Goal: Information Seeking & Learning: Compare options

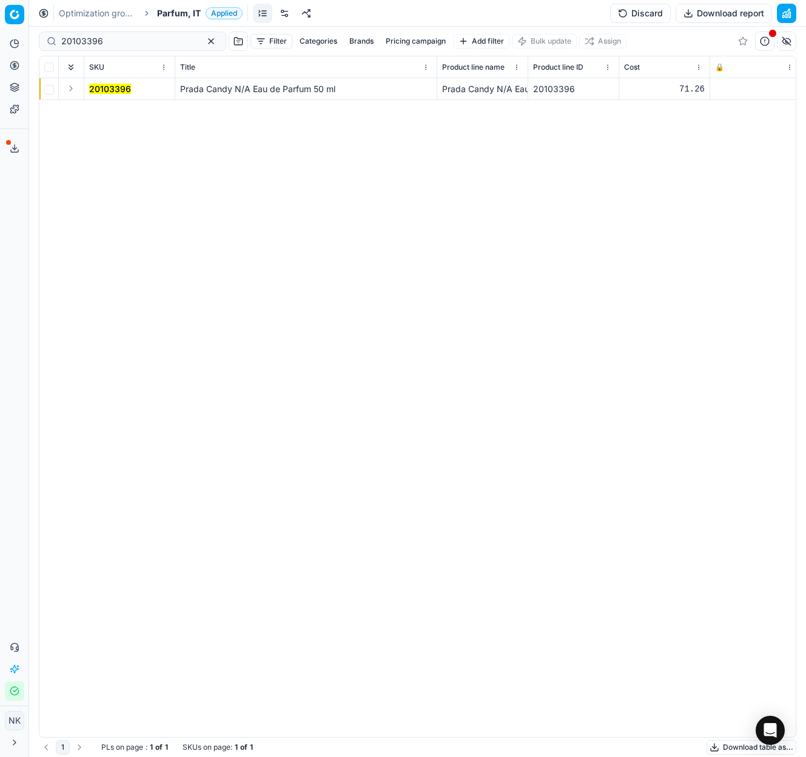
click at [165, 11] on span "Parfum, IT" at bounding box center [179, 13] width 44 height 12
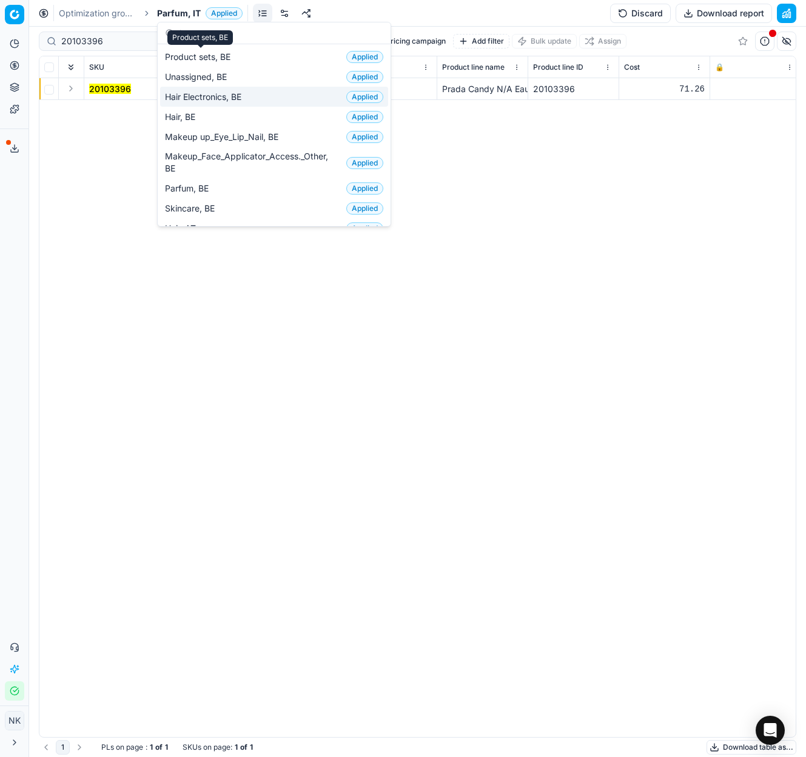
type input "be"
click at [211, 94] on span "Hair Electronics, BE" at bounding box center [205, 97] width 81 height 12
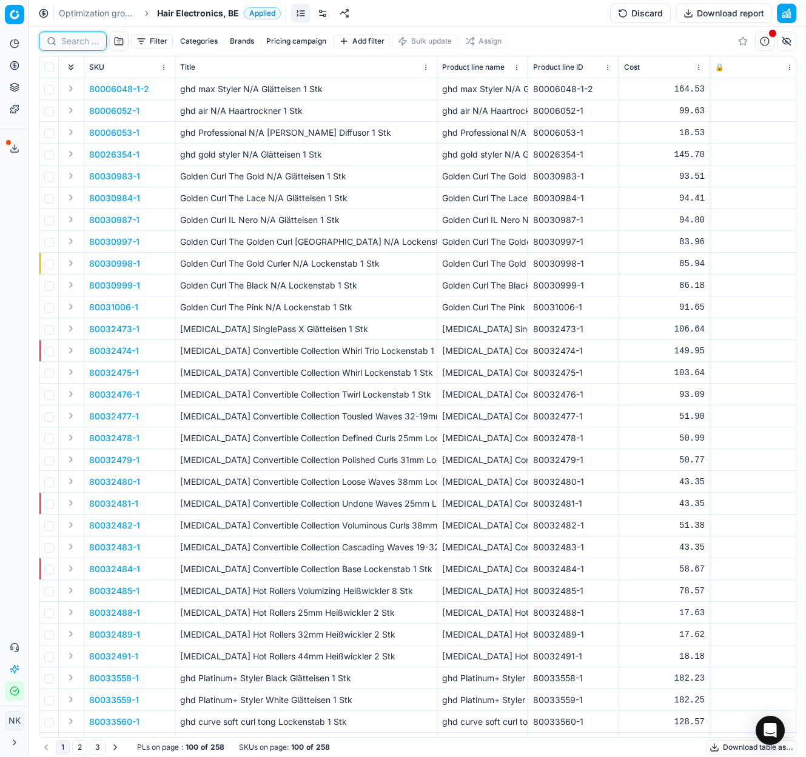
click at [76, 42] on input at bounding box center [80, 41] width 38 height 12
paste input "80030998-1"
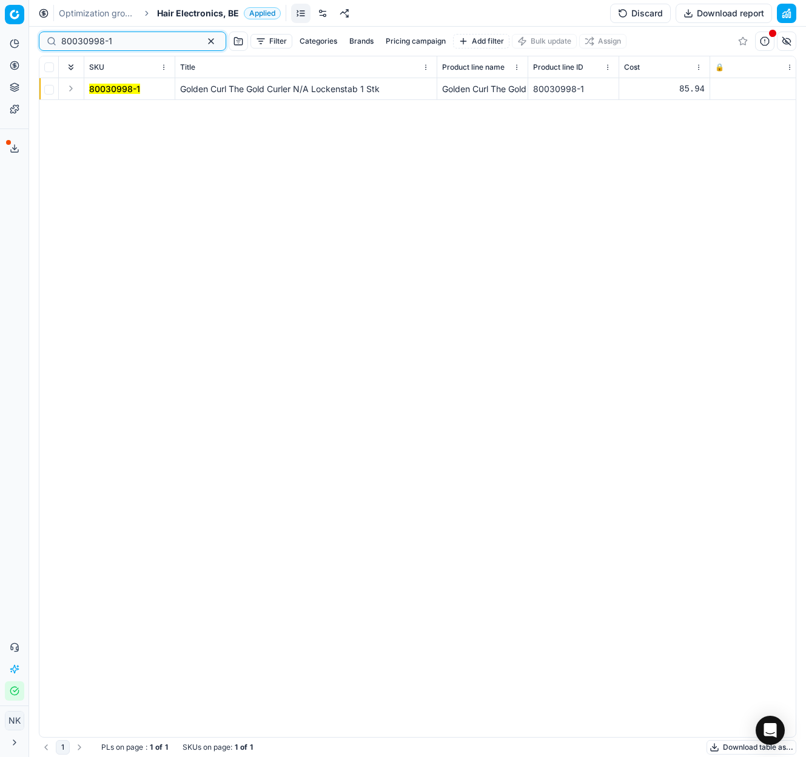
type input "80030998-1"
click at [69, 89] on button "Expand" at bounding box center [71, 88] width 15 height 15
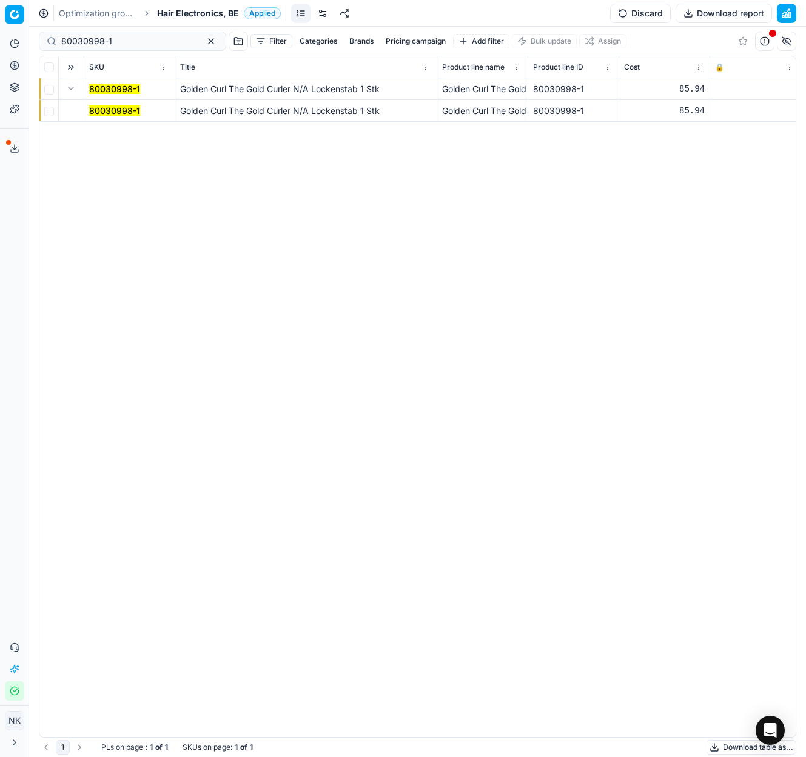
click at [108, 117] on td "80030998-1" at bounding box center [129, 111] width 91 height 22
click at [105, 106] on mark "80030998-1" at bounding box center [114, 110] width 51 height 10
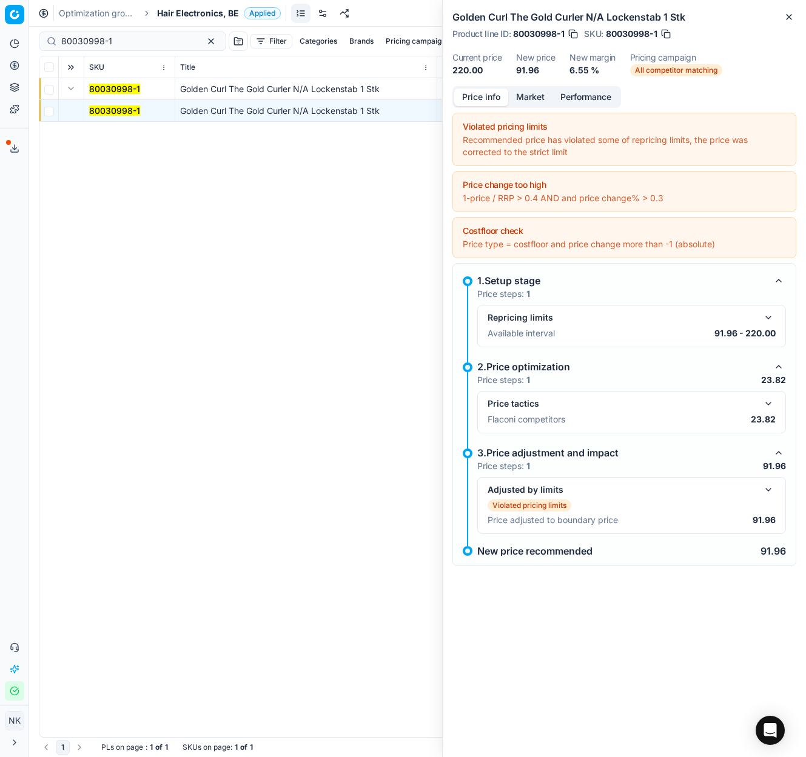
click at [767, 403] on button "button" at bounding box center [768, 403] width 15 height 15
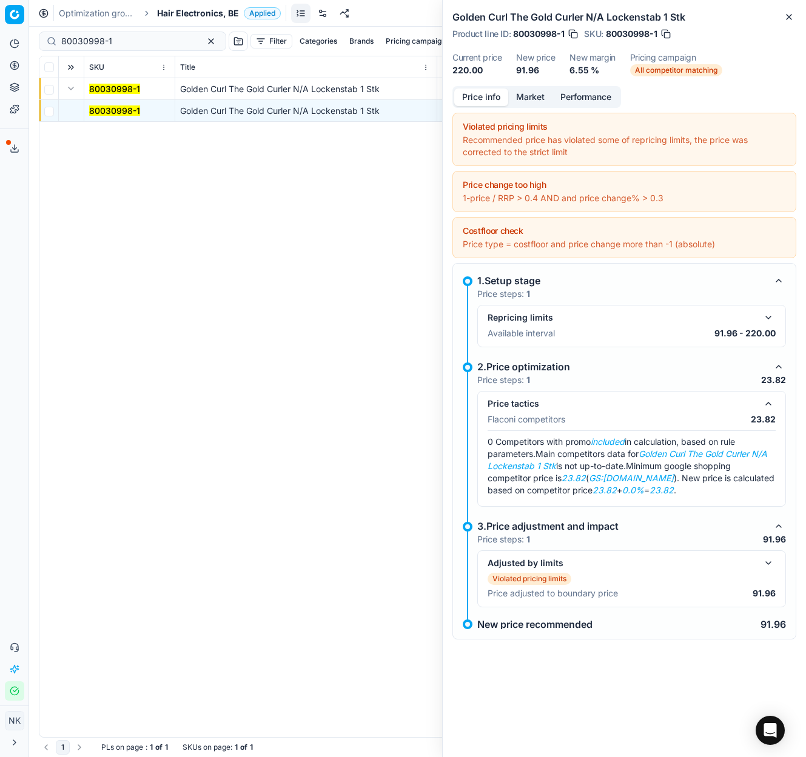
click at [527, 99] on button "Market" at bounding box center [530, 98] width 44 height 18
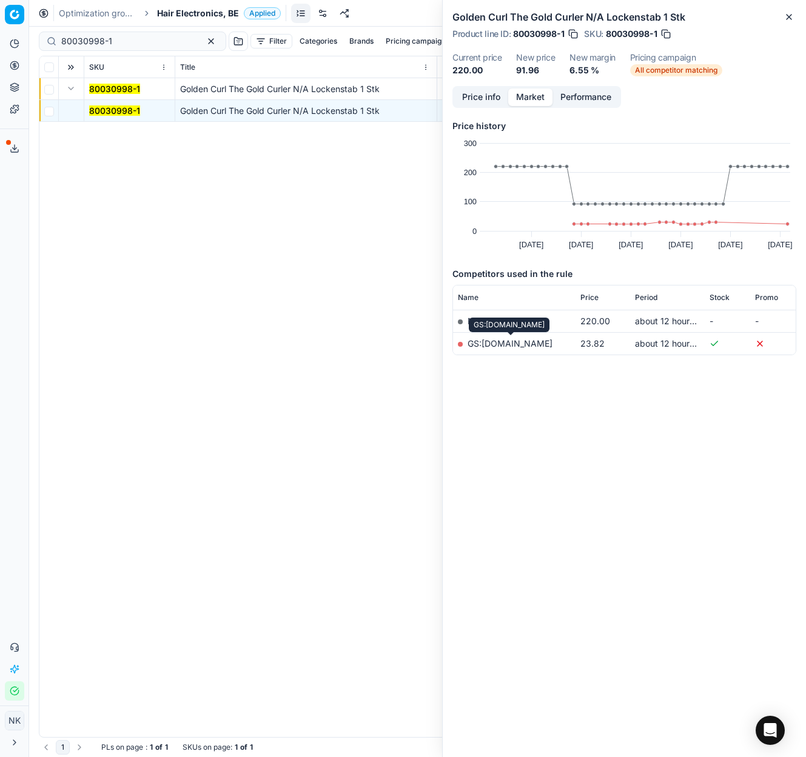
click at [498, 342] on link "GS:parfumdreams.BE" at bounding box center [509, 343] width 85 height 10
drag, startPoint x: 453, startPoint y: 15, endPoint x: 584, endPoint y: 22, distance: 131.2
click at [584, 22] on h2 "Golden Curl The Gold Curler N/A Lockenstab 1 Stk" at bounding box center [624, 17] width 344 height 15
copy h2 "Golden Curl The Gold Curler"
click at [482, 98] on button "Price info" at bounding box center [481, 98] width 54 height 18
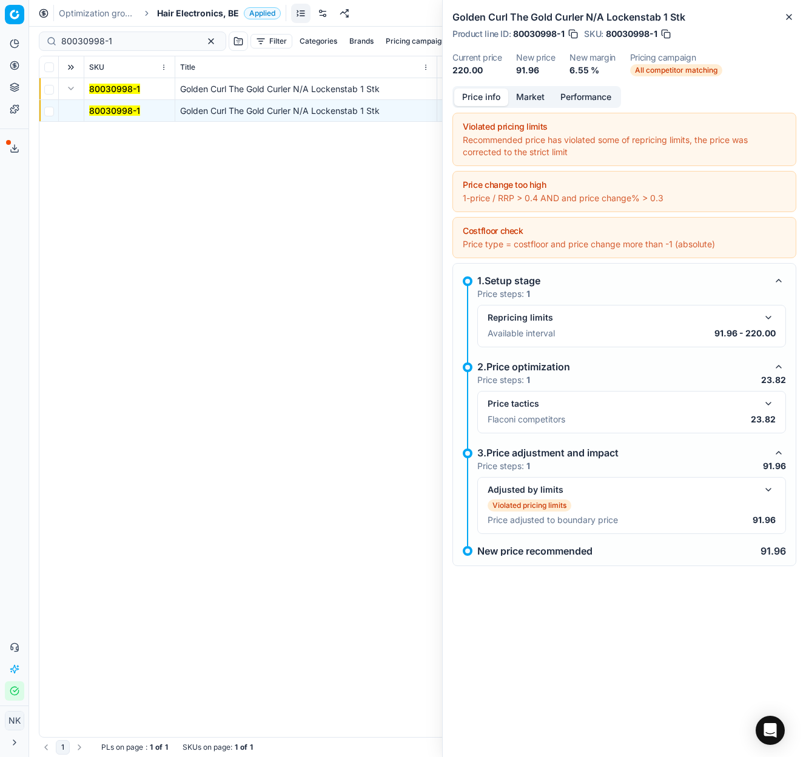
click at [369, 310] on div "80030998-1 Golden Curl The Gold Curler N/A Lockenstab 1 Stk Golden Curl The Gol…" at bounding box center [417, 407] width 756 height 659
click at [764, 403] on button "button" at bounding box center [768, 403] width 15 height 15
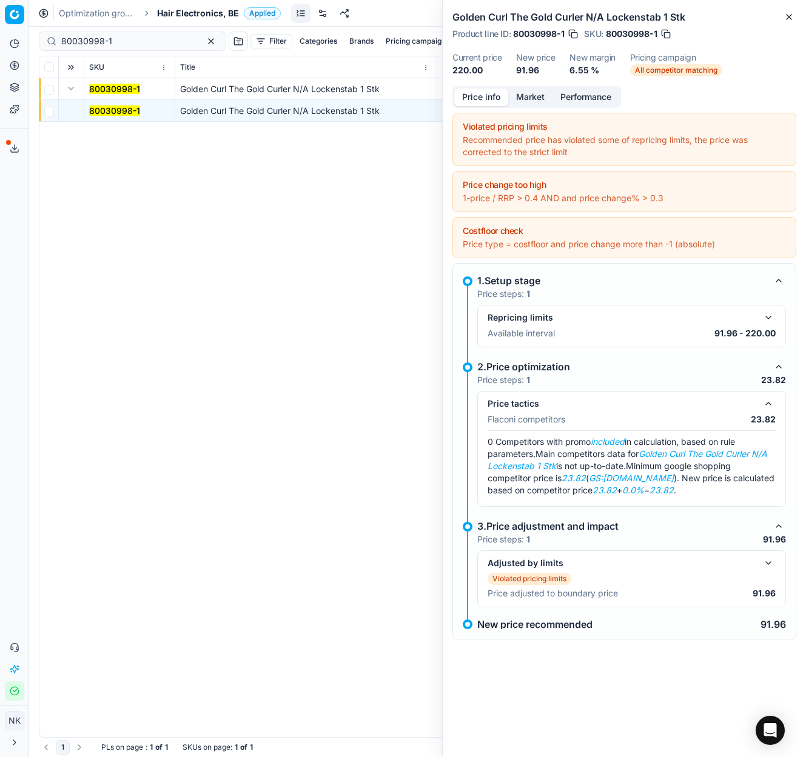
click at [526, 96] on button "Market" at bounding box center [530, 98] width 44 height 18
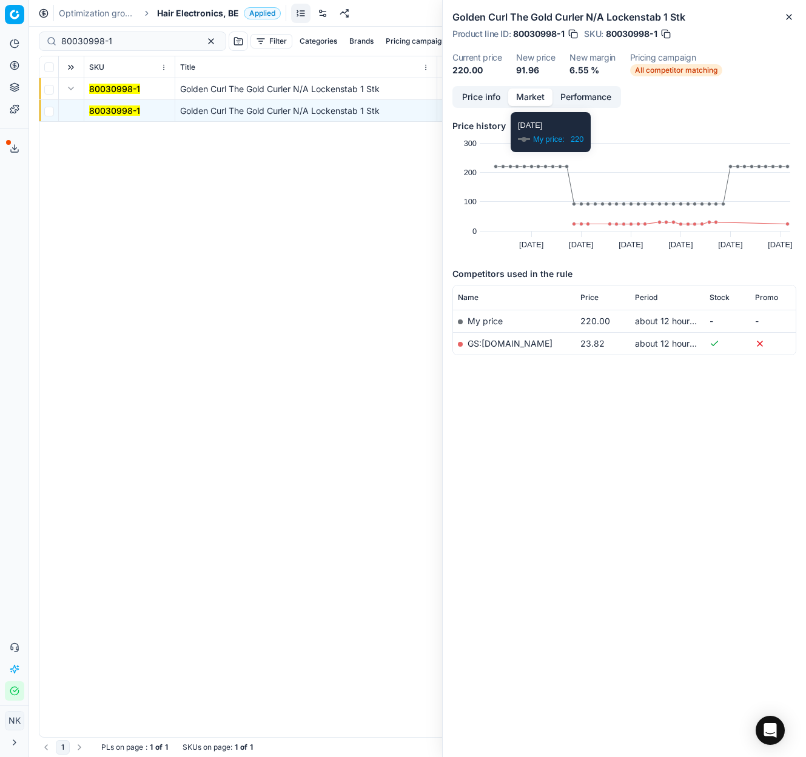
click at [481, 99] on button "Price info" at bounding box center [481, 98] width 54 height 18
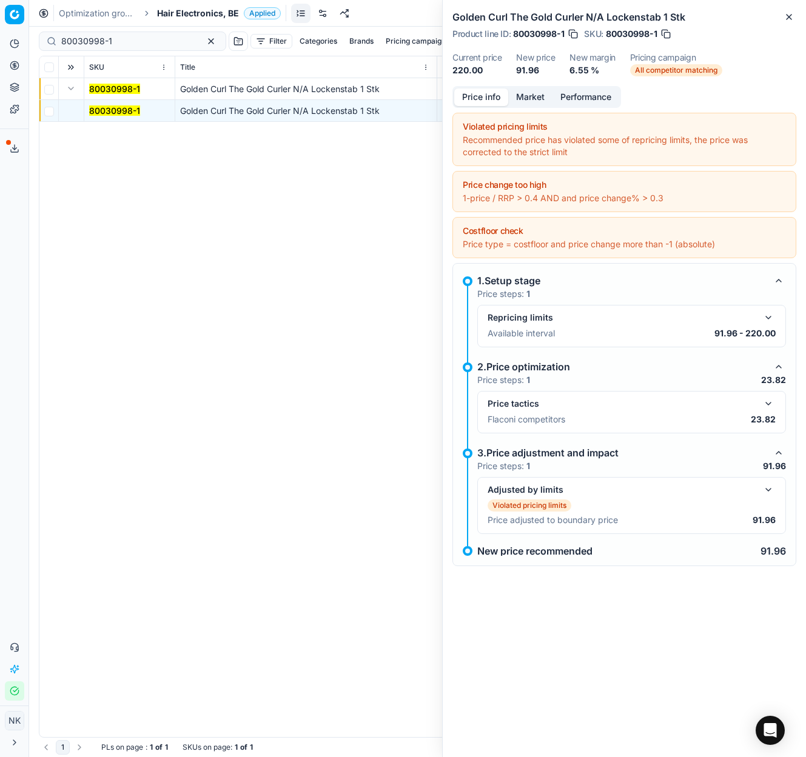
click at [592, 98] on button "Performance" at bounding box center [585, 98] width 67 height 18
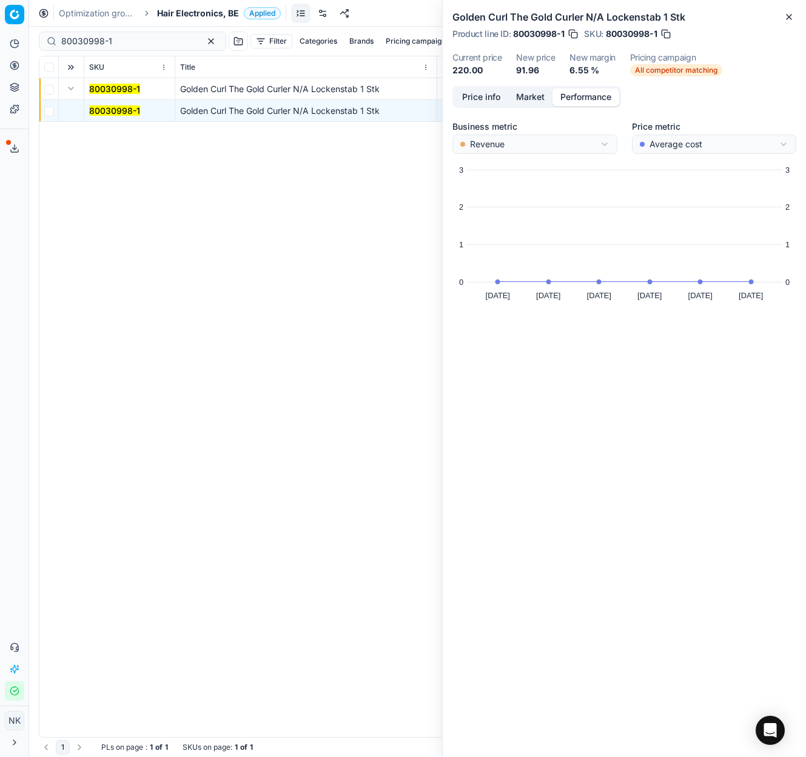
click at [477, 99] on button "Price info" at bounding box center [481, 98] width 54 height 18
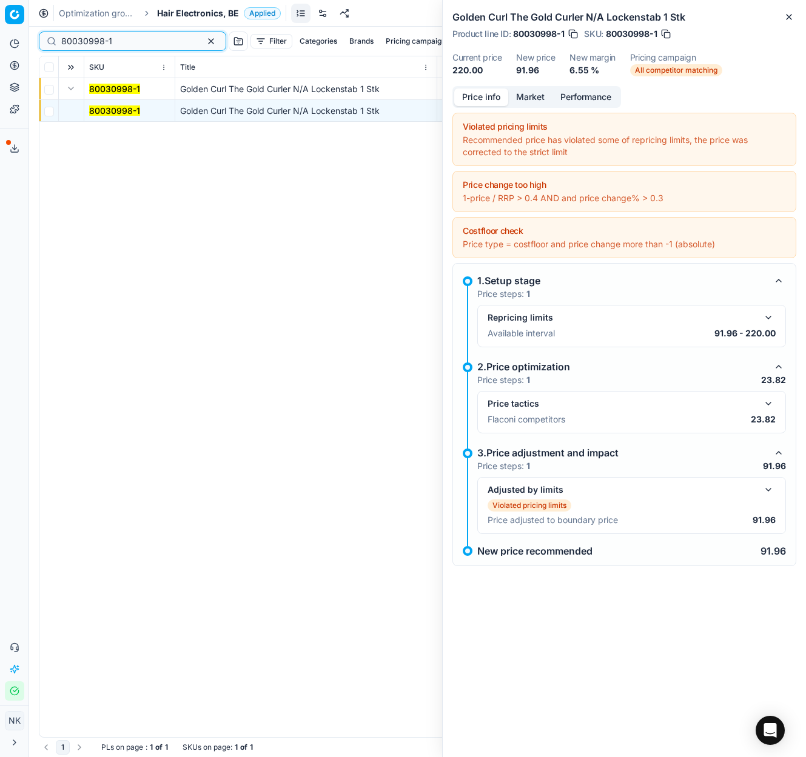
click at [124, 41] on input "80030998-1" at bounding box center [127, 41] width 133 height 12
click at [187, 14] on span "Hair Electronics, BE" at bounding box center [198, 13] width 82 height 12
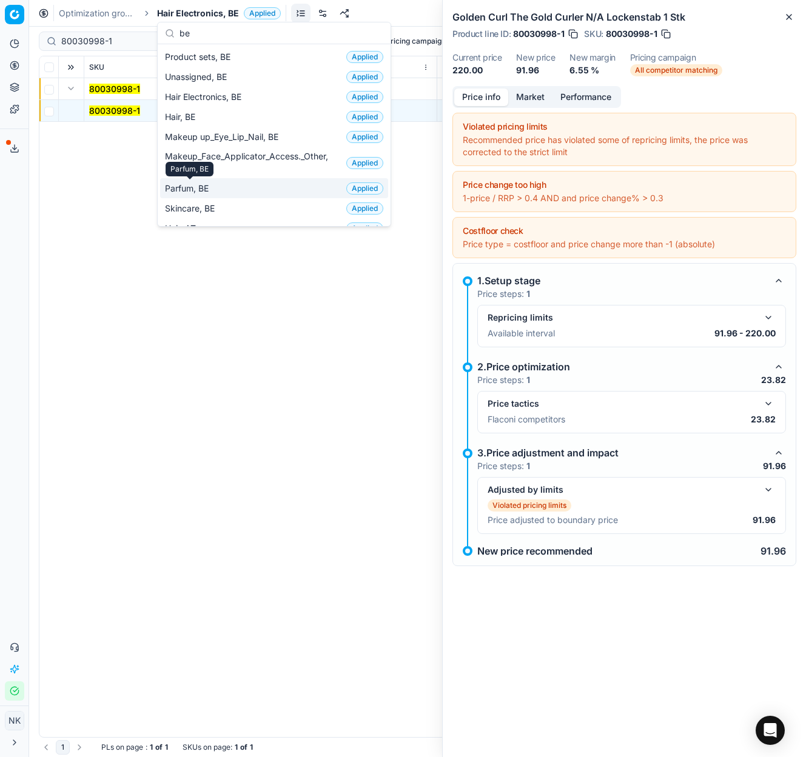
type input "be"
click at [196, 189] on span "Parfum, BE" at bounding box center [189, 188] width 49 height 12
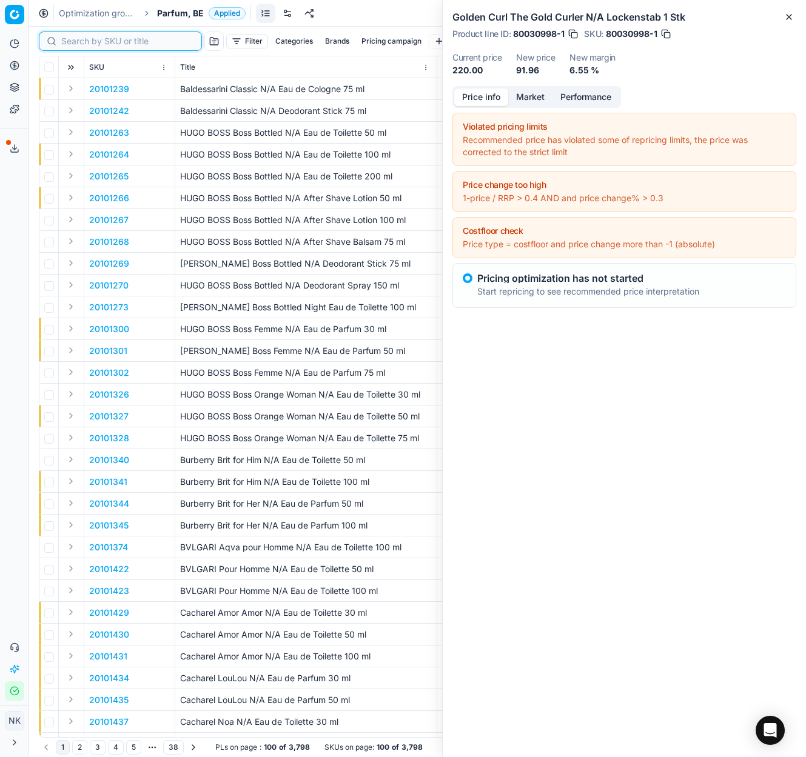
click at [85, 41] on input at bounding box center [127, 41] width 133 height 12
paste input "80068111-100"
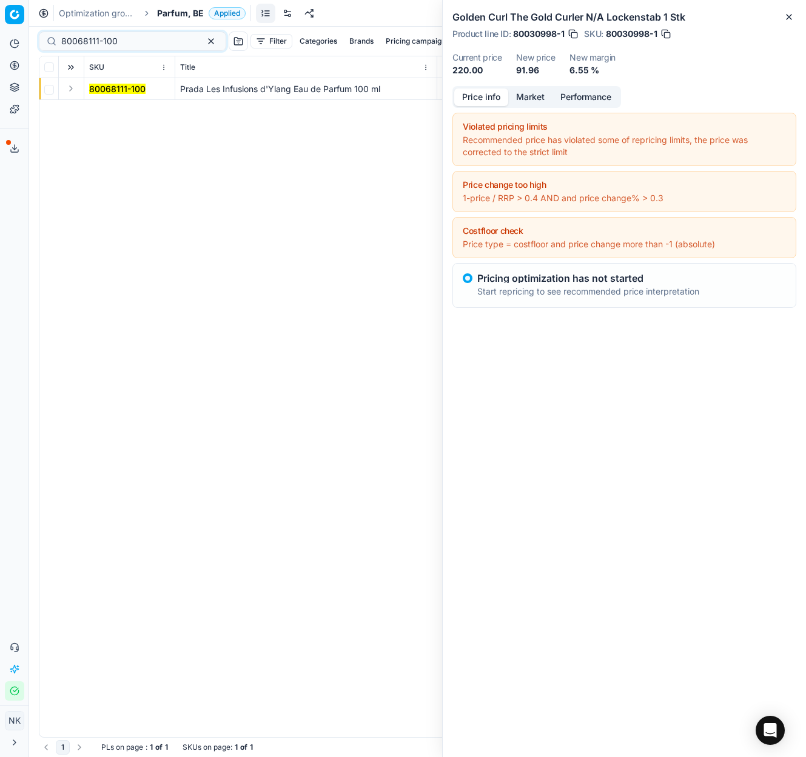
click at [67, 90] on button "Expand" at bounding box center [71, 88] width 15 height 15
click at [103, 112] on mark "80068111-100" at bounding box center [117, 110] width 56 height 10
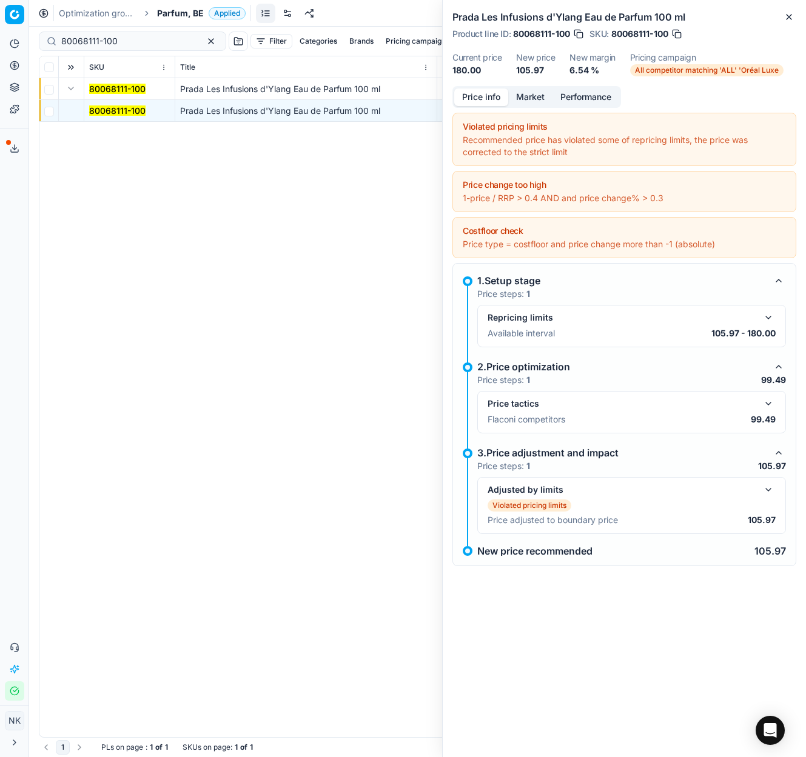
click at [768, 405] on button "button" at bounding box center [768, 403] width 15 height 15
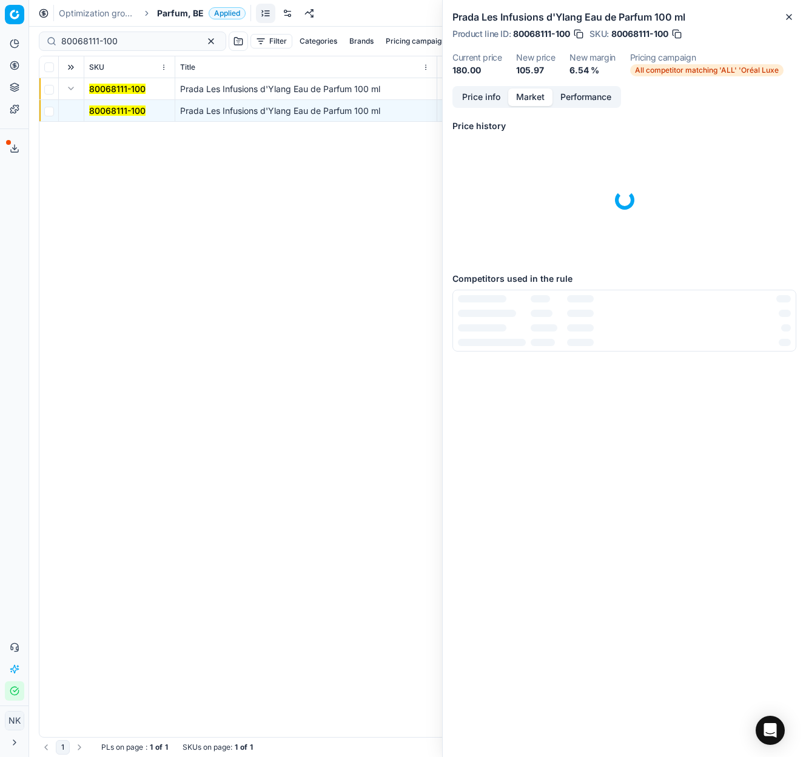
click at [520, 102] on button "Market" at bounding box center [530, 98] width 44 height 18
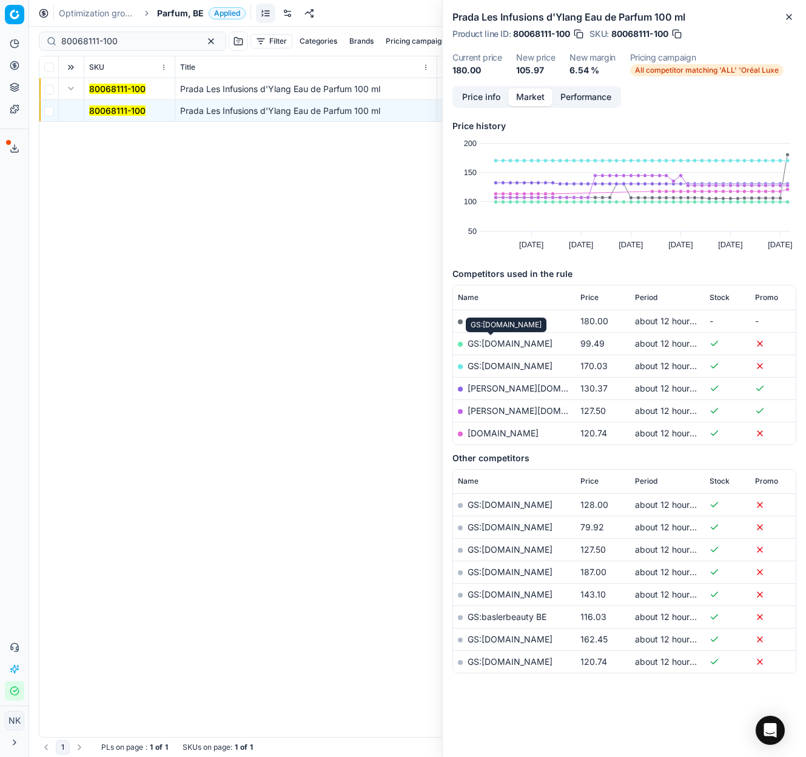
click at [490, 343] on link "GS:[DOMAIN_NAME]" at bounding box center [509, 343] width 85 height 10
click at [136, 42] on input "80068111-100" at bounding box center [127, 41] width 133 height 12
paste input "58095"
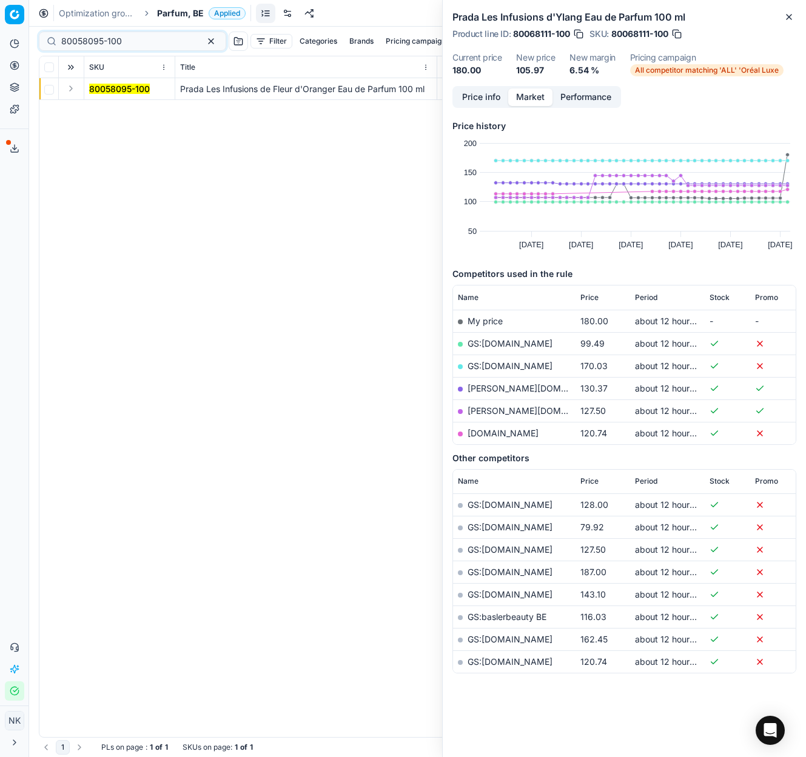
click at [70, 93] on button "Expand" at bounding box center [71, 88] width 15 height 15
click at [104, 110] on mark "80058095-100" at bounding box center [119, 110] width 61 height 10
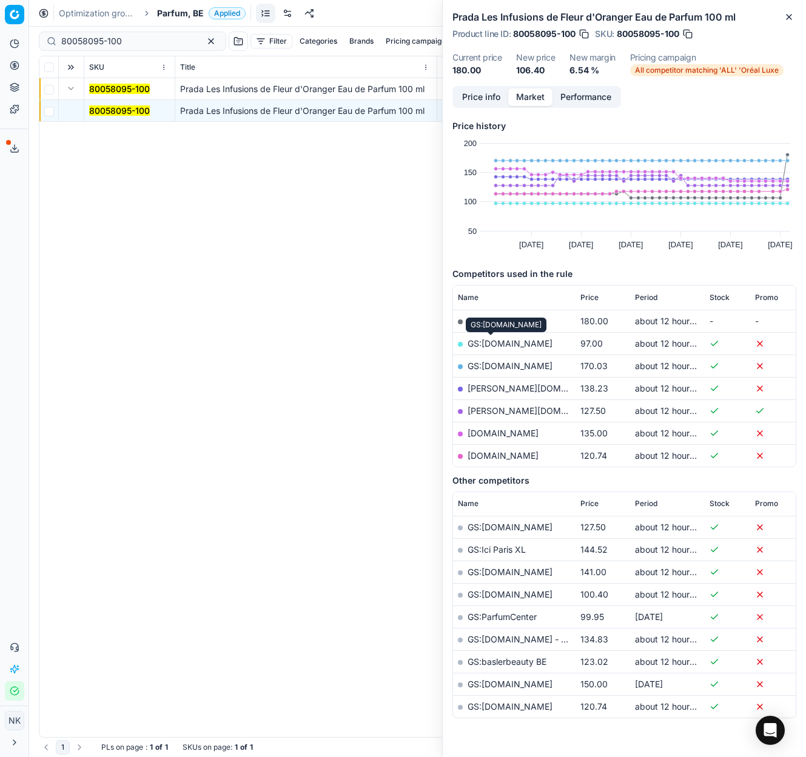
click at [487, 341] on link "GS:[DOMAIN_NAME]" at bounding box center [509, 343] width 85 height 10
click at [129, 42] on input "80058095-100" at bounding box center [127, 41] width 133 height 12
paste input "70411-9"
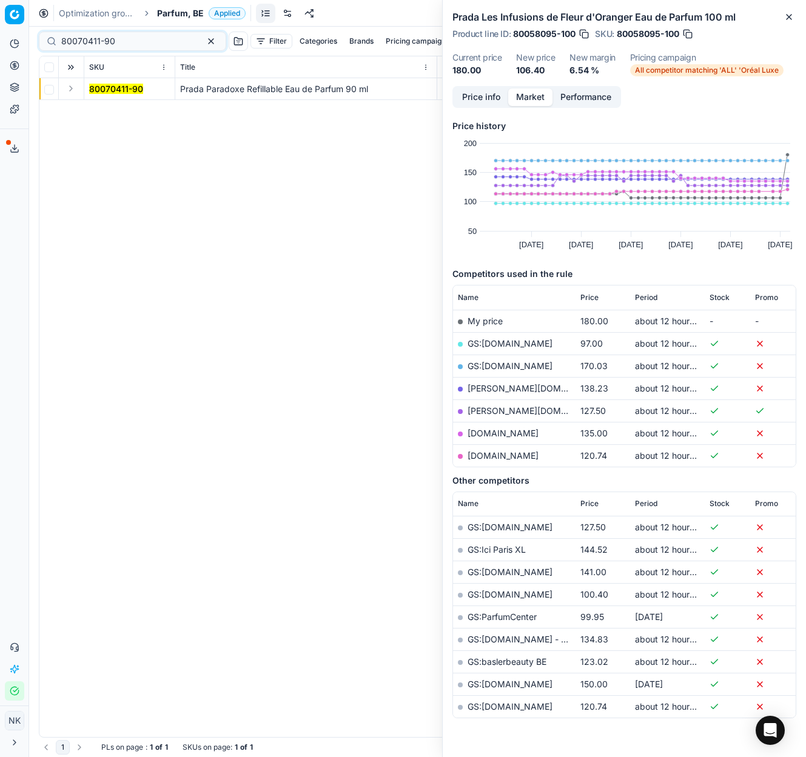
click at [66, 87] on button "Expand" at bounding box center [71, 88] width 15 height 15
click at [98, 110] on mark "80070411-90" at bounding box center [116, 110] width 54 height 10
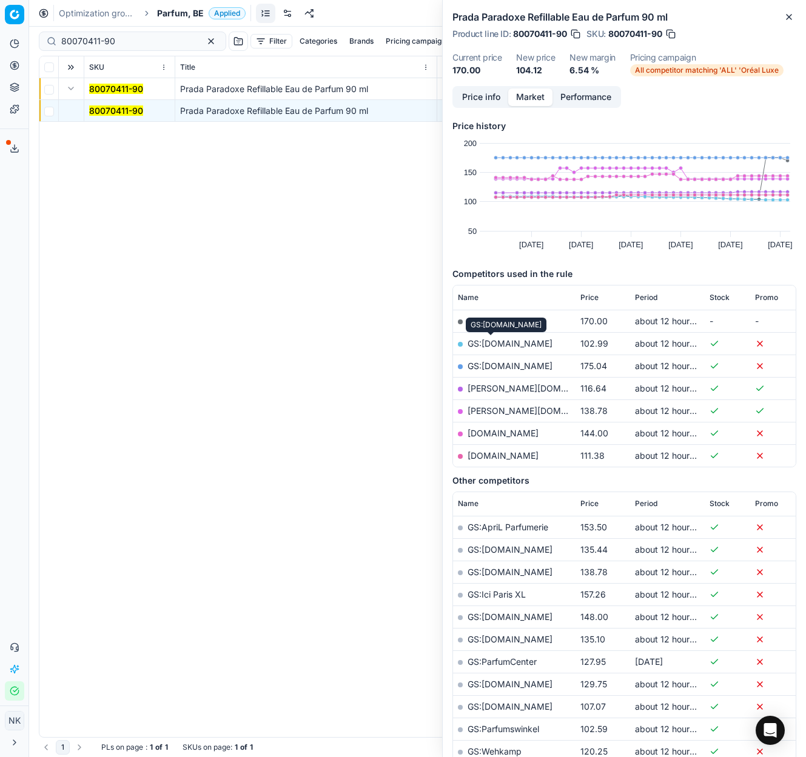
click at [497, 344] on link "GS:[DOMAIN_NAME]" at bounding box center [509, 343] width 85 height 10
click at [137, 39] on input "80070411-90" at bounding box center [127, 41] width 133 height 12
paste input "90005975-0008895"
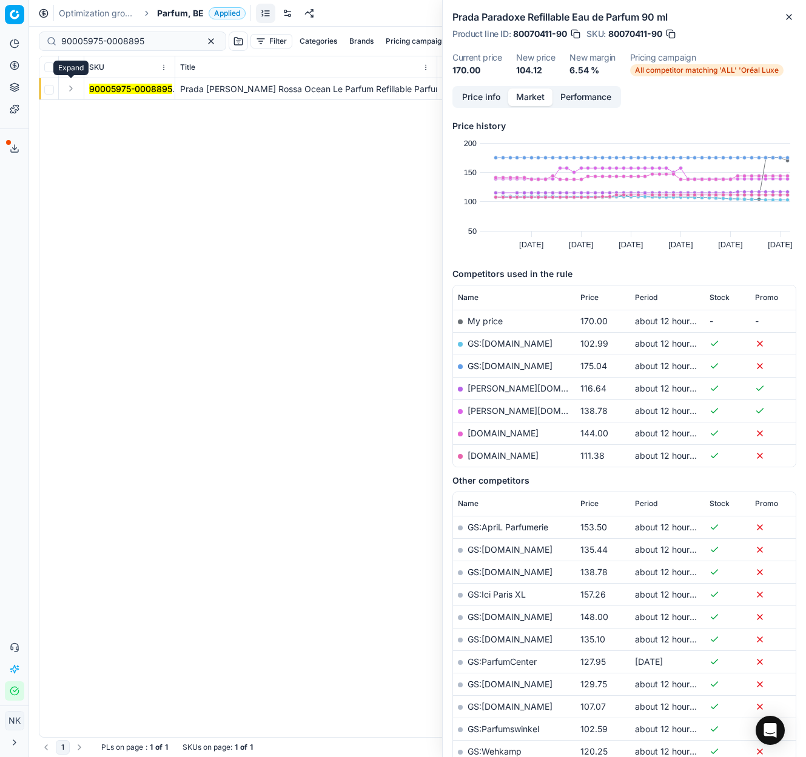
click at [71, 87] on button "Expand" at bounding box center [71, 88] width 15 height 15
click at [107, 109] on mark "90005975-0008895" at bounding box center [130, 110] width 83 height 10
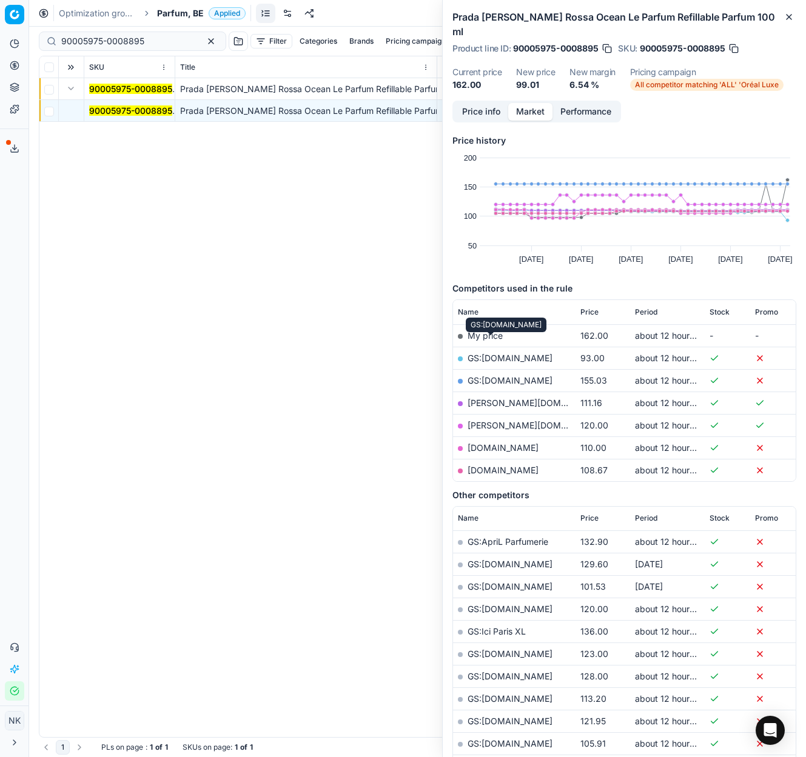
click at [487, 353] on link "GS:[DOMAIN_NAME]" at bounding box center [509, 358] width 85 height 10
click at [152, 44] on input "90005975-0008895" at bounding box center [127, 41] width 133 height 12
paste input "80008223-100-1"
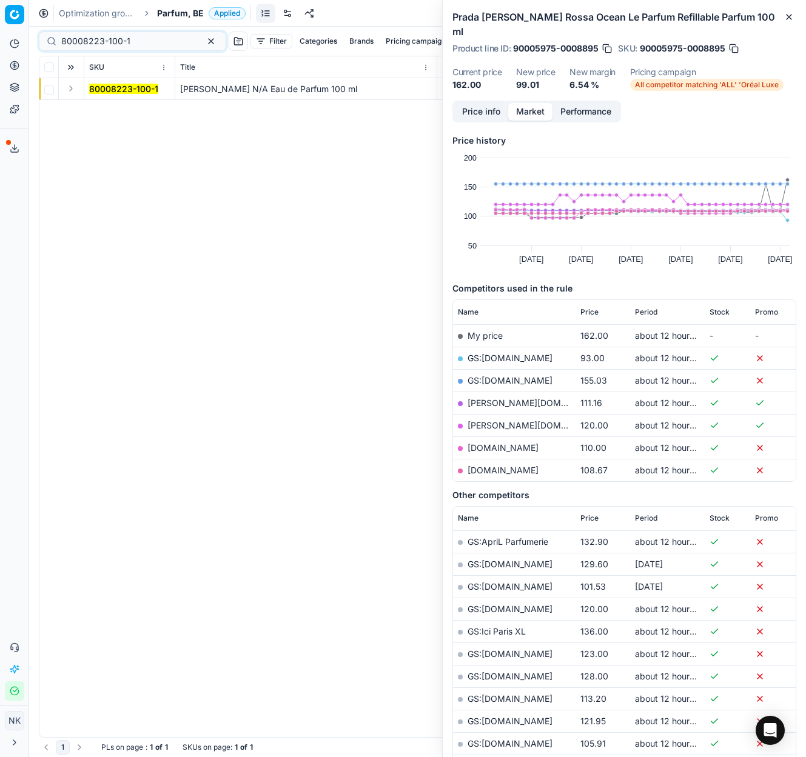
click at [72, 87] on button "Expand" at bounding box center [71, 88] width 15 height 15
click at [106, 109] on mark "80008223-100-1" at bounding box center [123, 110] width 69 height 10
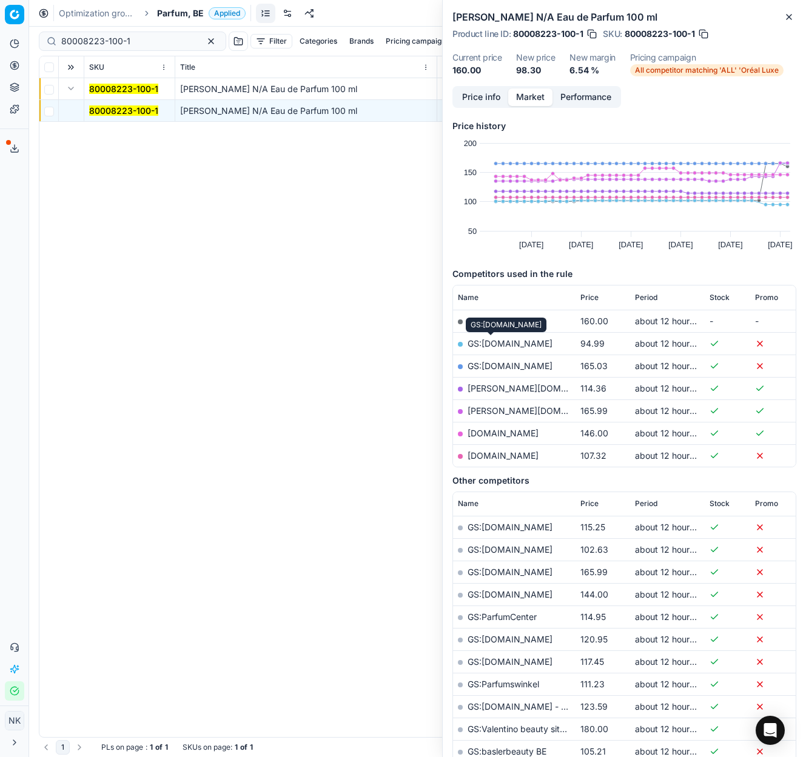
click at [487, 342] on link "GS:[DOMAIN_NAME]" at bounding box center [509, 343] width 85 height 10
click at [142, 39] on input "80008223-100-1" at bounding box center [127, 41] width 133 height 12
paste input "53767-100"
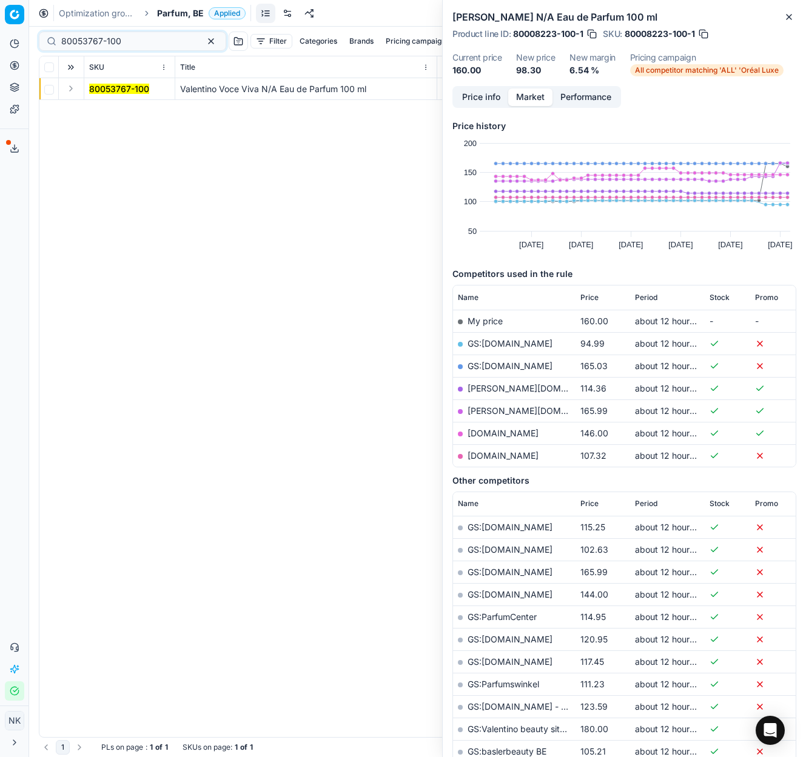
click at [67, 90] on button "Expand" at bounding box center [71, 88] width 15 height 15
click at [110, 118] on td "80053767-100" at bounding box center [129, 111] width 91 height 22
click at [110, 112] on mark "80053767-100" at bounding box center [119, 110] width 60 height 10
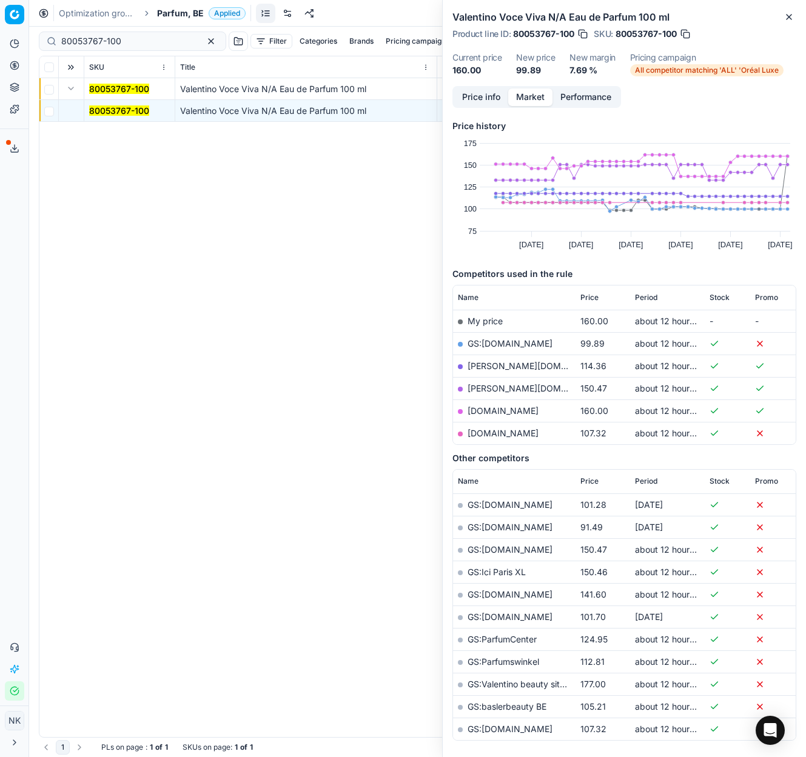
click at [497, 343] on link "GS:[DOMAIN_NAME]" at bounding box center [509, 343] width 85 height 10
click at [136, 39] on input "80053767-100" at bounding box center [127, 41] width 133 height 12
paste input "33114"
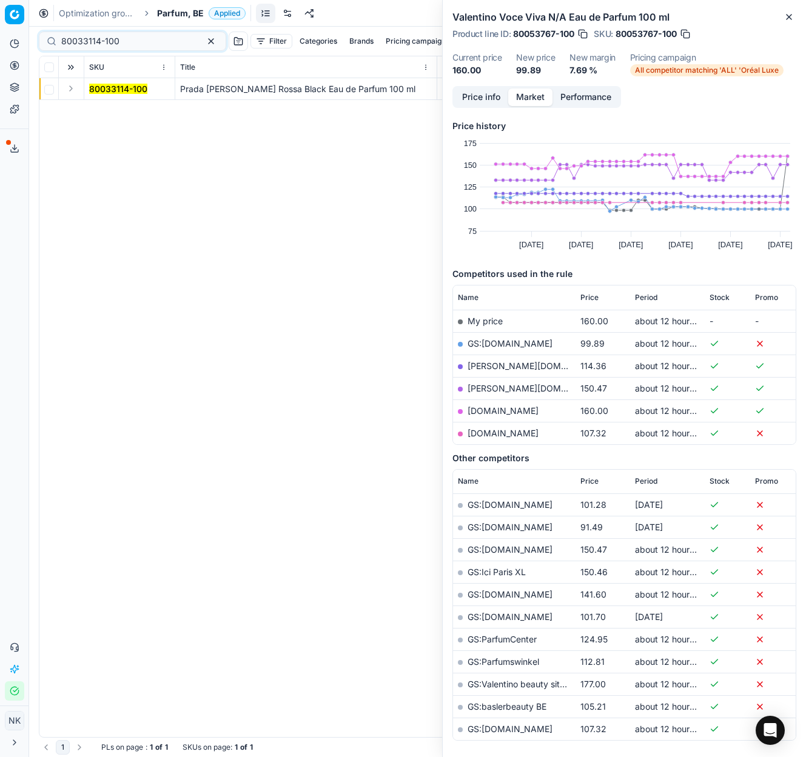
click at [65, 87] on button "Expand" at bounding box center [71, 88] width 15 height 15
click at [110, 107] on mark "80033114-100" at bounding box center [118, 110] width 58 height 10
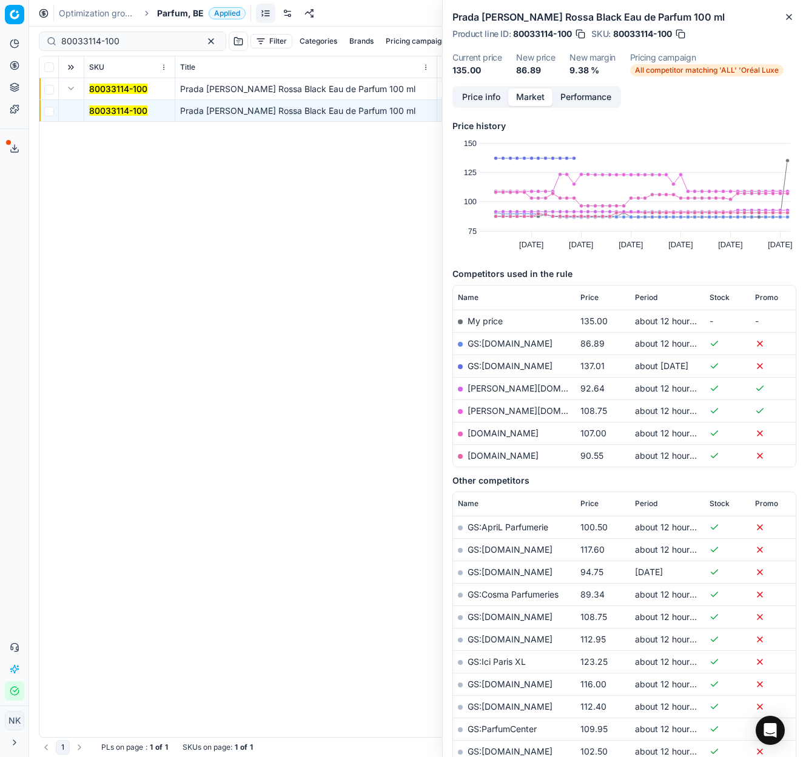
click at [490, 345] on link "GS:[DOMAIN_NAME]" at bounding box center [509, 343] width 85 height 10
click at [132, 42] on input "80033114-100" at bounding box center [127, 41] width 133 height 12
paste input "16200"
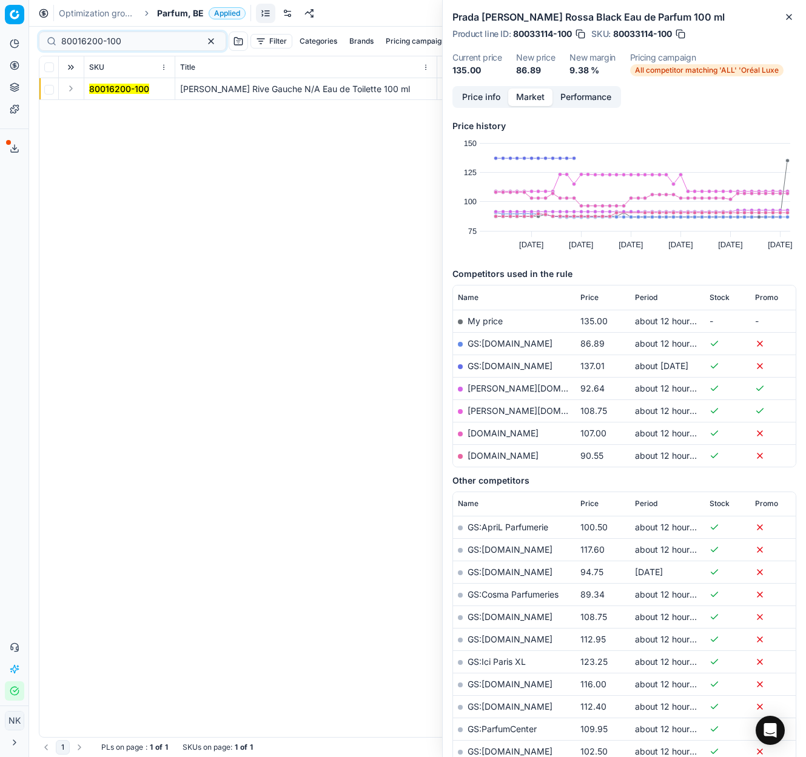
click at [70, 90] on button "Expand" at bounding box center [71, 88] width 15 height 15
click at [98, 109] on mark "80016200-100" at bounding box center [119, 110] width 60 height 10
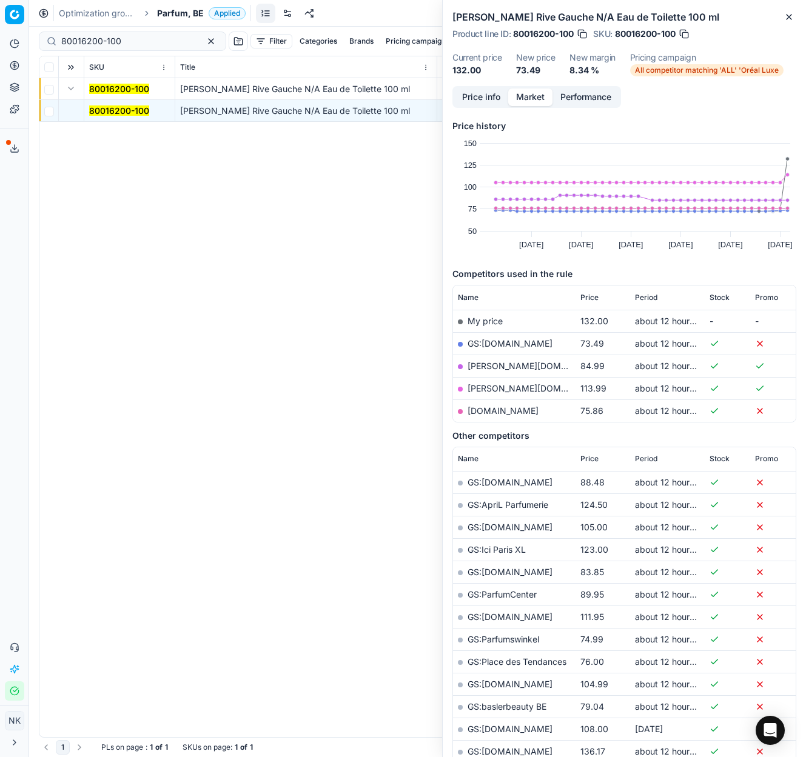
click at [481, 343] on link "GS:[DOMAIN_NAME]" at bounding box center [509, 343] width 85 height 10
click at [146, 40] on input "80016200-100" at bounding box center [127, 41] width 133 height 12
paste input "20102637"
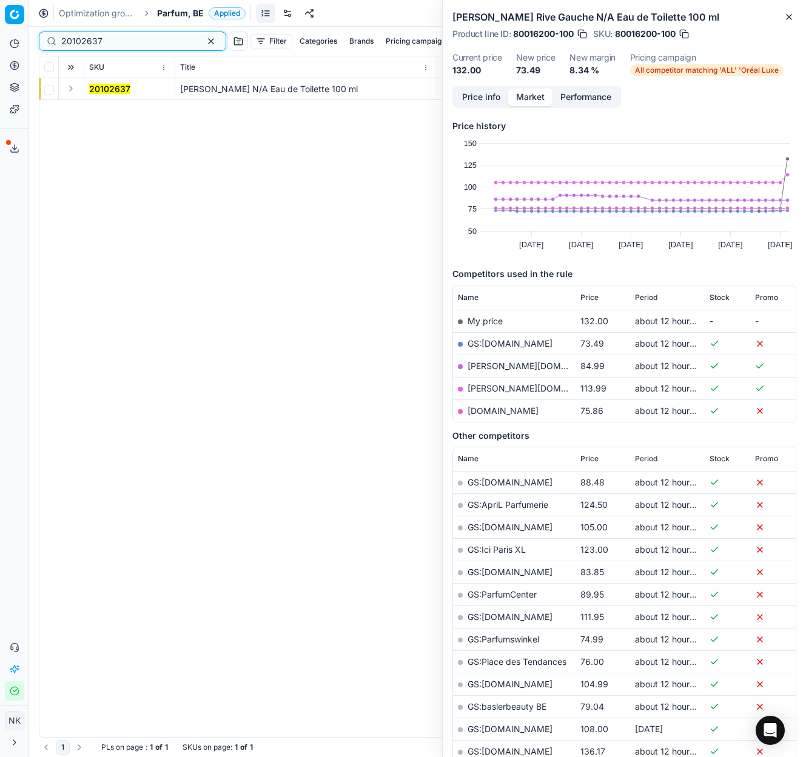
type input "20102637"
click at [68, 89] on button "Expand" at bounding box center [71, 88] width 15 height 15
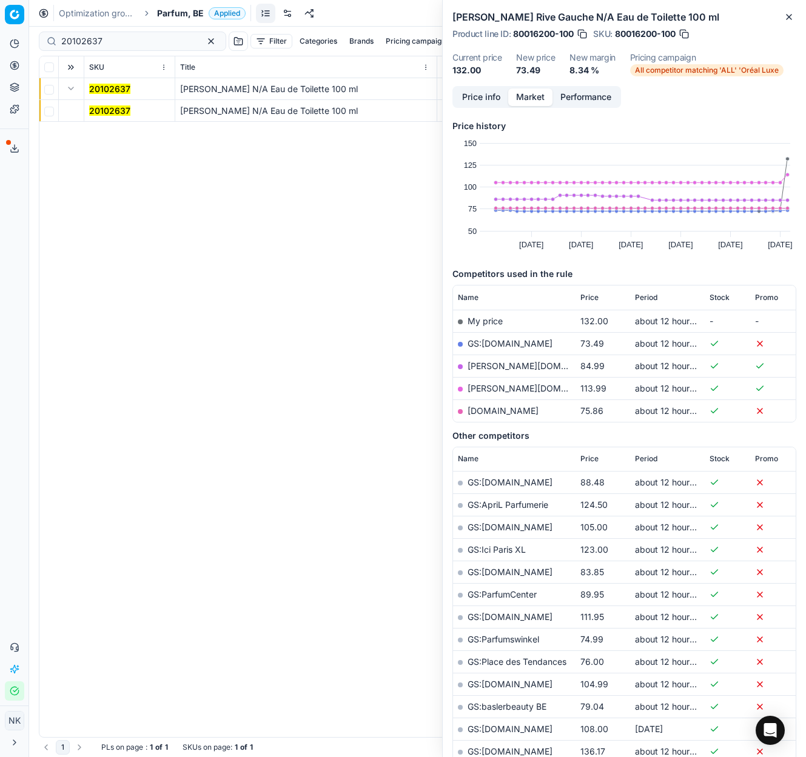
click at [99, 109] on mark "20102637" at bounding box center [109, 110] width 41 height 10
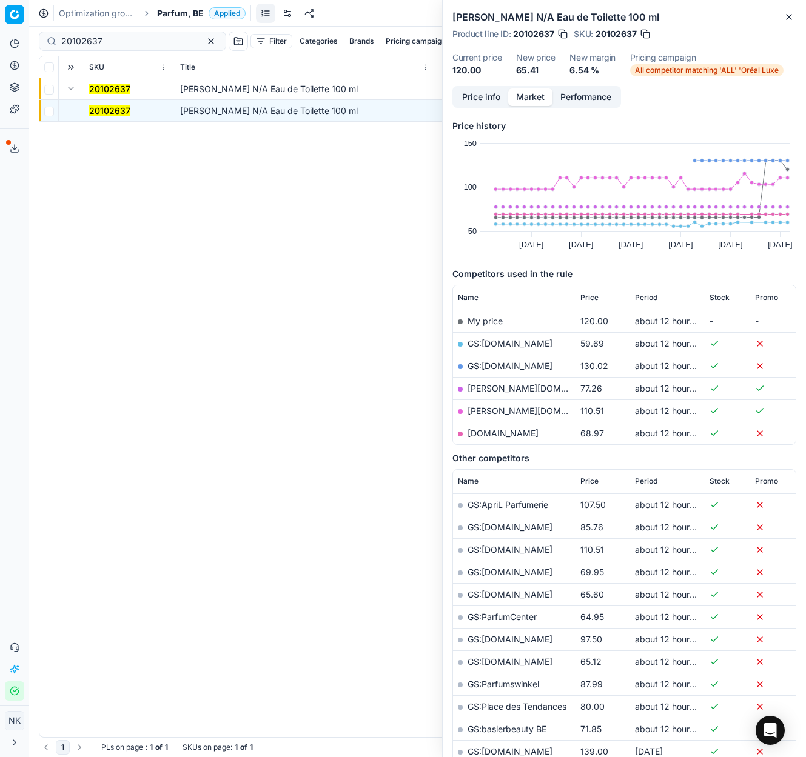
click at [492, 340] on link "GS:[DOMAIN_NAME]" at bounding box center [509, 343] width 85 height 10
click at [176, 8] on span "Parfum, BE" at bounding box center [180, 13] width 47 height 12
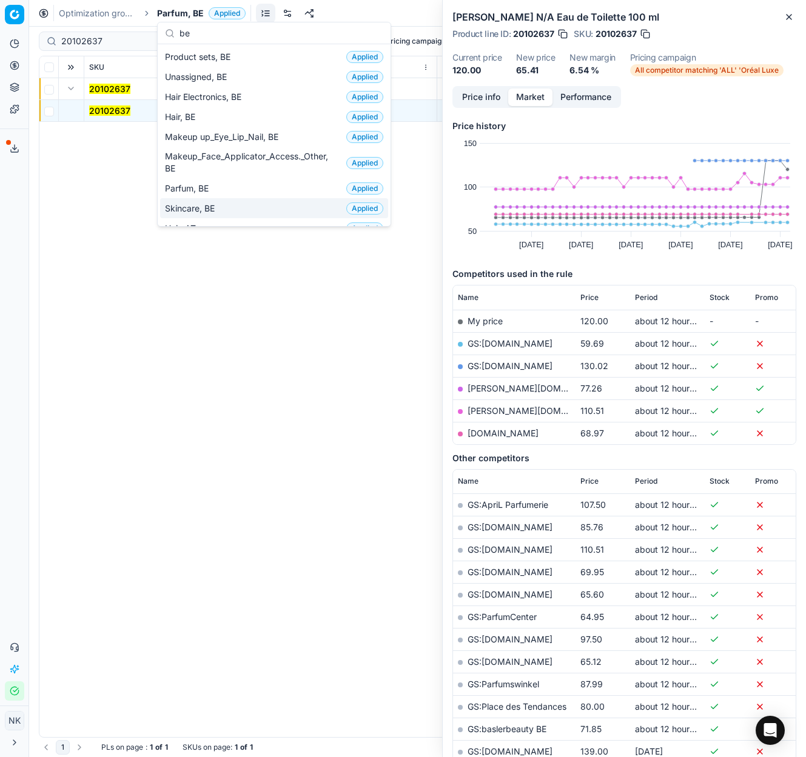
type input "be"
click at [197, 206] on span "Skincare, BE" at bounding box center [192, 208] width 55 height 12
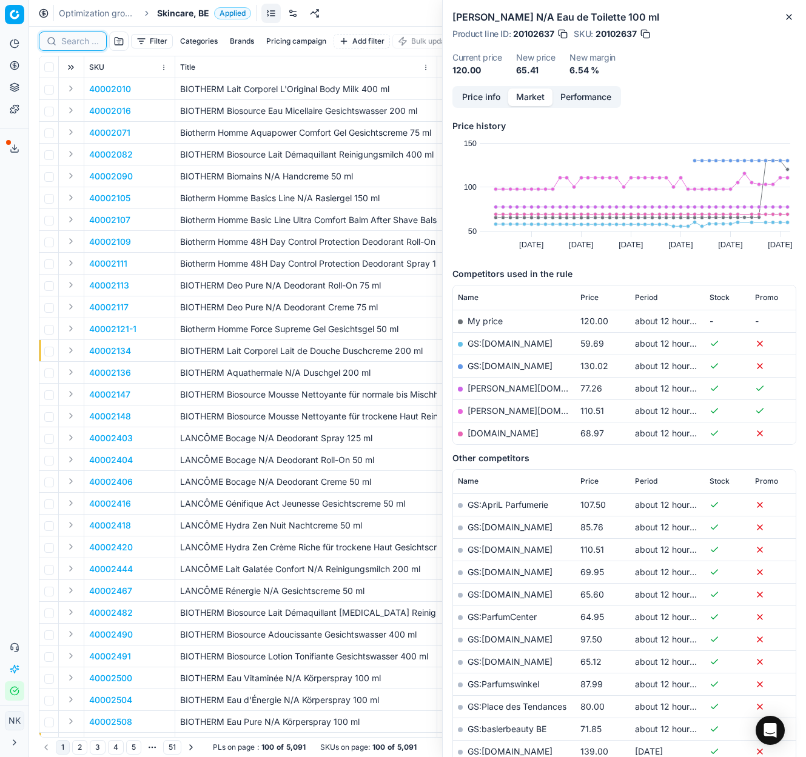
click at [79, 44] on input at bounding box center [80, 41] width 38 height 12
paste input "80054429-1"
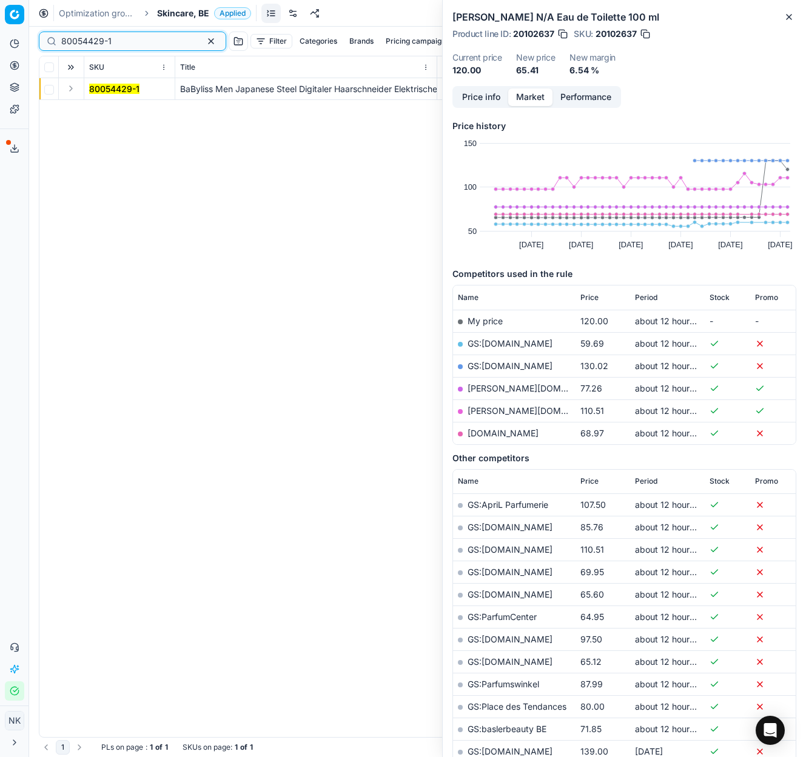
type input "80054429-1"
click at [71, 90] on button "Expand" at bounding box center [71, 88] width 15 height 15
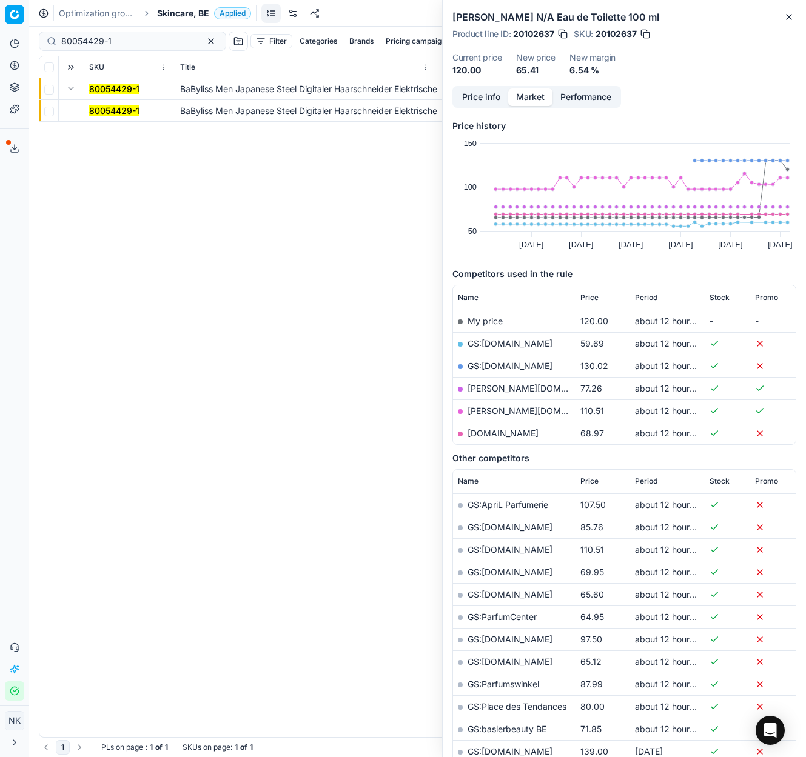
click at [104, 111] on mark "80054429-1" at bounding box center [114, 110] width 50 height 10
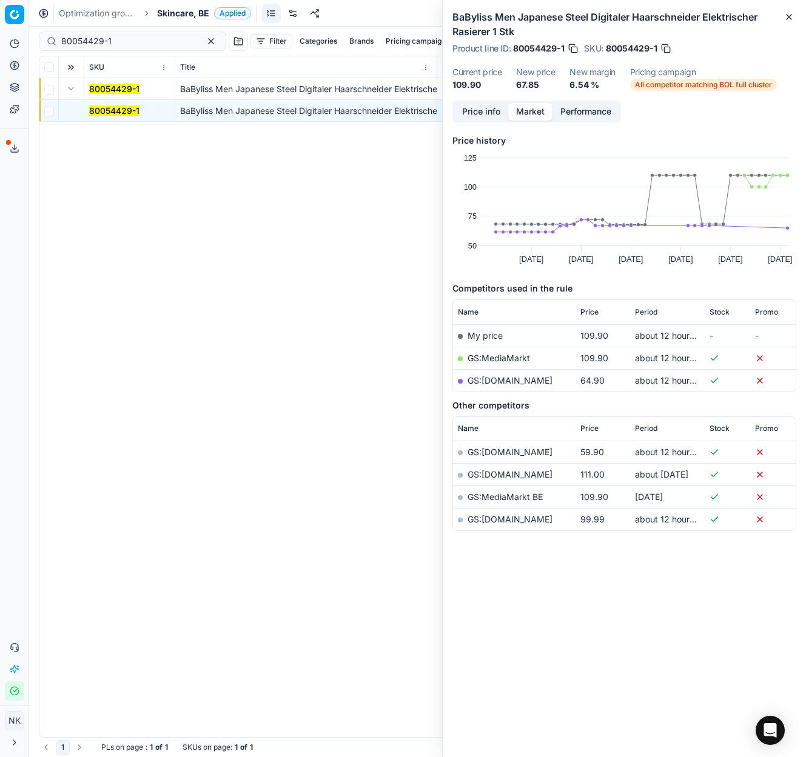
click at [484, 380] on link "GS:[DOMAIN_NAME]" at bounding box center [509, 380] width 85 height 10
click at [185, 12] on span "Skincare, BE" at bounding box center [183, 13] width 52 height 12
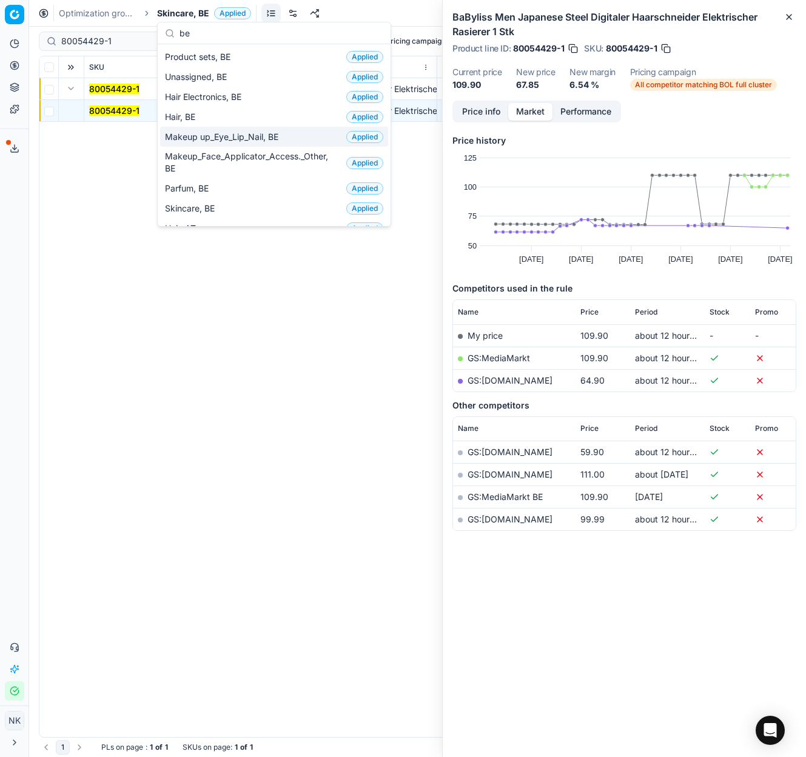
type input "be"
click at [209, 135] on span "Makeup up_Eye_Lip_Nail, BE" at bounding box center [224, 137] width 118 height 12
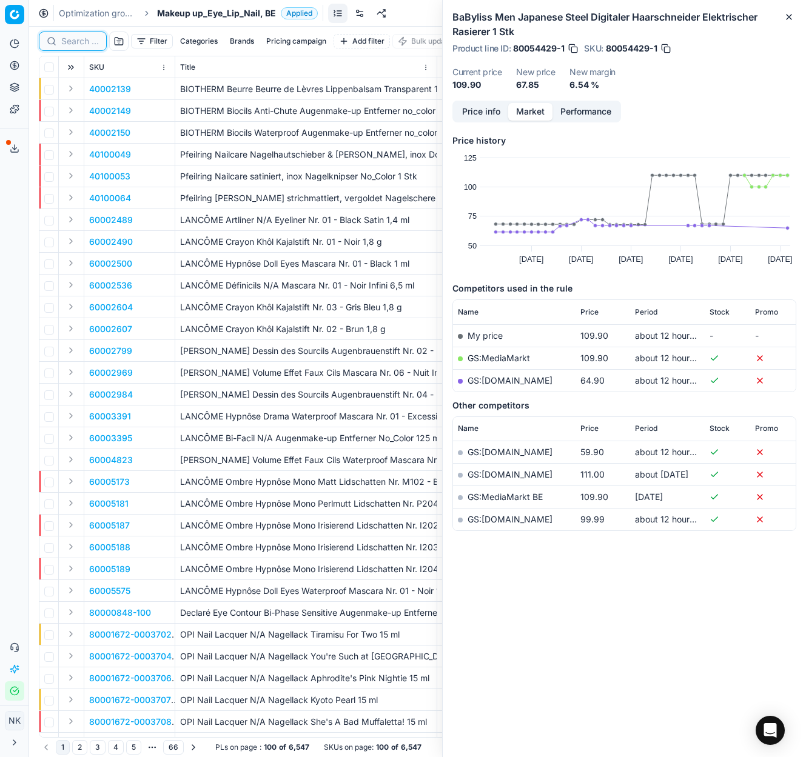
click at [79, 42] on input at bounding box center [80, 41] width 38 height 12
paste input "80077065-5-6"
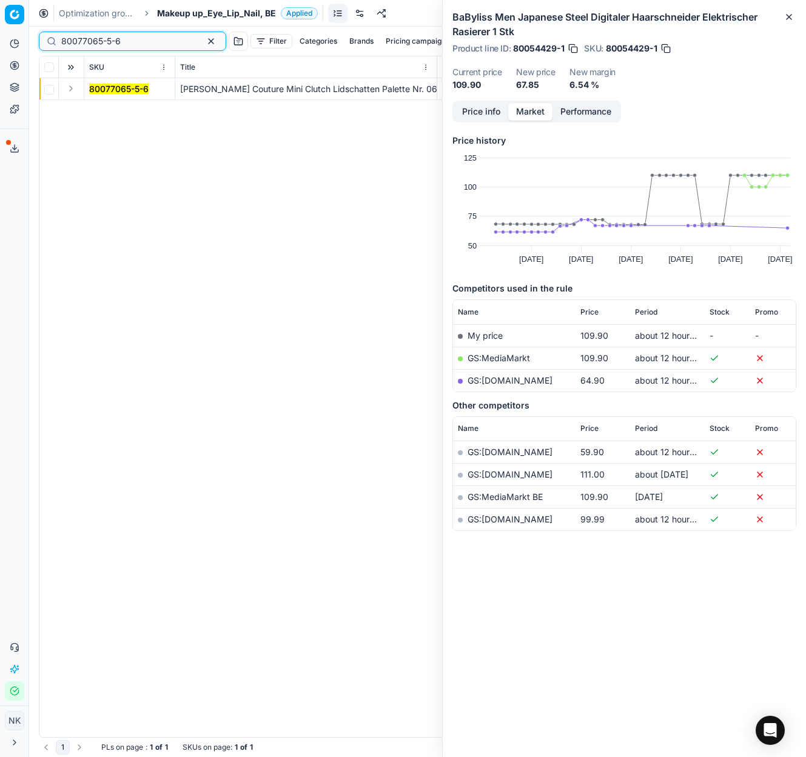
type input "80077065-5-6"
click at [70, 91] on button "Expand" at bounding box center [71, 88] width 15 height 15
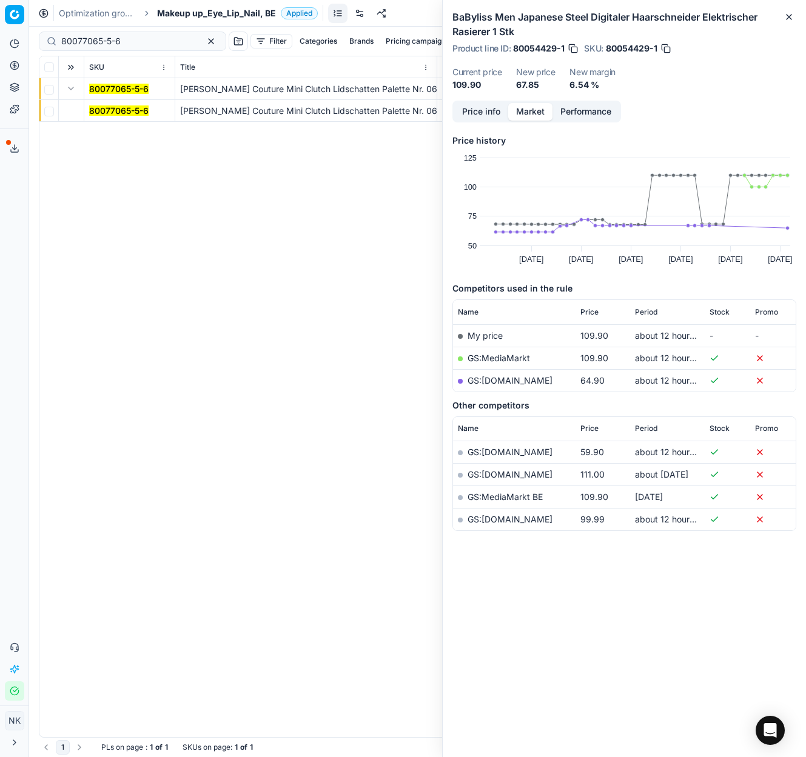
click at [101, 110] on mark "80077065-5-6" at bounding box center [118, 110] width 59 height 10
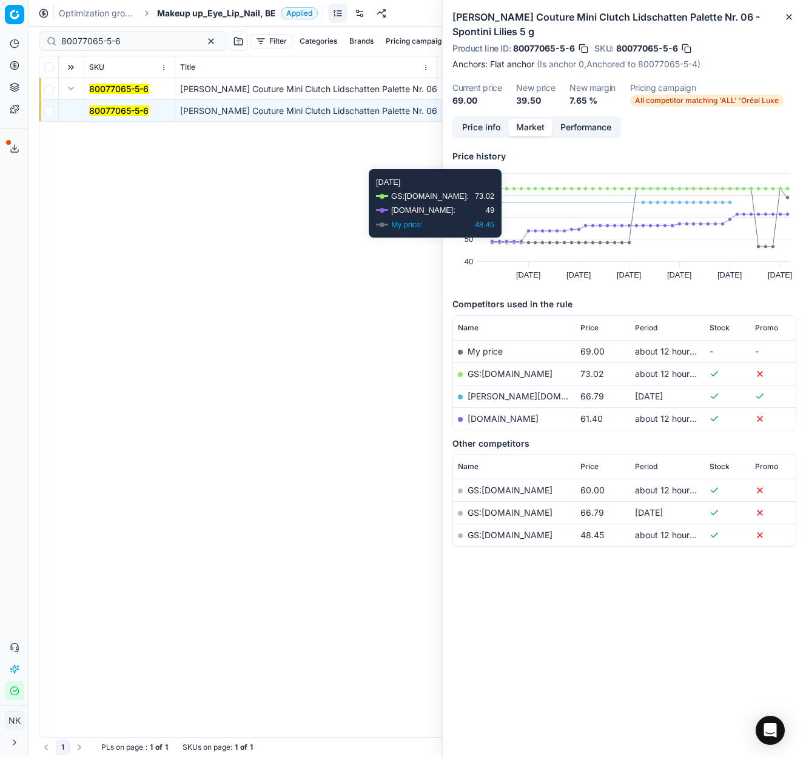
click at [486, 127] on button "Price info" at bounding box center [481, 128] width 54 height 18
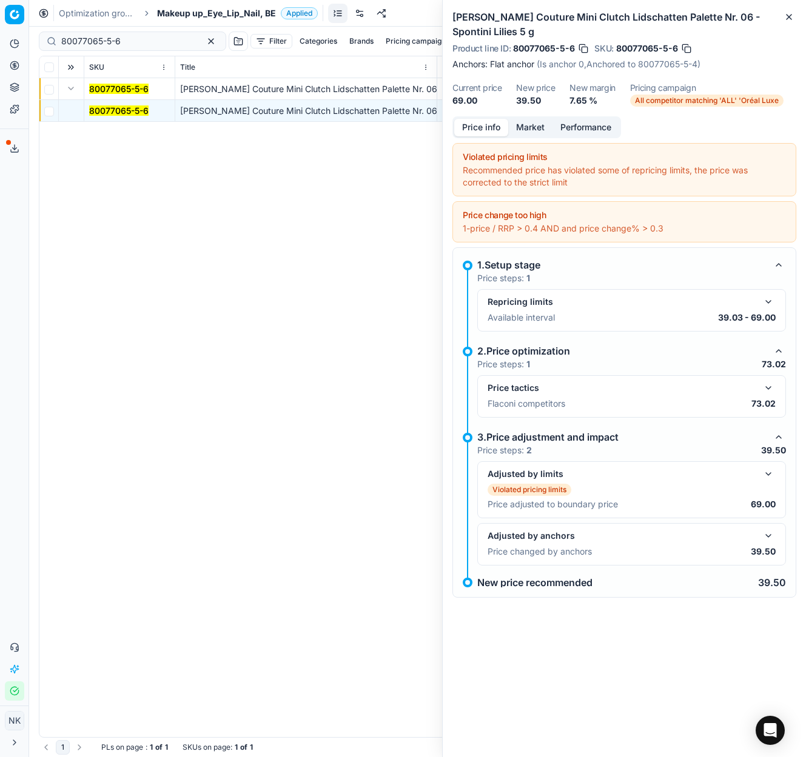
click at [768, 534] on button "button" at bounding box center [768, 536] width 15 height 15
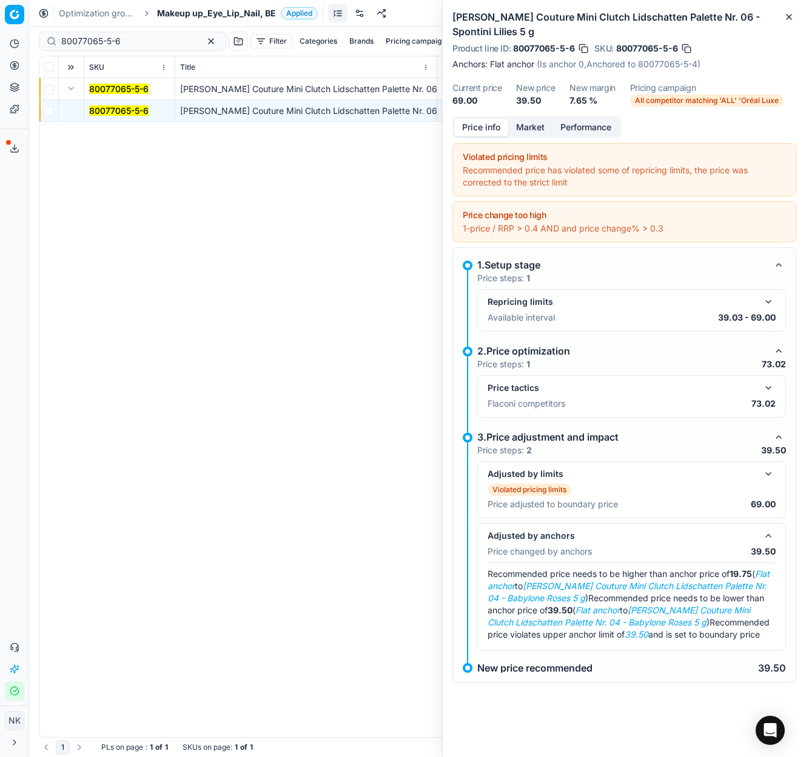
click at [186, 12] on span "Makeup up_Eye_Lip_Nail, BE" at bounding box center [216, 13] width 119 height 12
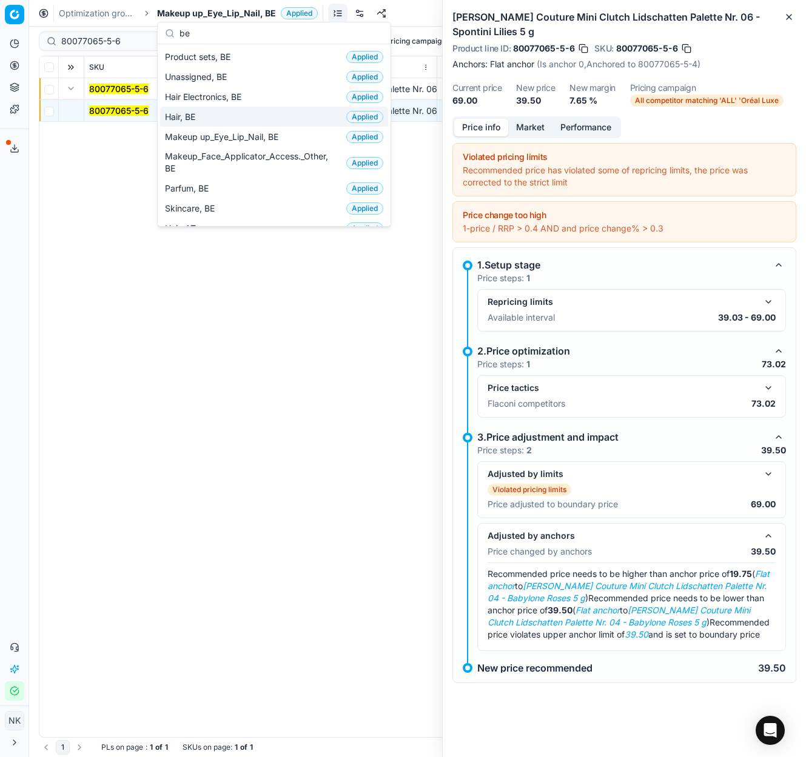
type input "be"
click at [199, 115] on span "Hair, BE" at bounding box center [182, 117] width 35 height 12
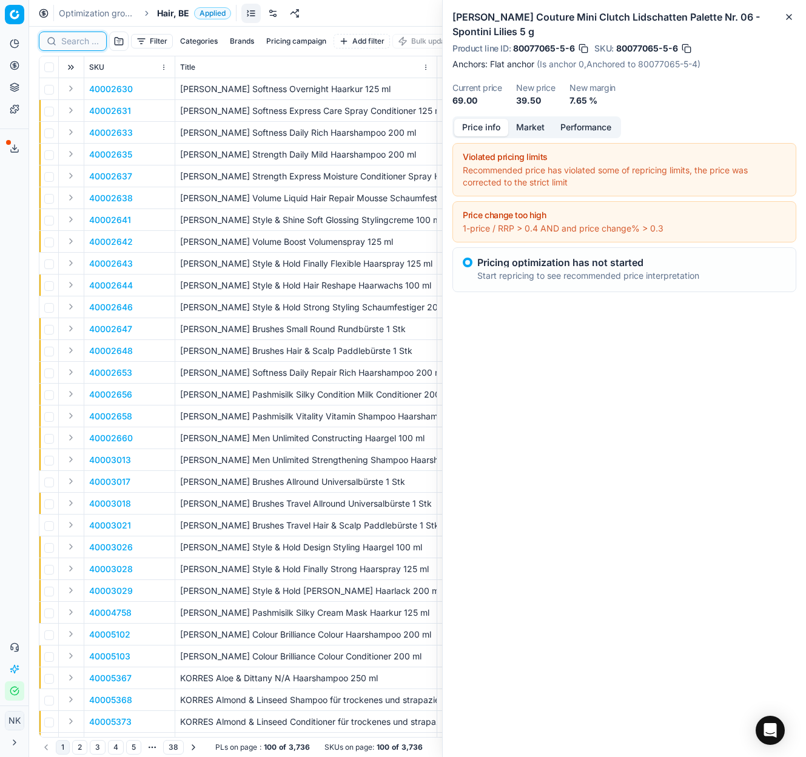
click at [81, 41] on input at bounding box center [80, 41] width 38 height 12
paste input "80044995-1"
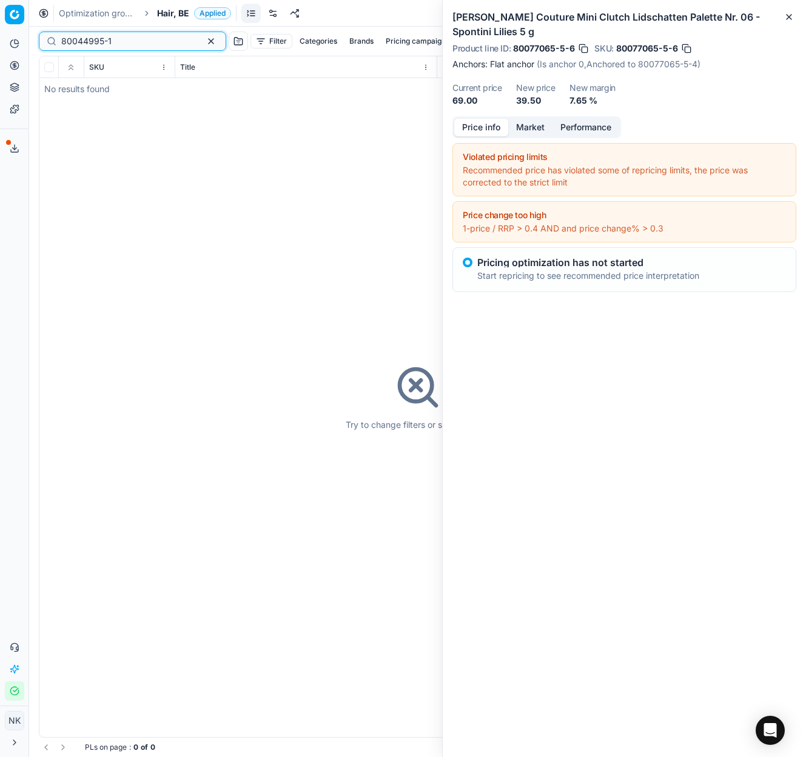
type input "80044995-1"
click at [172, 13] on span "Hair, BE" at bounding box center [173, 13] width 32 height 12
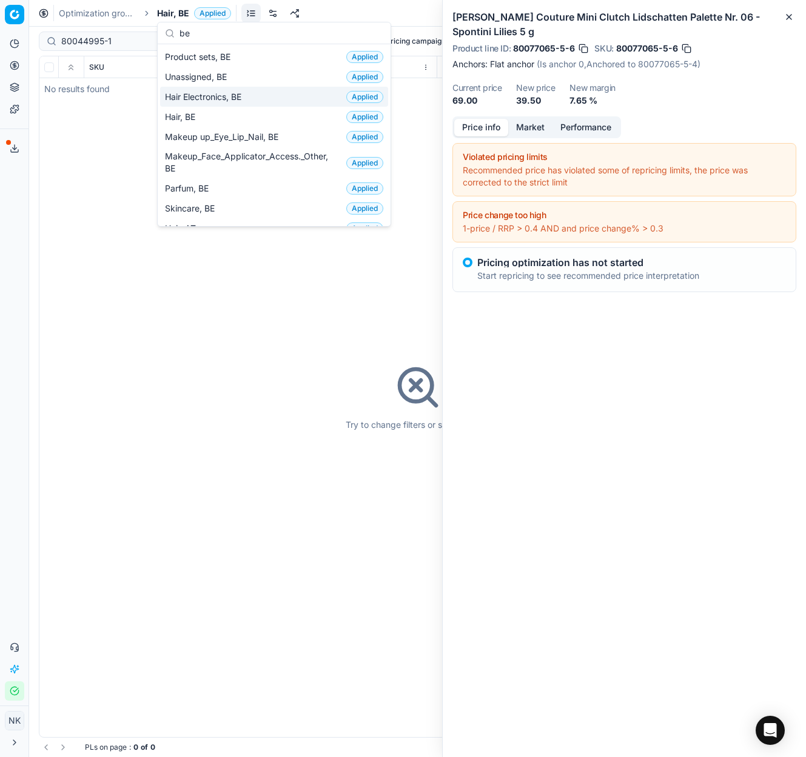
type input "be"
click at [226, 97] on span "Hair Electronics, BE" at bounding box center [205, 97] width 81 height 12
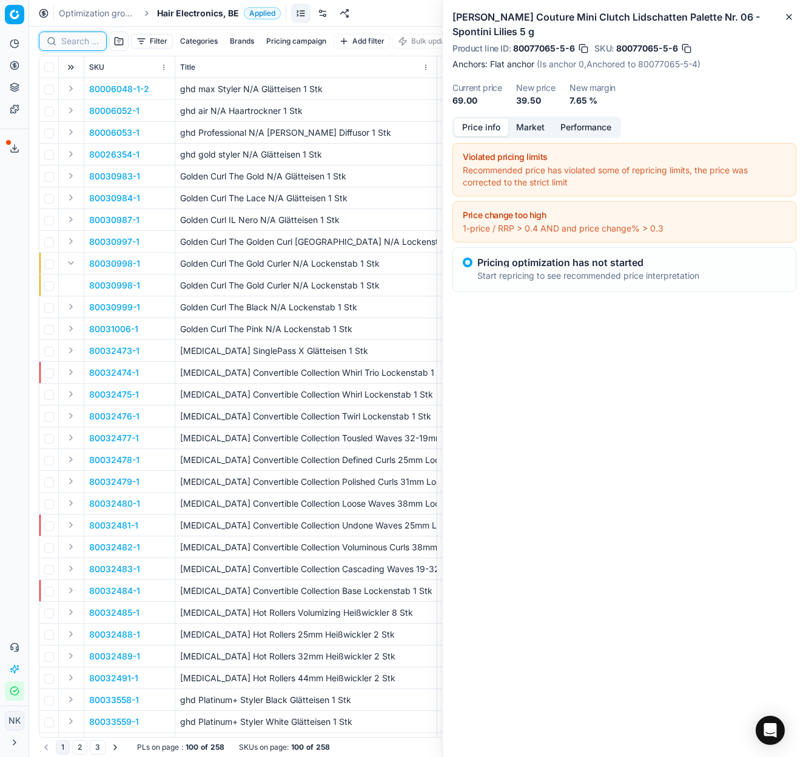
click at [79, 42] on input at bounding box center [80, 41] width 38 height 12
paste input "80044995-1"
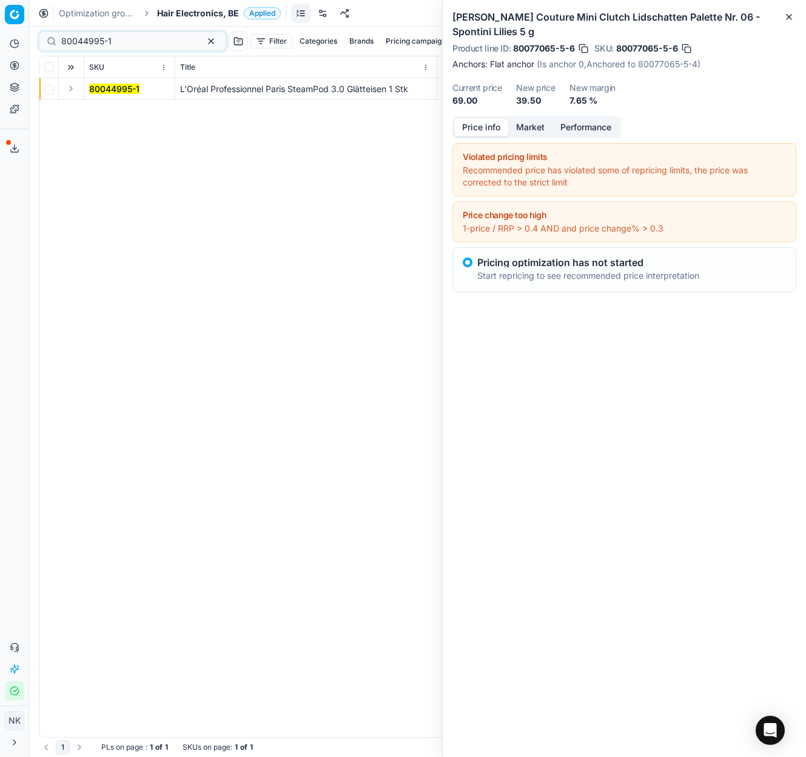
click at [66, 93] on button "Expand" at bounding box center [71, 88] width 15 height 15
click at [96, 110] on mark "80044995-1" at bounding box center [114, 110] width 50 height 10
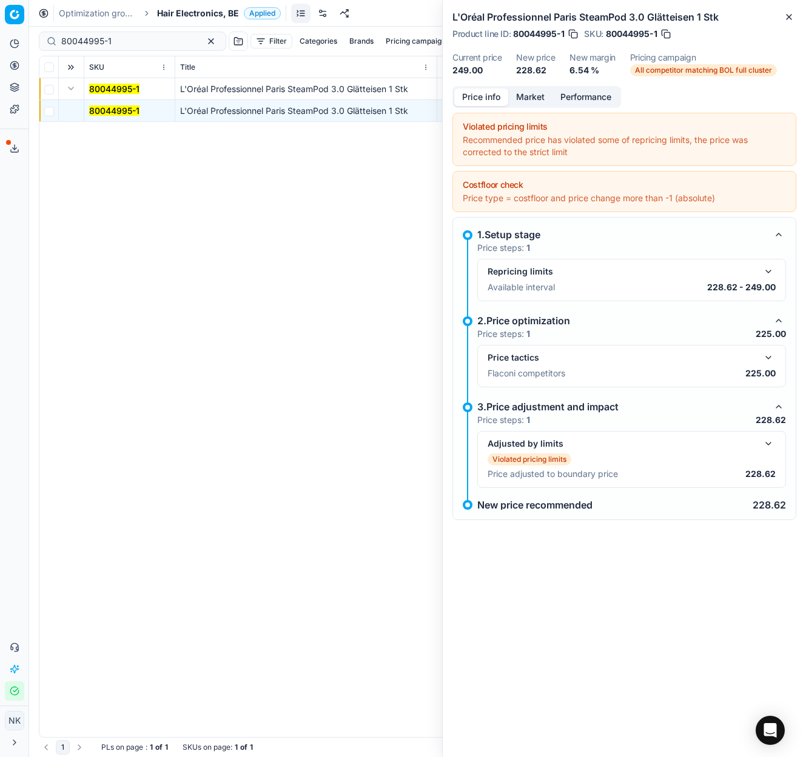
click at [769, 358] on button "button" at bounding box center [768, 357] width 15 height 15
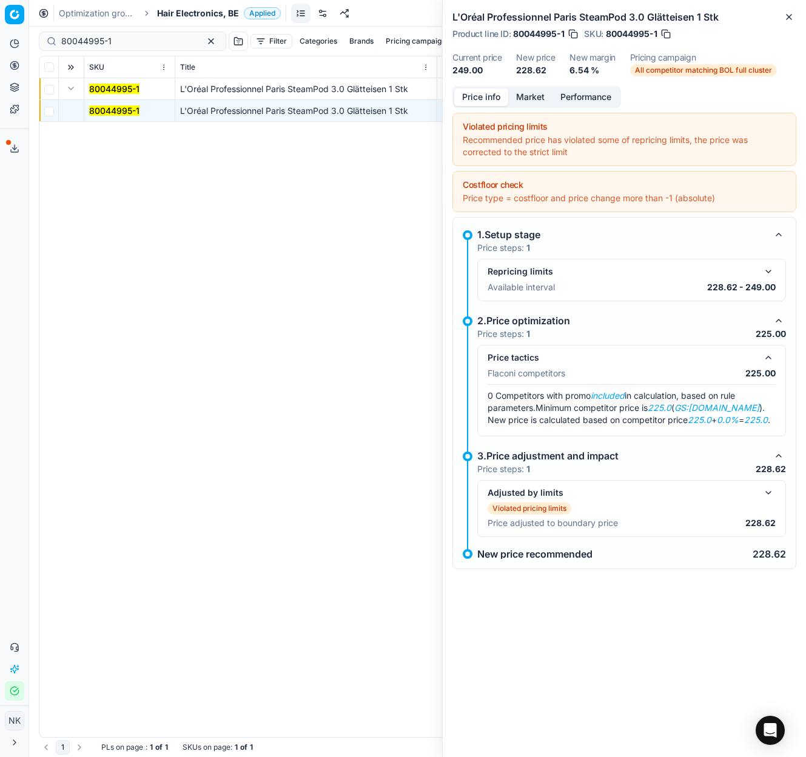
click at [526, 98] on button "Market" at bounding box center [530, 98] width 44 height 18
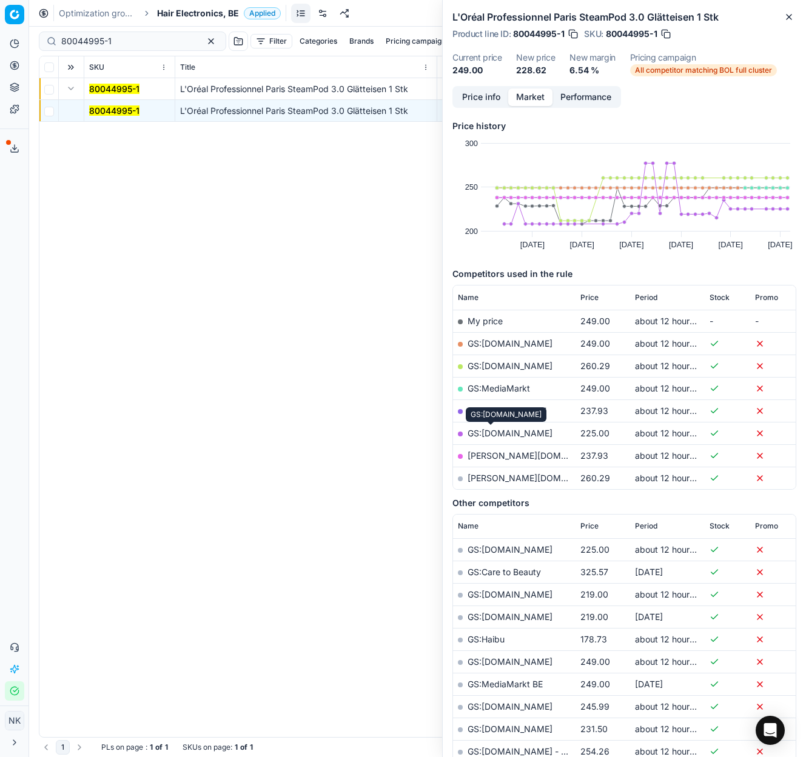
click at [486, 433] on link "GS:[DOMAIN_NAME]" at bounding box center [509, 433] width 85 height 10
click at [139, 39] on input "80044995-1" at bounding box center [127, 41] width 133 height 12
paste input "63104"
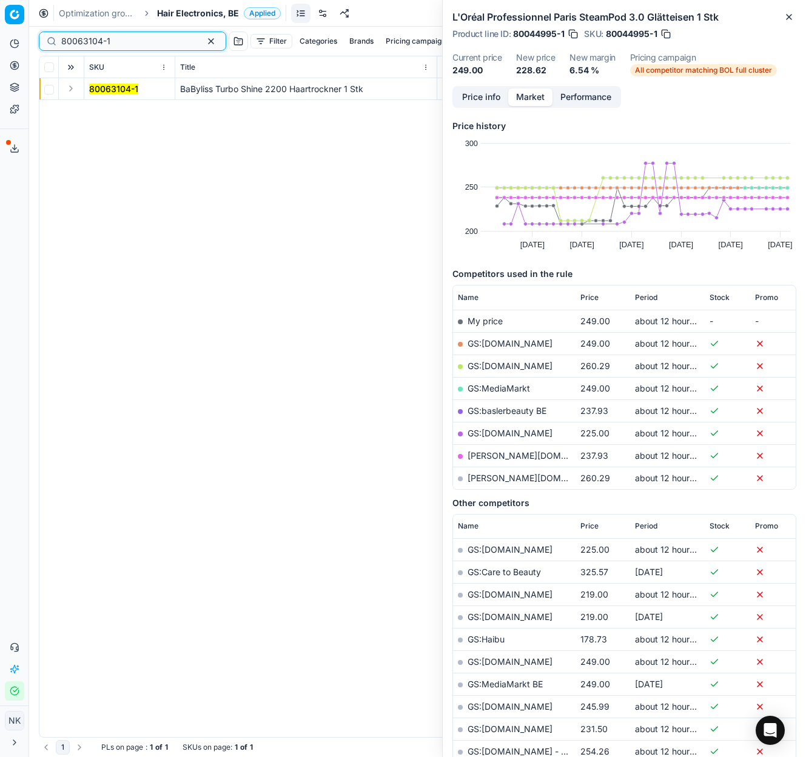
type input "80063104-1"
click at [69, 93] on button "Expand" at bounding box center [71, 88] width 15 height 15
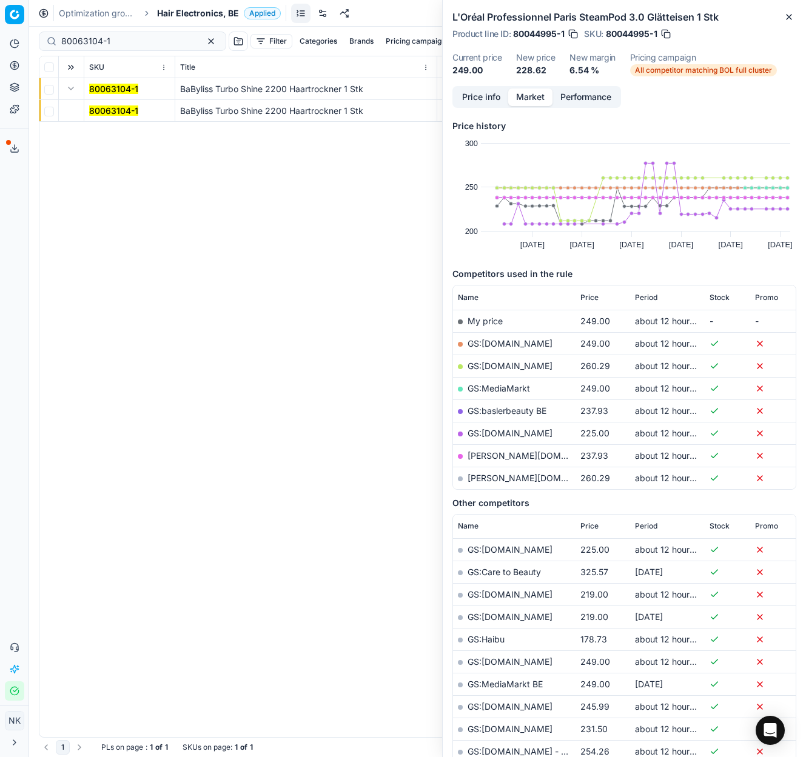
click at [125, 107] on mark "80063104-1" at bounding box center [113, 110] width 49 height 10
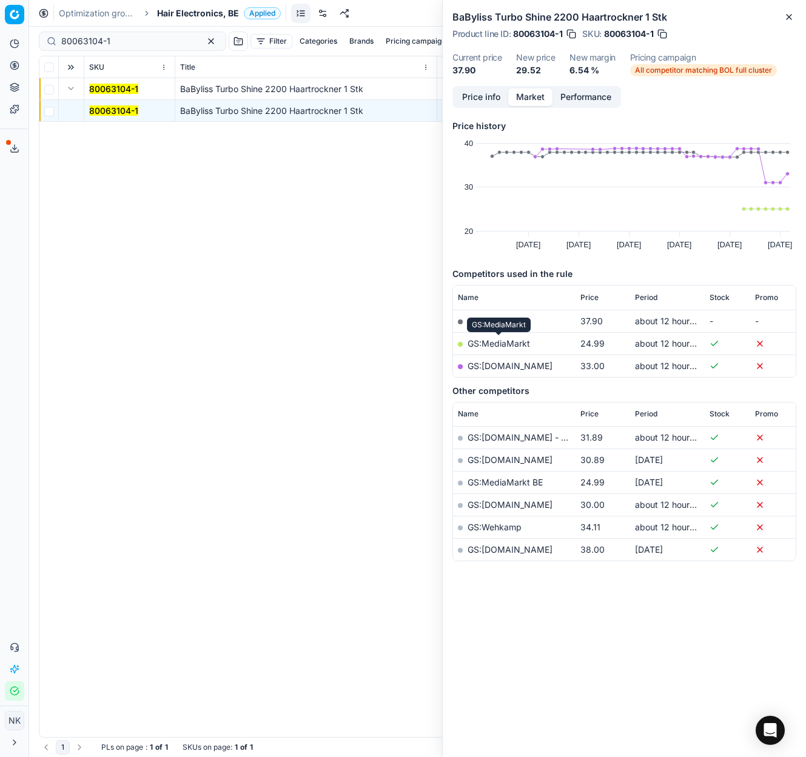
click at [508, 344] on link "GS:MediaMarkt" at bounding box center [498, 343] width 62 height 10
click at [195, 15] on span "Hair Electronics, BE" at bounding box center [198, 13] width 82 height 12
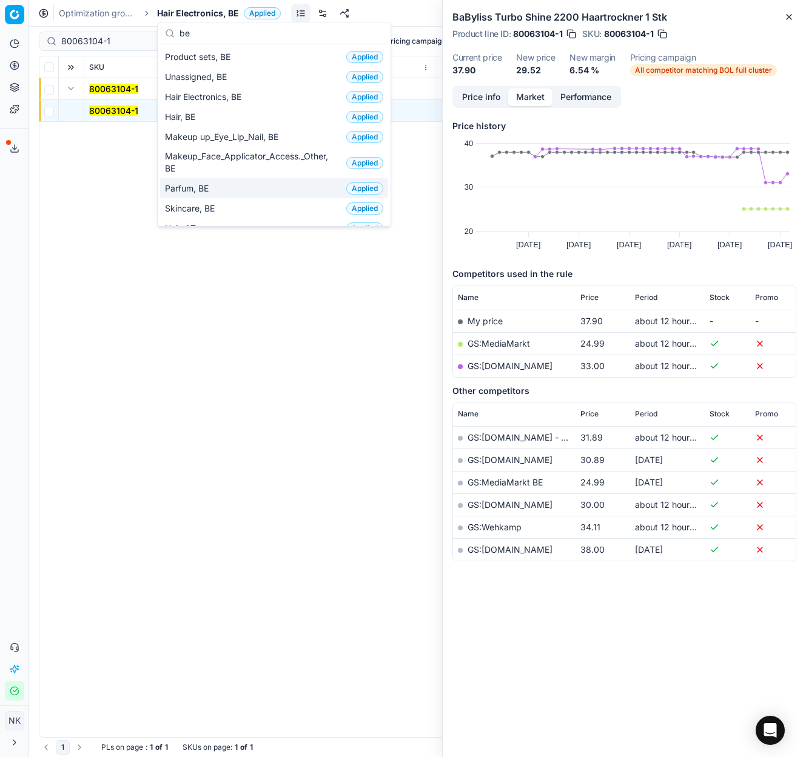
type input "be"
click at [201, 190] on span "Parfum, BE" at bounding box center [189, 188] width 49 height 12
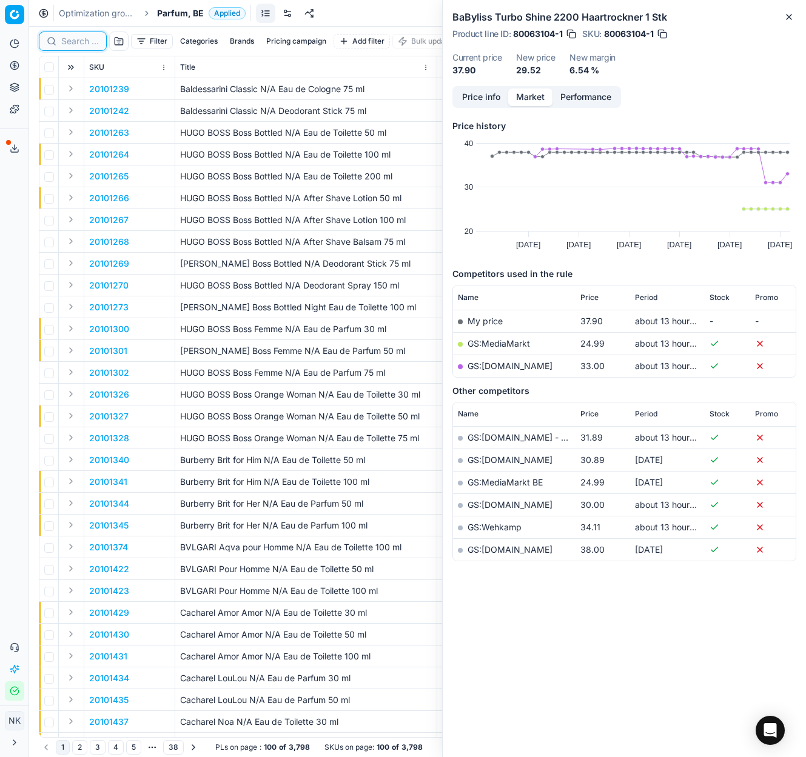
click at [83, 42] on input at bounding box center [80, 41] width 38 height 12
paste input "90000848-0001087"
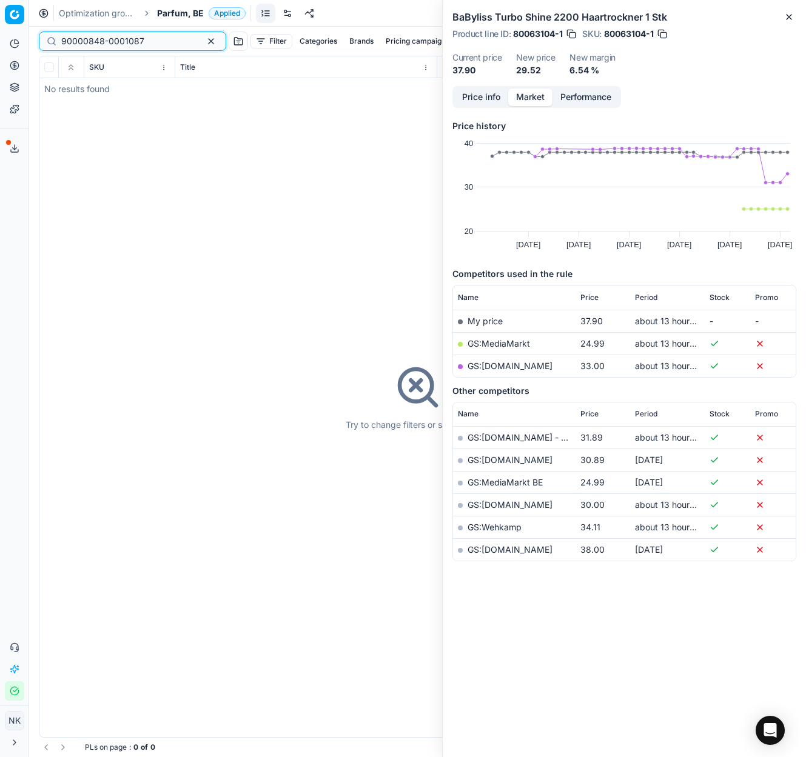
type input "90000848-0001087"
click at [173, 13] on span "Parfum, BE" at bounding box center [180, 13] width 47 height 12
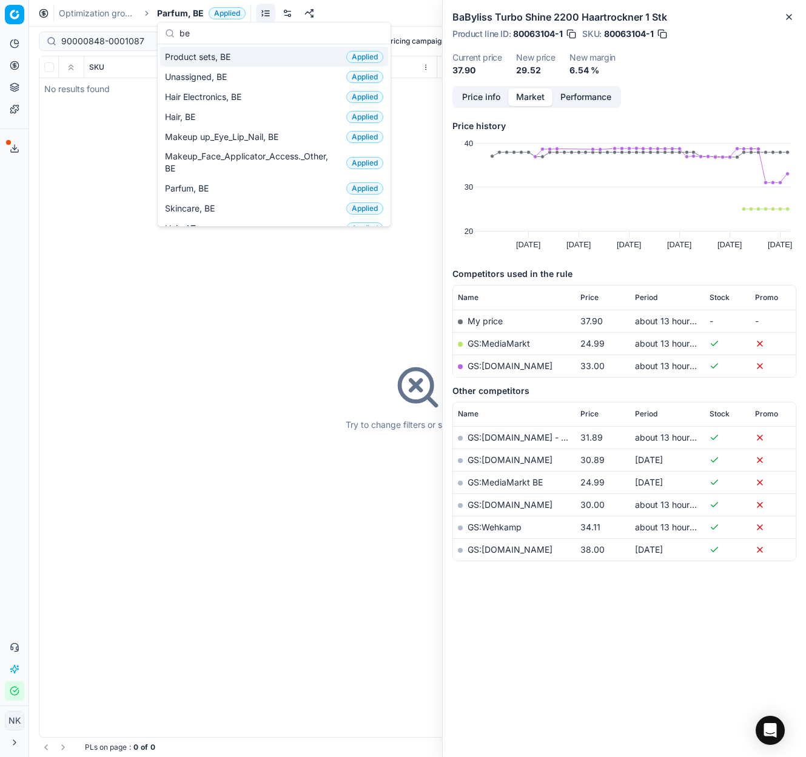
type input "be"
click at [219, 61] on span "Product sets, BE" at bounding box center [200, 57] width 70 height 12
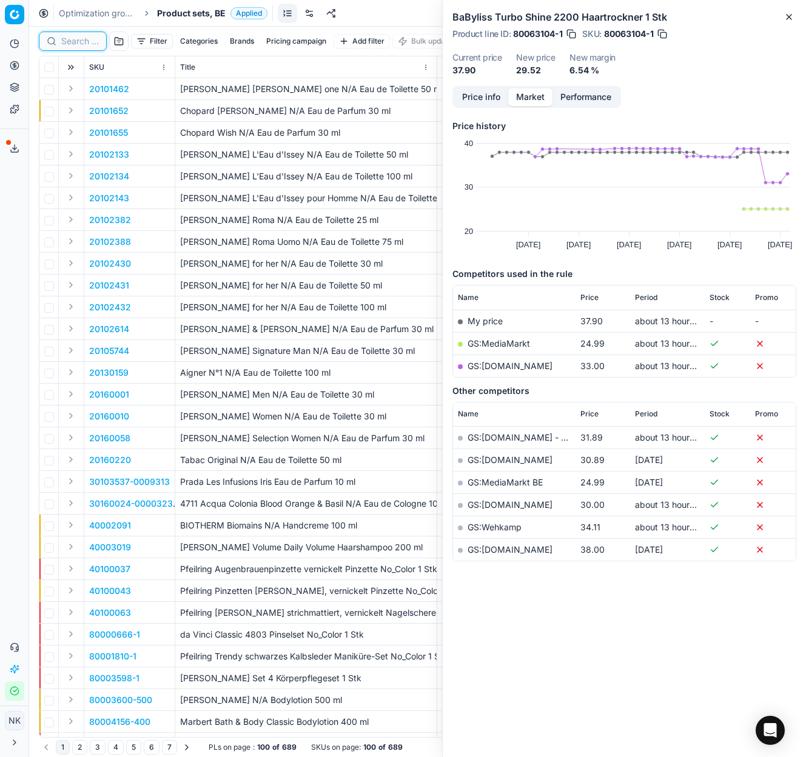
click at [67, 41] on input at bounding box center [80, 41] width 38 height 12
paste input "90000848-0001087"
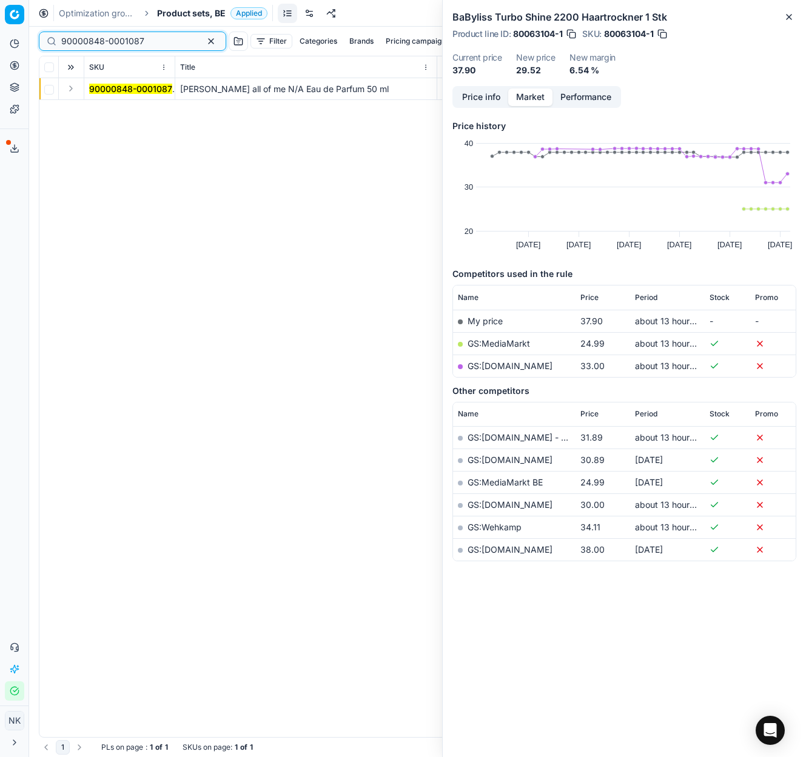
type input "90000848-0001087"
click at [70, 91] on button "Expand" at bounding box center [71, 88] width 15 height 15
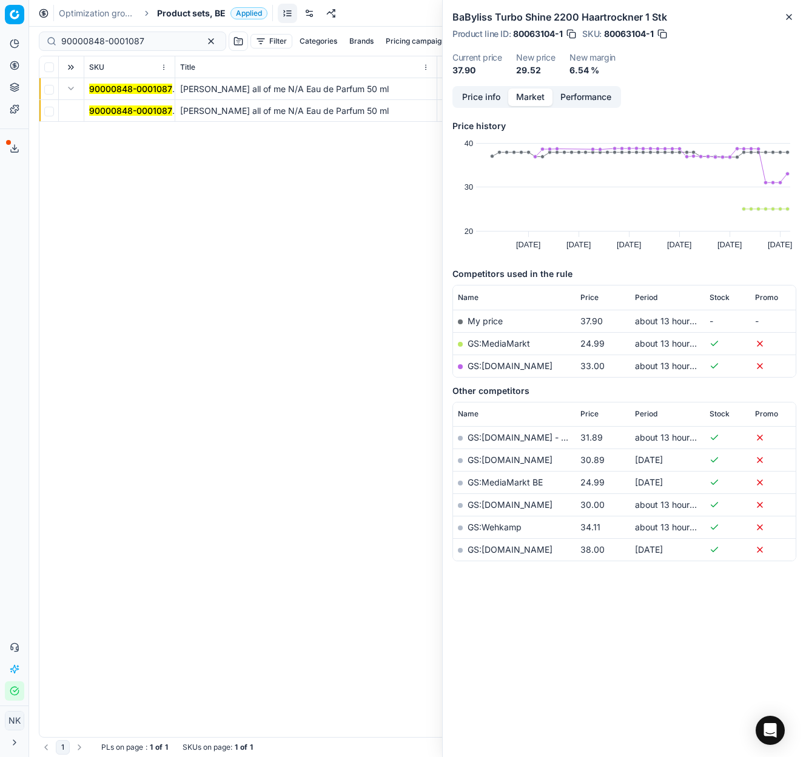
click at [109, 110] on mark "90000848-0001087" at bounding box center [130, 110] width 83 height 10
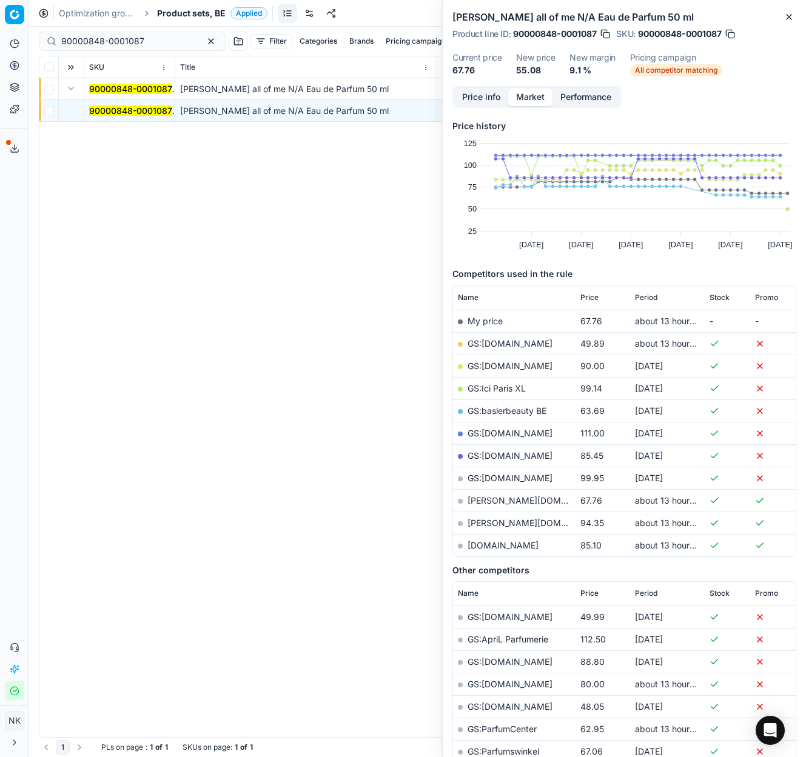
click at [489, 340] on link "GS:[DOMAIN_NAME]" at bounding box center [509, 343] width 85 height 10
click at [189, 17] on span "Product sets, BE" at bounding box center [191, 13] width 69 height 12
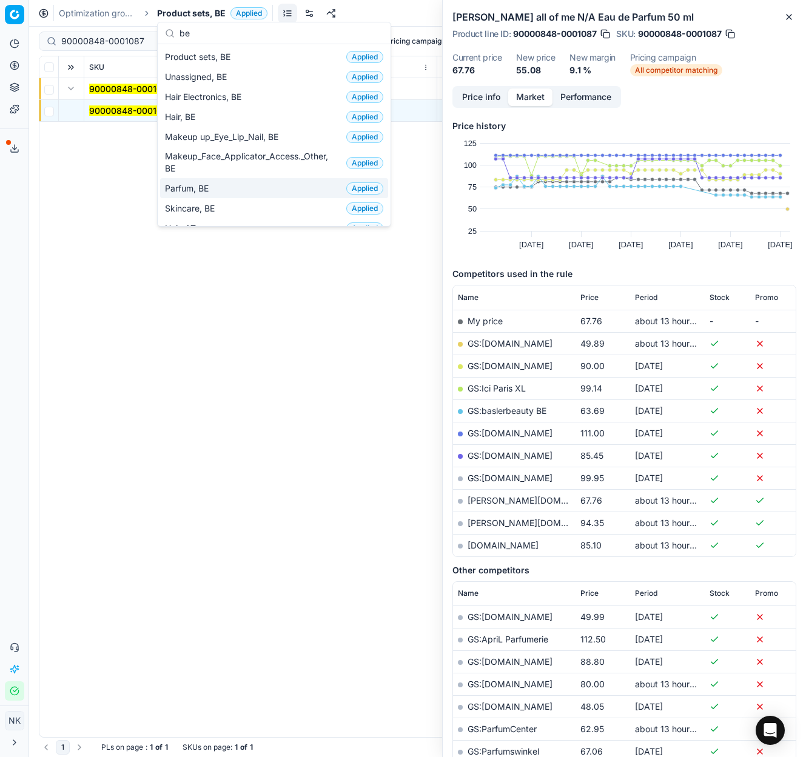
type input "be"
click at [200, 184] on span "Parfum, BE" at bounding box center [189, 188] width 49 height 12
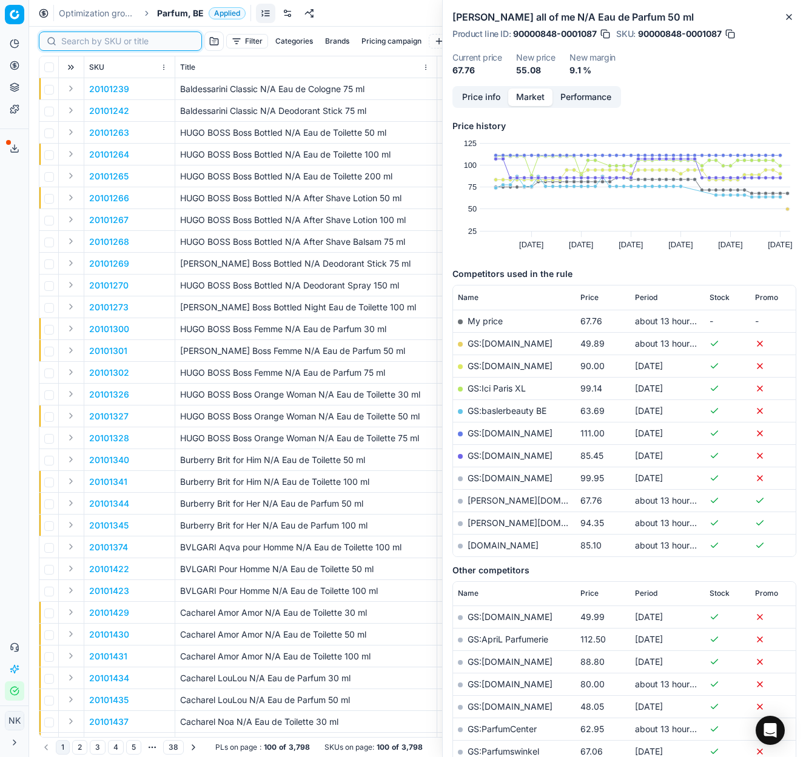
click at [91, 41] on input at bounding box center [127, 41] width 133 height 12
paste input "20103945"
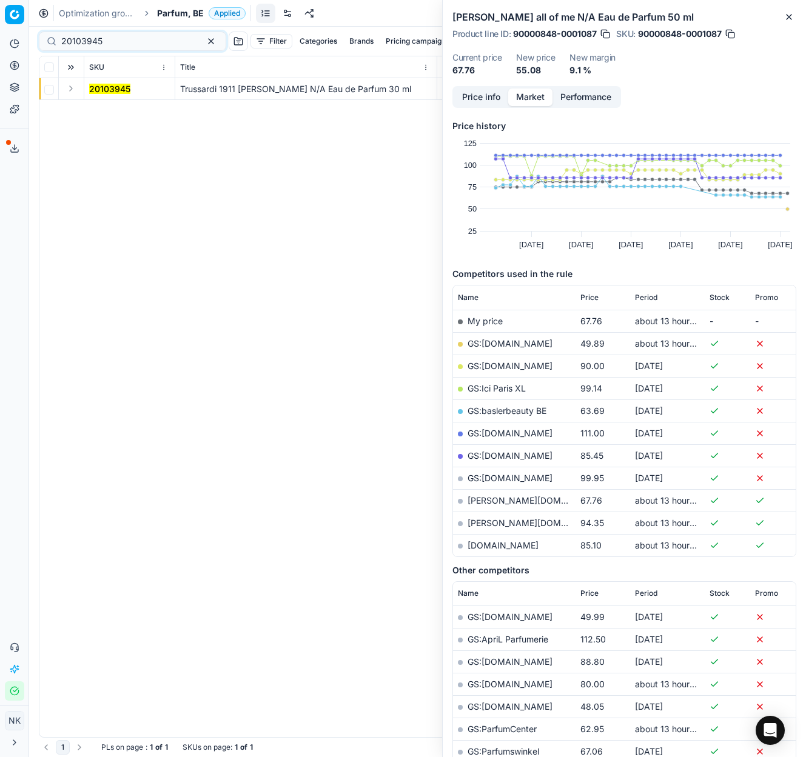
click at [75, 90] on button "Expand" at bounding box center [71, 88] width 15 height 15
click at [105, 111] on mark "20103945" at bounding box center [109, 110] width 41 height 10
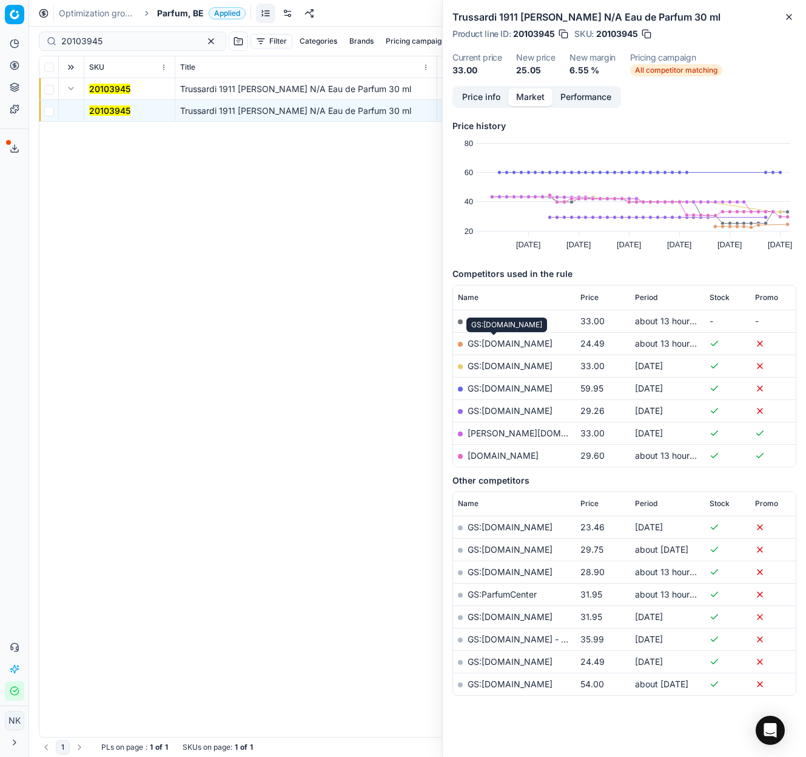
click at [497, 344] on link "GS:[DOMAIN_NAME]" at bounding box center [509, 343] width 85 height 10
click at [132, 39] on input "20103945" at bounding box center [127, 41] width 133 height 12
paste input "80053690-90"
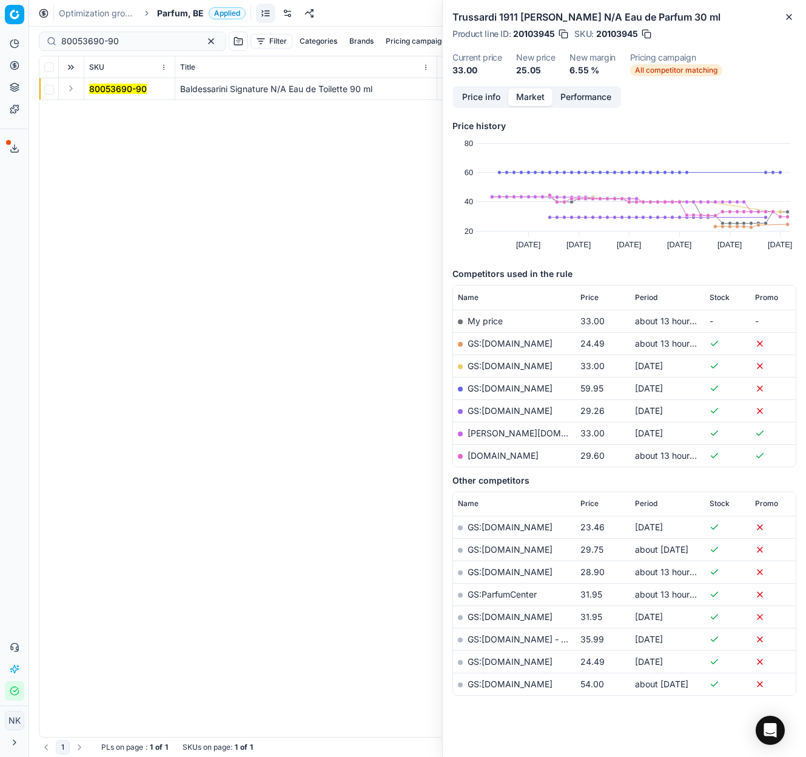
click at [73, 85] on button "Expand" at bounding box center [71, 88] width 15 height 15
click at [107, 110] on mark "80053690-90" at bounding box center [118, 110] width 58 height 10
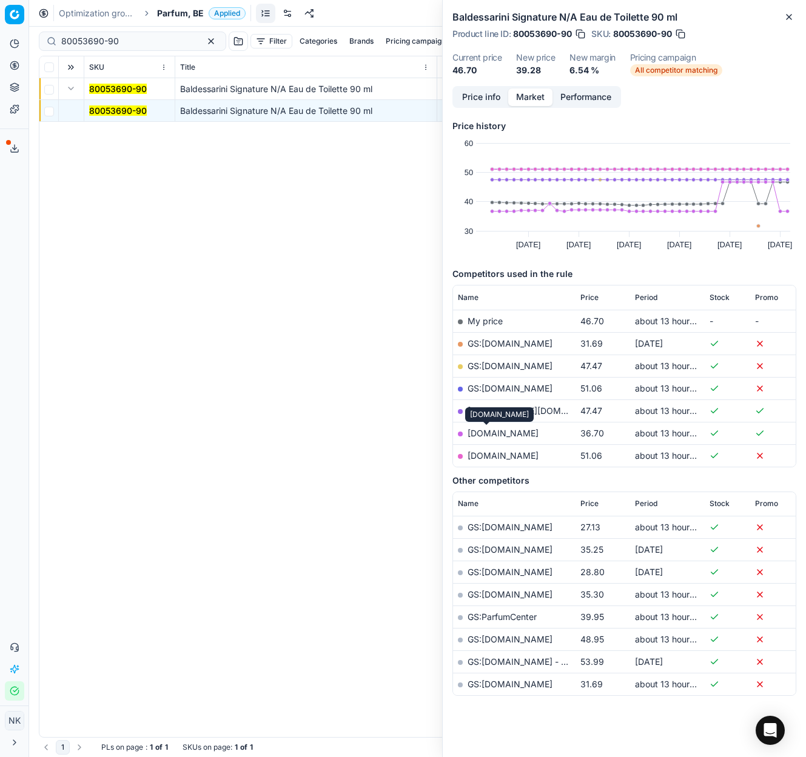
click at [489, 432] on link "notino.be" at bounding box center [502, 433] width 71 height 10
click at [144, 36] on input "80053690-90" at bounding box center [127, 41] width 133 height 12
paste input "90013423-0021169"
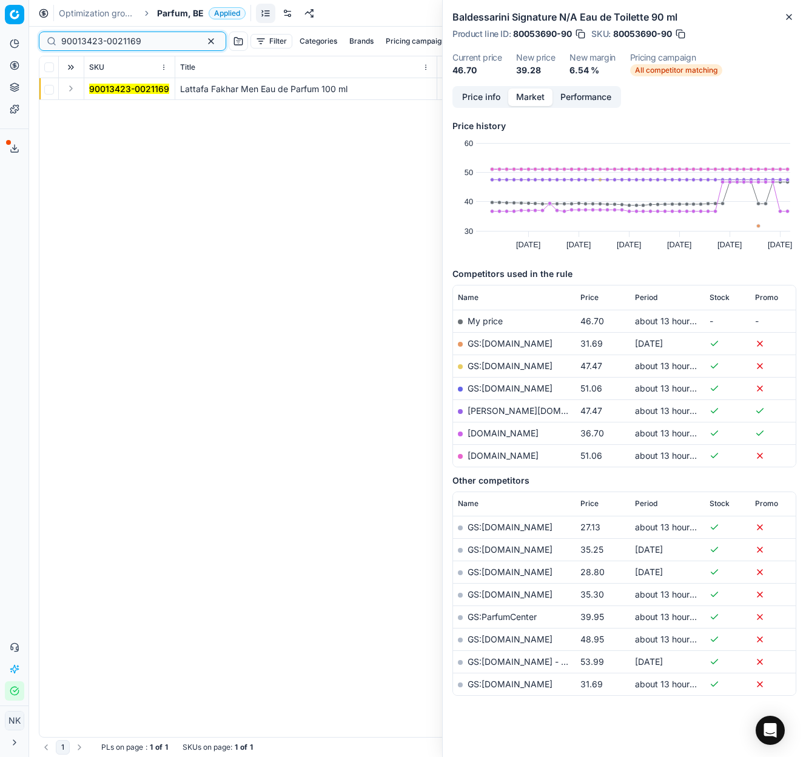
type input "90013423-0021169"
click at [65, 95] on button "Expand" at bounding box center [71, 88] width 15 height 15
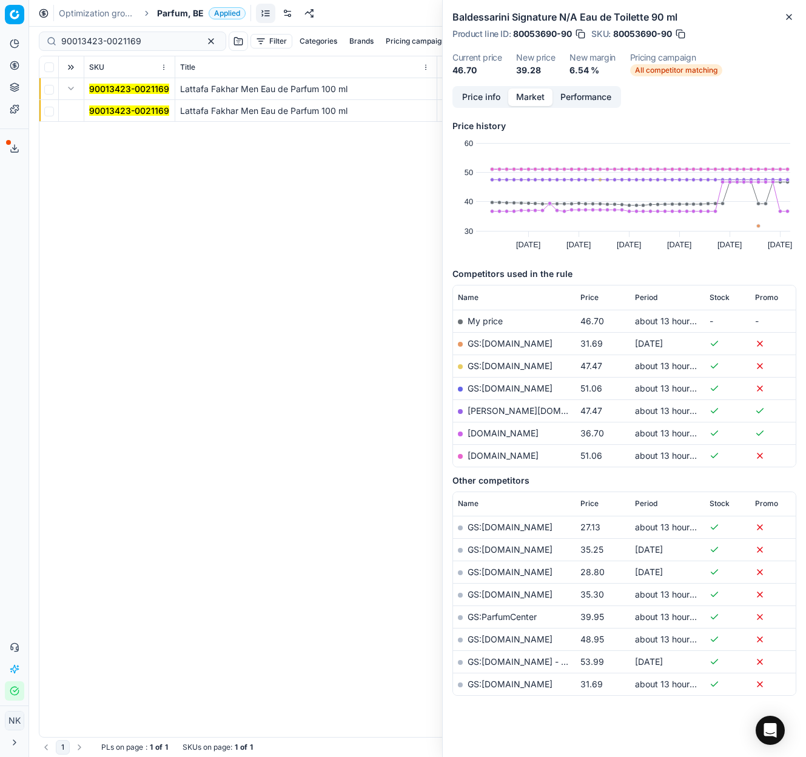
click at [116, 112] on mark "90013423-0021169" at bounding box center [129, 110] width 80 height 10
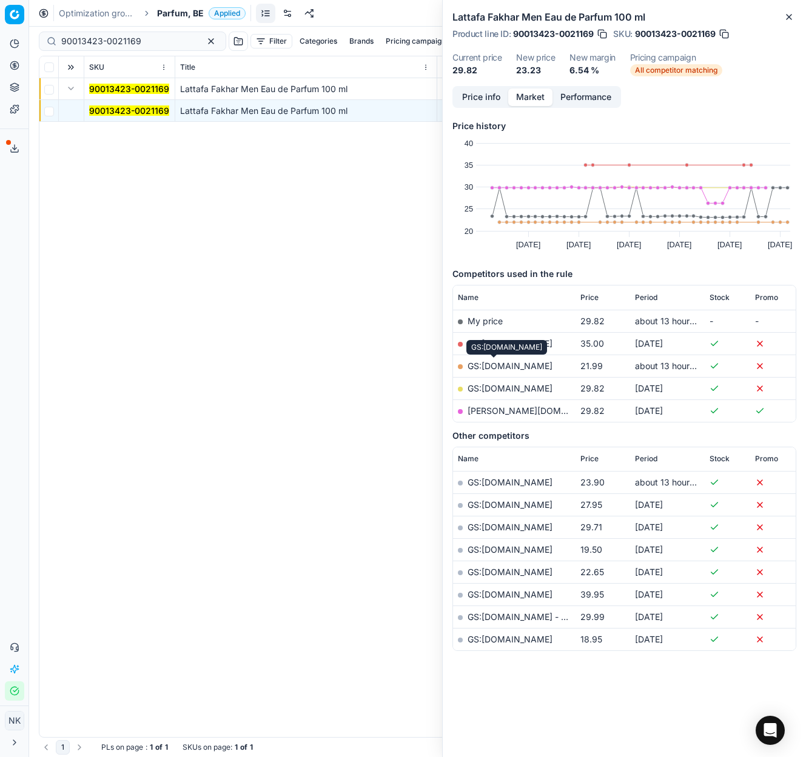
click at [489, 366] on link "GS:[DOMAIN_NAME]" at bounding box center [509, 366] width 85 height 10
click at [175, 16] on span "Parfum, BE" at bounding box center [180, 13] width 47 height 12
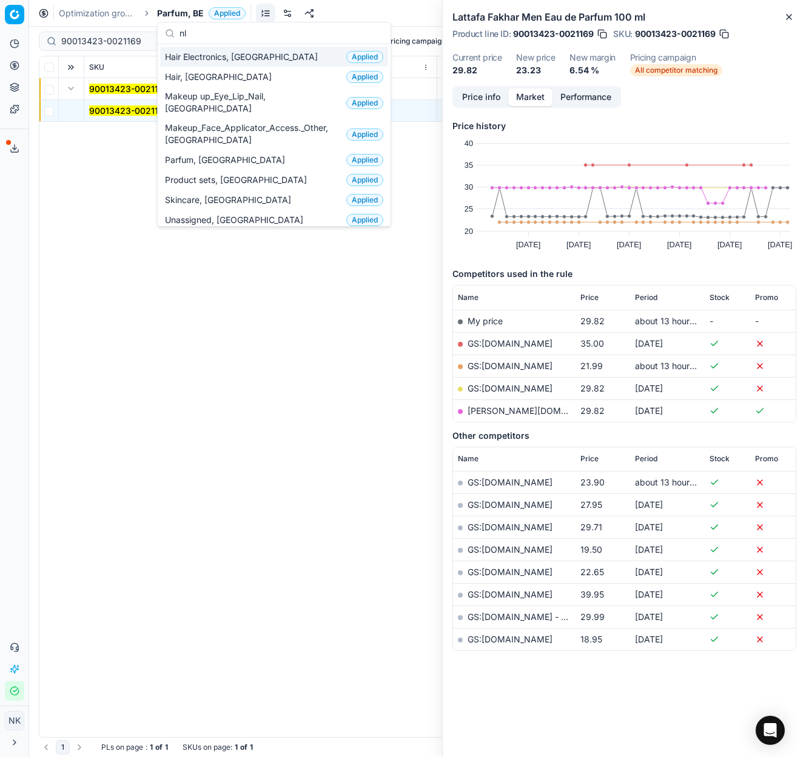
type input "nl"
click at [205, 55] on span "Hair Electronics, [GEOGRAPHIC_DATA]" at bounding box center [244, 57] width 158 height 12
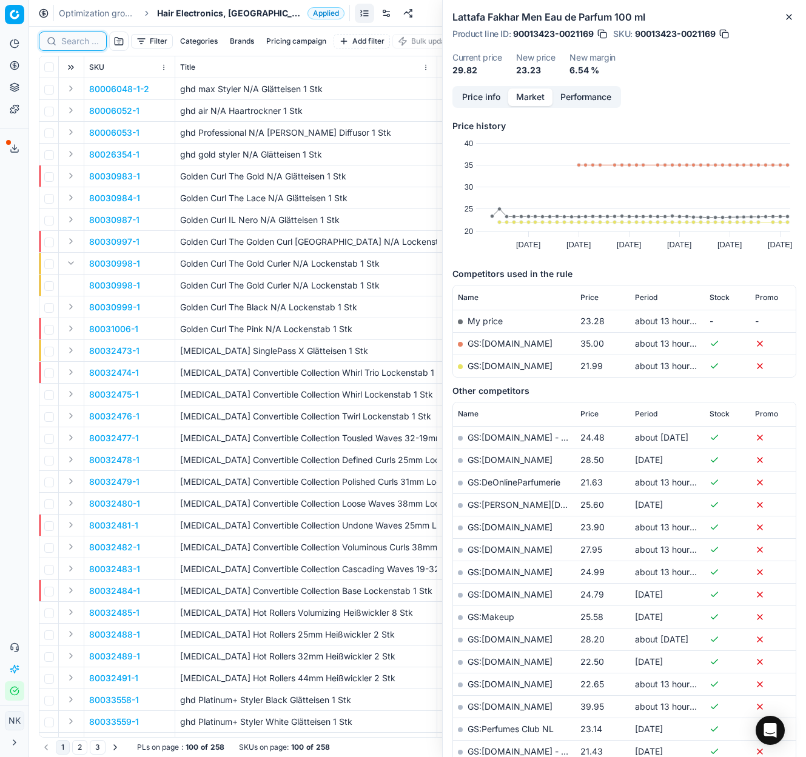
click at [76, 43] on input at bounding box center [80, 41] width 38 height 12
paste input "90017064-0026814"
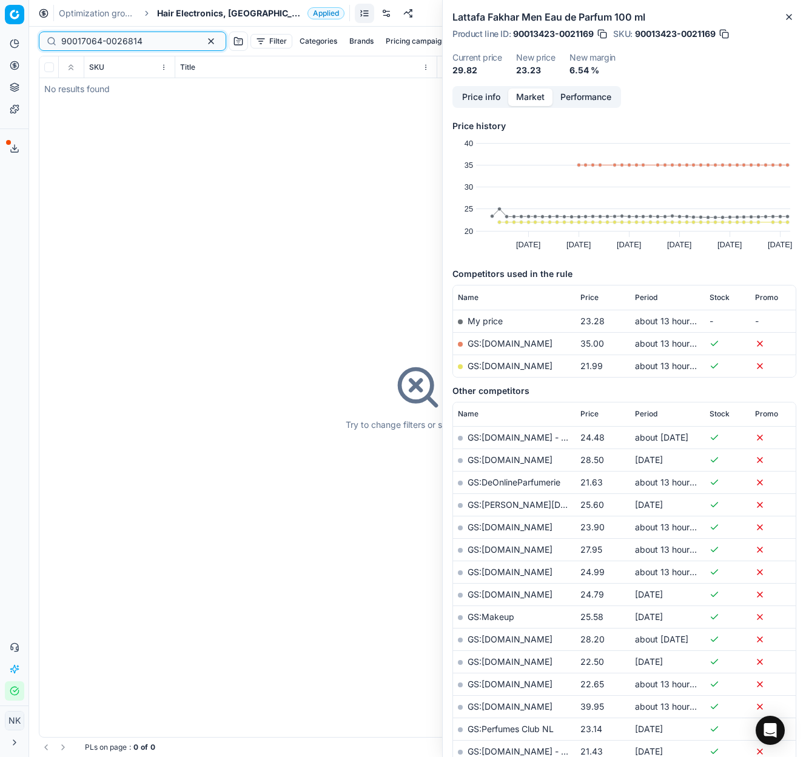
type input "90017064-0026814"
click at [182, 5] on div "Optimization groups Hair Electronics, NL Applied Discard Download report" at bounding box center [417, 13] width 777 height 27
click at [182, 11] on span "Hair Electronics, [GEOGRAPHIC_DATA]" at bounding box center [230, 13] width 146 height 12
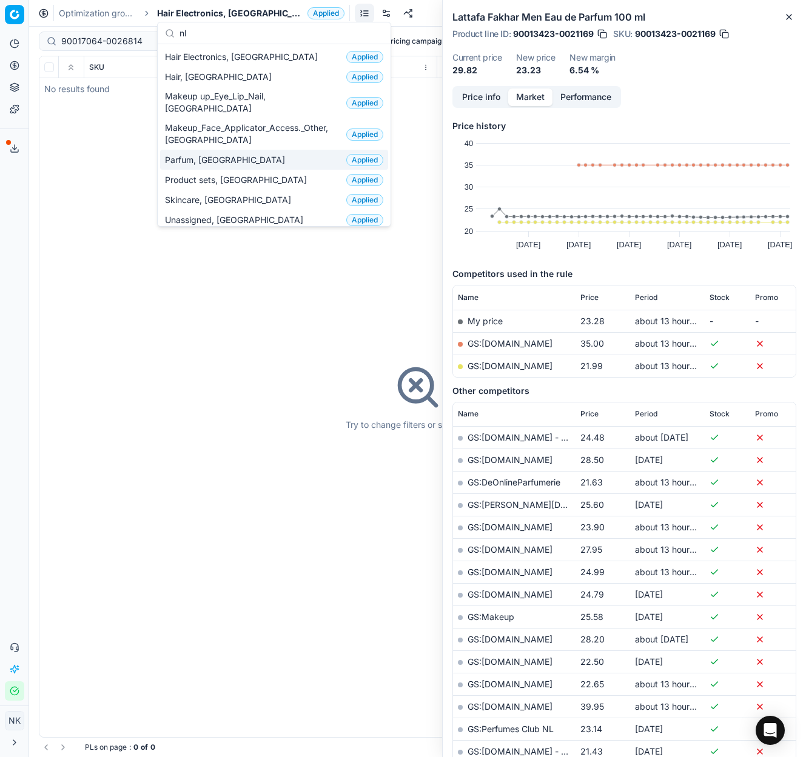
type input "nl"
click at [214, 154] on span "Parfum, [GEOGRAPHIC_DATA]" at bounding box center [227, 160] width 125 height 12
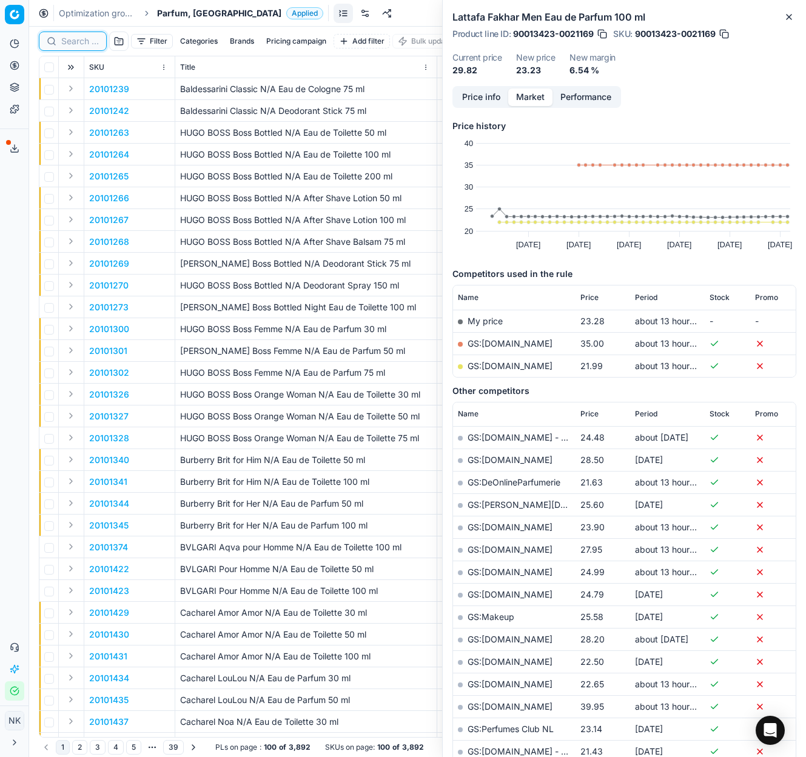
click at [84, 43] on input at bounding box center [80, 41] width 38 height 12
paste input "90017064-0026814"
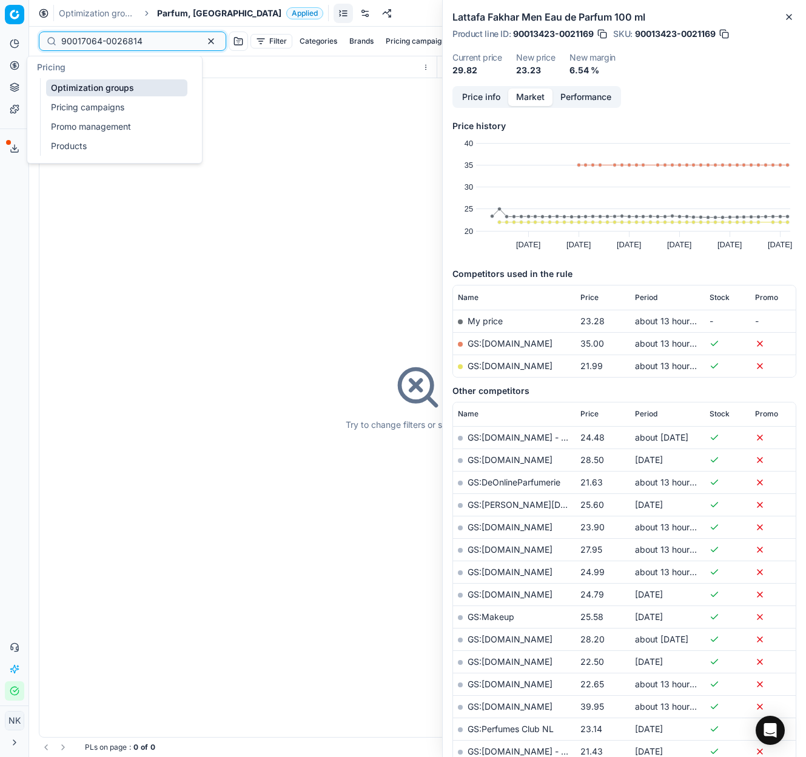
type input "90017064-0026814"
click at [64, 146] on link "Products" at bounding box center [116, 146] width 141 height 17
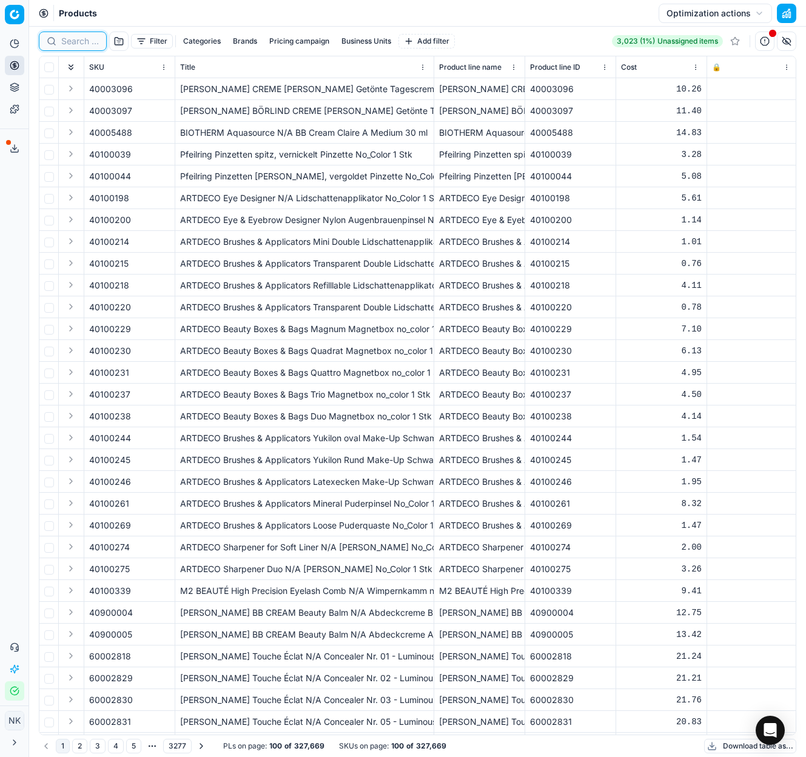
click at [73, 44] on input at bounding box center [80, 41] width 38 height 12
paste input "90017064-0026814"
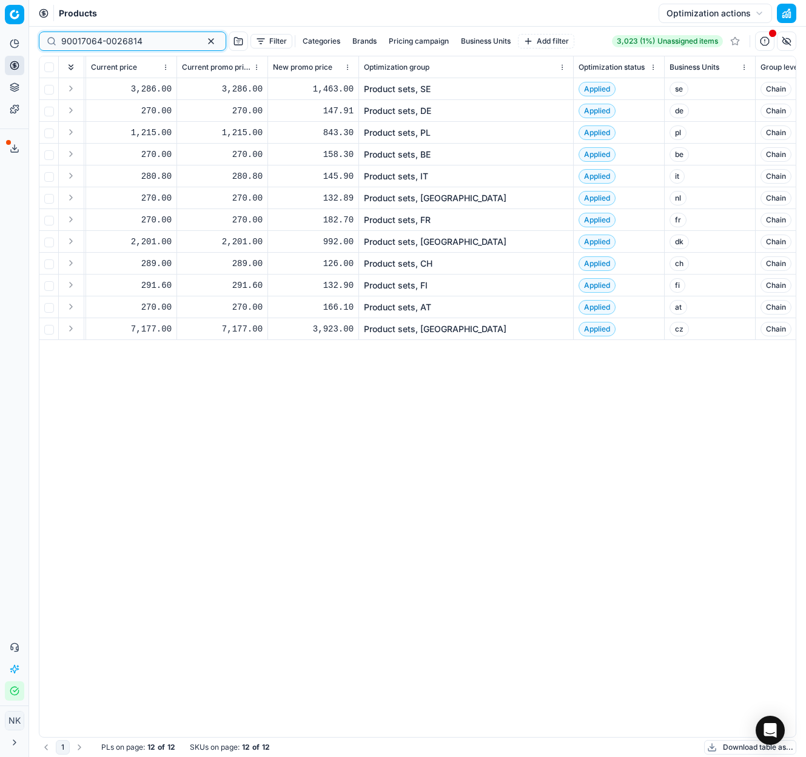
scroll to position [0, 1622]
type input "90017064-0026814"
click at [406, 198] on link "Product sets, [GEOGRAPHIC_DATA]" at bounding box center [434, 198] width 142 height 12
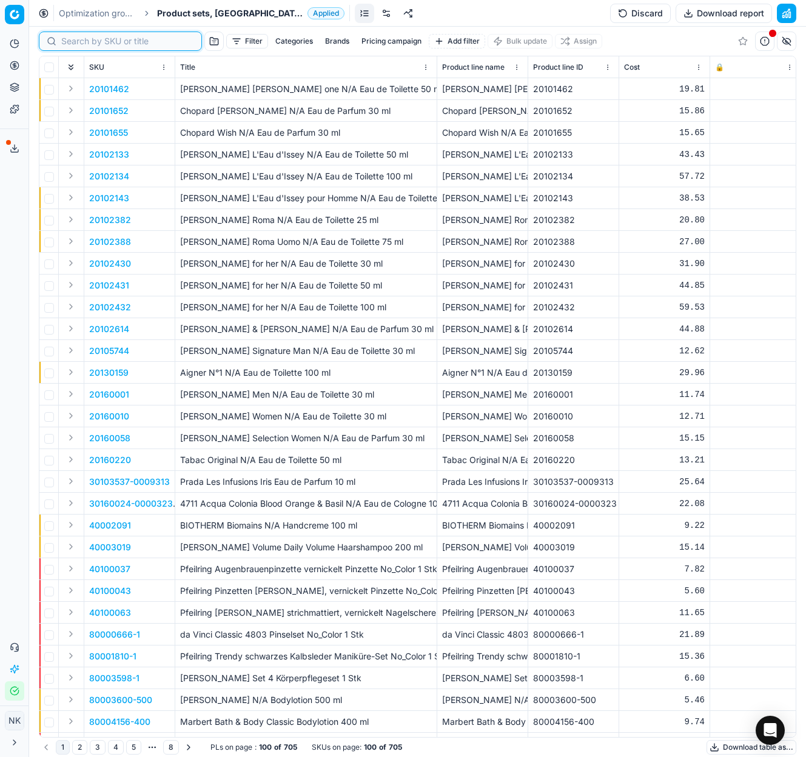
click at [76, 42] on input at bounding box center [127, 41] width 133 height 12
paste input "90017064-0026814"
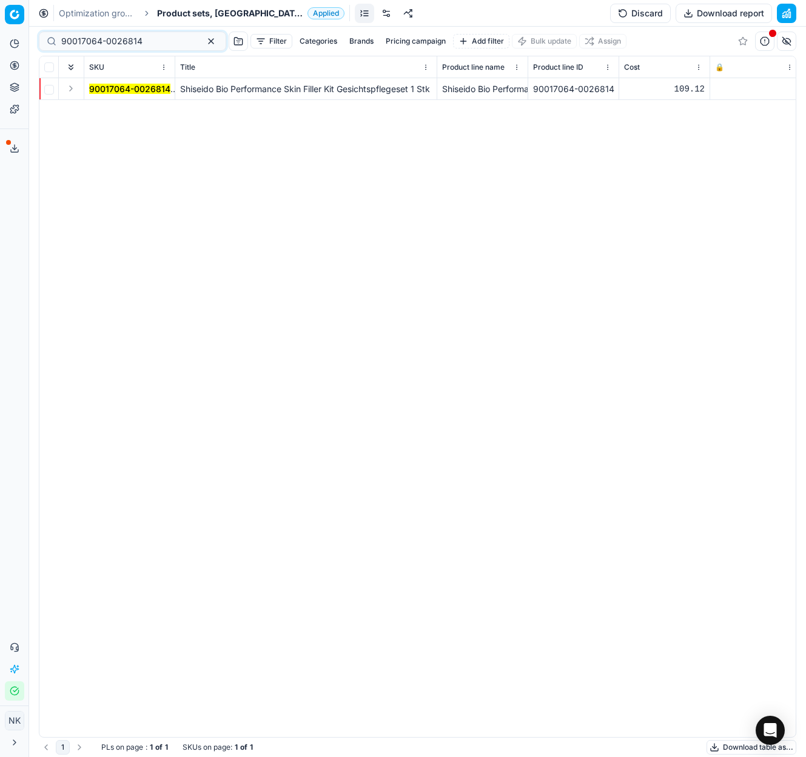
click at [66, 92] on button "Expand" at bounding box center [71, 88] width 15 height 15
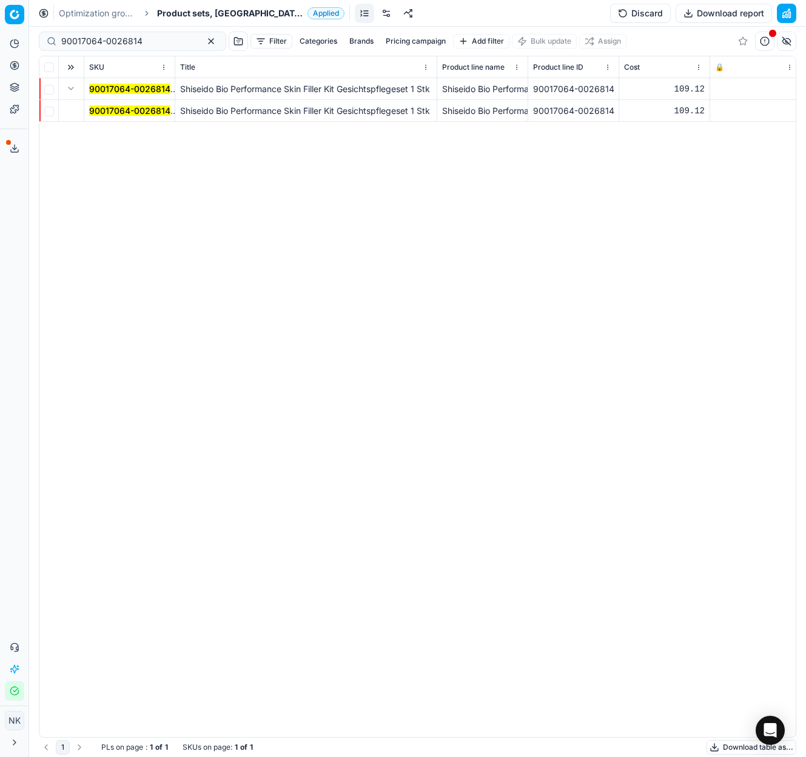
click at [117, 115] on mark "90017064-0026814" at bounding box center [129, 110] width 81 height 10
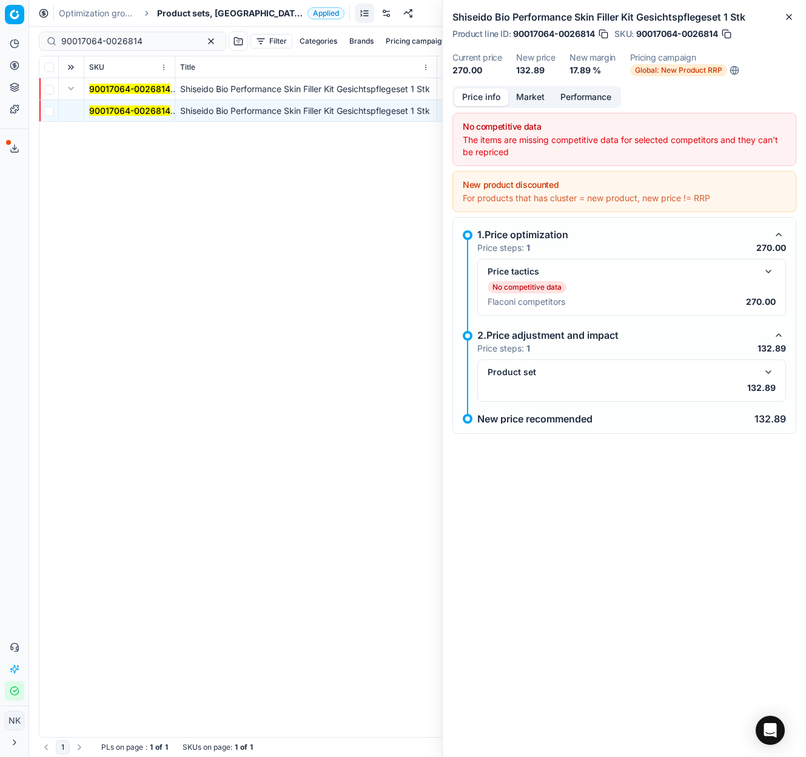
click at [768, 369] on button "button" at bounding box center [768, 372] width 15 height 15
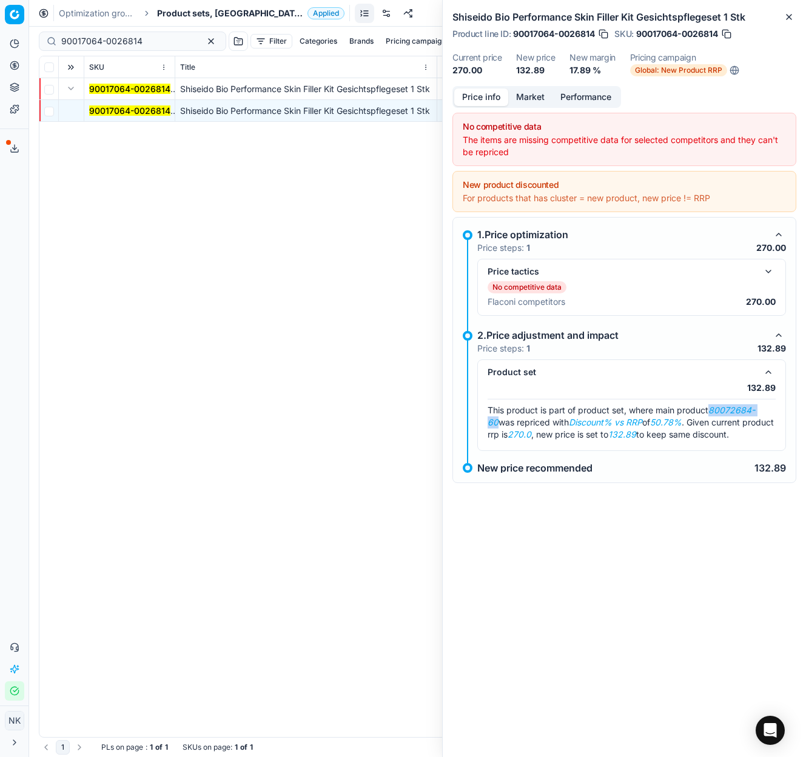
drag, startPoint x: 714, startPoint y: 410, endPoint x: 772, endPoint y: 411, distance: 58.8
click at [772, 411] on div "This product is part of product set, where main product 80072684-60 was reprice…" at bounding box center [631, 422] width 288 height 36
copy em "80072684-60"
click at [144, 42] on input "90017064-0026814" at bounding box center [127, 41] width 133 height 12
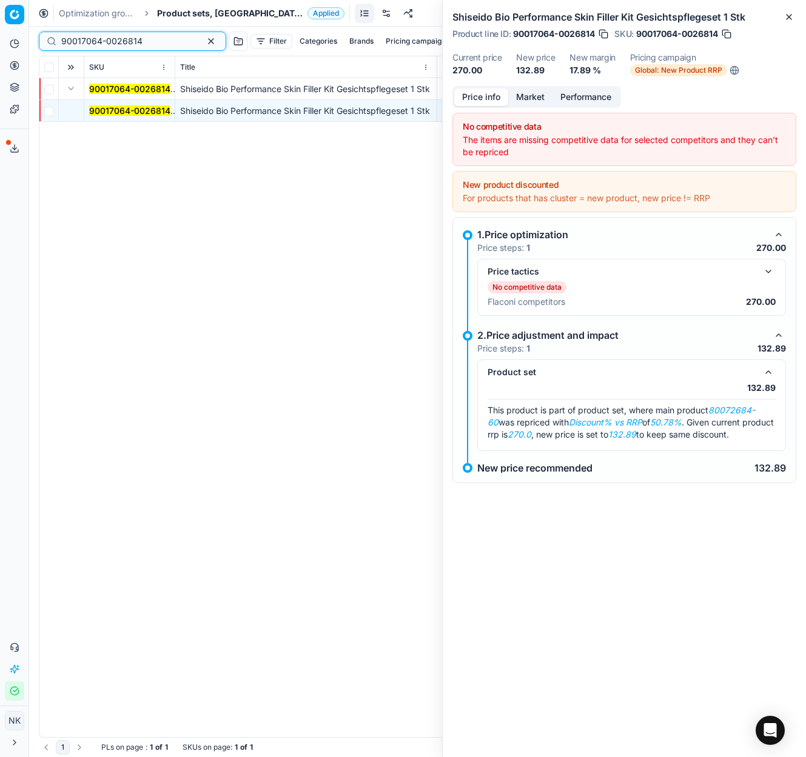
click at [144, 42] on input "90017064-0026814" at bounding box center [127, 41] width 133 height 12
paste input "80072684-60"
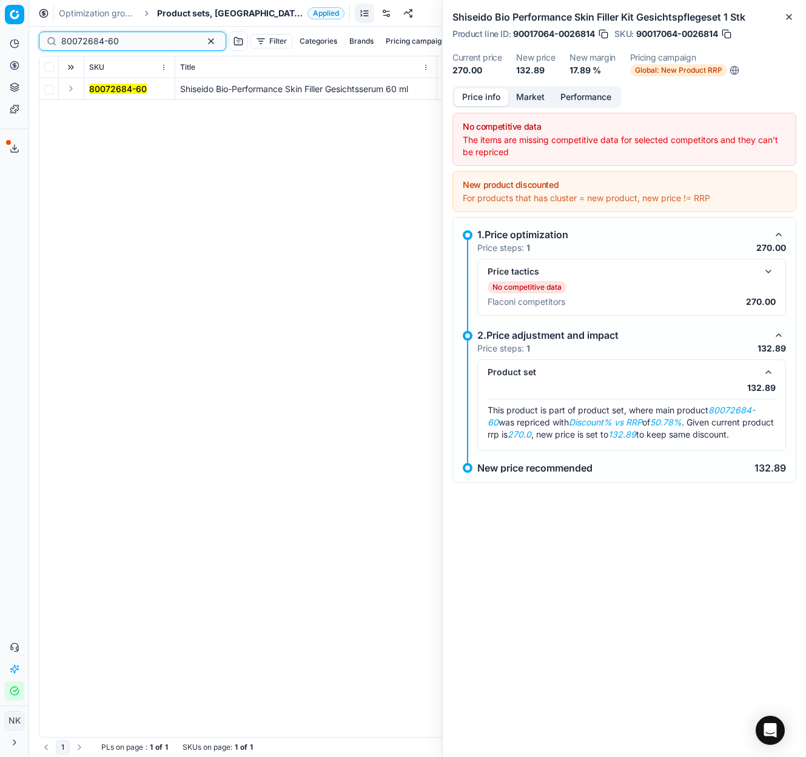
type input "80072684-60"
click at [64, 89] on button "Expand" at bounding box center [71, 88] width 15 height 15
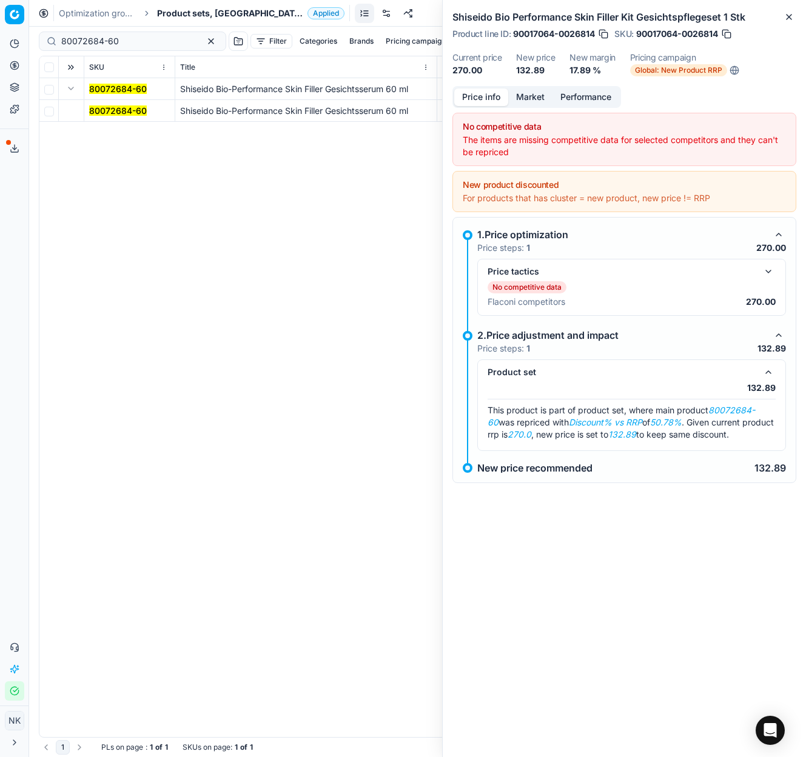
click at [96, 108] on mark "80072684-60" at bounding box center [118, 110] width 58 height 10
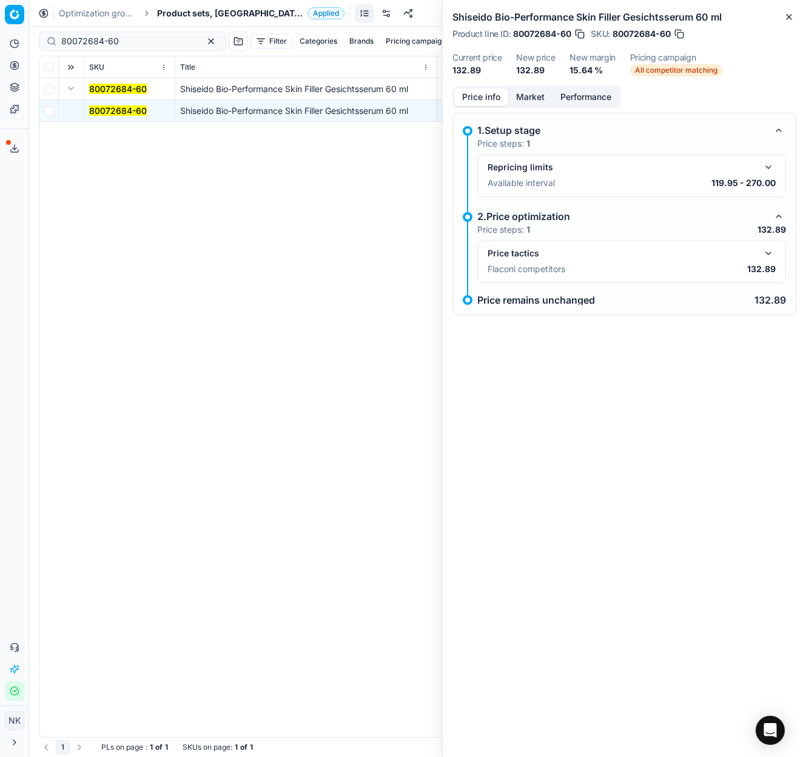
click at [766, 254] on button "button" at bounding box center [768, 253] width 15 height 15
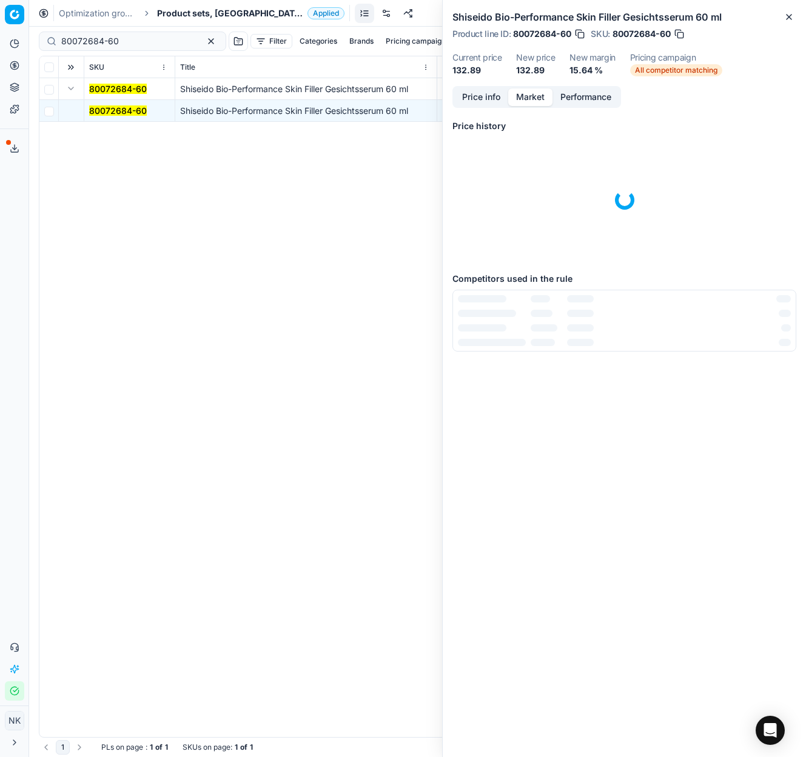
click at [529, 98] on button "Market" at bounding box center [530, 98] width 44 height 18
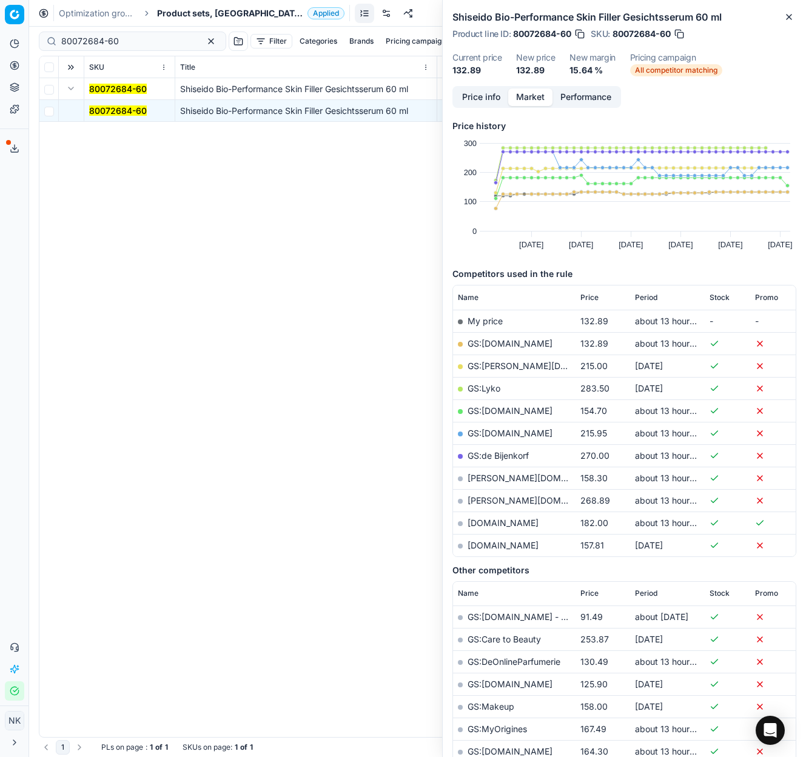
click at [489, 343] on link "GS:[DOMAIN_NAME]" at bounding box center [509, 343] width 85 height 10
click at [176, 7] on span "Product sets, [GEOGRAPHIC_DATA]" at bounding box center [230, 13] width 146 height 12
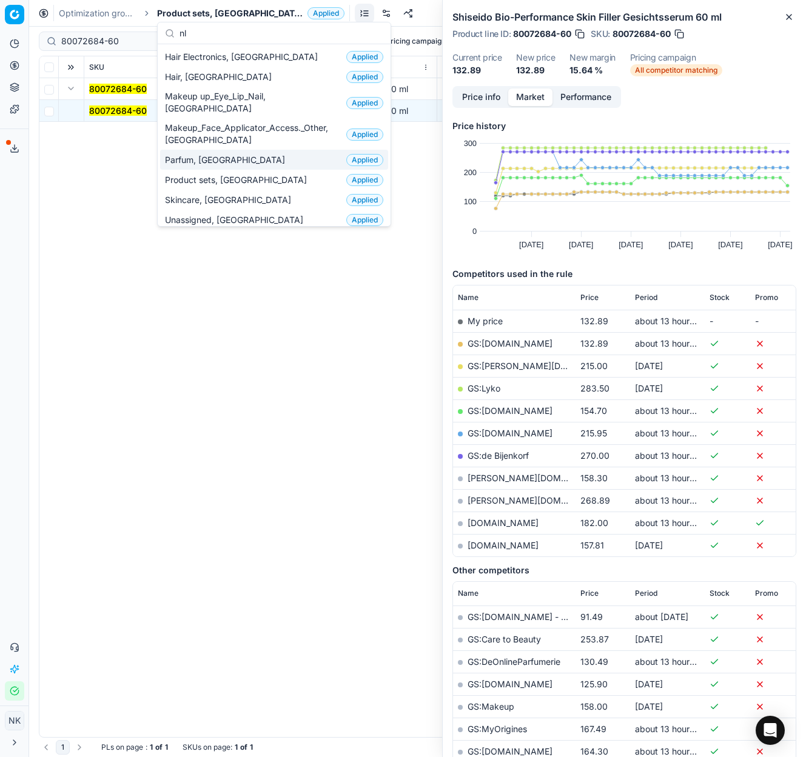
type input "nl"
click at [201, 154] on span "Parfum, [GEOGRAPHIC_DATA]" at bounding box center [227, 160] width 125 height 12
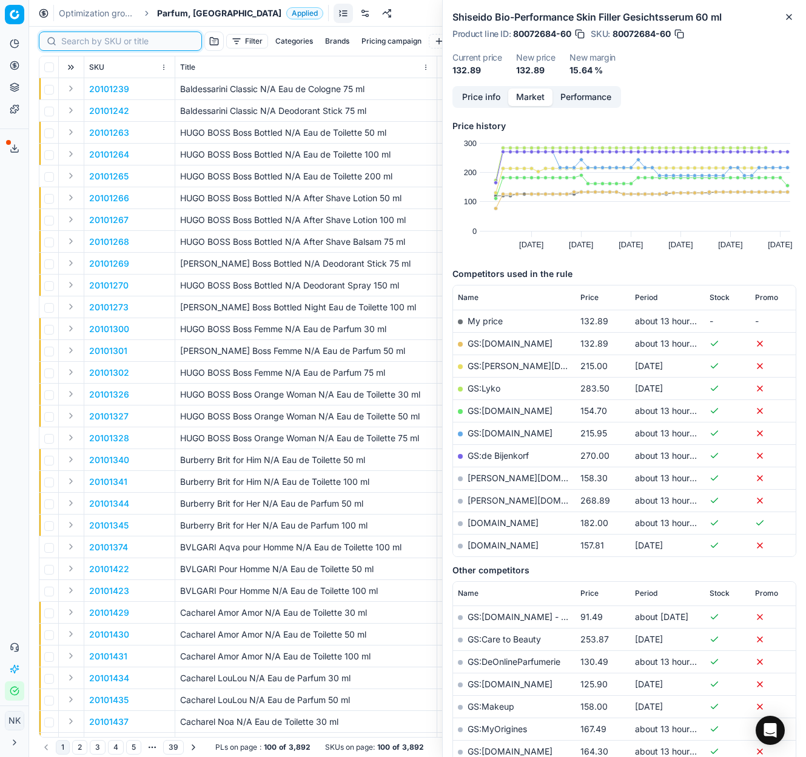
click at [87, 47] on input at bounding box center [127, 41] width 133 height 12
paste input "80022178-100"
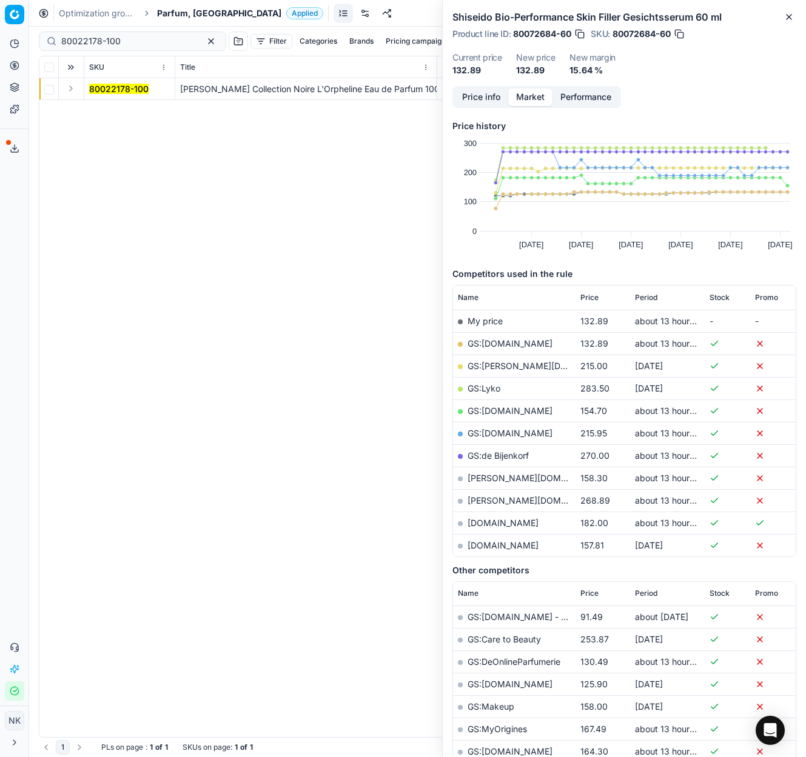
click at [71, 90] on button "Expand" at bounding box center [71, 88] width 15 height 15
click at [102, 110] on mark "80022178-100" at bounding box center [118, 110] width 59 height 10
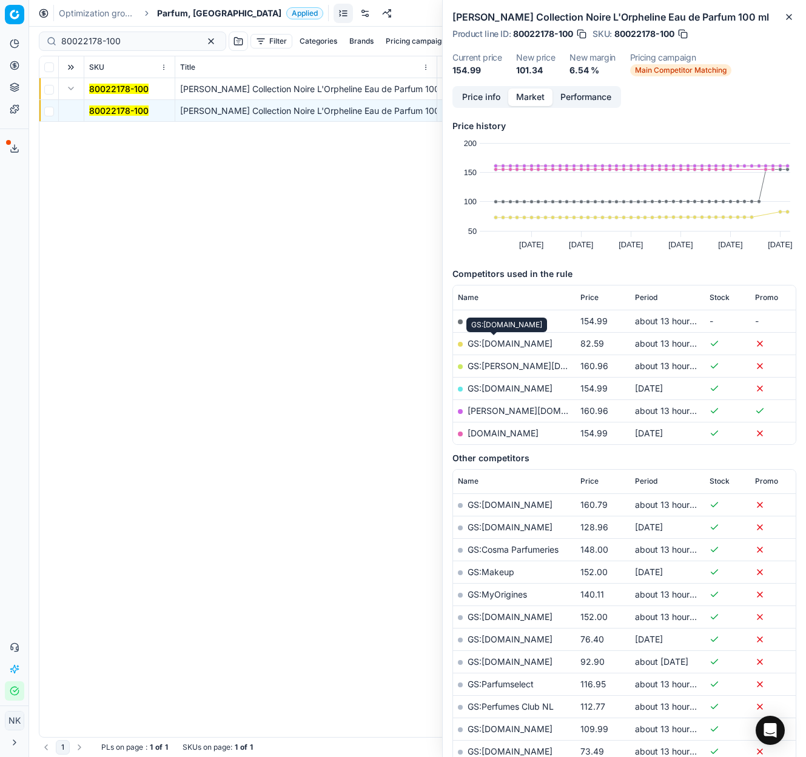
click at [497, 344] on link "GS:[DOMAIN_NAME]" at bounding box center [509, 343] width 85 height 10
click at [129, 37] on input "80022178-100" at bounding box center [127, 41] width 133 height 12
paste input "77295-0005769"
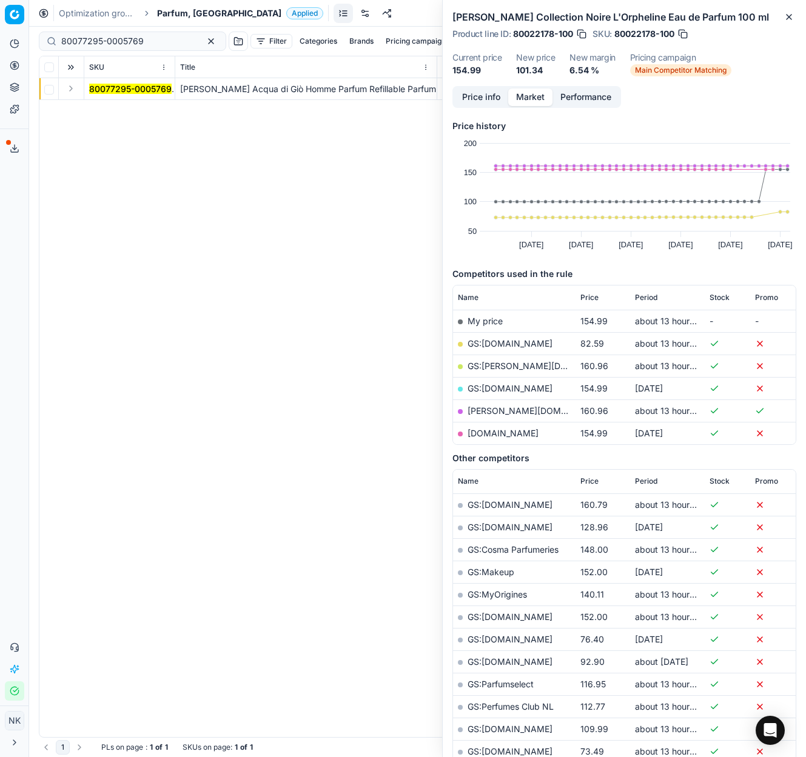
click at [70, 90] on button "Expand" at bounding box center [71, 88] width 15 height 15
click at [102, 107] on mark "80077295-0005769" at bounding box center [130, 110] width 82 height 10
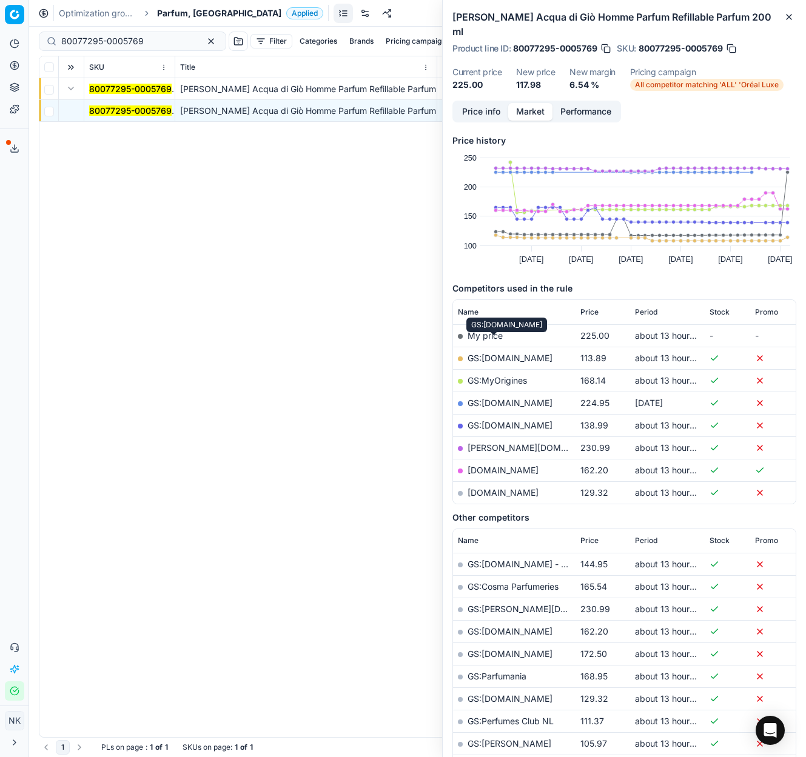
click at [482, 353] on link "GS:[DOMAIN_NAME]" at bounding box center [509, 358] width 85 height 10
click at [136, 39] on input "80077295-0005769" at bounding box center [127, 41] width 133 height 12
paste input "30998-1"
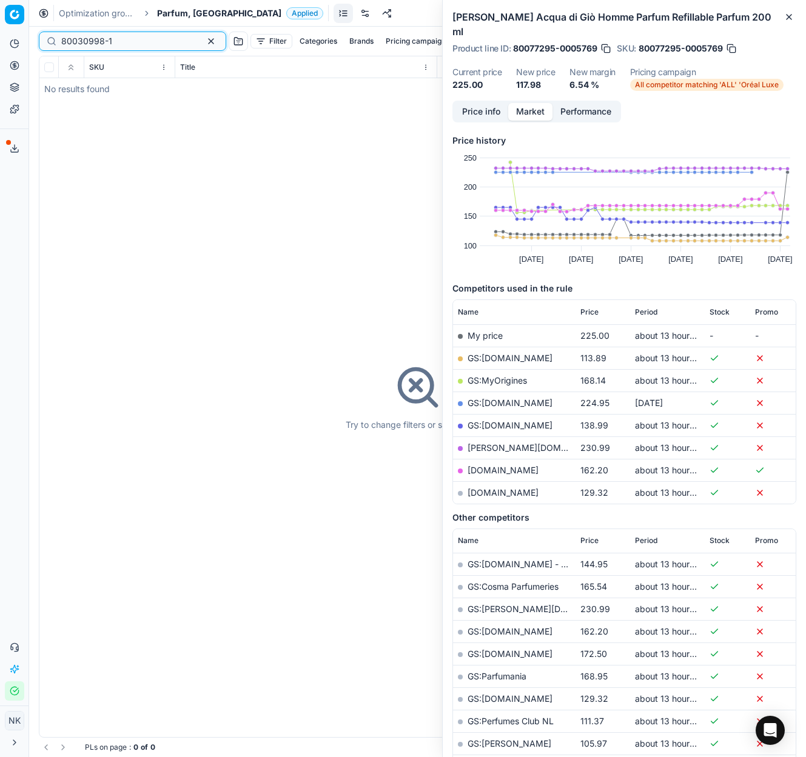
click at [119, 39] on input "80030998-1" at bounding box center [127, 41] width 133 height 12
paste input "05078-150"
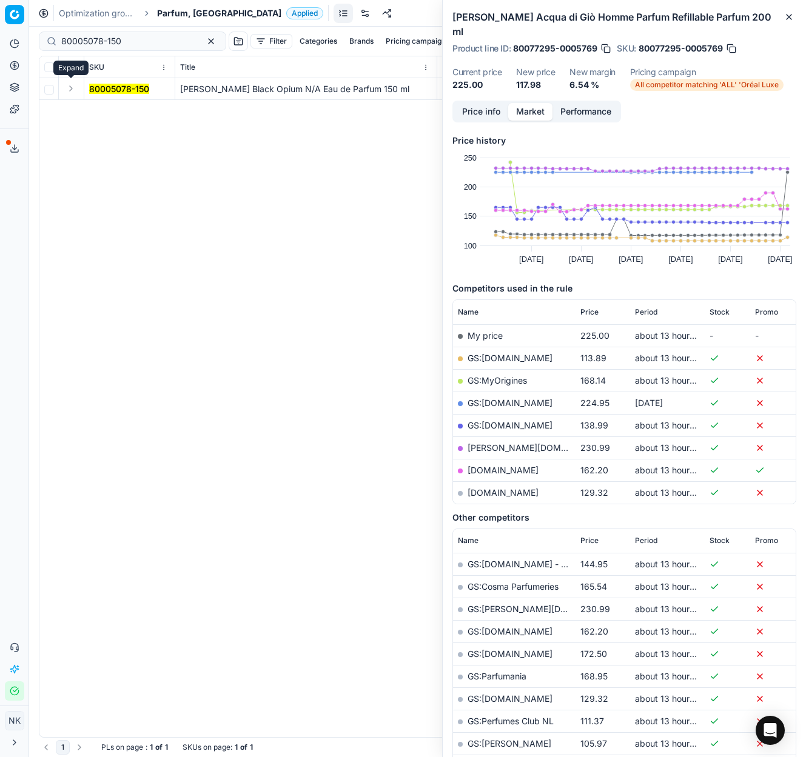
click at [75, 93] on button "Expand" at bounding box center [71, 88] width 15 height 15
click at [102, 108] on mark "80005078-150" at bounding box center [119, 110] width 60 height 10
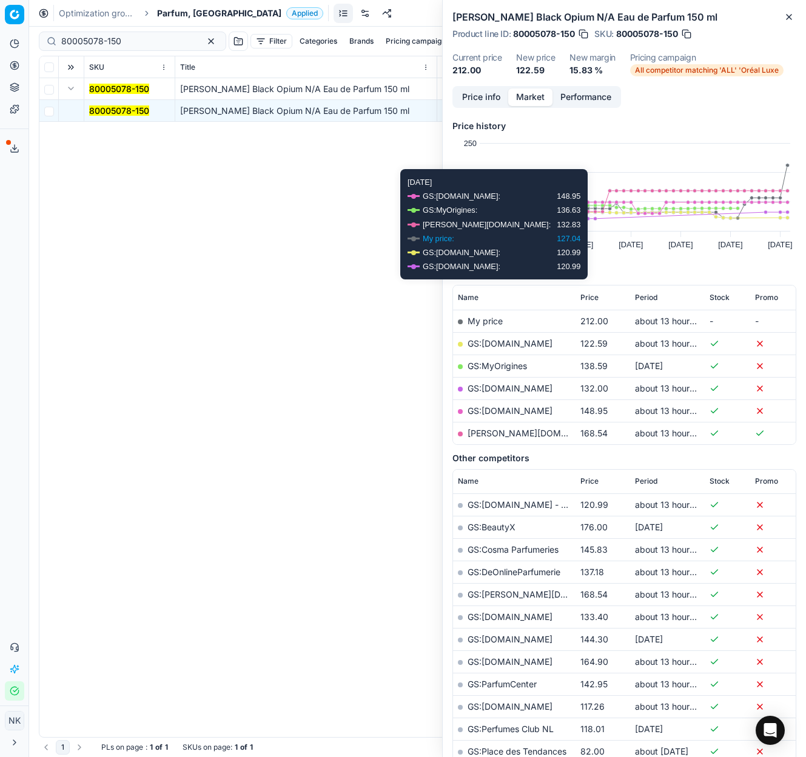
click at [493, 343] on link "GS:[DOMAIN_NAME]" at bounding box center [509, 343] width 85 height 10
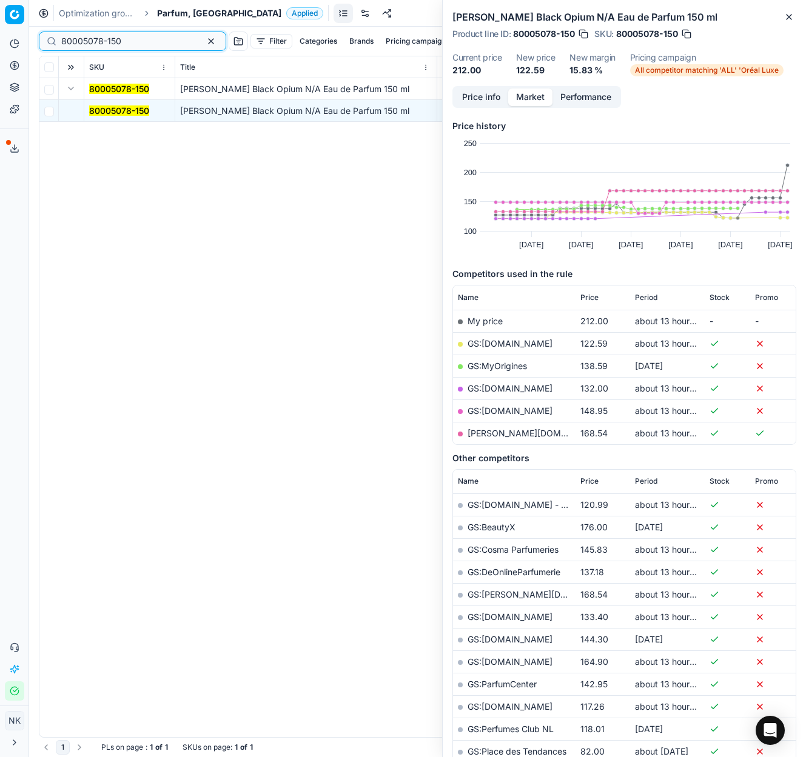
click at [146, 35] on input "80005078-150" at bounding box center [127, 41] width 133 height 12
paste input "10170-9"
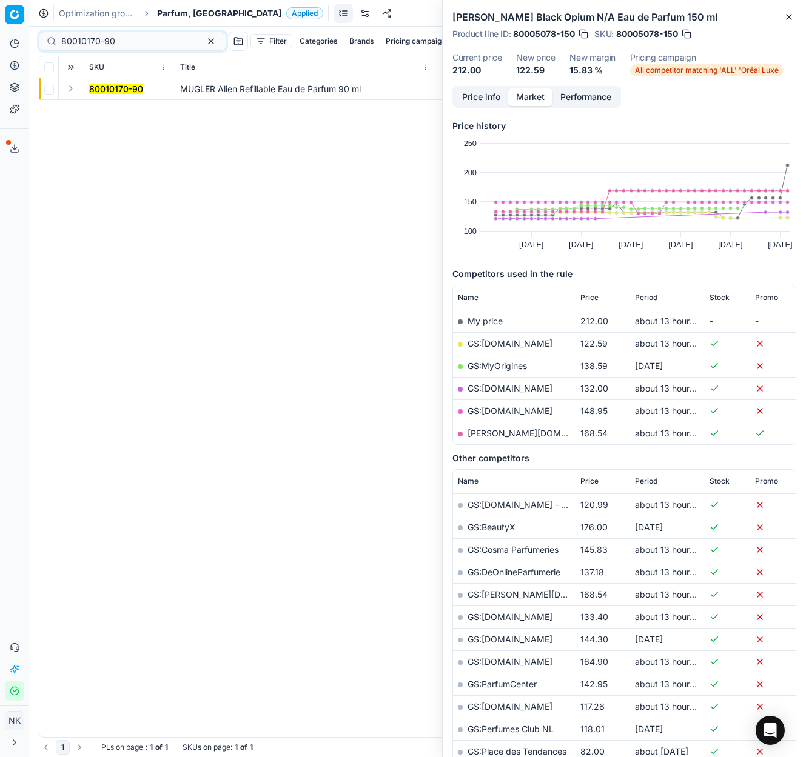
click at [73, 86] on button "Expand" at bounding box center [71, 88] width 15 height 15
click at [102, 111] on mark "80010170-90" at bounding box center [116, 110] width 54 height 10
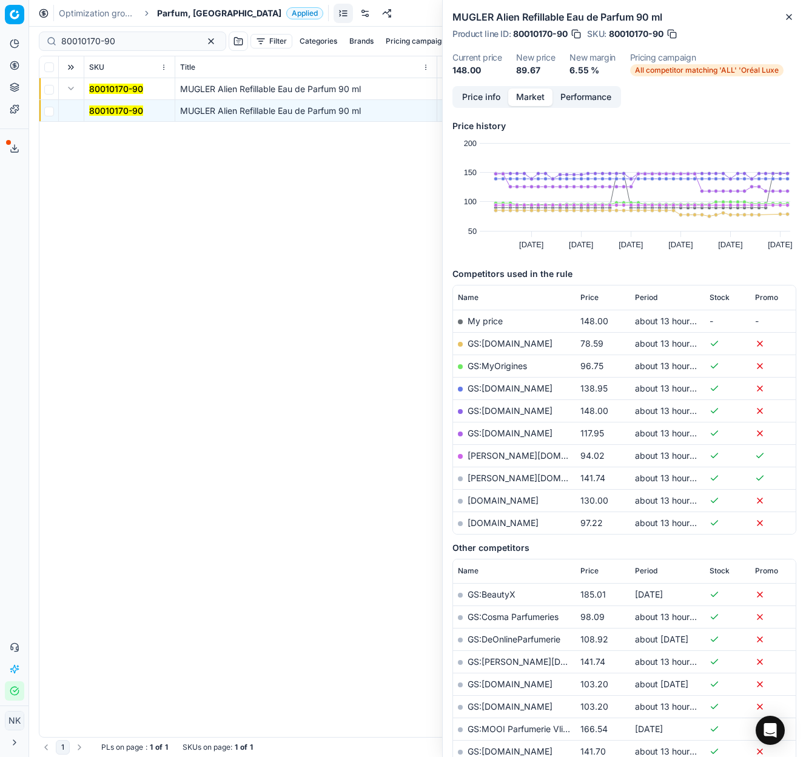
click at [490, 341] on link "GS:[DOMAIN_NAME]" at bounding box center [509, 343] width 85 height 10
click at [135, 38] on input "80010170-90" at bounding box center [127, 41] width 133 height 12
paste input "90003981-0005777"
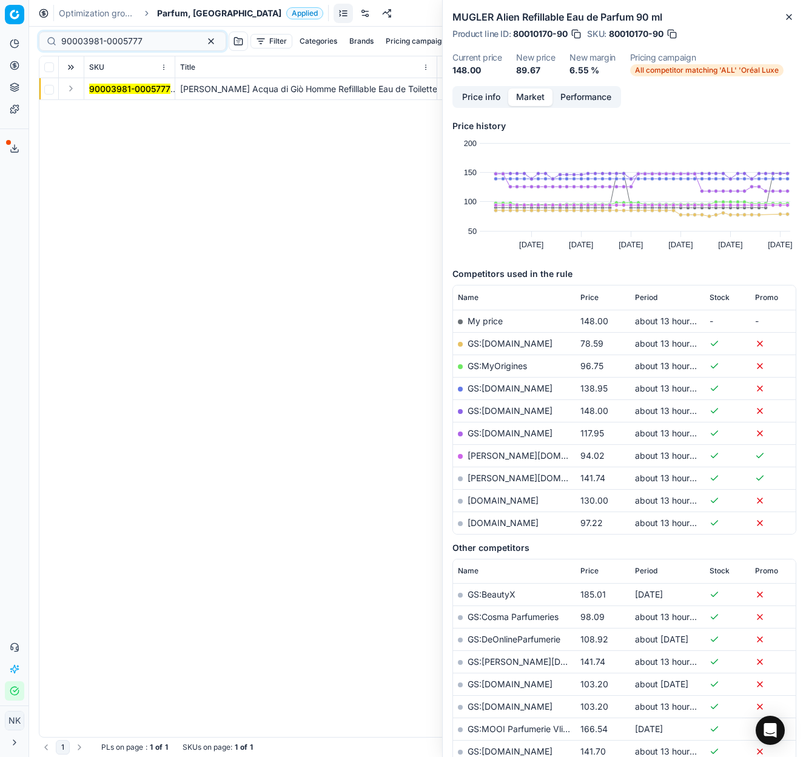
click at [72, 88] on button "Expand" at bounding box center [71, 88] width 15 height 15
click at [106, 105] on span "90003981-0005777" at bounding box center [129, 111] width 81 height 12
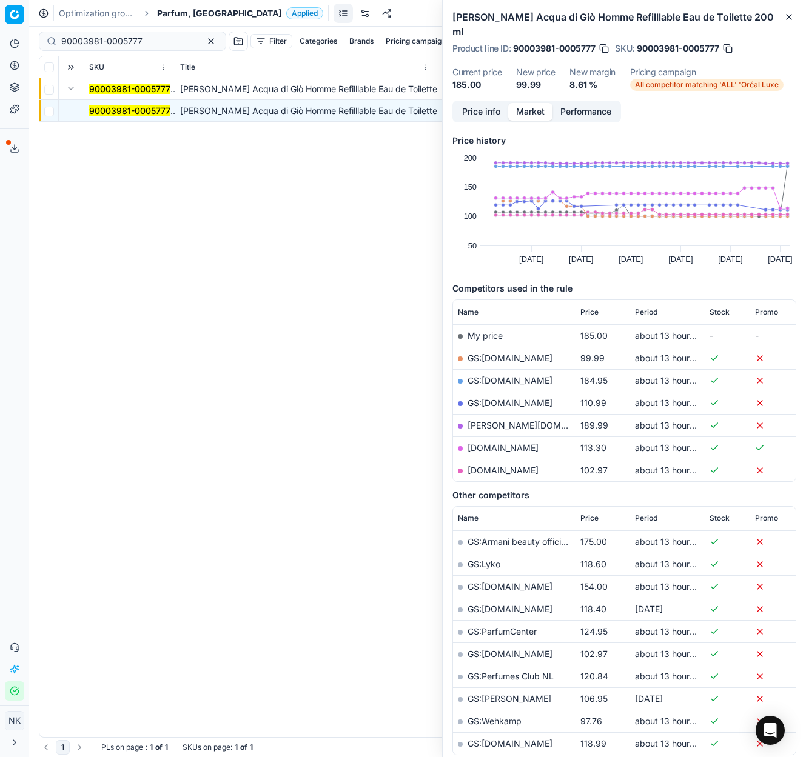
click at [112, 107] on mark "90003981-0005777" at bounding box center [129, 110] width 81 height 10
click at [482, 353] on link "GS:[DOMAIN_NAME]" at bounding box center [509, 358] width 85 height 10
click at [132, 41] on input "90003981-0005777" at bounding box center [127, 41] width 133 height 12
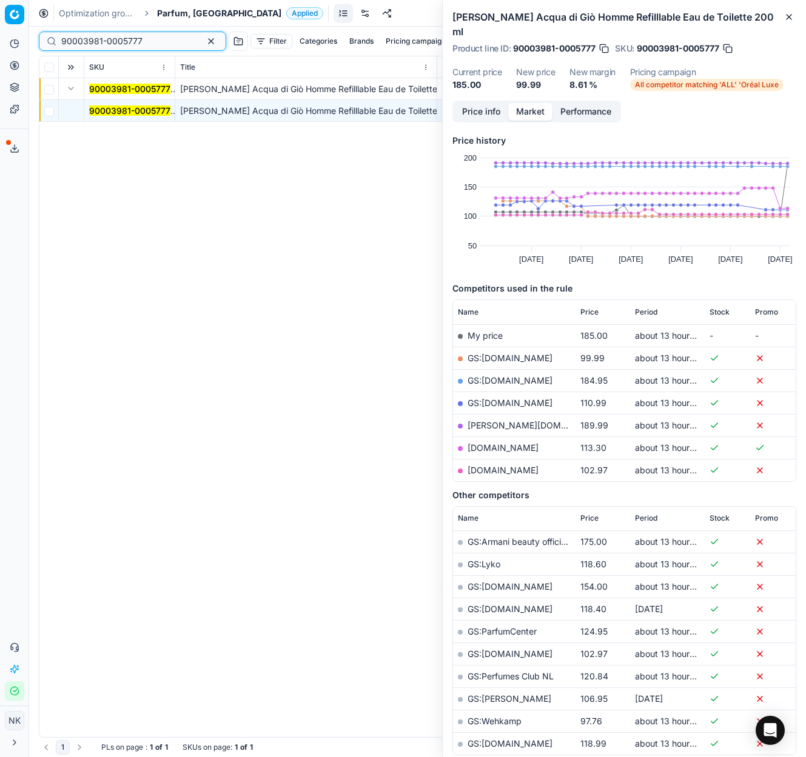
paste input "80008432-100"
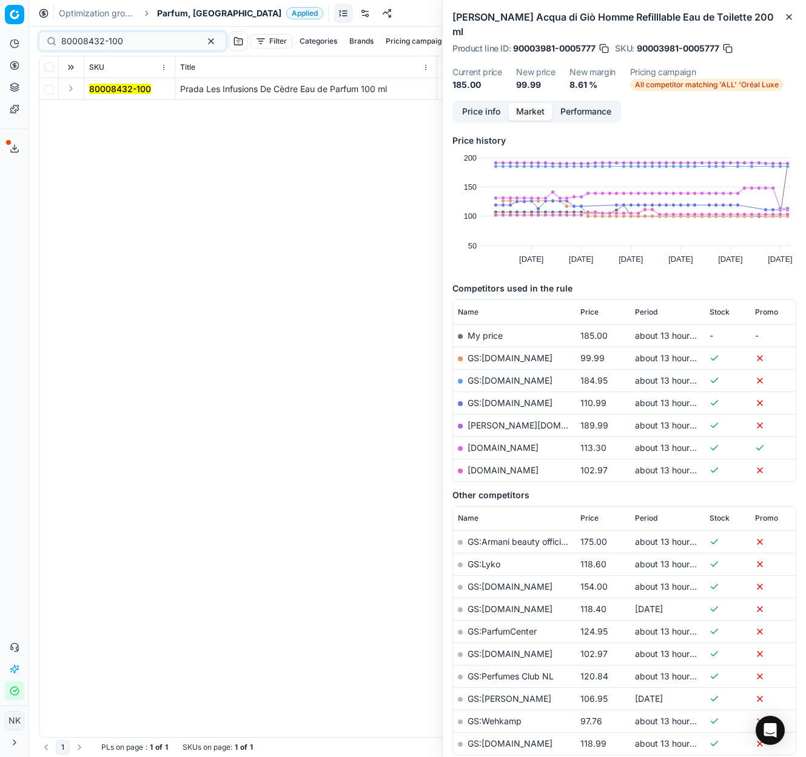
click at [68, 89] on button "Expand" at bounding box center [71, 88] width 15 height 15
click at [115, 109] on mark "80008432-100" at bounding box center [120, 110] width 62 height 10
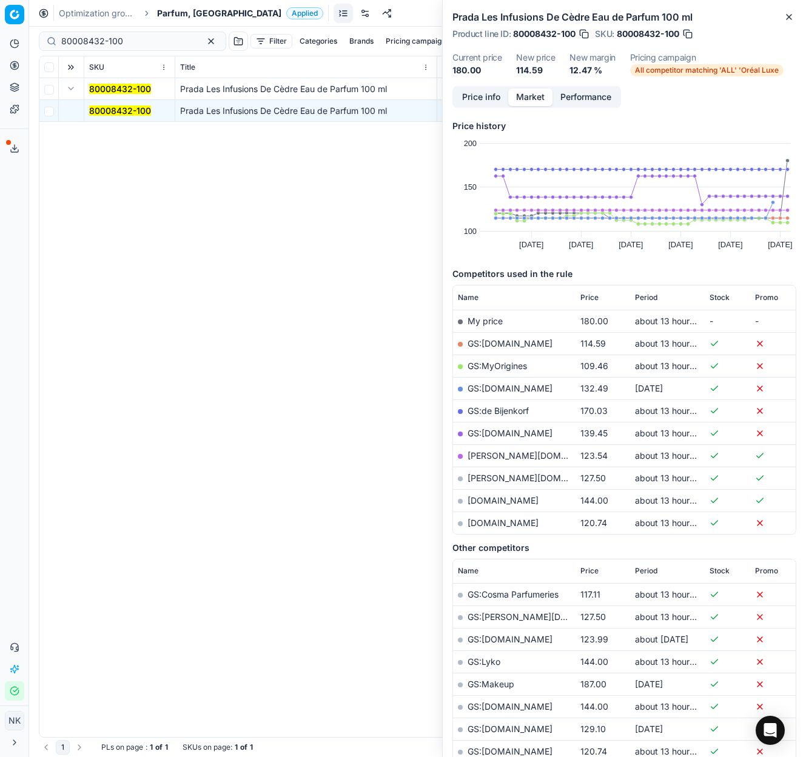
click at [495, 342] on link "GS:[DOMAIN_NAME]" at bounding box center [509, 343] width 85 height 10
click at [136, 41] on input "80008432-100" at bounding box center [127, 41] width 133 height 12
paste input "90001393-0010997"
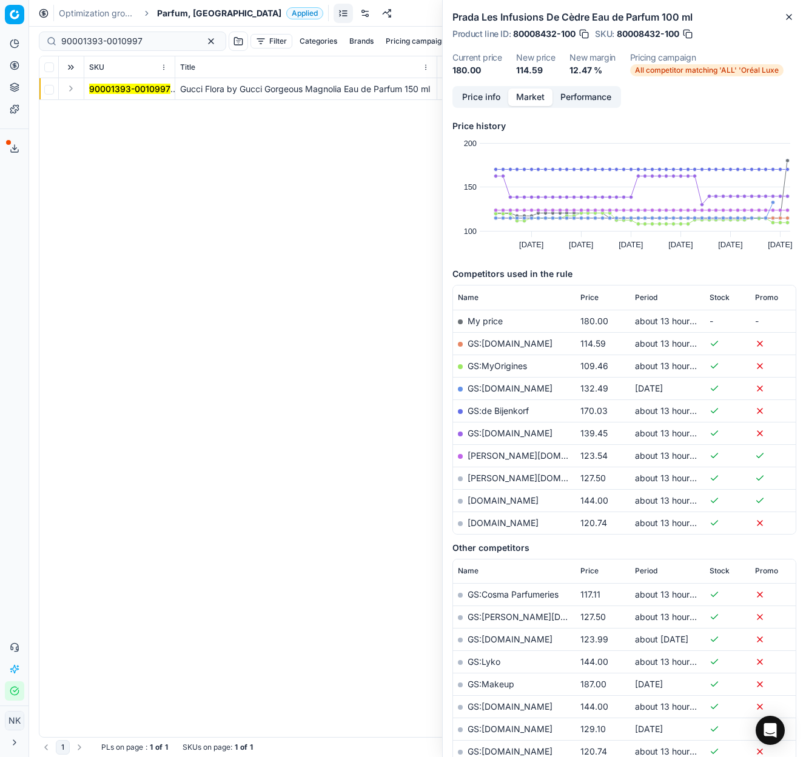
click at [73, 86] on button "Expand" at bounding box center [71, 88] width 15 height 15
click at [110, 116] on td "90001393-0010997" at bounding box center [129, 111] width 91 height 22
click at [113, 110] on mark "90001393-0010997" at bounding box center [129, 110] width 81 height 10
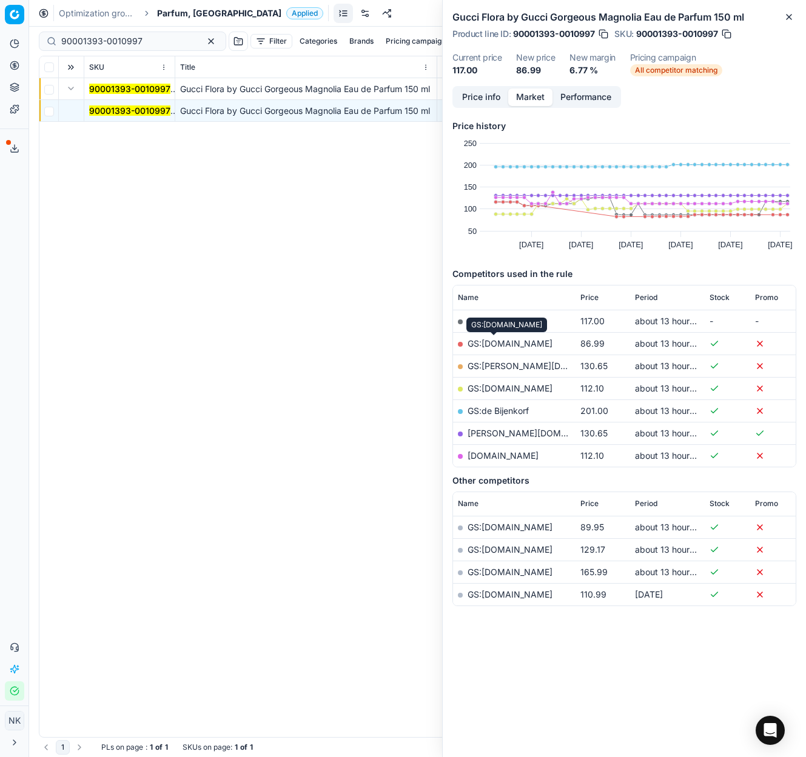
click at [496, 342] on link "GS:[DOMAIN_NAME]" at bounding box center [509, 343] width 85 height 10
click at [149, 44] on input "90001393-0010997" at bounding box center [127, 41] width 133 height 12
paste input "80056789-100"
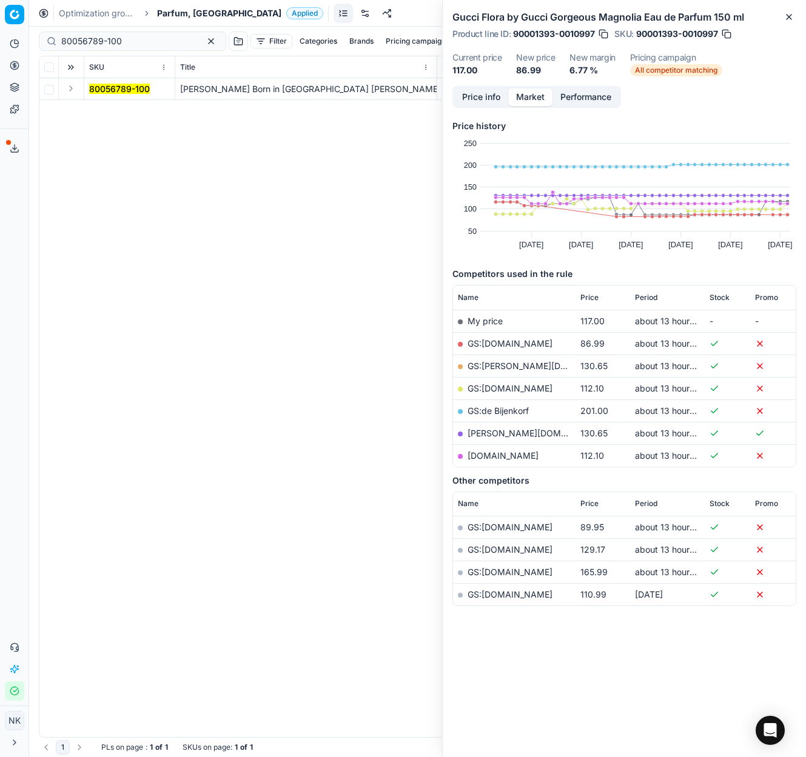
click at [71, 89] on button "Expand" at bounding box center [71, 88] width 15 height 15
click at [100, 110] on mark "80056789-100" at bounding box center [119, 110] width 61 height 10
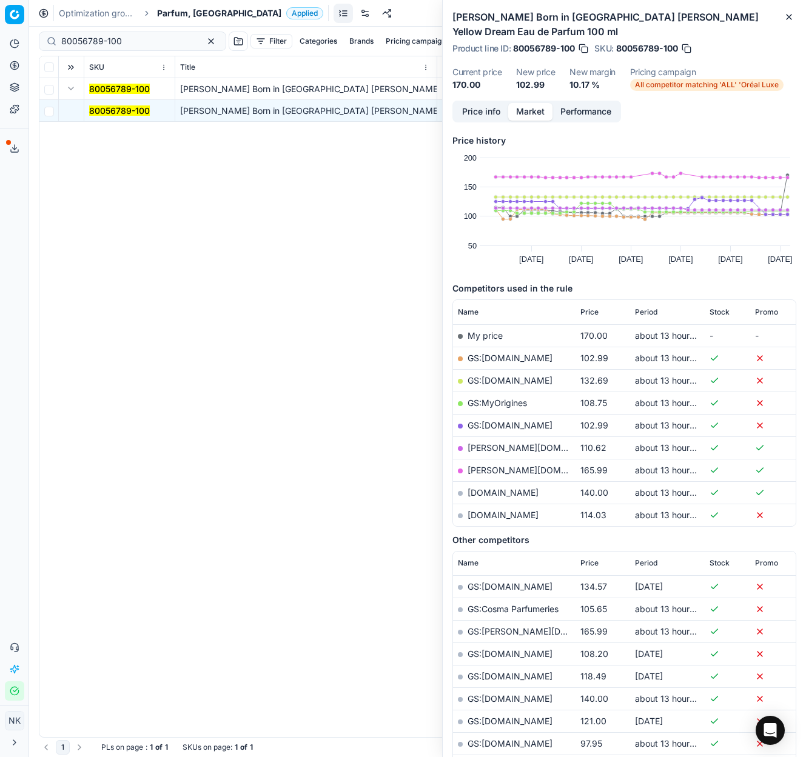
click at [489, 353] on link "GS:[DOMAIN_NAME]" at bounding box center [509, 358] width 85 height 10
click at [136, 38] on input "80056789-100" at bounding box center [127, 41] width 133 height 12
paste input "10170-6"
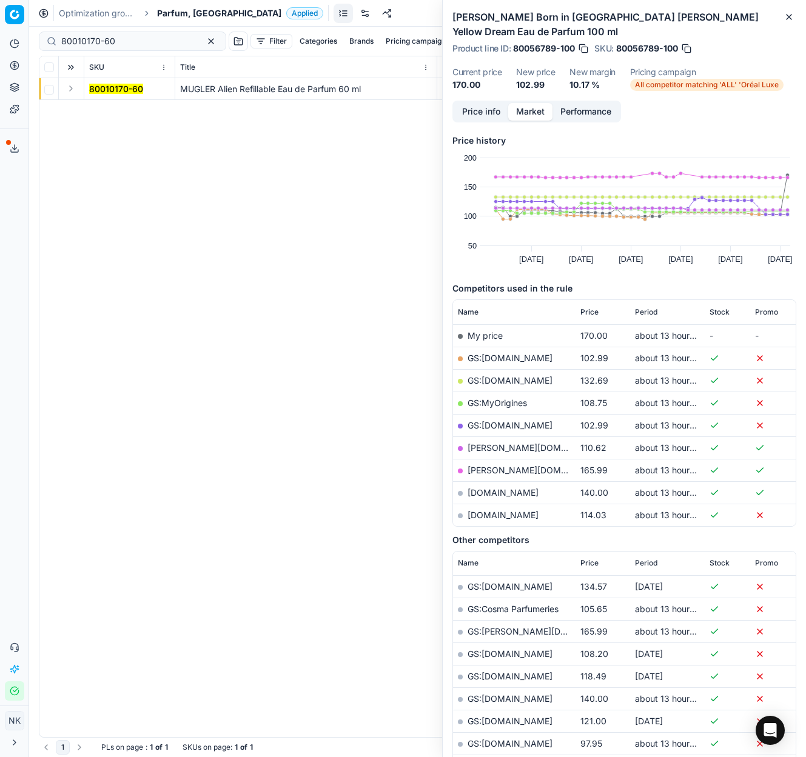
click at [70, 87] on button "Expand" at bounding box center [71, 88] width 15 height 15
click at [103, 112] on mark "80010170-60" at bounding box center [116, 110] width 54 height 10
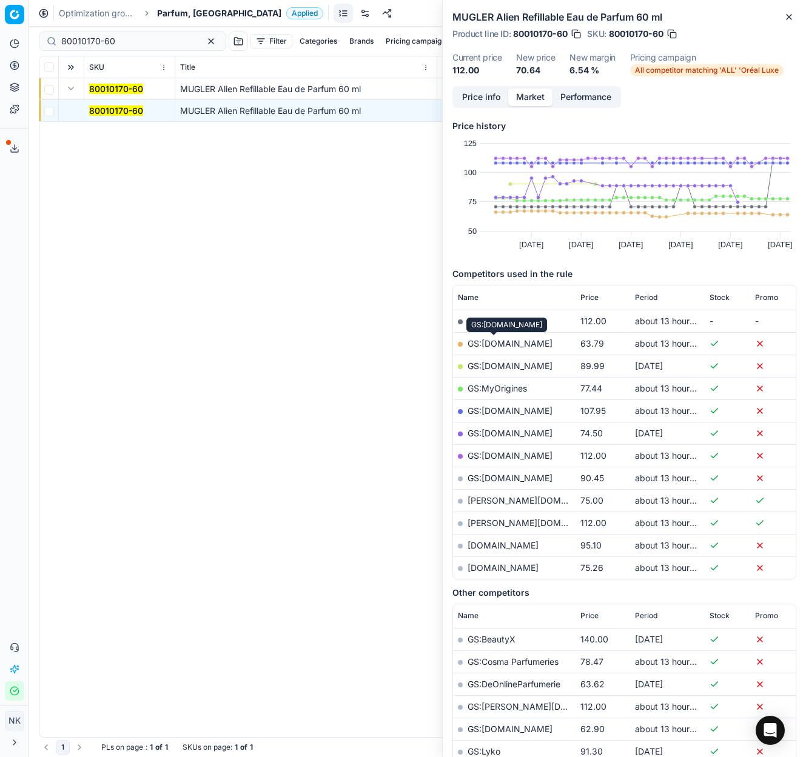
click at [493, 343] on link "GS:[DOMAIN_NAME]" at bounding box center [509, 343] width 85 height 10
click at [110, 42] on input "80010170-60" at bounding box center [127, 41] width 133 height 12
paste input "20150183"
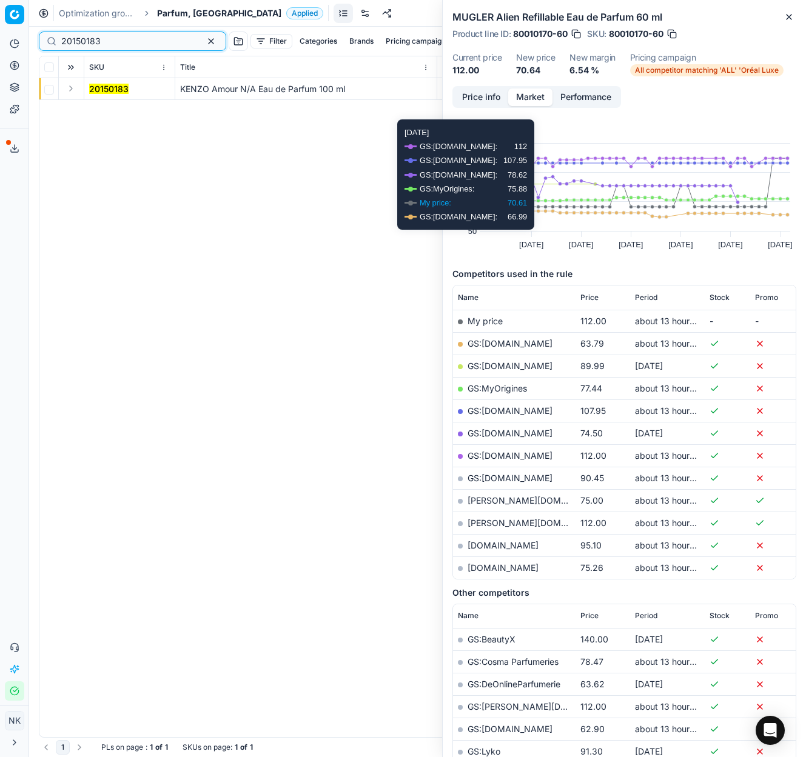
type input "20150183"
click at [69, 92] on button "Expand" at bounding box center [71, 88] width 15 height 15
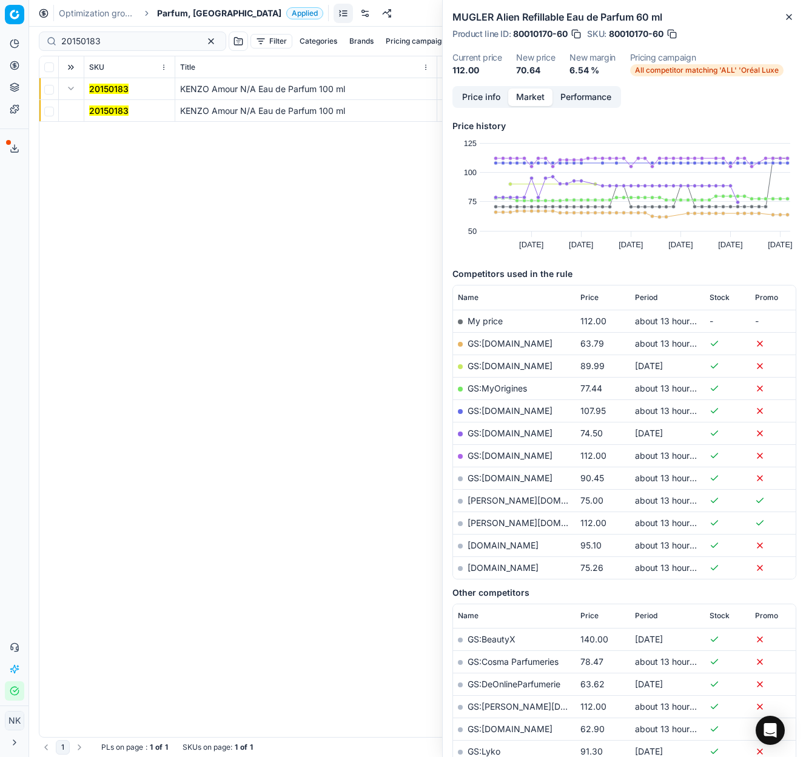
click at [107, 112] on mark "20150183" at bounding box center [108, 110] width 39 height 10
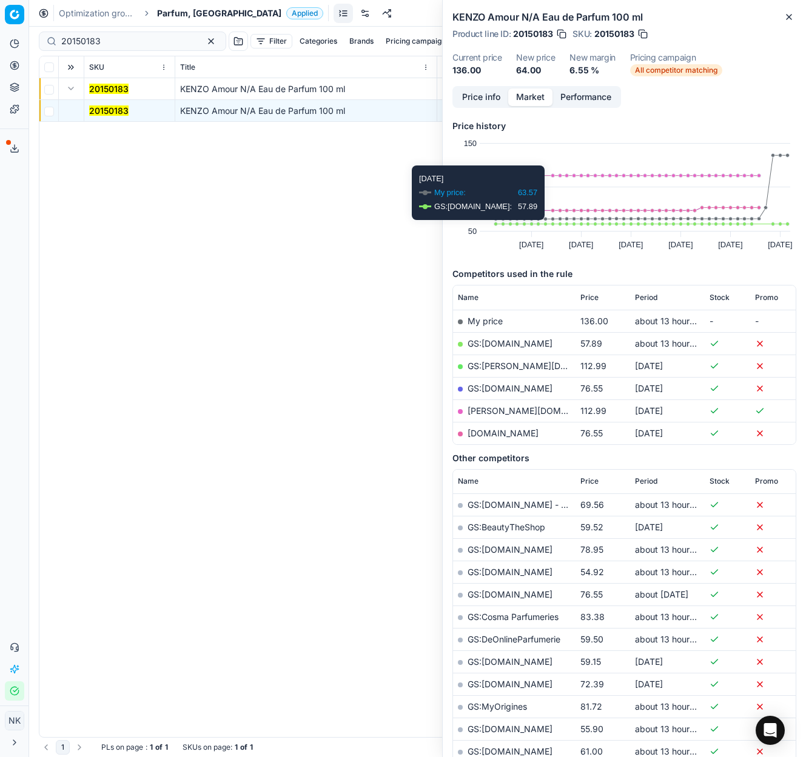
click at [490, 344] on link "GS:[DOMAIN_NAME]" at bounding box center [509, 343] width 85 height 10
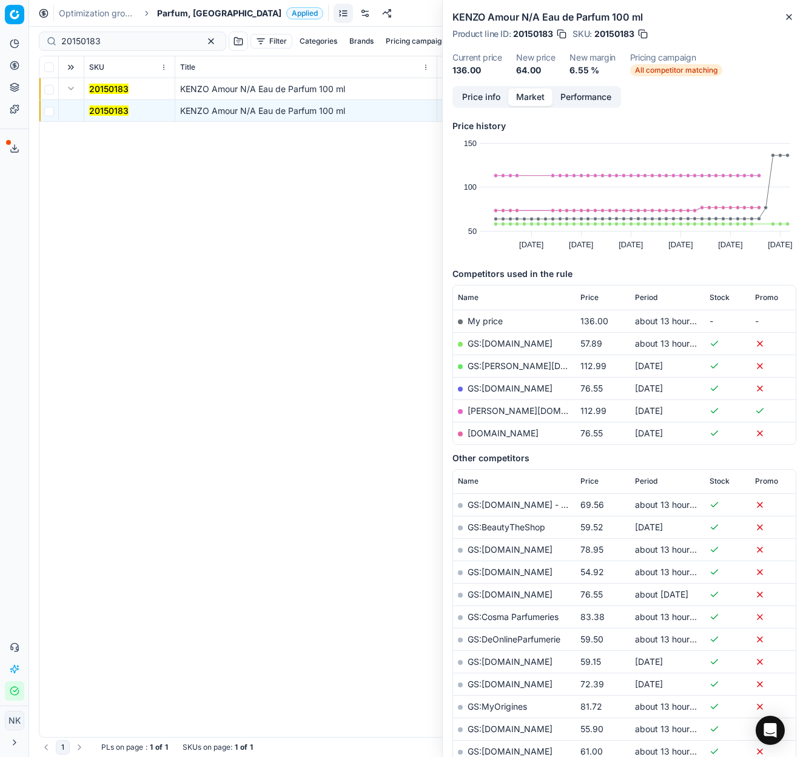
click at [173, 11] on span "Parfum, [GEOGRAPHIC_DATA]" at bounding box center [219, 13] width 124 height 12
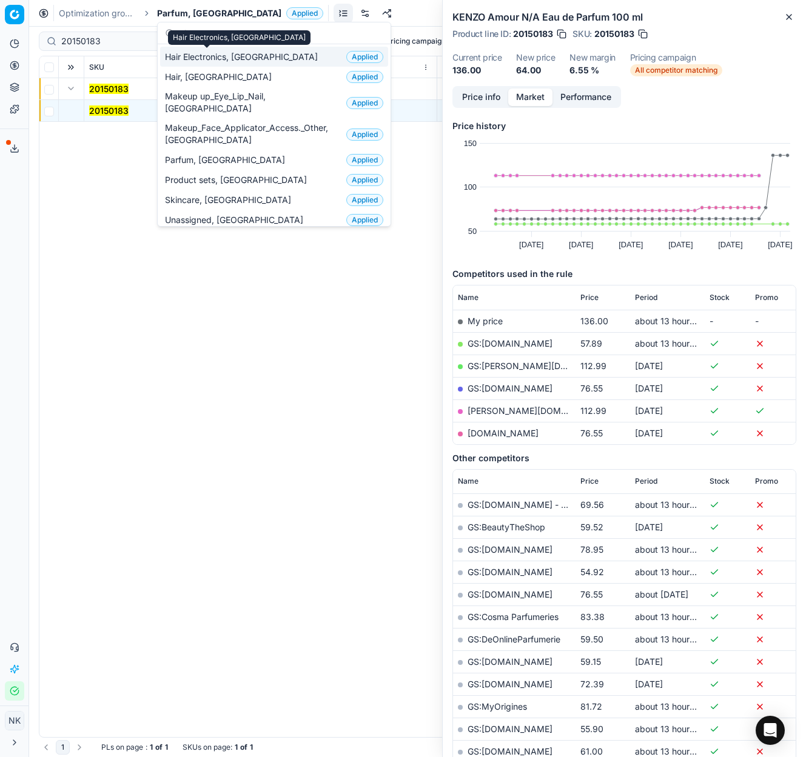
type input "nl"
click at [210, 56] on span "Hair Electronics, [GEOGRAPHIC_DATA]" at bounding box center [244, 57] width 158 height 12
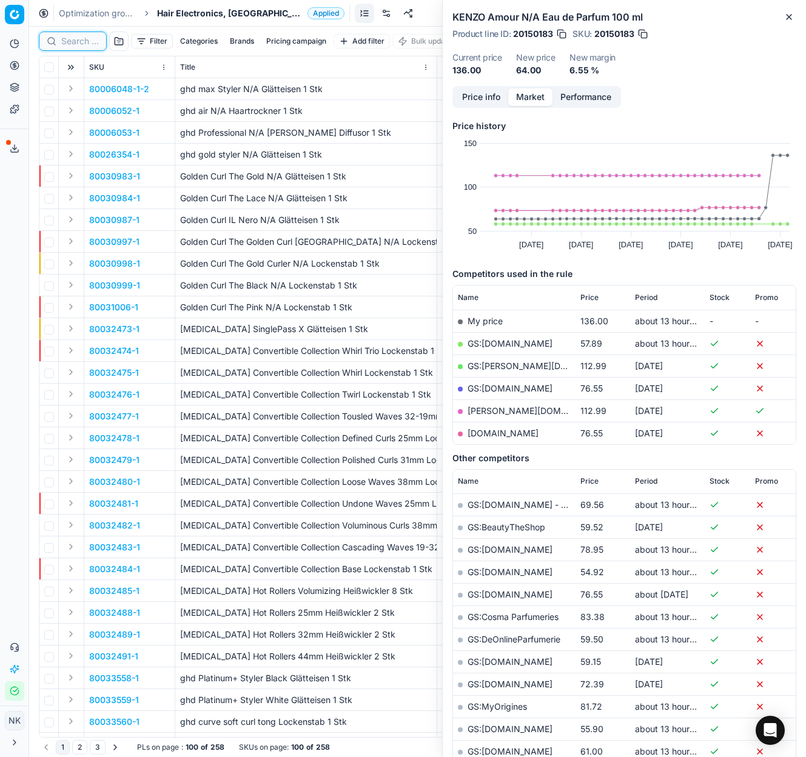
click at [77, 41] on input at bounding box center [80, 41] width 38 height 12
paste input "80030998-1"
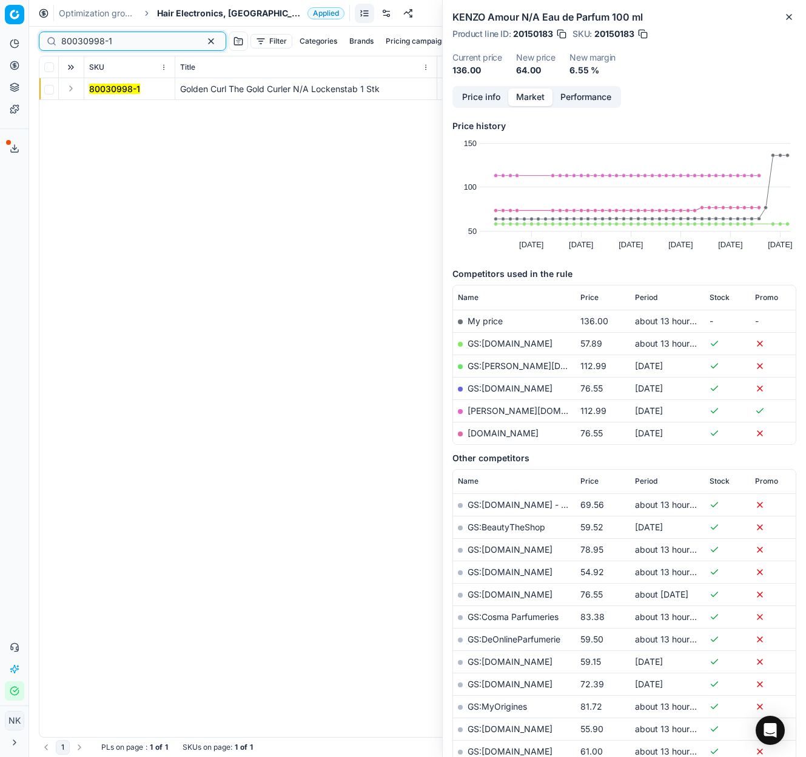
type input "80030998-1"
click at [72, 89] on button "Expand" at bounding box center [71, 88] width 15 height 15
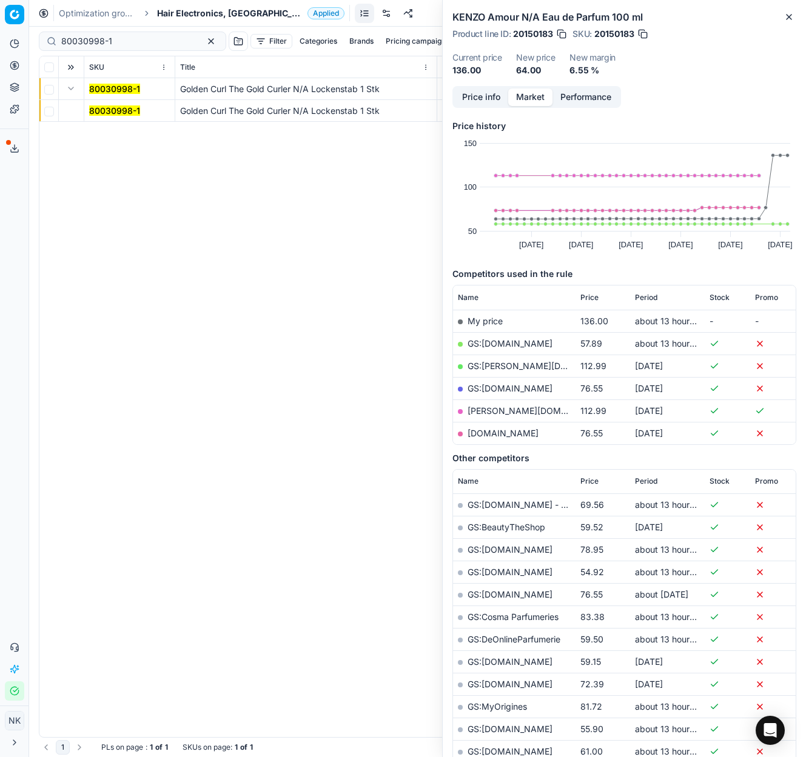
click at [104, 105] on mark "80030998-1" at bounding box center [114, 110] width 51 height 10
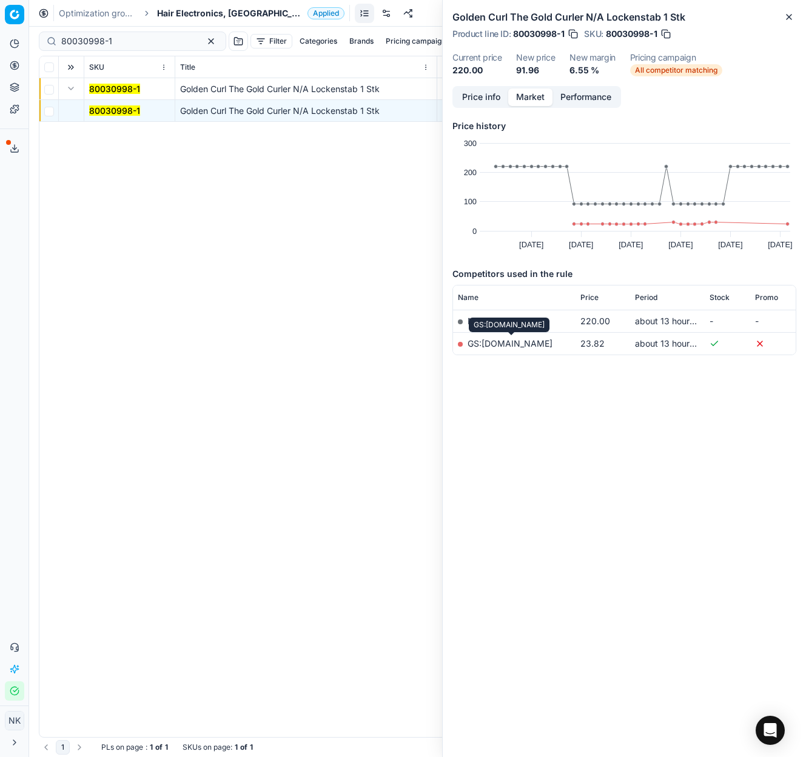
click at [495, 343] on link "GS:[DOMAIN_NAME]" at bounding box center [509, 343] width 85 height 10
click at [125, 42] on input "80030998-1" at bounding box center [127, 41] width 133 height 12
click at [194, 11] on span "Hair Electronics, [GEOGRAPHIC_DATA]" at bounding box center [230, 13] width 146 height 12
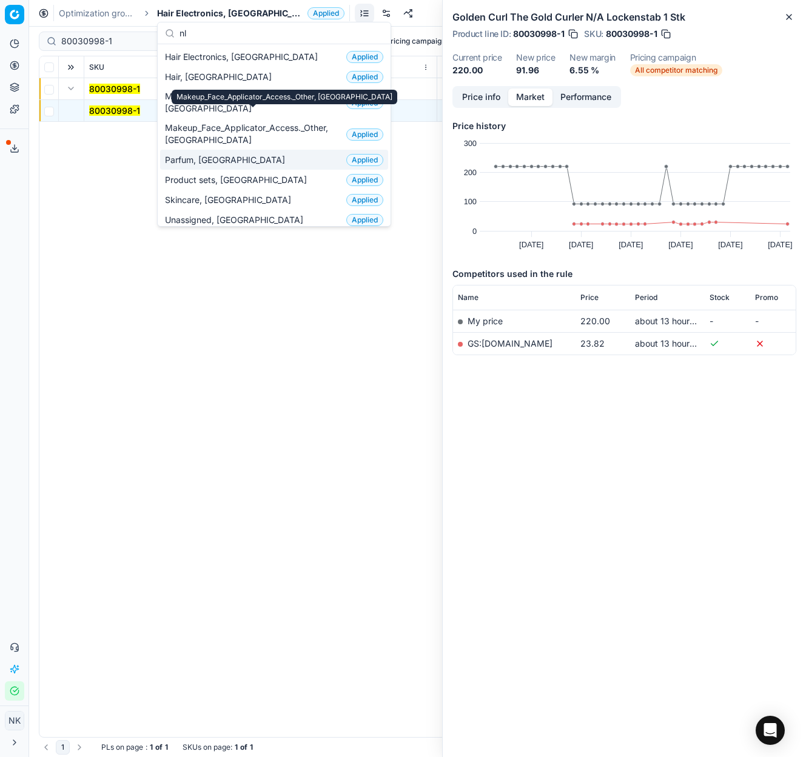
type input "nl"
click at [202, 154] on span "Parfum, [GEOGRAPHIC_DATA]" at bounding box center [227, 160] width 125 height 12
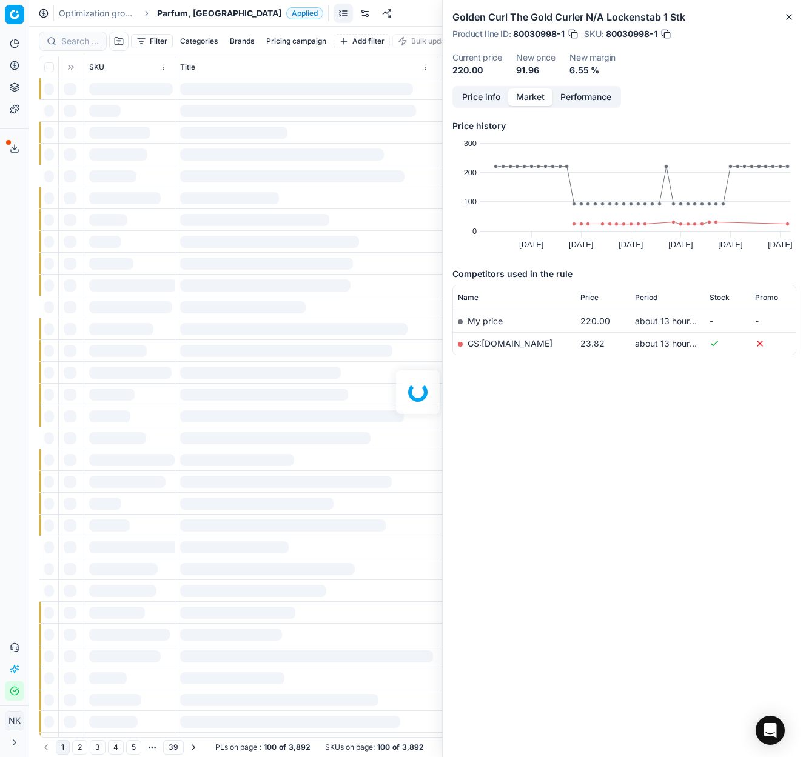
click at [75, 41] on div at bounding box center [417, 392] width 777 height 731
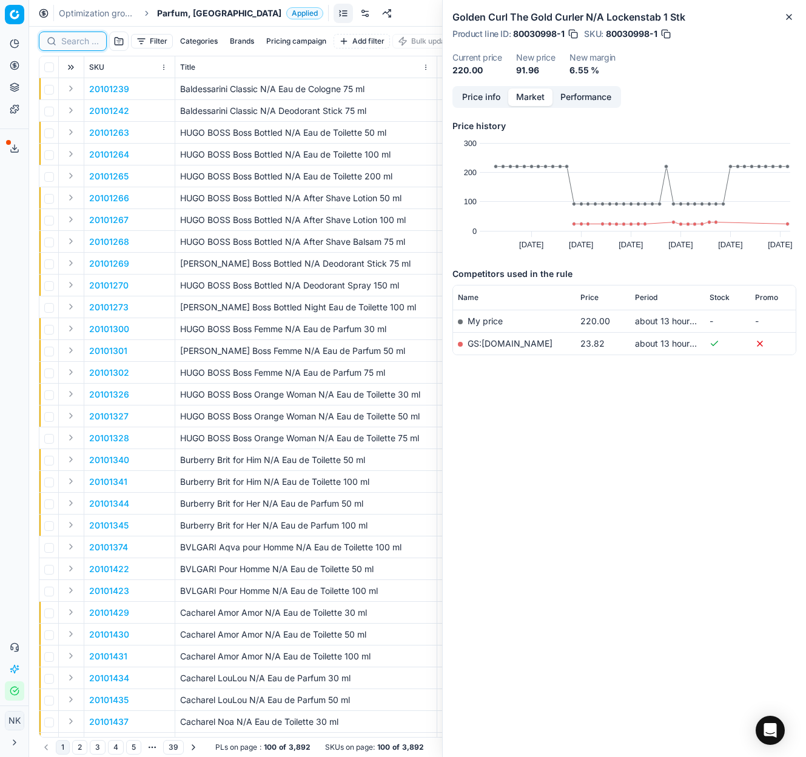
click at [69, 40] on input at bounding box center [80, 41] width 38 height 12
paste input "90007634-0011718"
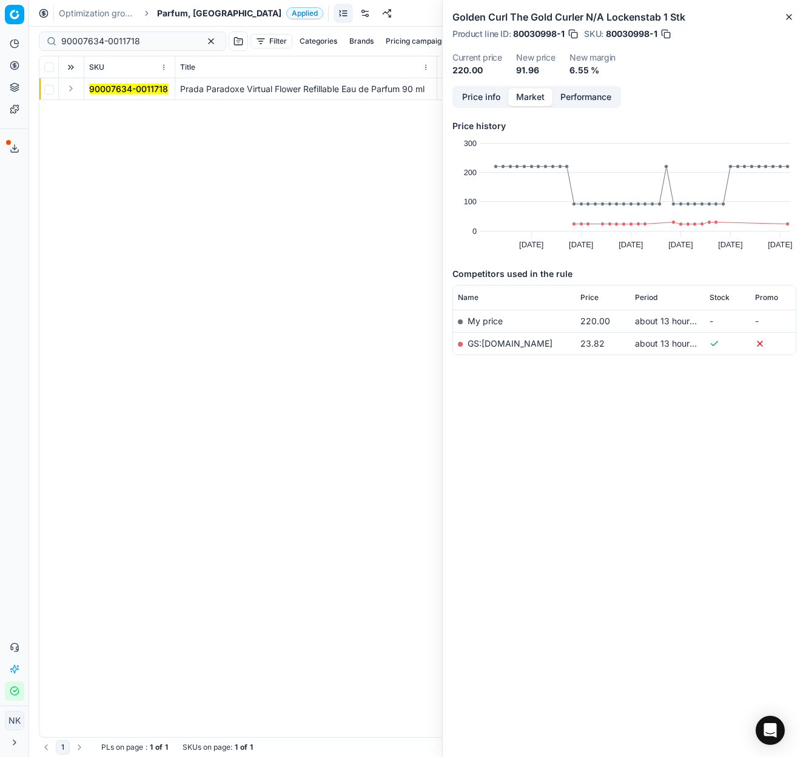
click at [72, 89] on button "Expand" at bounding box center [71, 88] width 15 height 15
click at [105, 114] on mark "90007634-0011718" at bounding box center [128, 110] width 79 height 10
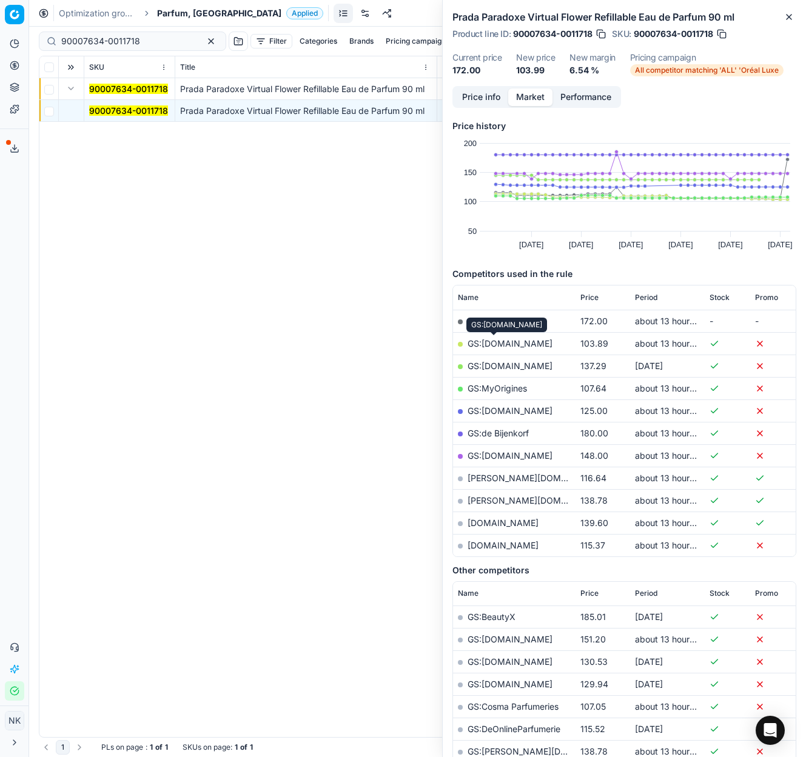
click at [493, 344] on link "GS:[DOMAIN_NAME]" at bounding box center [509, 343] width 85 height 10
click at [139, 39] on input "90007634-0011718" at bounding box center [127, 41] width 133 height 12
paste input "0848-0001089"
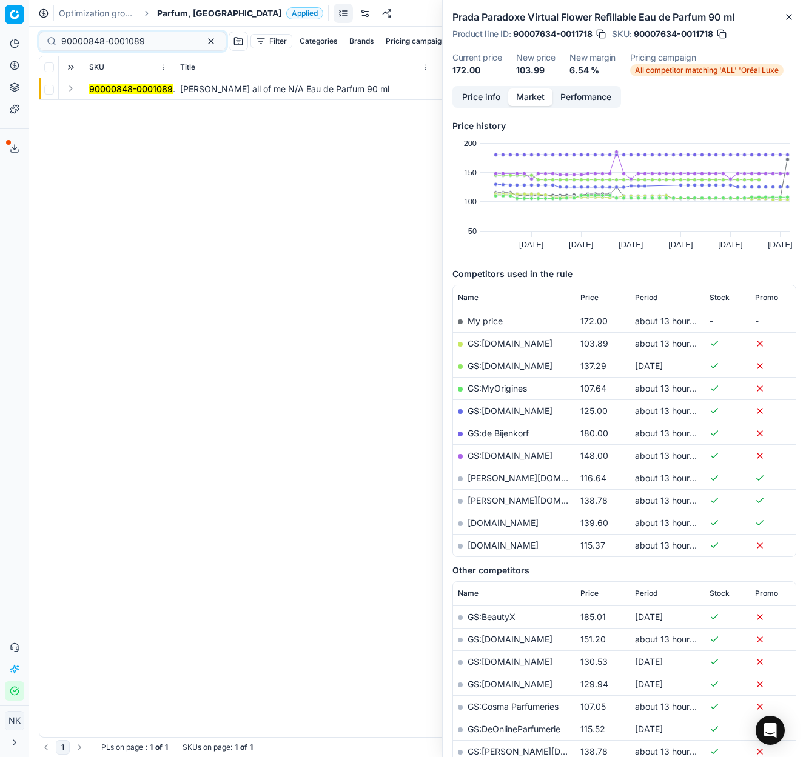
click at [72, 93] on button "Expand" at bounding box center [71, 88] width 15 height 15
click at [98, 109] on mark "90000848-0001089" at bounding box center [131, 110] width 84 height 10
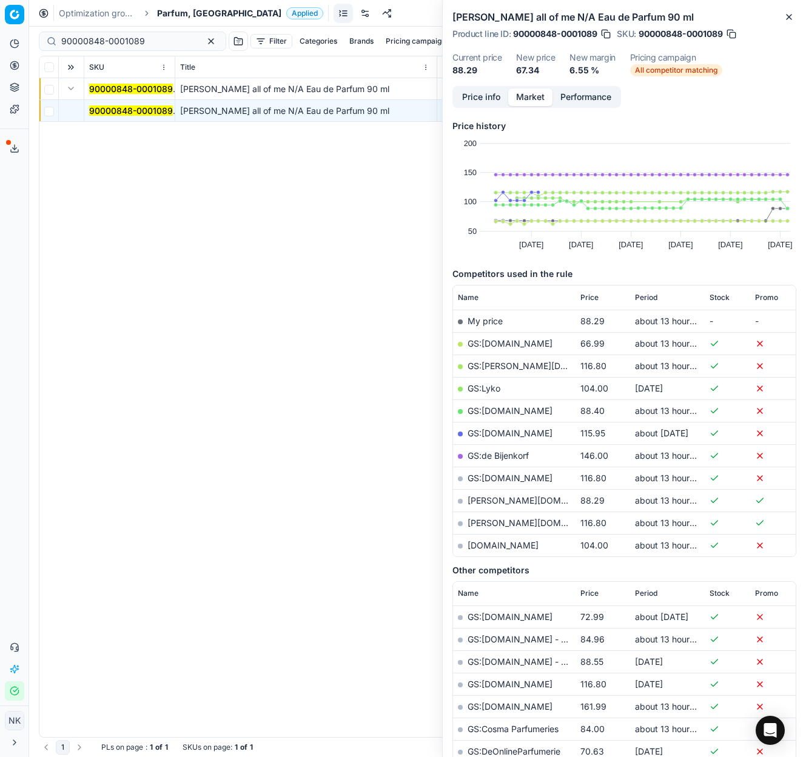
click at [484, 336] on td "GS:[DOMAIN_NAME]" at bounding box center [514, 343] width 122 height 22
click at [490, 341] on link "GS:[DOMAIN_NAME]" at bounding box center [509, 343] width 85 height 10
click at [142, 41] on input "90000848-0001089" at bounding box center [127, 41] width 133 height 12
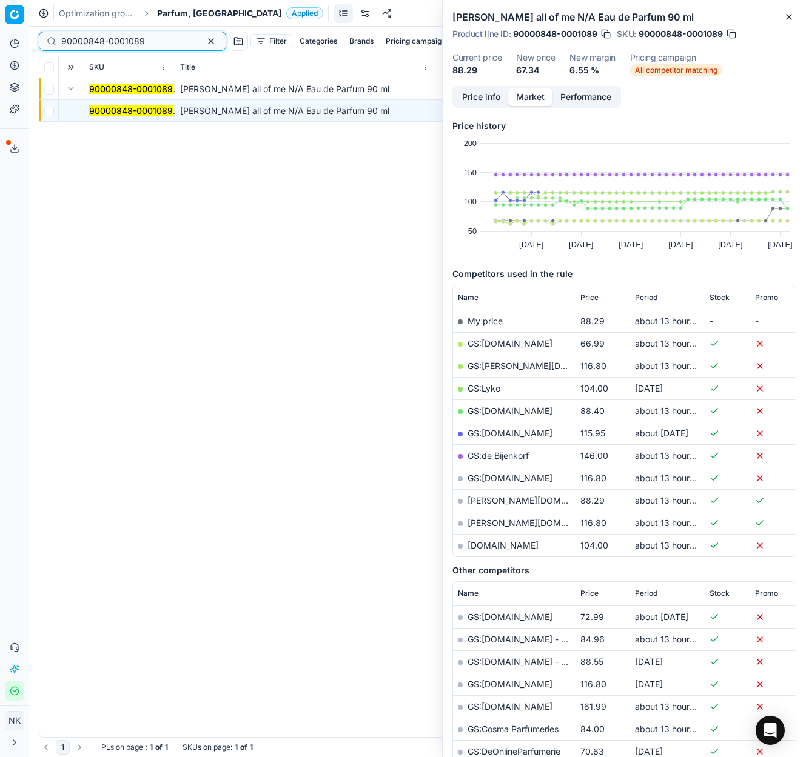
paste input "20101854"
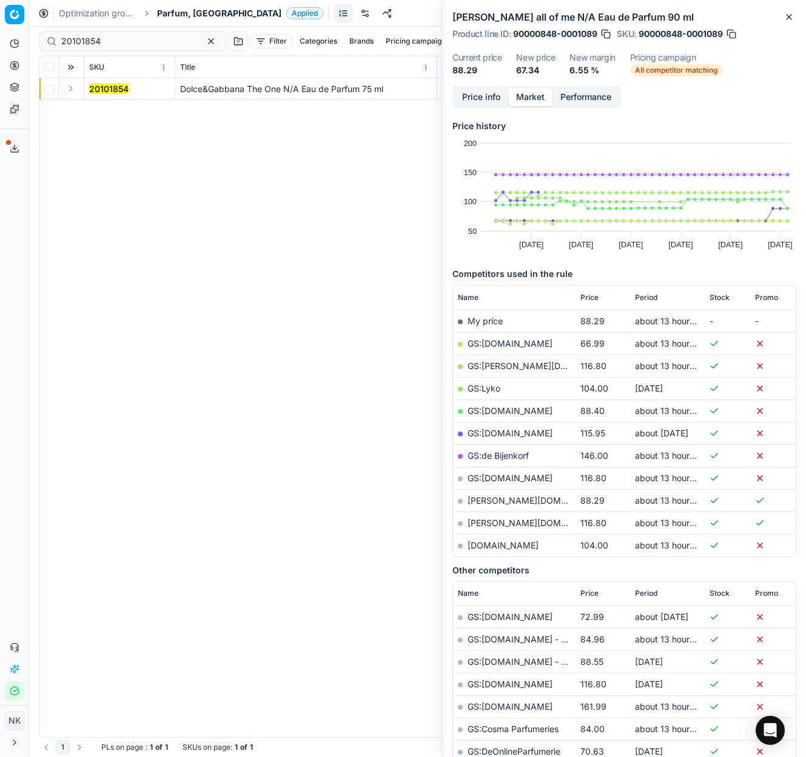
click at [70, 90] on button "Expand" at bounding box center [71, 88] width 15 height 15
click at [103, 110] on mark "20101854" at bounding box center [108, 110] width 39 height 10
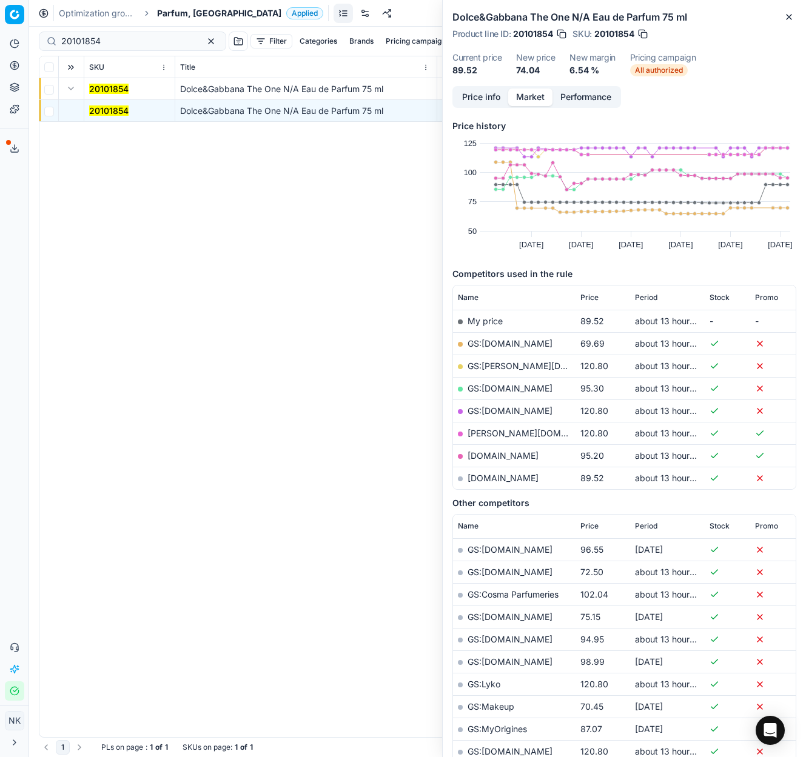
click at [495, 345] on link "GS:[DOMAIN_NAME]" at bounding box center [509, 343] width 85 height 10
click at [117, 44] on input "20101854" at bounding box center [127, 41] width 133 height 12
paste input "80066275-90"
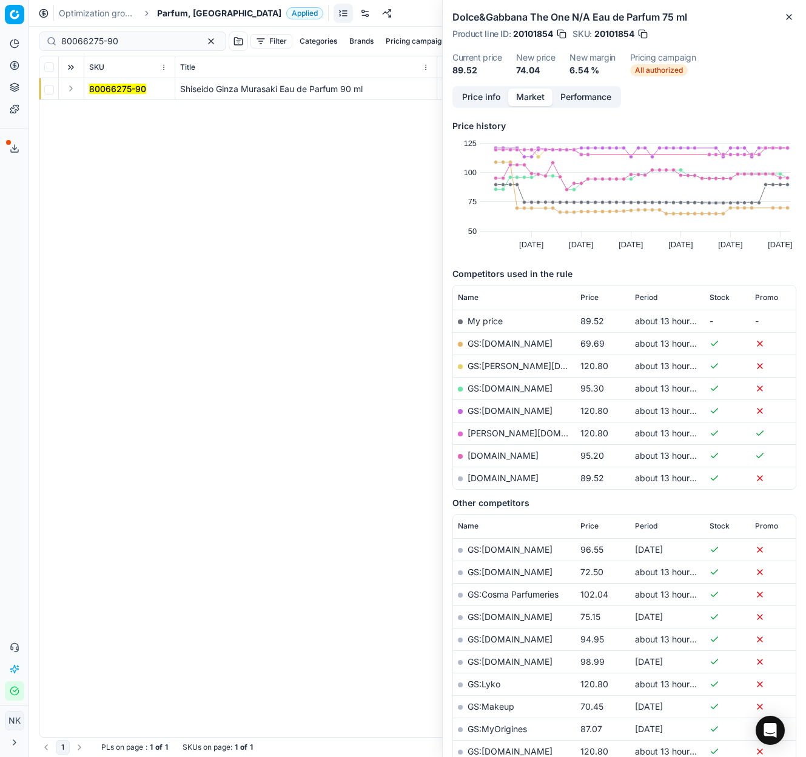
click at [71, 91] on button "Expand" at bounding box center [71, 88] width 15 height 15
click at [104, 109] on mark "80066275-90" at bounding box center [117, 110] width 57 height 10
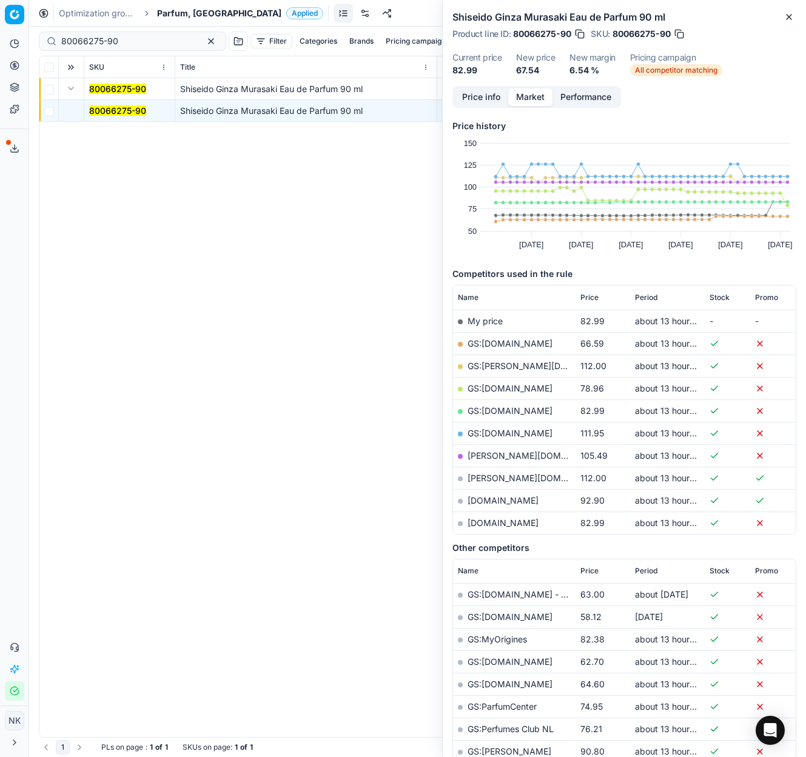
click at [495, 343] on link "GS:[DOMAIN_NAME]" at bounding box center [509, 343] width 85 height 10
click at [138, 45] on input "80066275-90" at bounding box center [127, 41] width 133 height 12
paste input "75971-10"
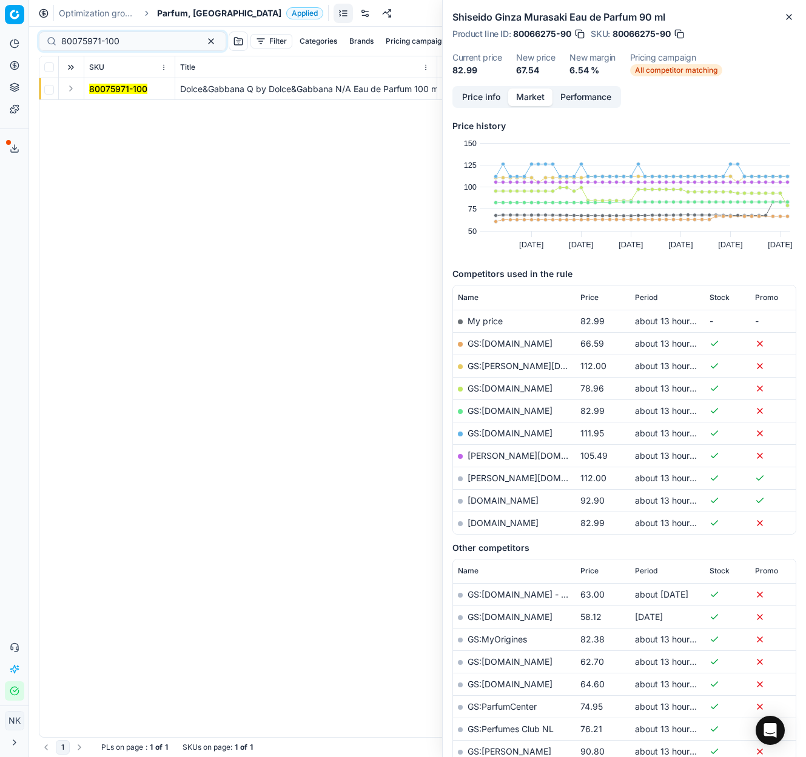
click at [69, 92] on button "Expand" at bounding box center [71, 88] width 15 height 15
click at [104, 113] on mark "80075971-100" at bounding box center [118, 110] width 58 height 10
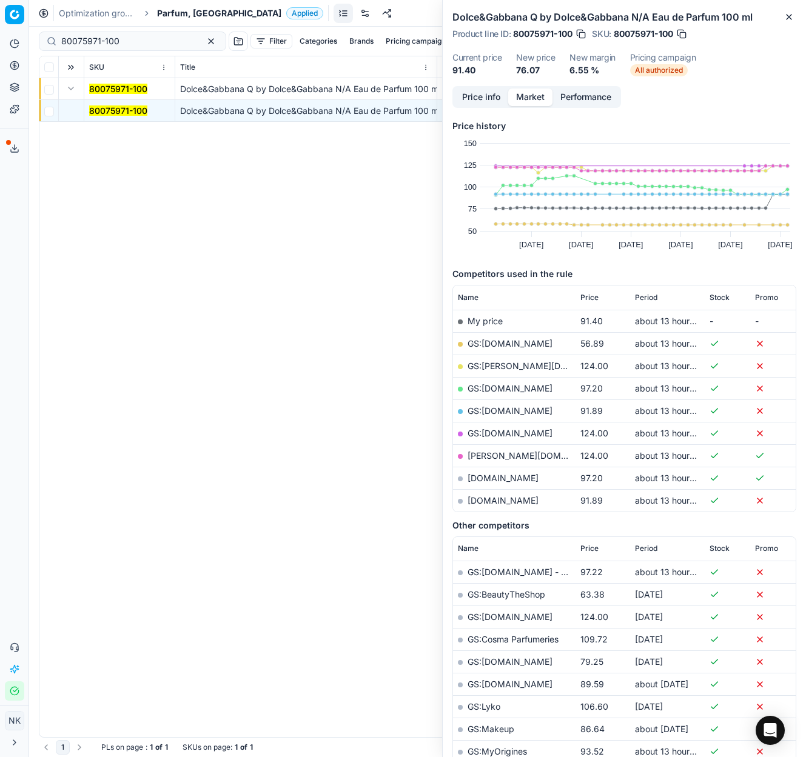
click at [495, 343] on link "GS:[DOMAIN_NAME]" at bounding box center [509, 343] width 85 height 10
click at [147, 42] on input "80075971-100" at bounding box center [127, 41] width 133 height 12
paste input "66731-5"
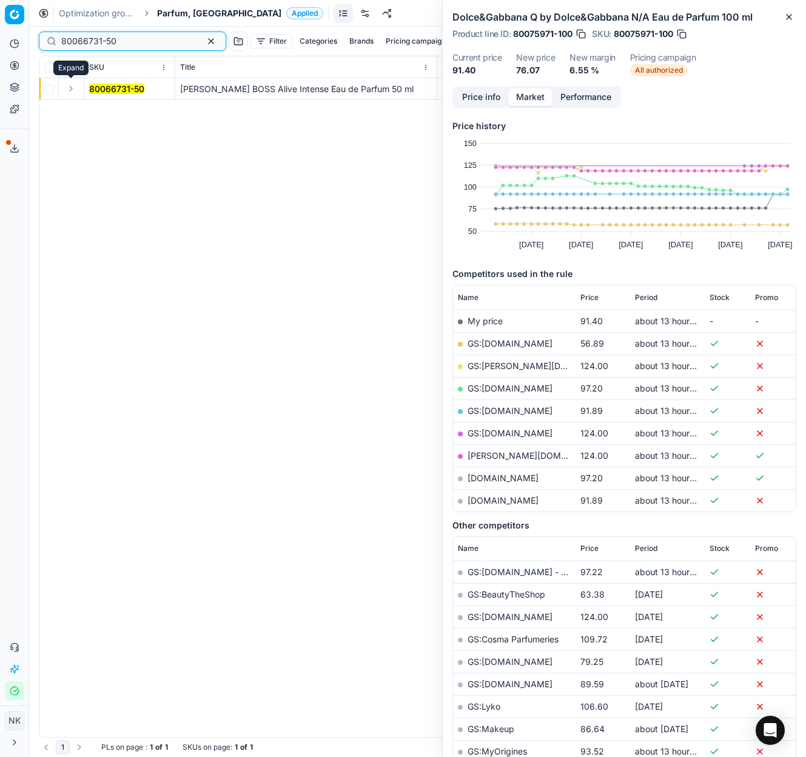
type input "80066731-50"
click at [69, 86] on button "Expand" at bounding box center [71, 88] width 15 height 15
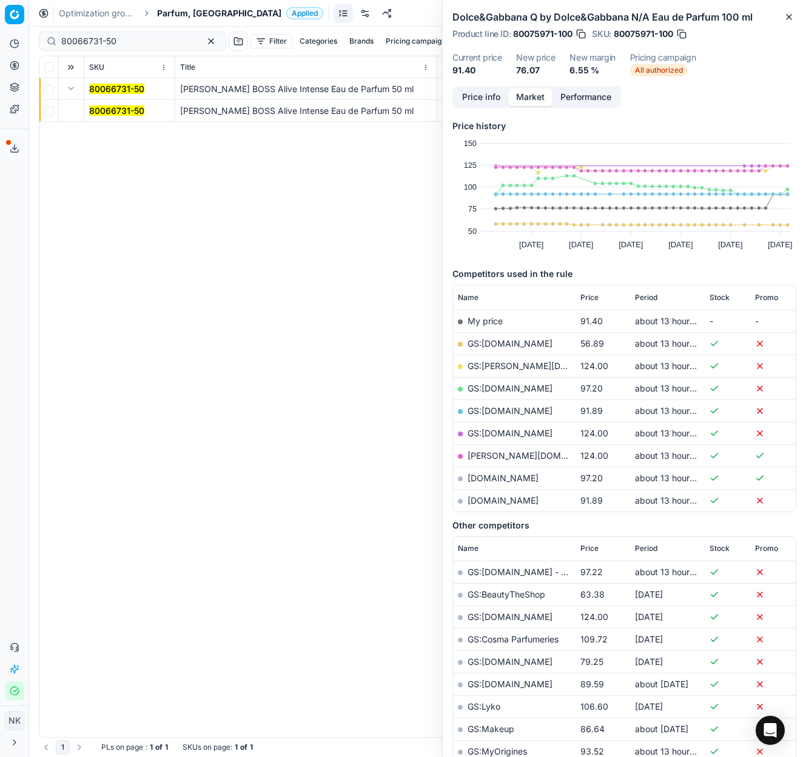
click at [96, 107] on mark "80066731-50" at bounding box center [116, 110] width 55 height 10
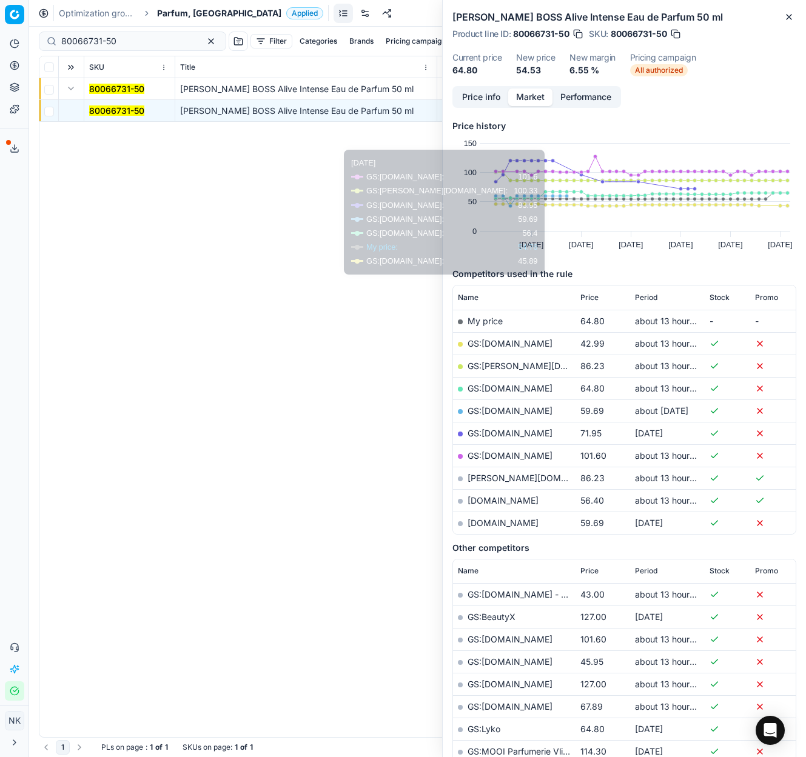
click at [498, 342] on link "GS:[DOMAIN_NAME]" at bounding box center [509, 343] width 85 height 10
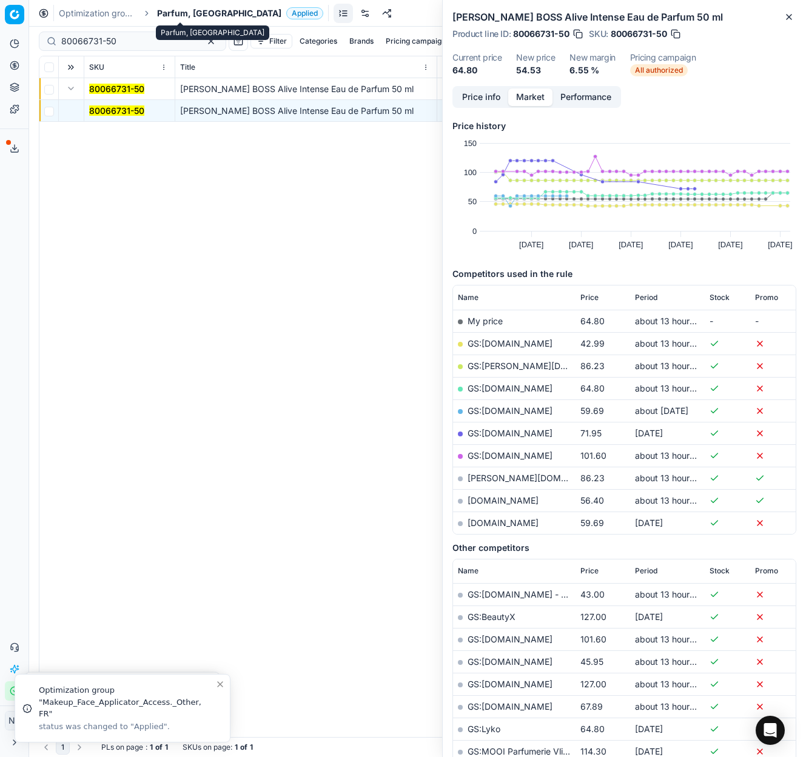
click at [167, 12] on span "Parfum, [GEOGRAPHIC_DATA]" at bounding box center [219, 13] width 124 height 12
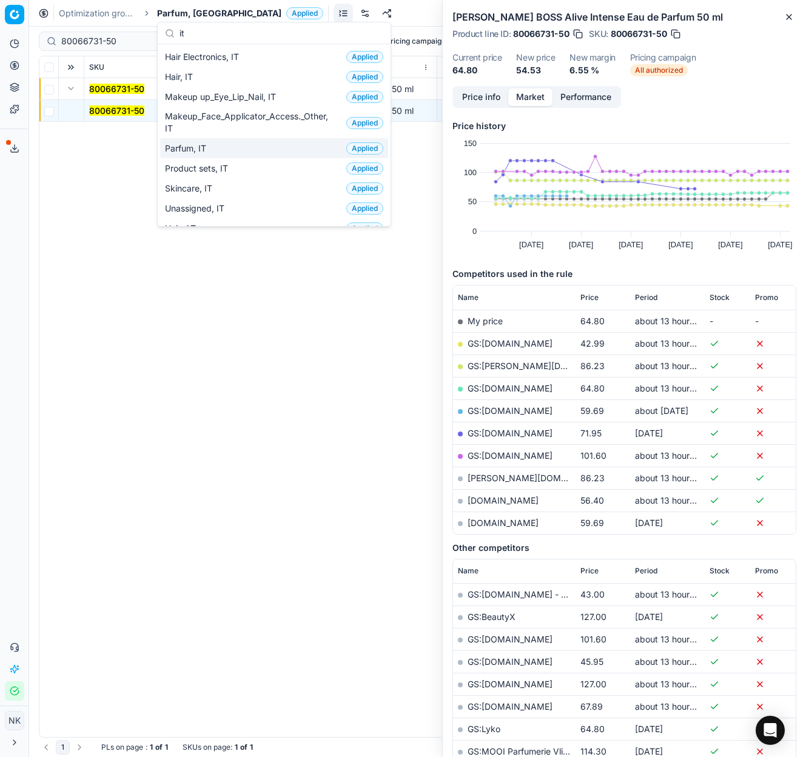
type input "it"
click at [205, 148] on span "Parfum, IT" at bounding box center [188, 148] width 46 height 12
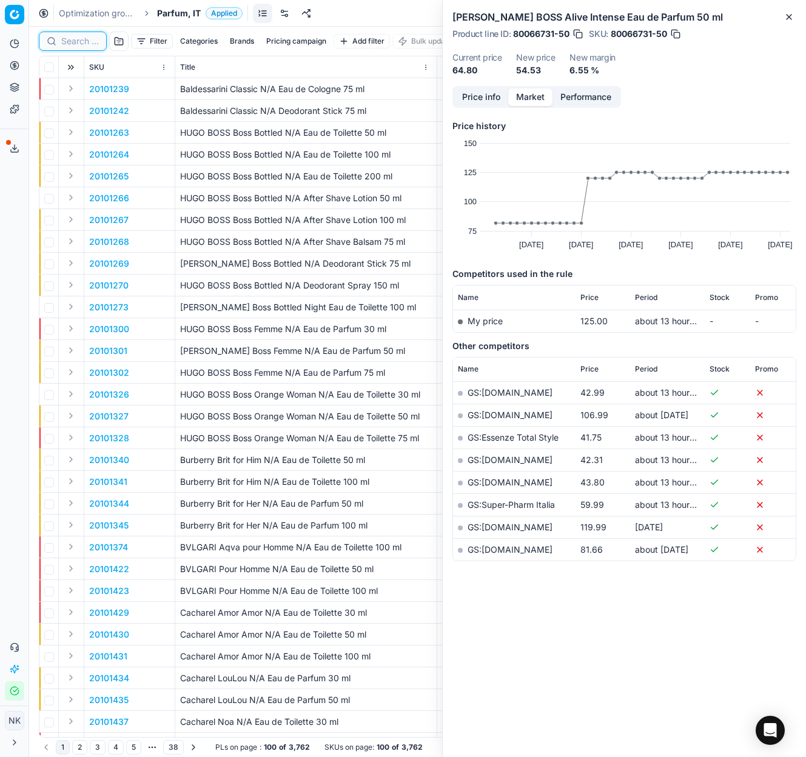
click at [75, 38] on input at bounding box center [80, 41] width 38 height 12
paste input "90004709-0007080"
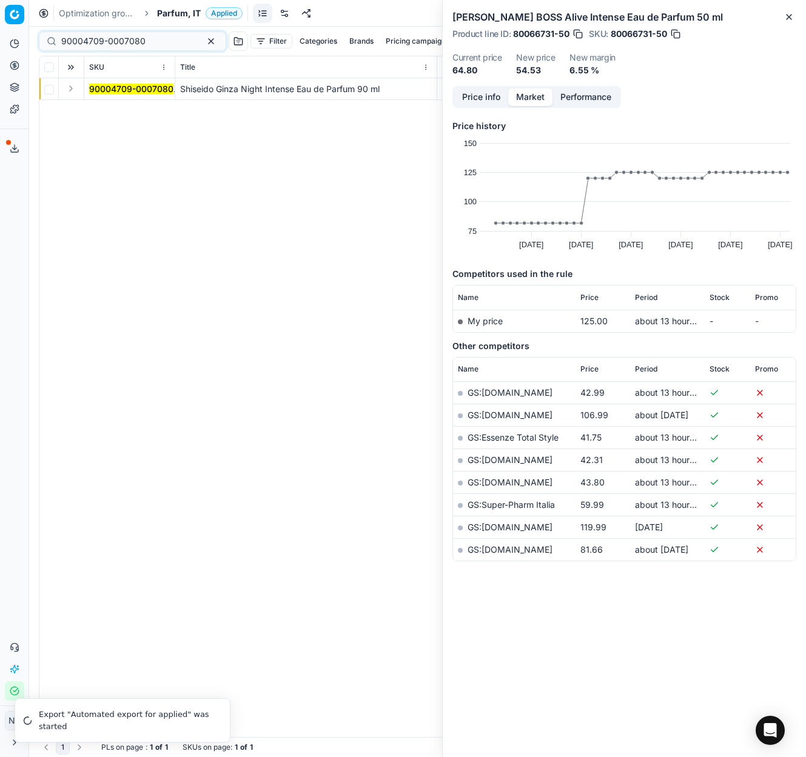
click at [69, 87] on button "Expand" at bounding box center [71, 88] width 15 height 15
click at [96, 110] on mark "90004709-0007080" at bounding box center [131, 110] width 84 height 10
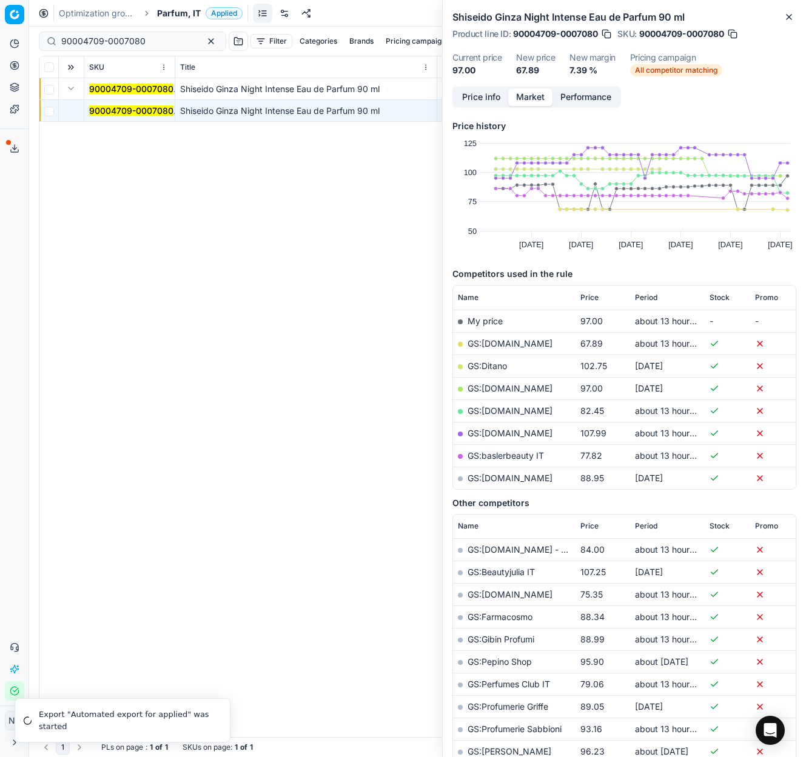
click at [481, 343] on link "GS:[DOMAIN_NAME]" at bounding box center [509, 343] width 85 height 10
click at [157, 41] on input "90004709-0007080" at bounding box center [127, 41] width 133 height 12
paste input "692-0007064"
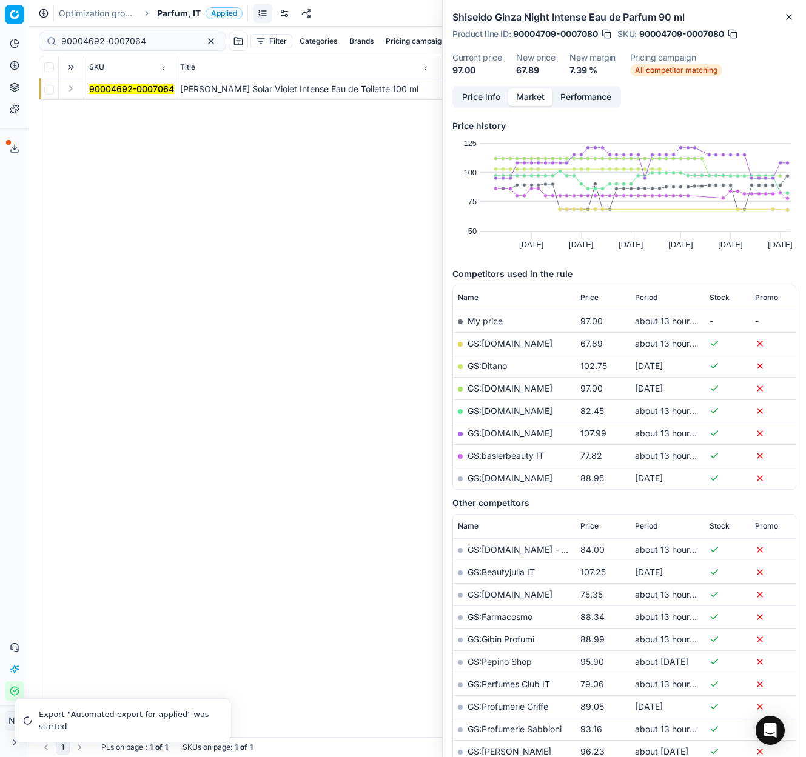
click at [74, 84] on button "Expand" at bounding box center [71, 88] width 15 height 15
click at [107, 107] on mark "90004692-0007064" at bounding box center [131, 110] width 85 height 10
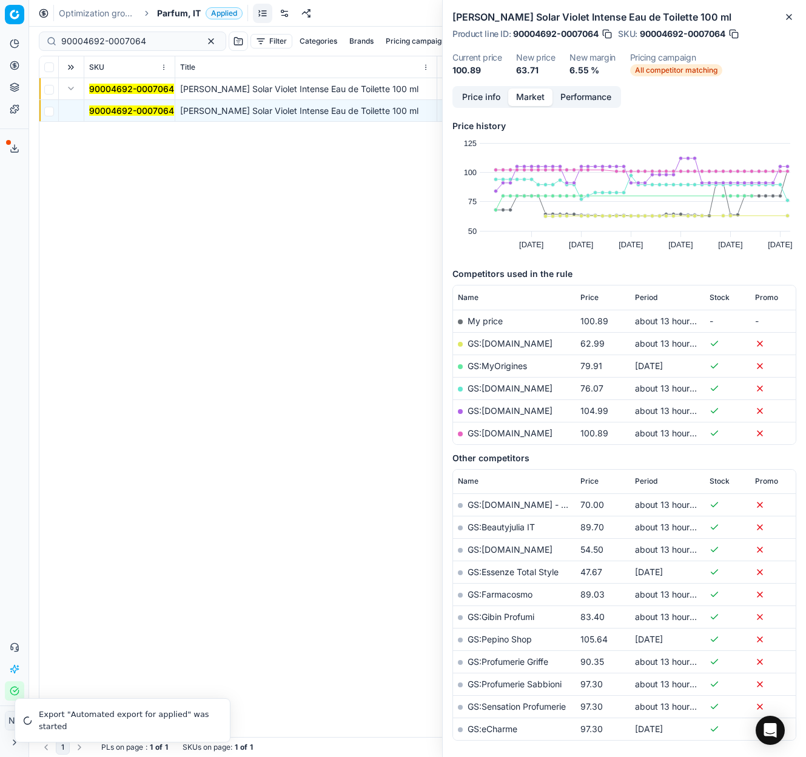
click at [484, 346] on link "GS:[DOMAIN_NAME]" at bounding box center [509, 343] width 85 height 10
click at [161, 41] on input "90004692-0007064" at bounding box center [127, 41] width 133 height 12
click at [153, 45] on input "90004692-0007064" at bounding box center [127, 41] width 133 height 12
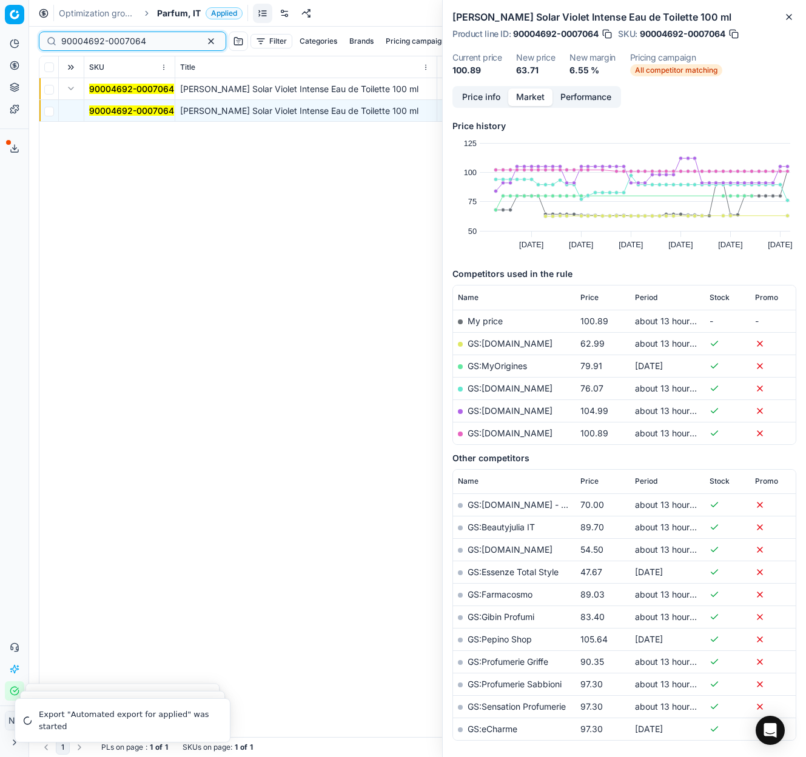
click at [153, 45] on input "90004692-0007064" at bounding box center [127, 41] width 133 height 12
paste input "20103377"
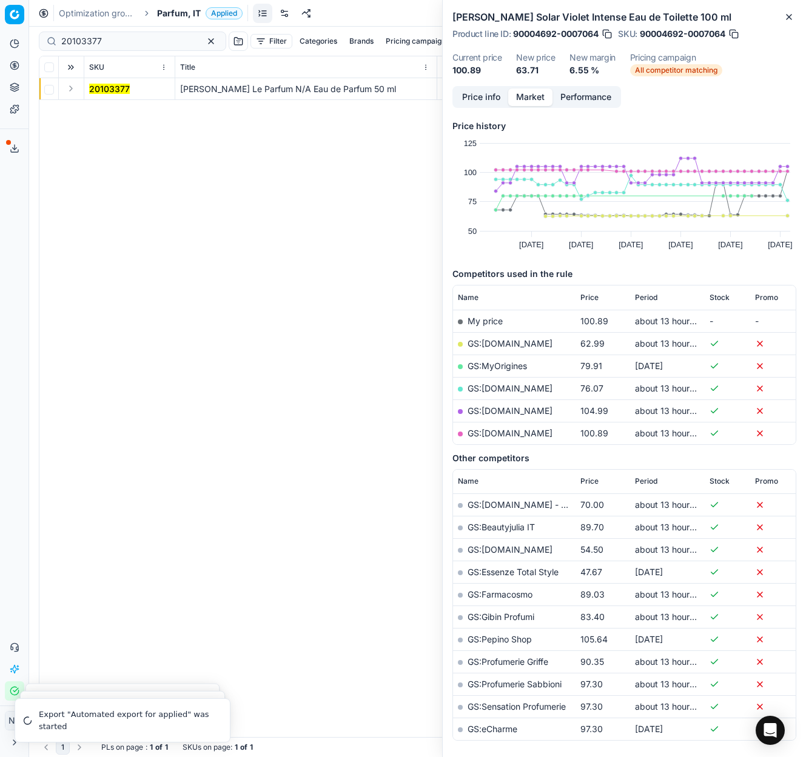
click at [72, 91] on button "Expand" at bounding box center [71, 88] width 15 height 15
click at [98, 109] on mark "20103377" at bounding box center [109, 110] width 41 height 10
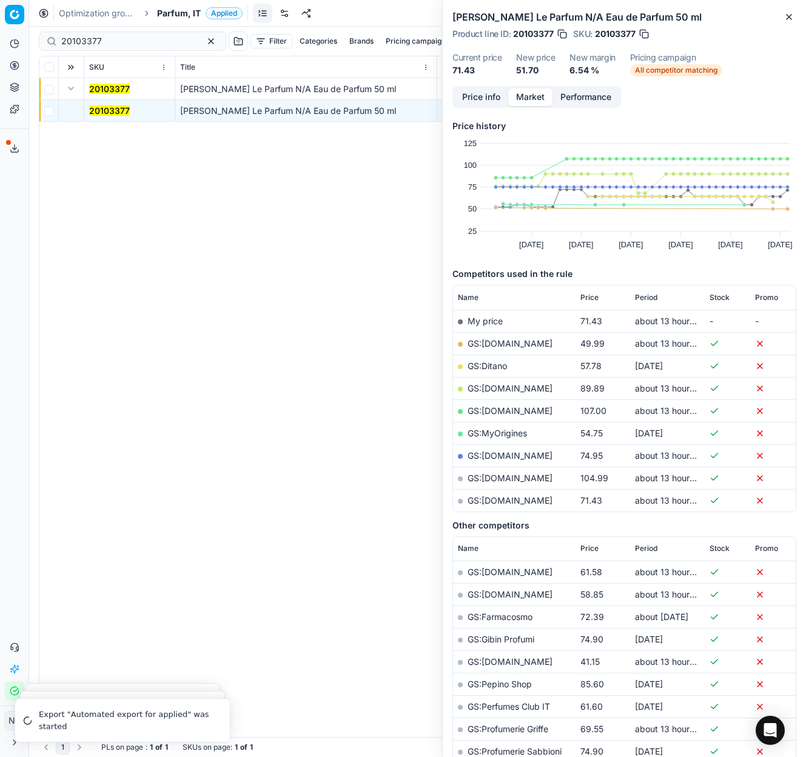
click at [495, 344] on link "GS:[DOMAIN_NAME]" at bounding box center [509, 343] width 85 height 10
click at [121, 39] on input "20103377" at bounding box center [127, 41] width 133 height 12
paste input "2249"
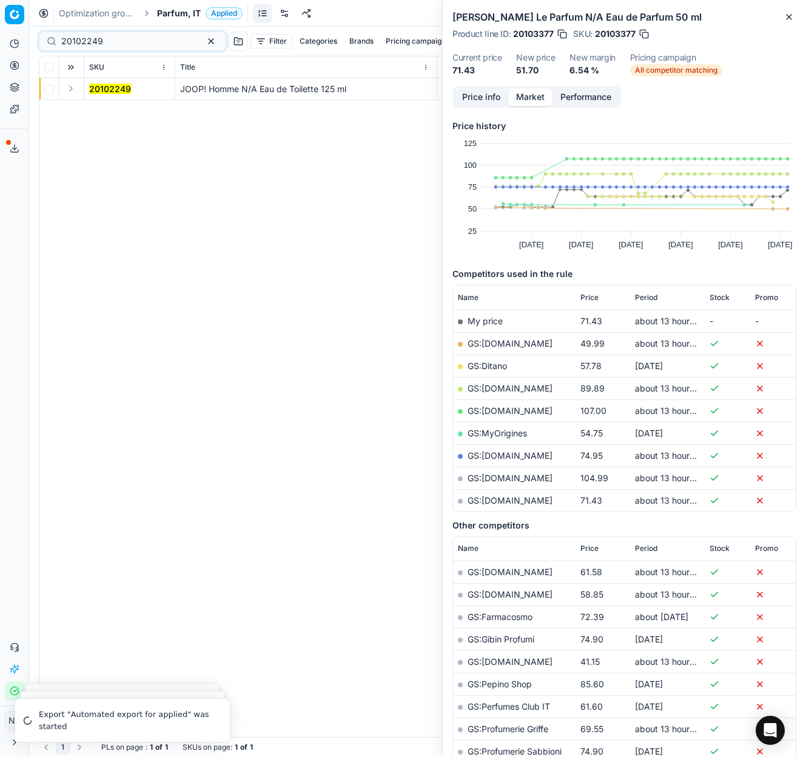
click at [68, 89] on button "Expand" at bounding box center [71, 88] width 15 height 15
click at [95, 103] on td "20102249" at bounding box center [129, 111] width 91 height 22
click at [98, 110] on mark "20102249" at bounding box center [110, 110] width 42 height 10
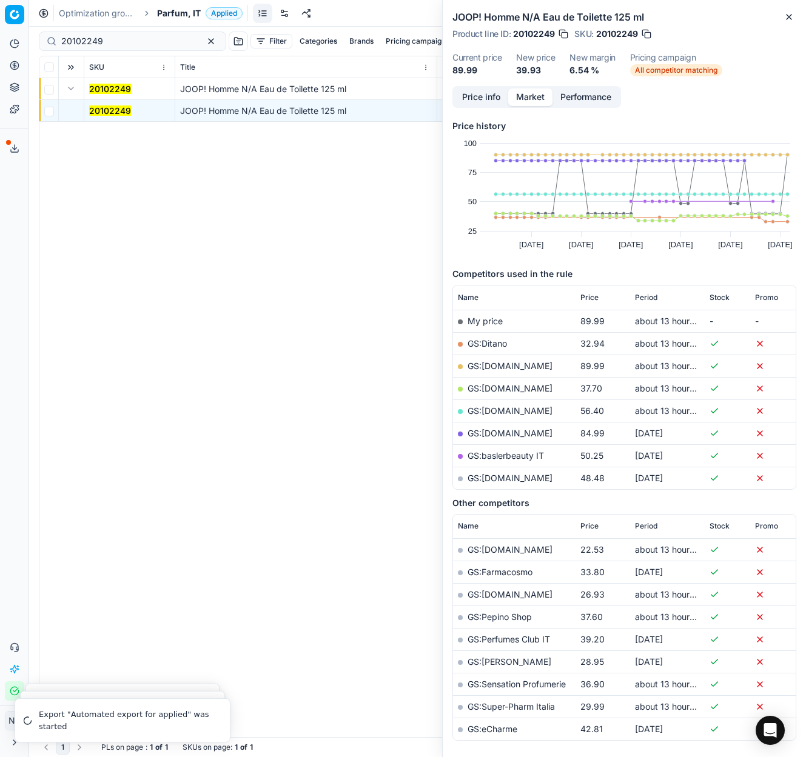
click at [487, 341] on link "GS:Ditano" at bounding box center [486, 343] width 39 height 10
click at [125, 38] on input "20102249" at bounding box center [127, 41] width 133 height 12
paste input "1687"
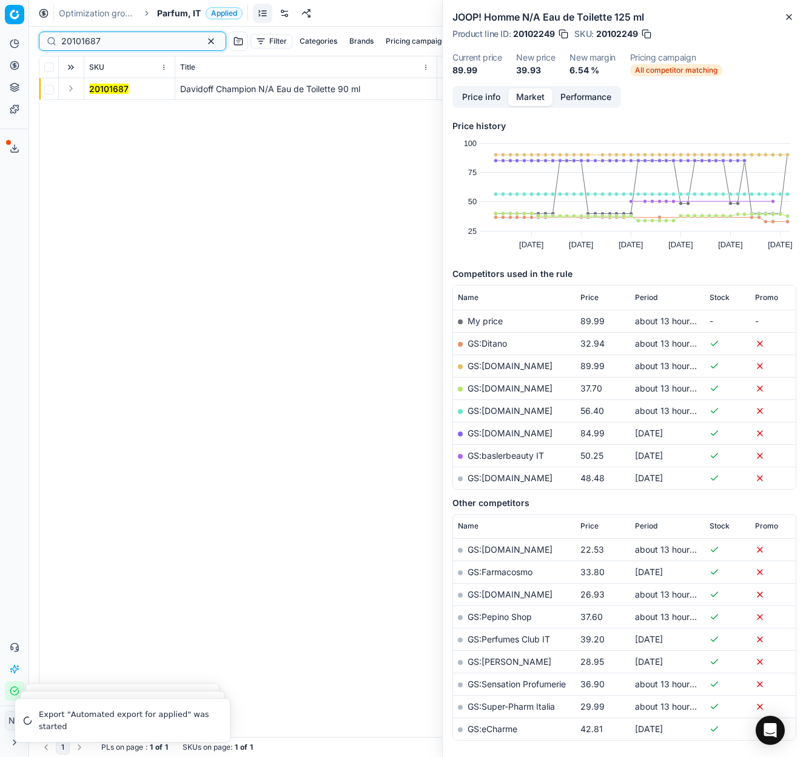
type input "20101687"
click at [68, 90] on button "Expand" at bounding box center [71, 88] width 15 height 15
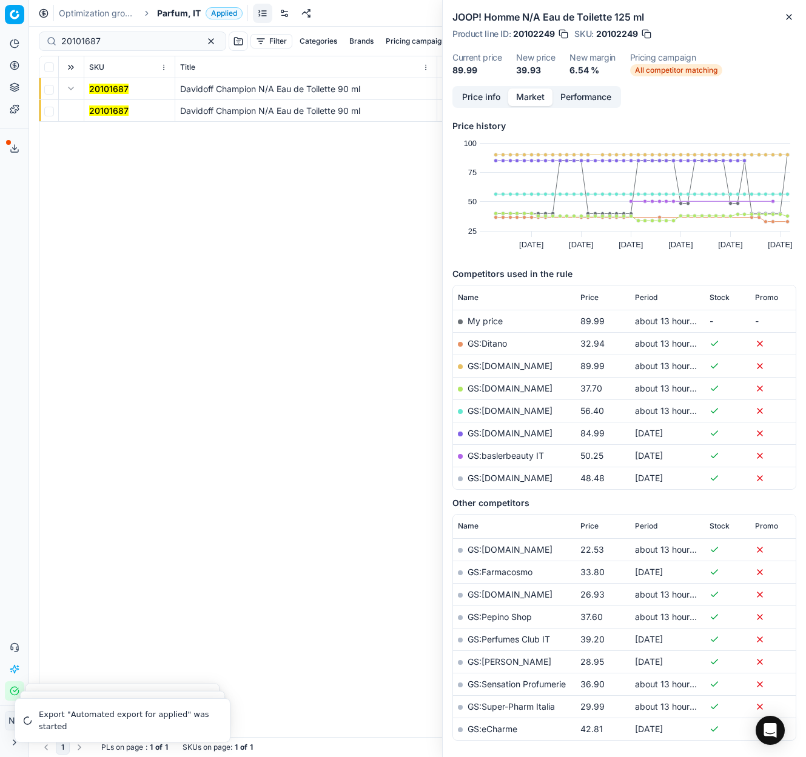
click at [102, 111] on mark "20101687" at bounding box center [108, 110] width 39 height 10
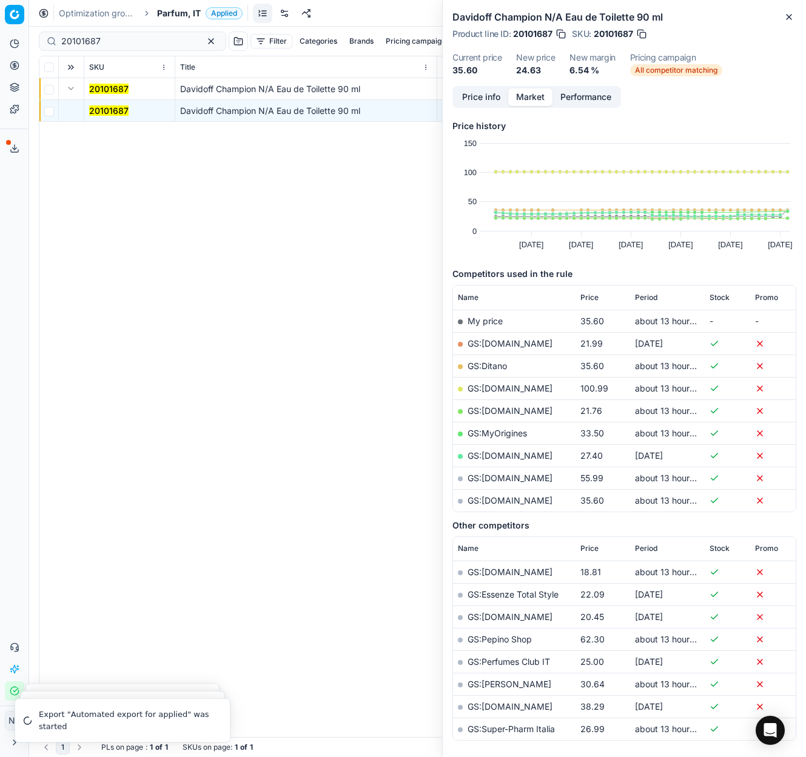
click at [481, 344] on link "GS:[DOMAIN_NAME]" at bounding box center [509, 343] width 85 height 10
click at [159, 13] on span "Parfum, IT" at bounding box center [179, 13] width 44 height 12
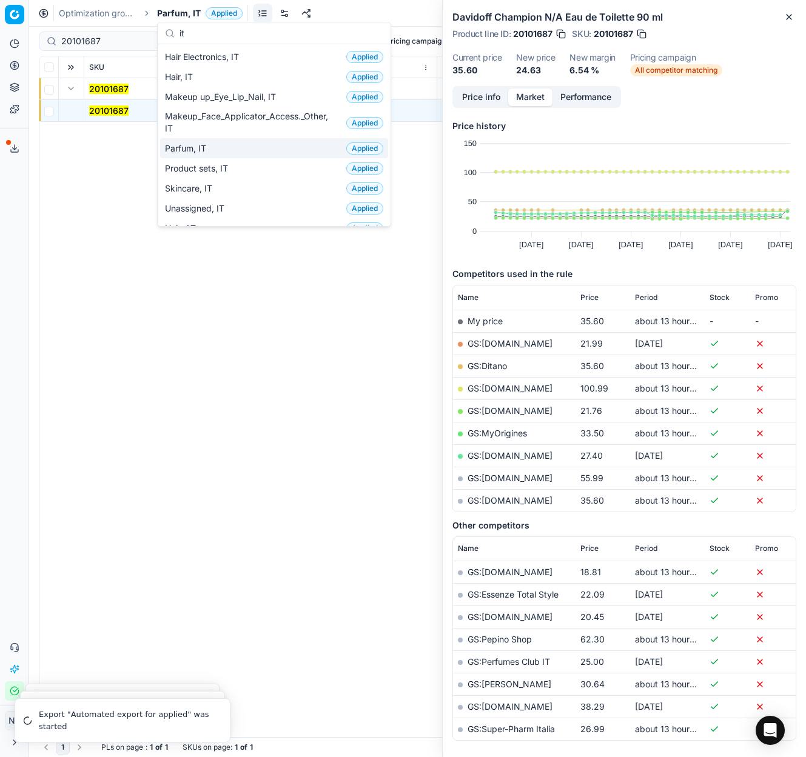
type input "it"
click at [201, 147] on span "Parfum, IT" at bounding box center [188, 148] width 46 height 12
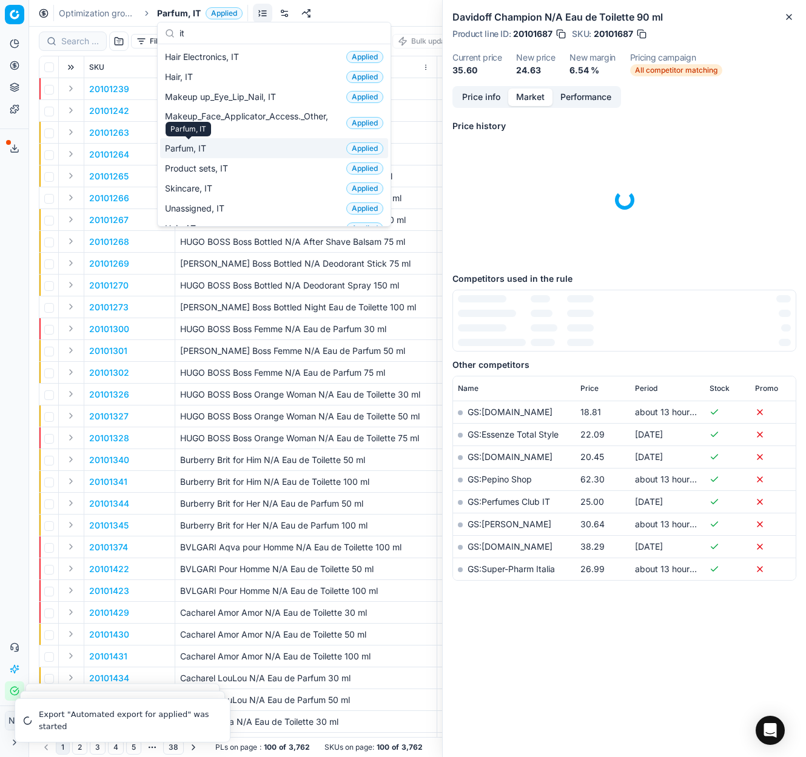
click at [181, 146] on span "Parfum, IT" at bounding box center [188, 148] width 46 height 12
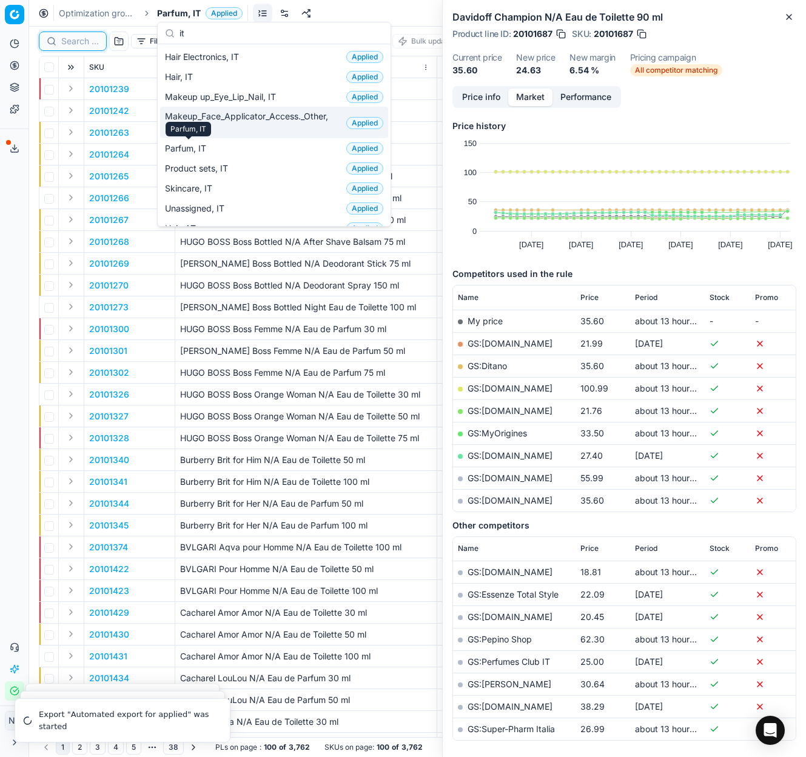
click at [82, 40] on input at bounding box center [80, 41] width 38 height 12
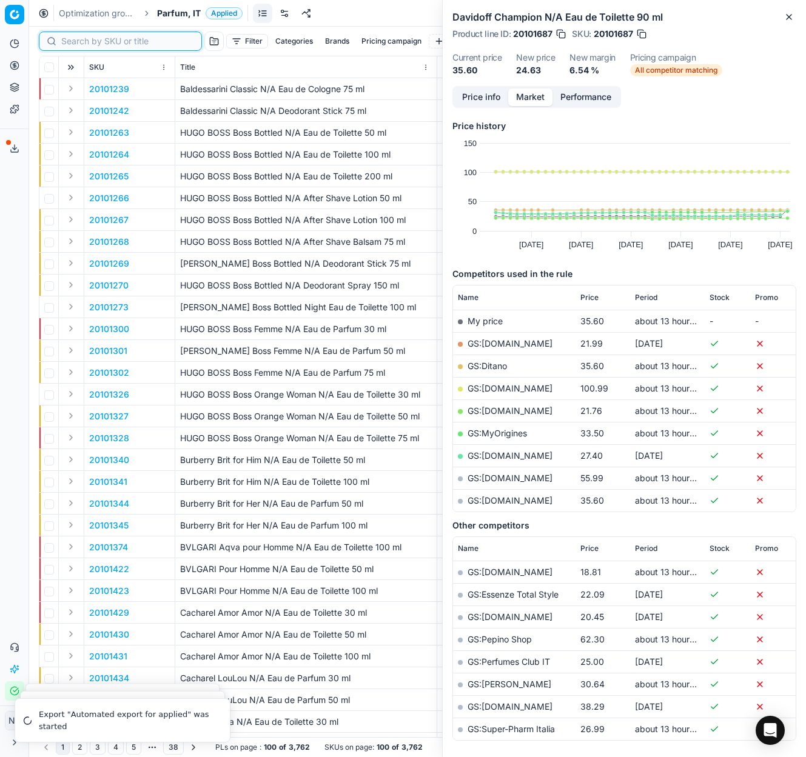
paste input "80021857-1000"
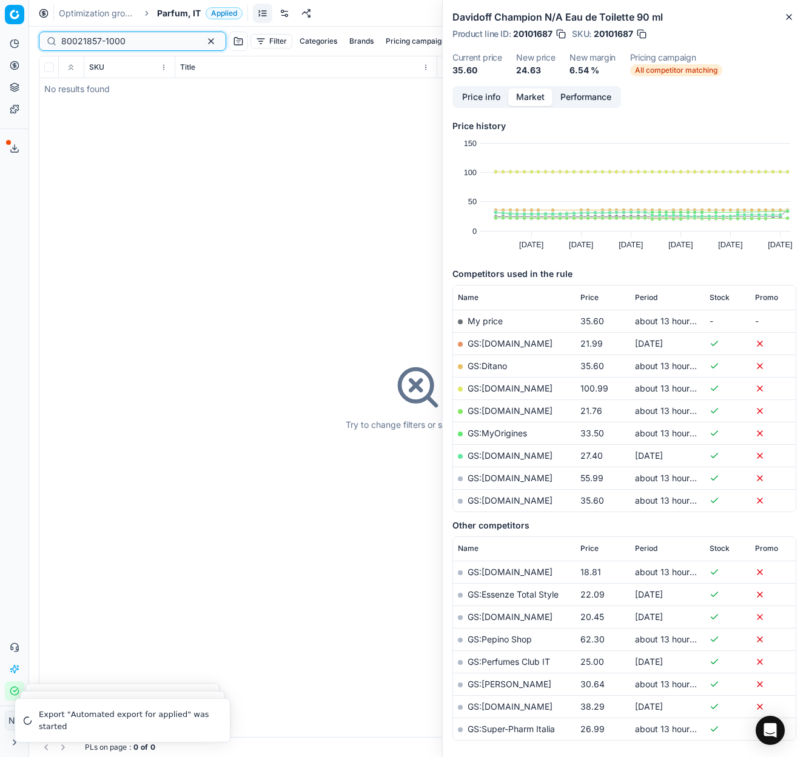
type input "80021857-1000"
click at [182, 14] on span "Parfum, IT" at bounding box center [179, 13] width 44 height 12
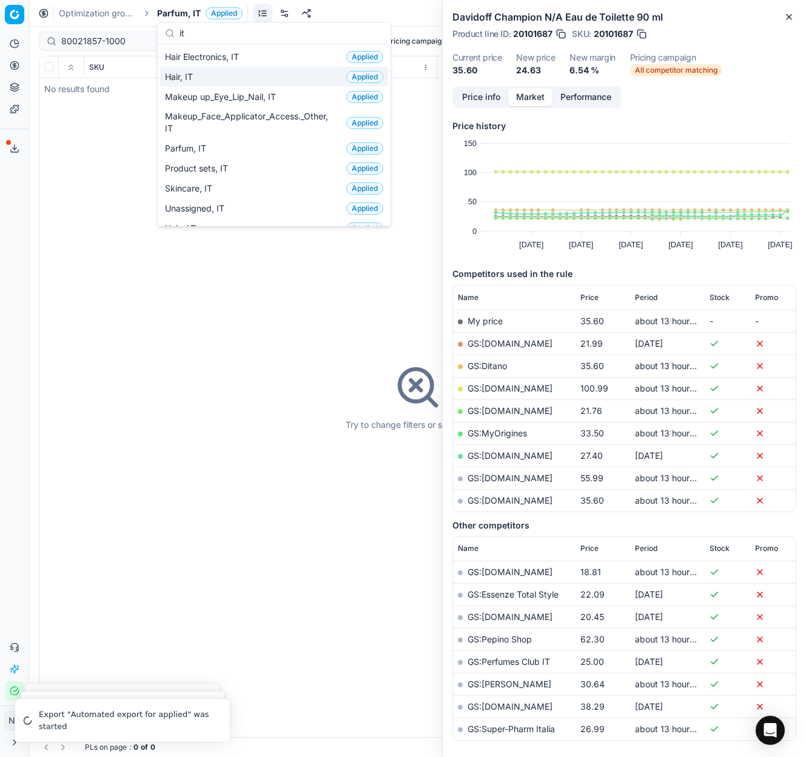
type input "it"
click at [193, 76] on span "Hair, IT" at bounding box center [181, 77] width 33 height 12
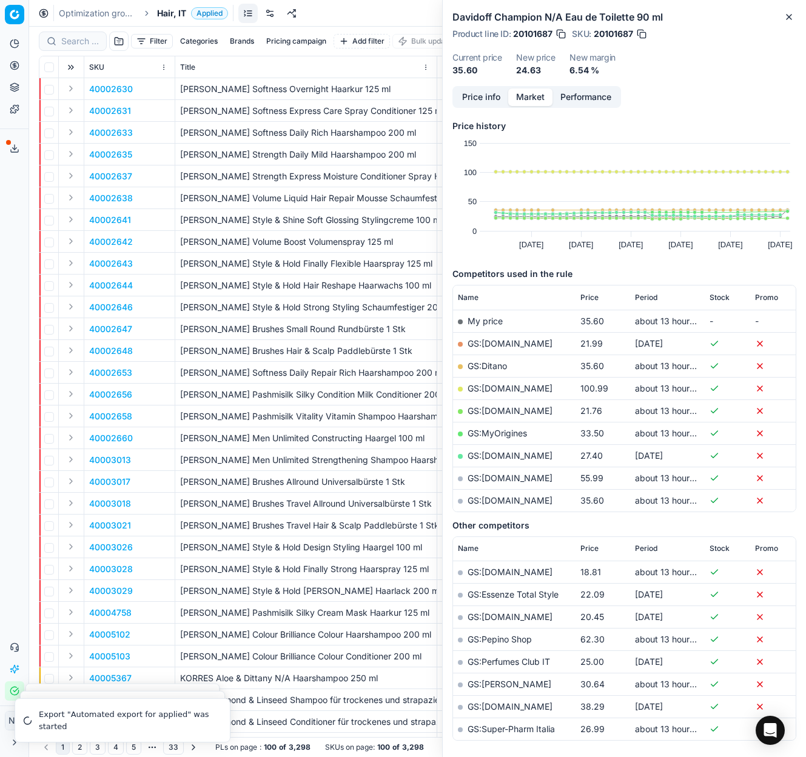
click at [82, 48] on div at bounding box center [73, 41] width 68 height 19
paste input "80021857-1000"
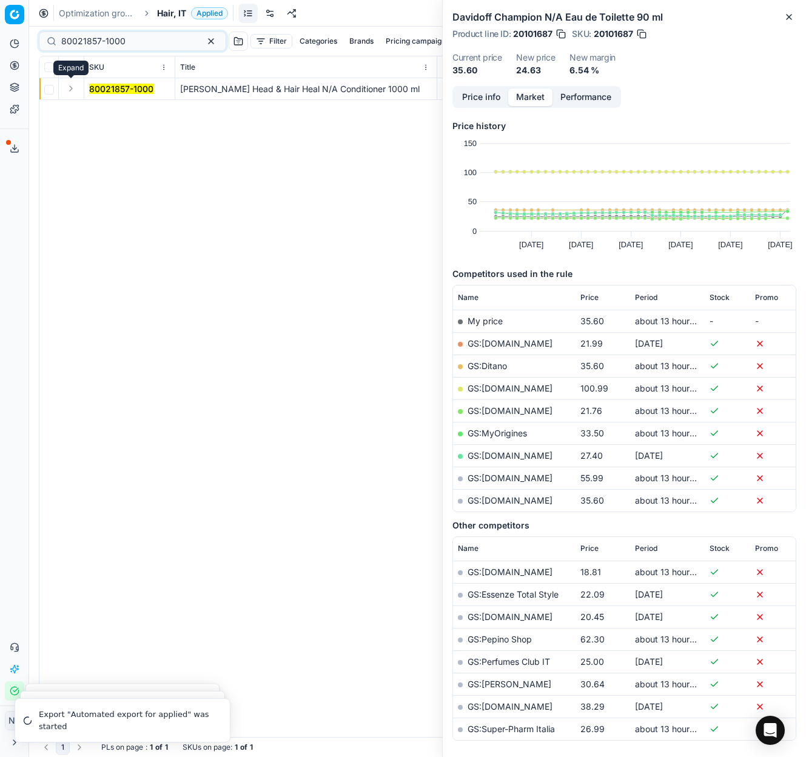
click at [70, 90] on button "Expand" at bounding box center [71, 88] width 15 height 15
click at [115, 113] on mark "80021857-1000" at bounding box center [121, 110] width 64 height 10
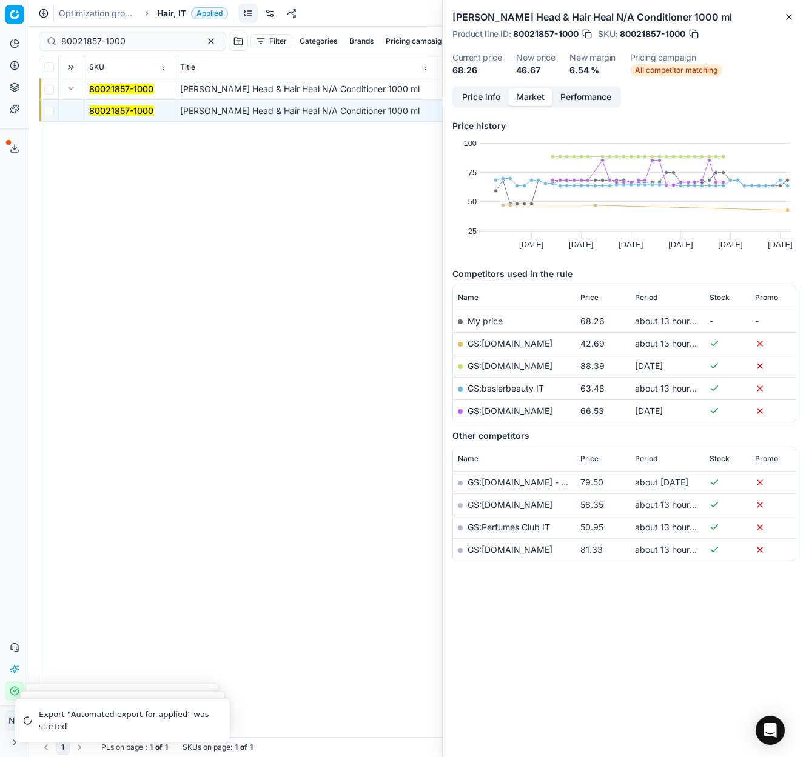
click at [507, 344] on link "GS:[DOMAIN_NAME]" at bounding box center [509, 343] width 85 height 10
click at [510, 390] on link "GS:baslerbeauty IT" at bounding box center [505, 388] width 76 height 10
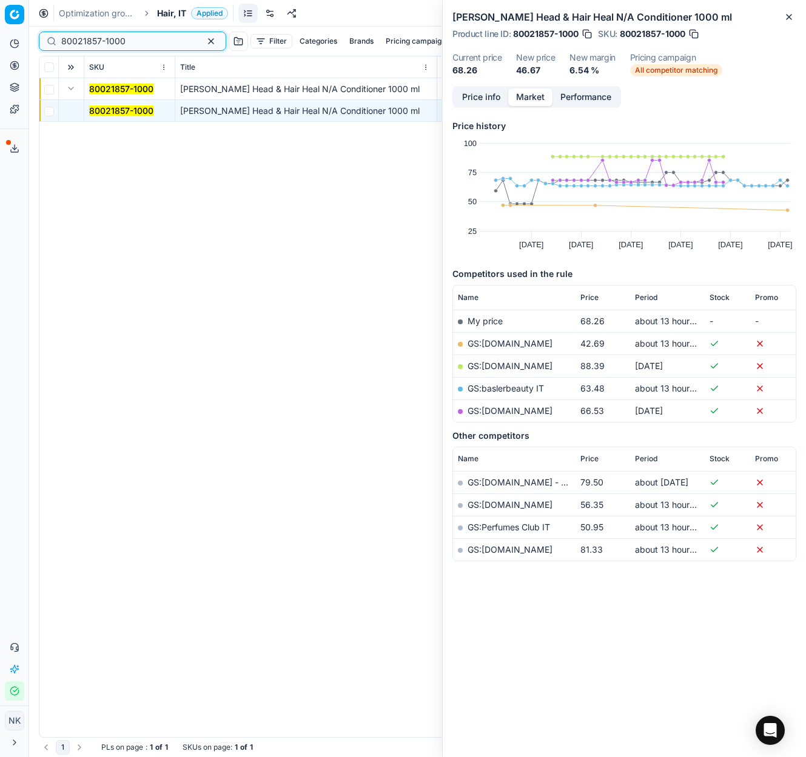
click at [130, 39] on input "80021857-1000" at bounding box center [127, 41] width 133 height 12
paste input "08936"
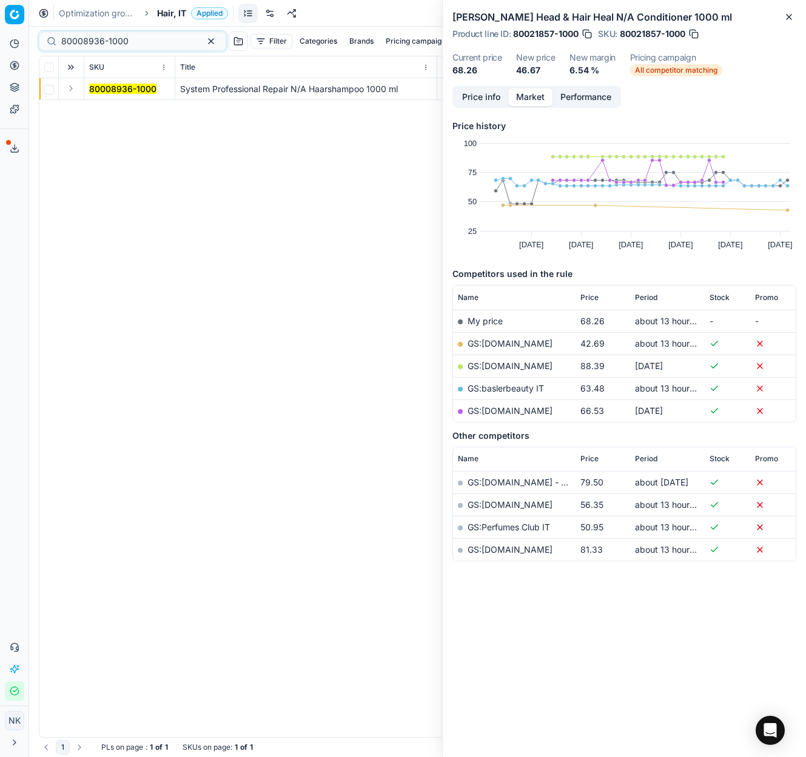
click at [74, 94] on button "Expand" at bounding box center [71, 88] width 15 height 15
click at [91, 113] on mark "80008936-1000" at bounding box center [122, 110] width 67 height 10
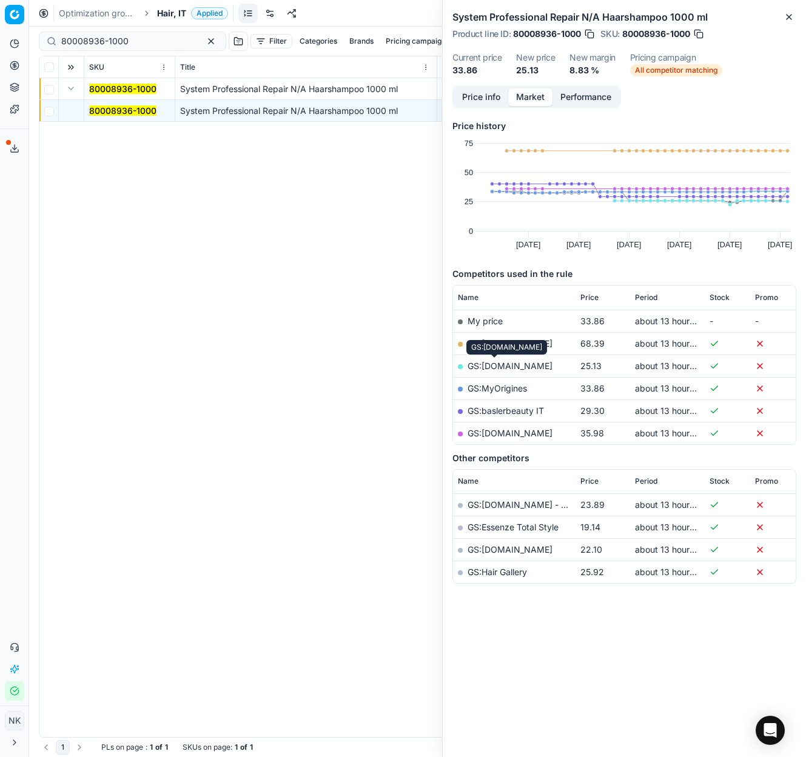
click at [506, 366] on link "GS:[DOMAIN_NAME]" at bounding box center [509, 366] width 85 height 10
click at [127, 39] on input "80008936-1000" at bounding box center [127, 41] width 133 height 12
paste input "75296-1"
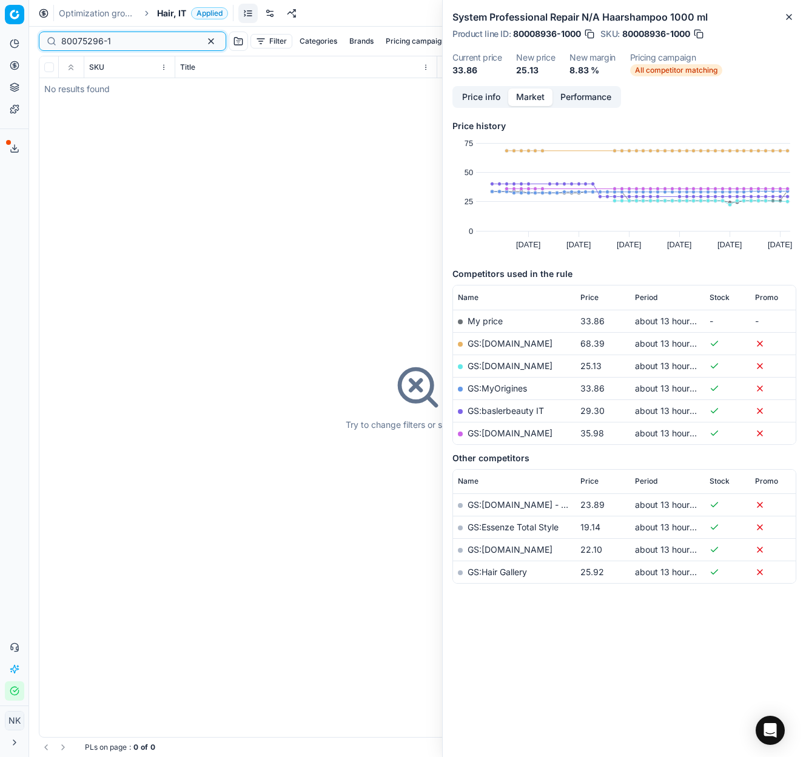
click at [100, 43] on input "80075296-1" at bounding box center [127, 41] width 133 height 12
paste input "90011344-0018015"
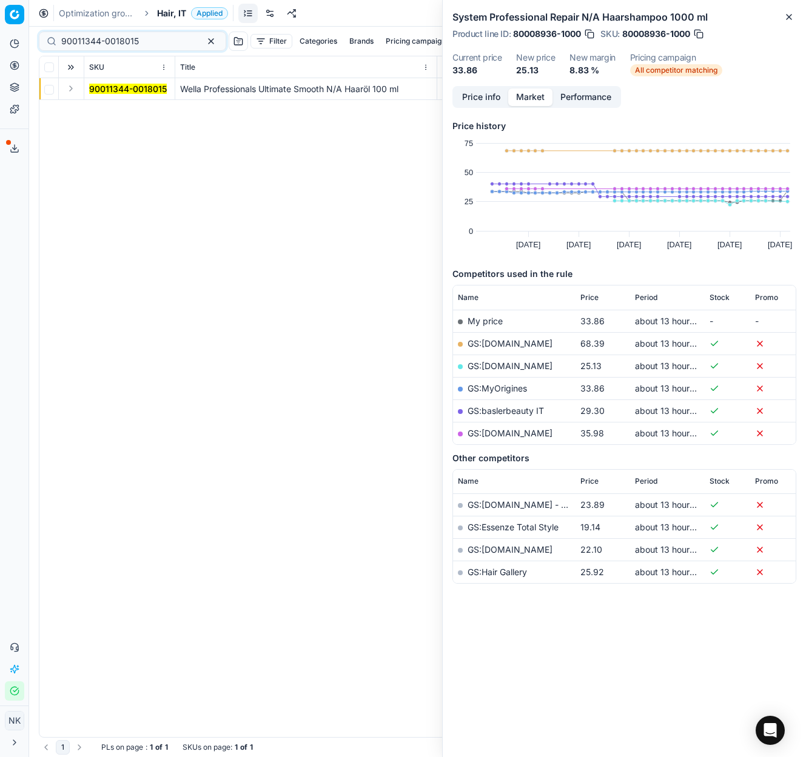
click at [76, 93] on button "Expand" at bounding box center [71, 88] width 15 height 15
click at [100, 110] on mark "90011344-0018015" at bounding box center [128, 110] width 78 height 10
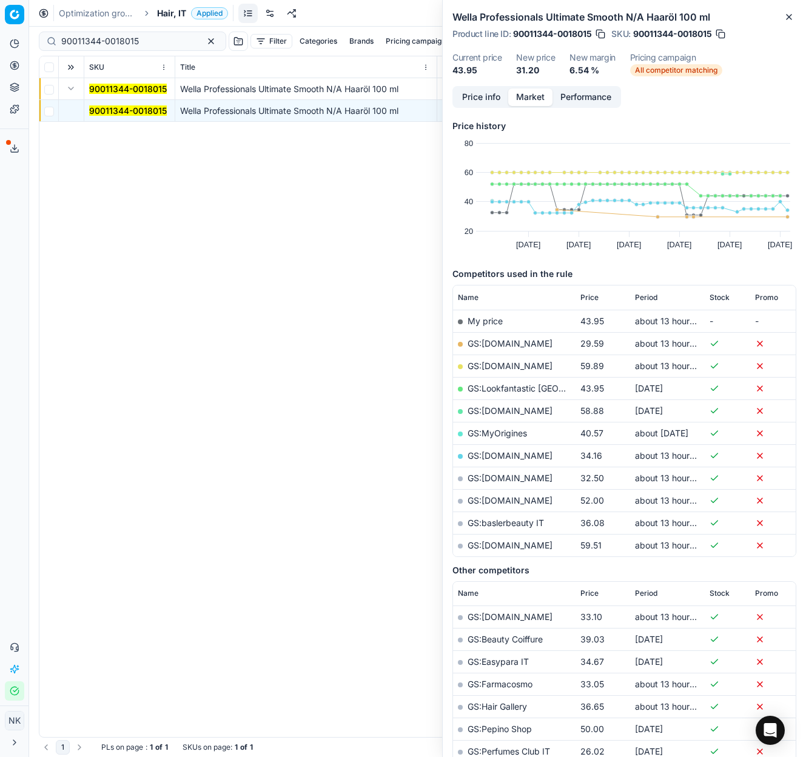
click at [506, 342] on link "GS:[DOMAIN_NAME]" at bounding box center [509, 343] width 85 height 10
click at [144, 42] on input "90011344-0018015" at bounding box center [127, 41] width 133 height 12
paste input "06118-0009238"
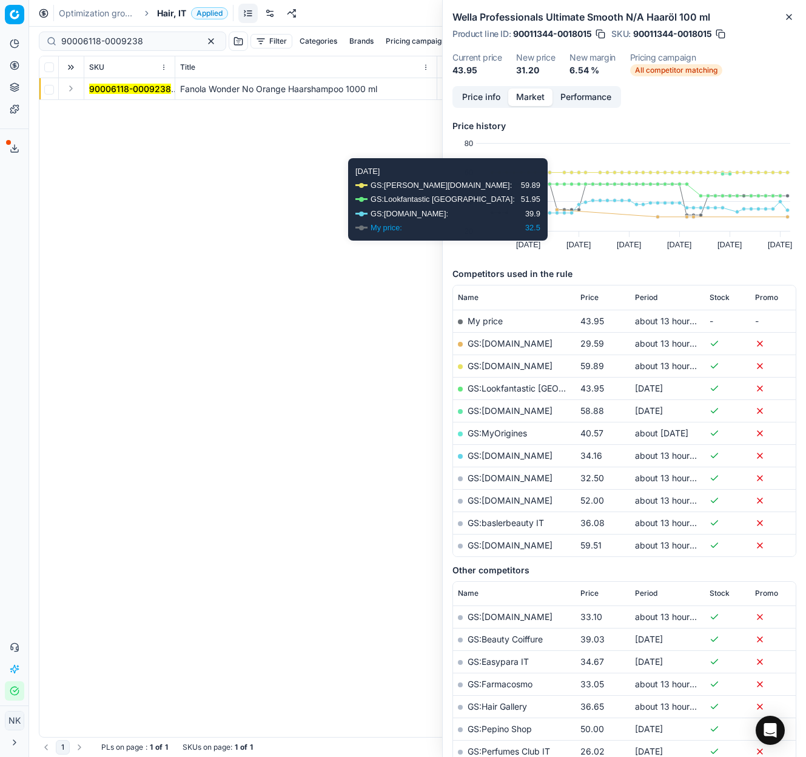
click at [69, 91] on button "Expand" at bounding box center [71, 88] width 15 height 15
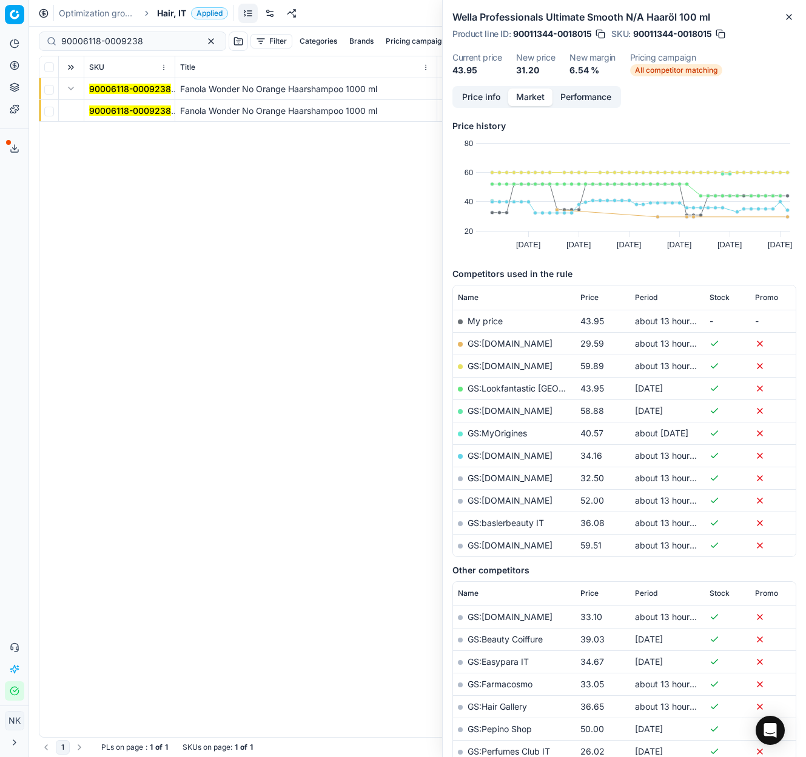
click at [116, 117] on td "90006118-0009238" at bounding box center [129, 111] width 91 height 22
click at [116, 112] on mark "90006118-0009238" at bounding box center [130, 110] width 82 height 10
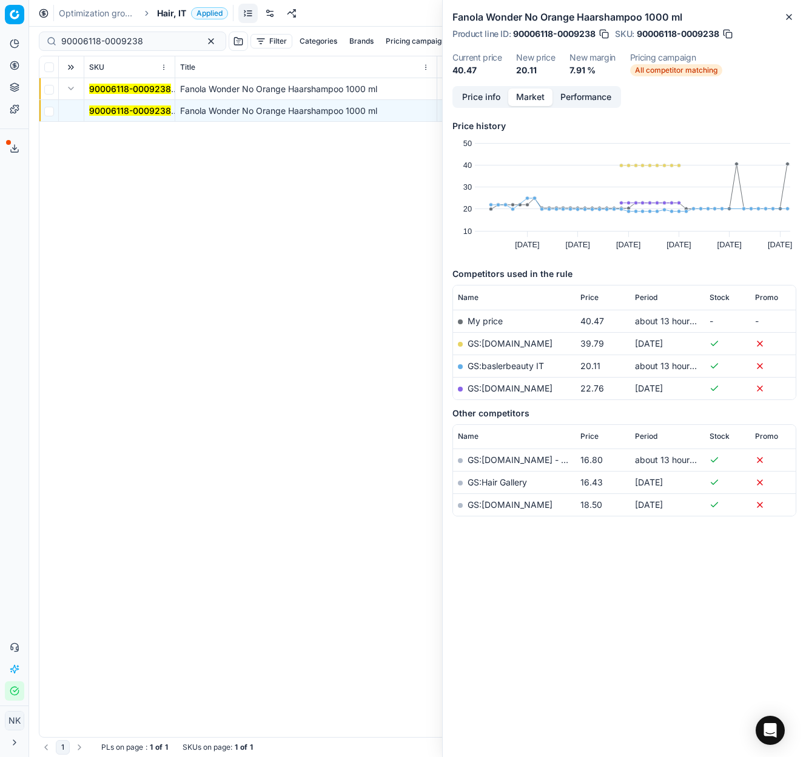
click at [505, 364] on link "GS:baslerbeauty IT" at bounding box center [505, 366] width 76 height 10
click at [133, 39] on input "90006118-0009238" at bounding box center [127, 41] width 133 height 12
paste input "12009-0019003"
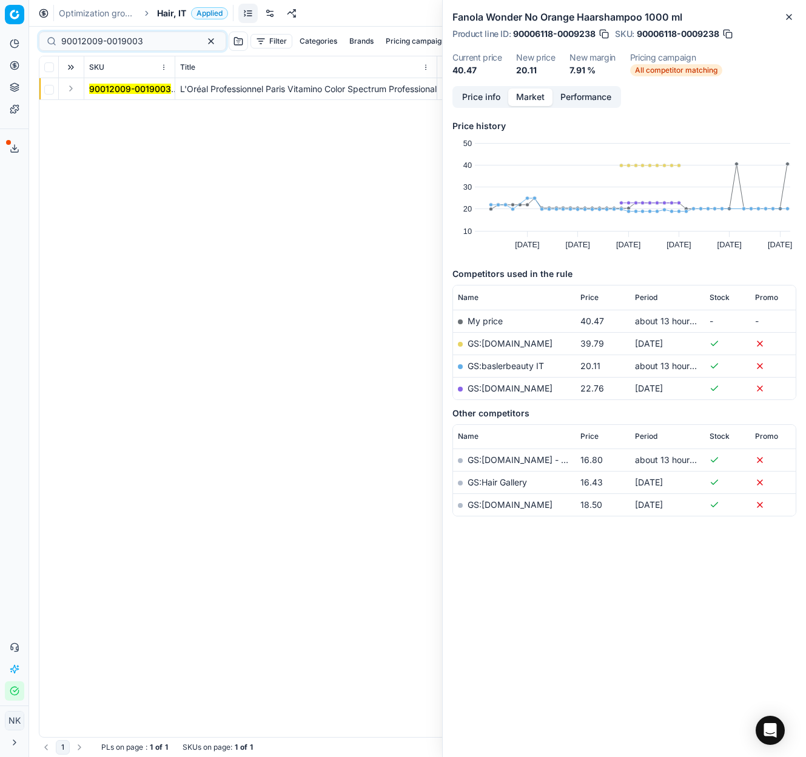
click at [72, 92] on button "Expand" at bounding box center [71, 88] width 15 height 15
click at [107, 110] on mark "90012009-0019003" at bounding box center [130, 110] width 82 height 10
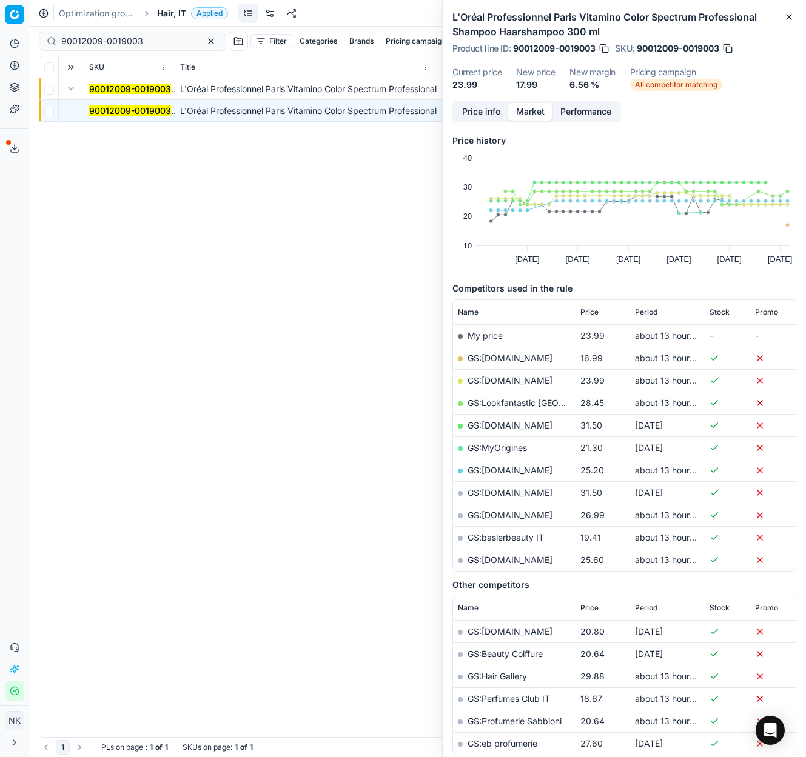
click at [498, 358] on link "GS:[DOMAIN_NAME]" at bounding box center [509, 358] width 85 height 10
click at [141, 42] on input "90012009-0019003" at bounding box center [127, 41] width 133 height 12
paste input "02388-0003394"
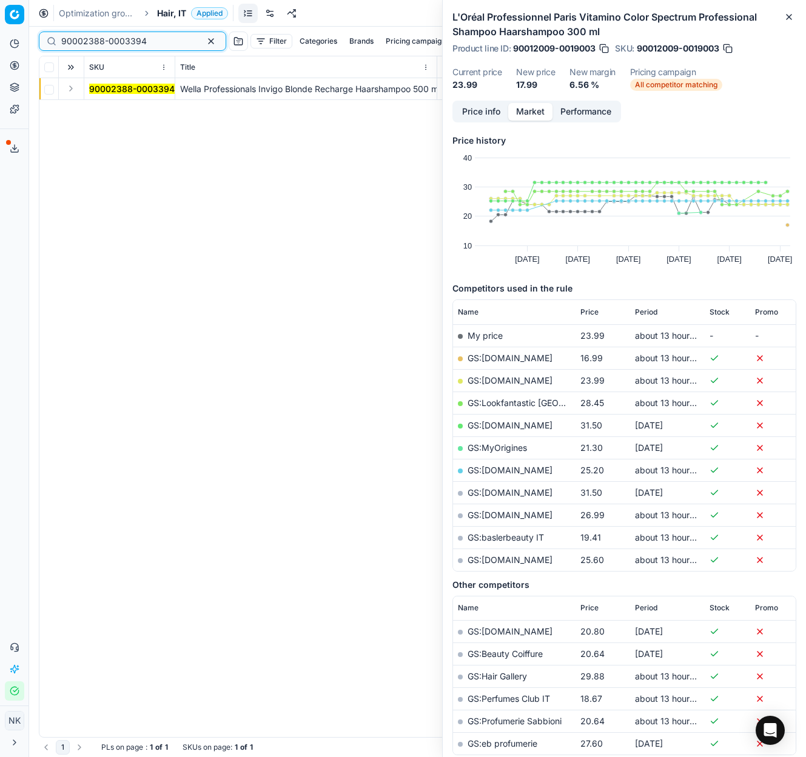
type input "90002388-0003394"
click at [68, 90] on button "Expand" at bounding box center [71, 88] width 15 height 15
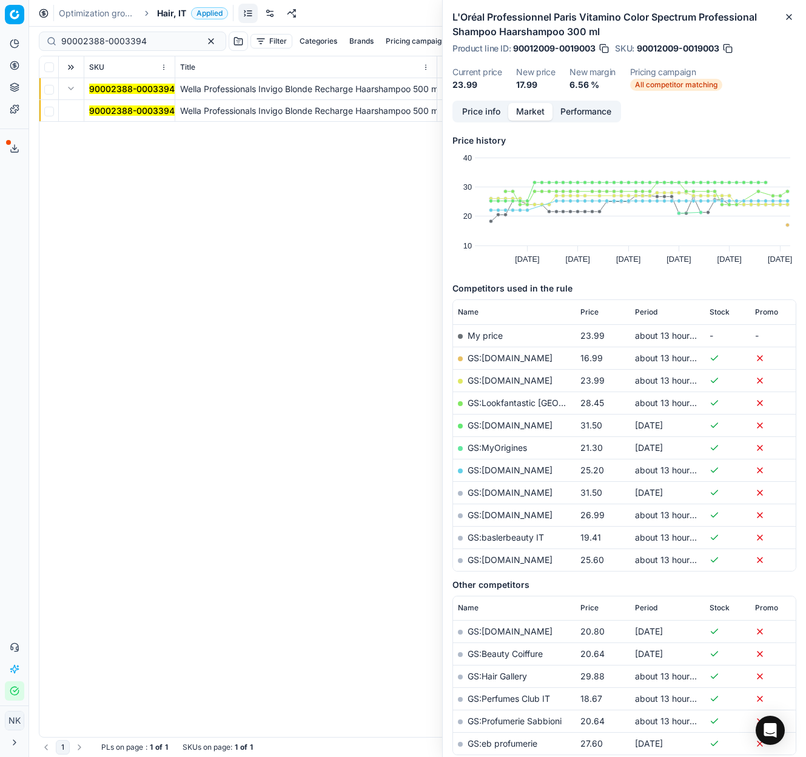
click at [101, 110] on mark "90002388-0003394" at bounding box center [131, 110] width 85 height 10
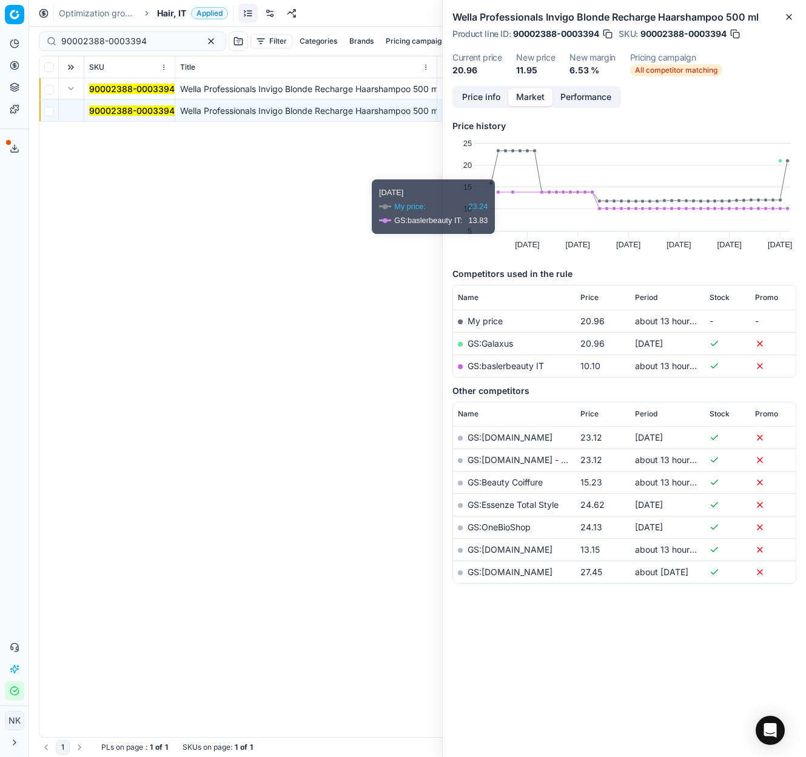
click at [506, 364] on link "GS:baslerbeauty IT" at bounding box center [505, 366] width 76 height 10
click at [168, 13] on span "Hair, IT" at bounding box center [171, 13] width 29 height 12
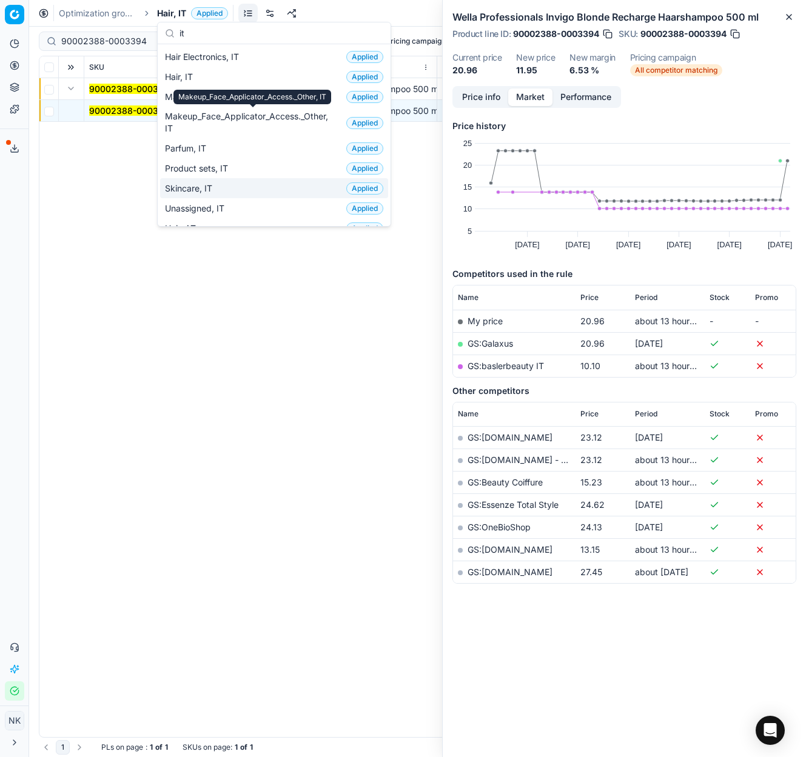
type input "it"
click at [218, 195] on div "Skincare, IT Applied" at bounding box center [274, 188] width 228 height 20
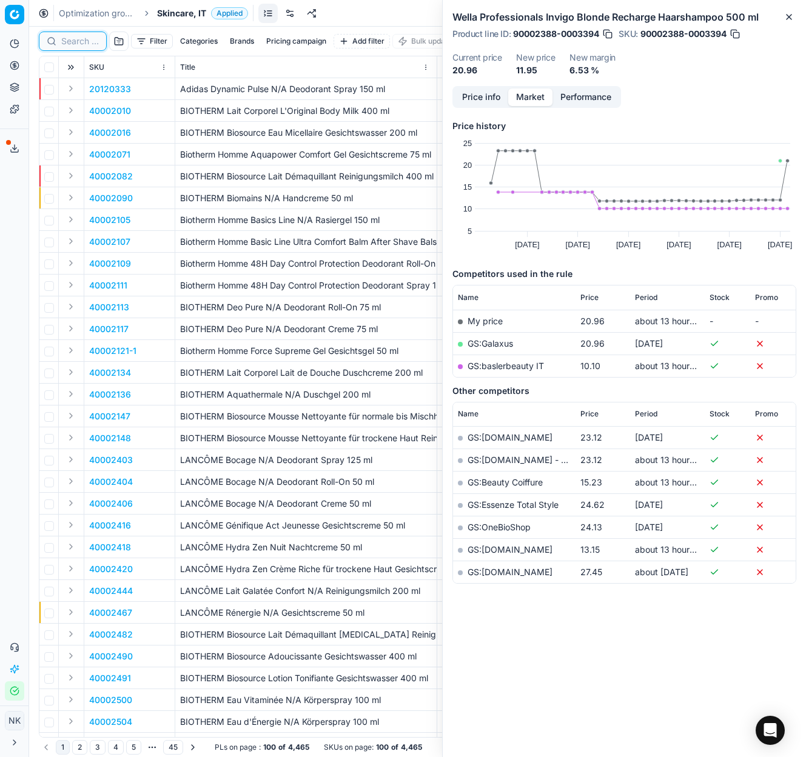
click at [69, 44] on input at bounding box center [80, 41] width 38 height 12
paste input "90007166-0010915"
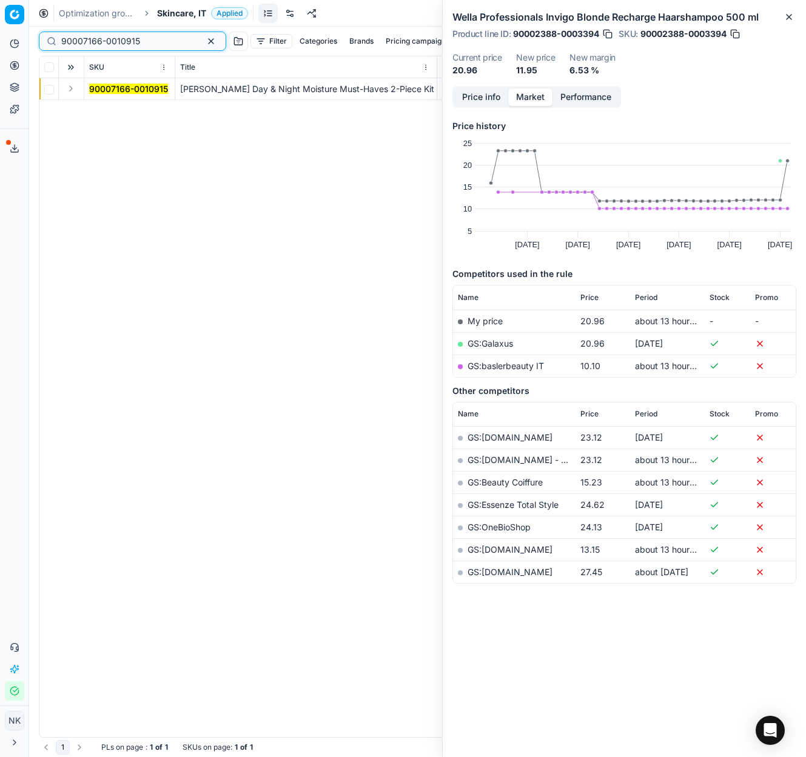
type input "90007166-0010915"
click at [75, 89] on button "Expand" at bounding box center [71, 88] width 15 height 15
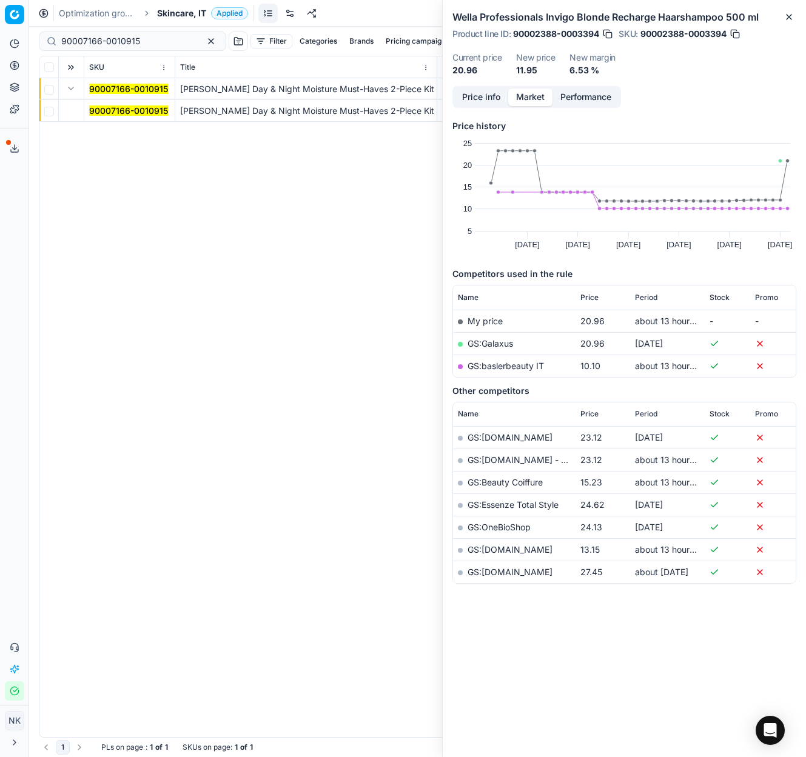
click at [107, 110] on mark "90007166-0010915" at bounding box center [128, 110] width 79 height 10
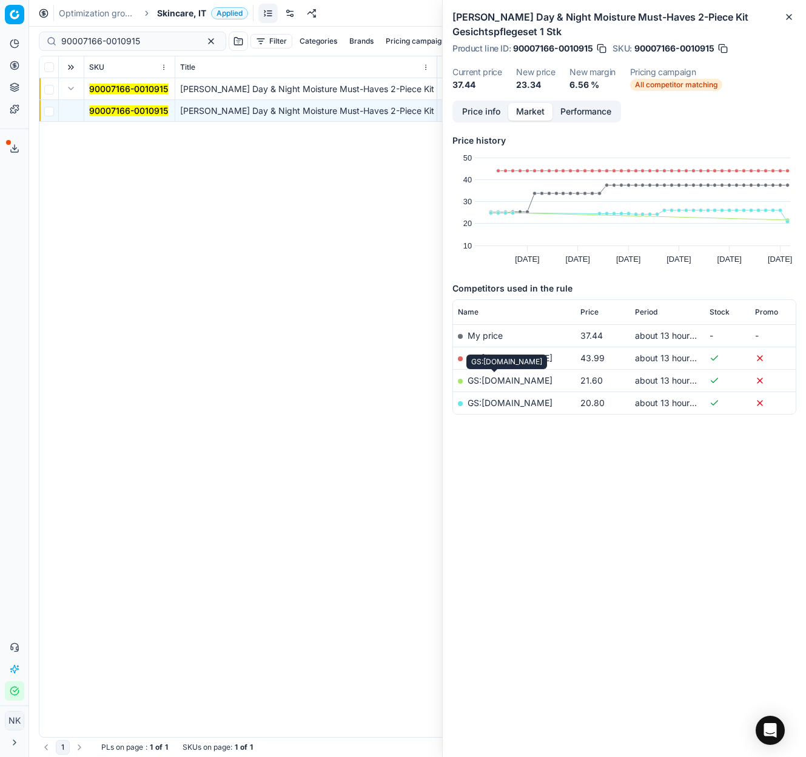
click at [502, 382] on link "GS:[DOMAIN_NAME]" at bounding box center [509, 380] width 85 height 10
click at [146, 37] on input "90007166-0010915" at bounding box center [127, 41] width 133 height 12
click at [174, 10] on span "Skincare, IT" at bounding box center [181, 13] width 49 height 12
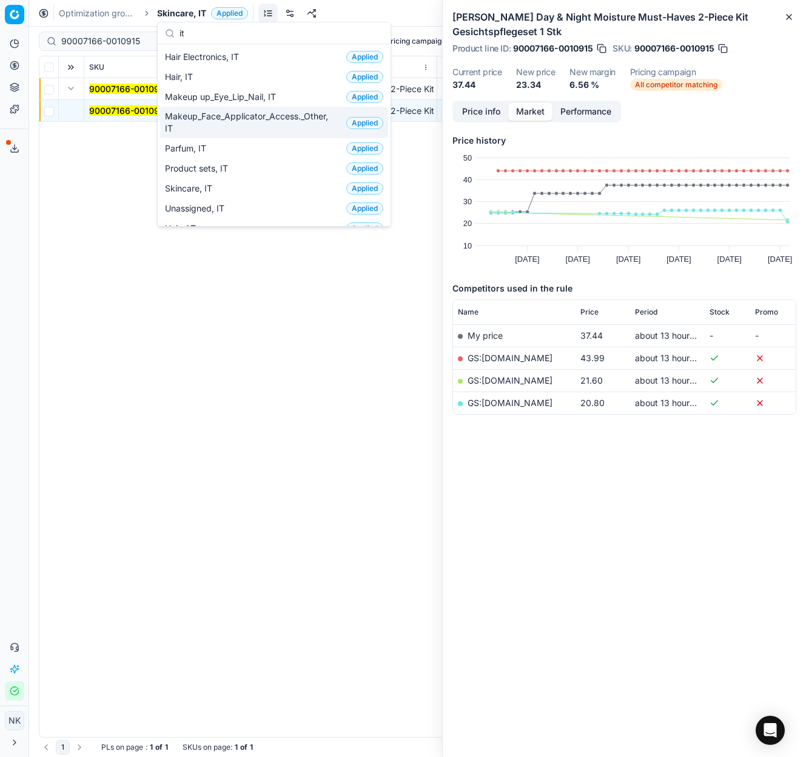
type input "it"
click at [213, 122] on span "Makeup_Face_Applicator_Access._Other, IT" at bounding box center [253, 122] width 176 height 24
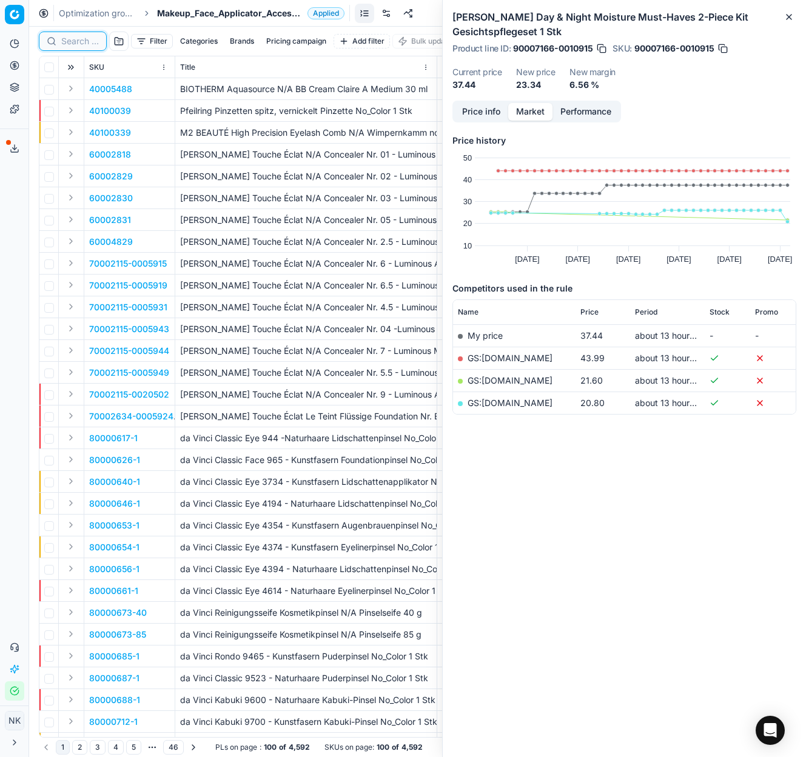
click at [79, 42] on input at bounding box center [80, 41] width 38 height 12
paste input "90012814-0020330"
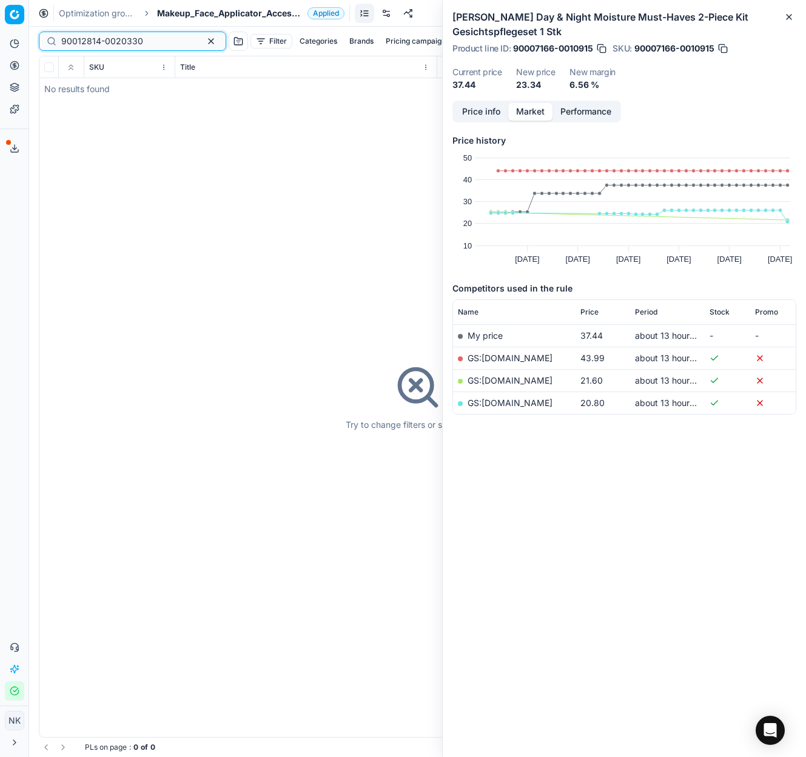
type input "90012814-0020330"
click at [203, 16] on span "Makeup_Face_Applicator_Access._Other, IT" at bounding box center [230, 13] width 146 height 12
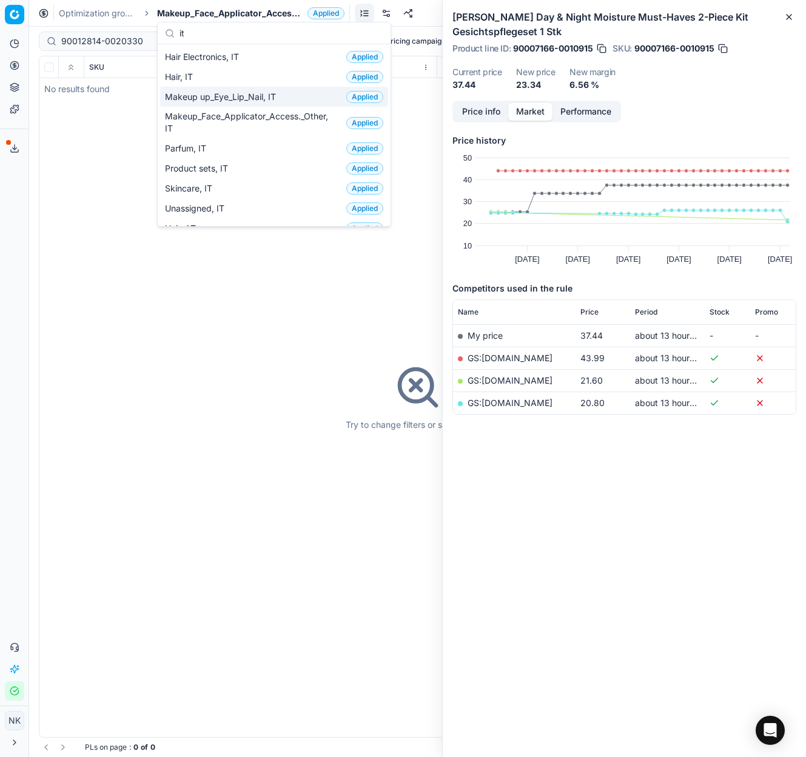
type input "it"
click at [243, 99] on span "Makeup up_Eye_Lip_Nail, IT" at bounding box center [223, 97] width 116 height 12
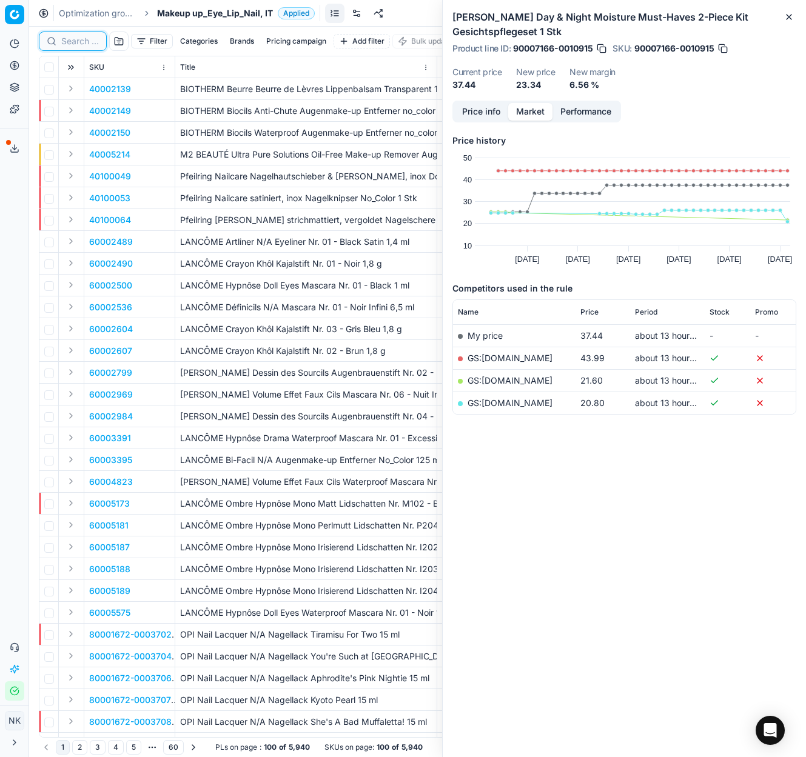
click at [88, 44] on input at bounding box center [80, 41] width 38 height 12
paste input "90012814-0020330"
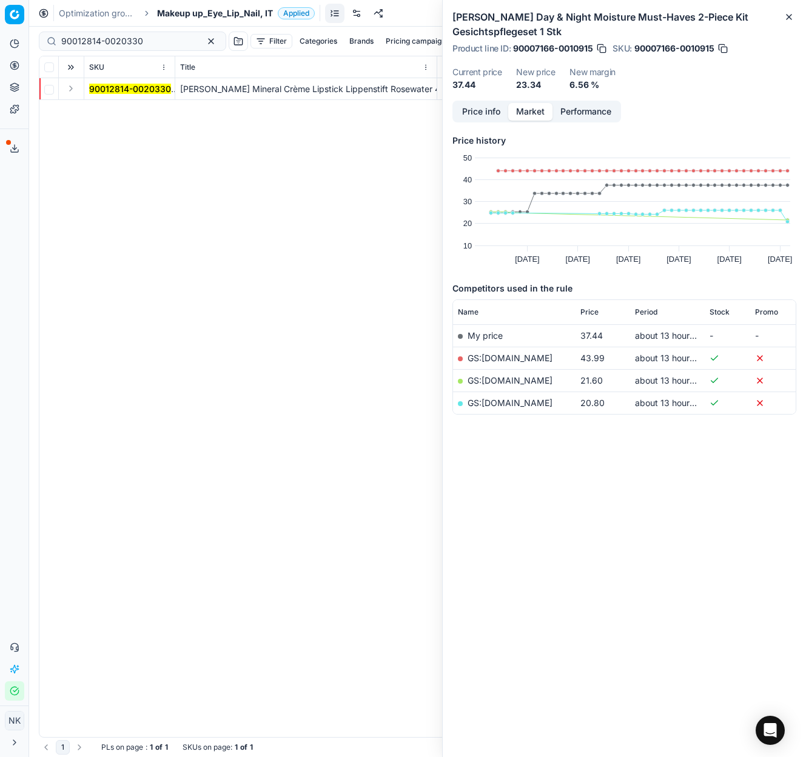
click at [72, 91] on button "Expand" at bounding box center [71, 88] width 15 height 15
click at [107, 115] on mark "90012814-0020330" at bounding box center [130, 110] width 82 height 10
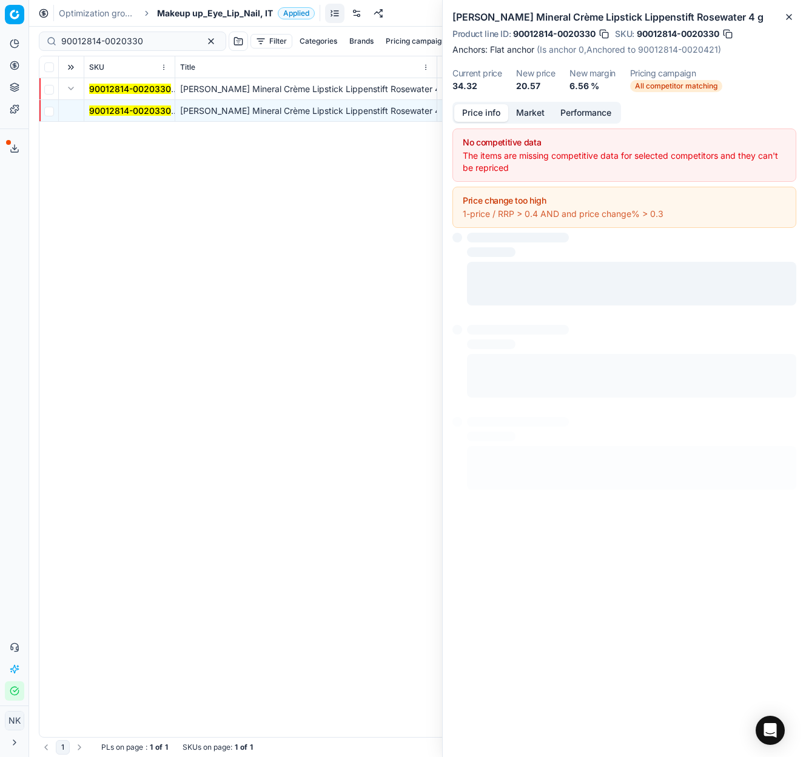
click at [481, 111] on button "Price info" at bounding box center [481, 113] width 54 height 18
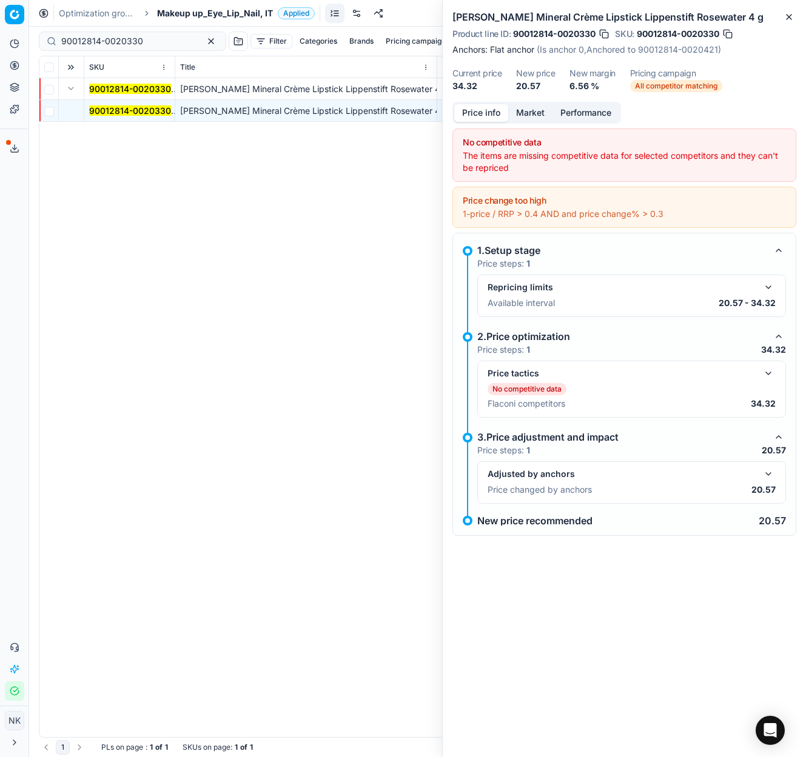
click at [765, 473] on button "button" at bounding box center [768, 474] width 15 height 15
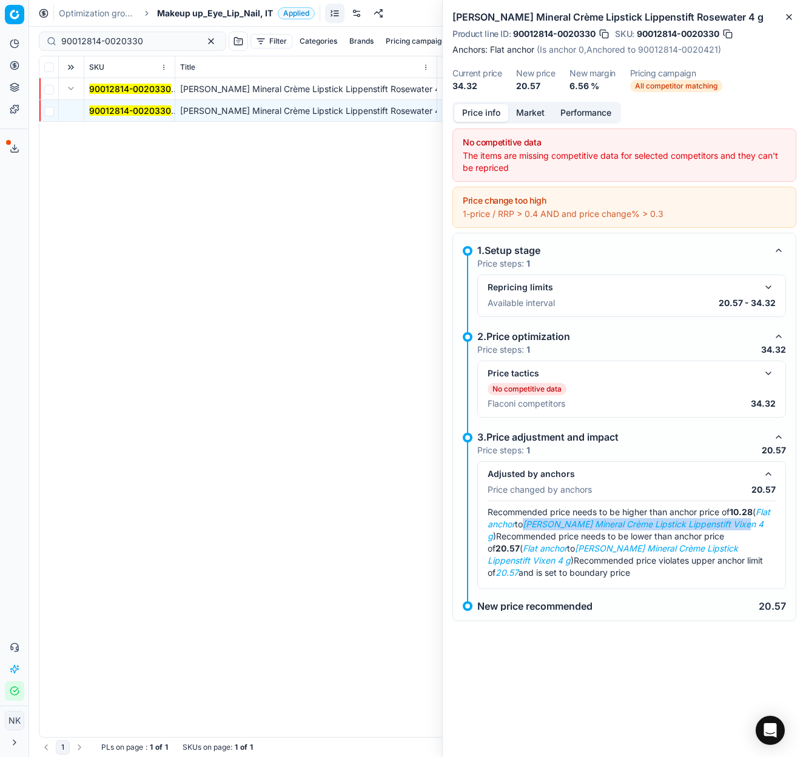
drag, startPoint x: 550, startPoint y: 525, endPoint x: 769, endPoint y: 523, distance: 219.5
click at [769, 523] on div "Recommended price needs to be higher than anchor price of 10.28 ( Flat anchor t…" at bounding box center [631, 542] width 288 height 73
copy em "[PERSON_NAME] Mineral Crème Lipstick Lippenstift Vixen 4"
click at [769, 290] on button "button" at bounding box center [768, 287] width 15 height 15
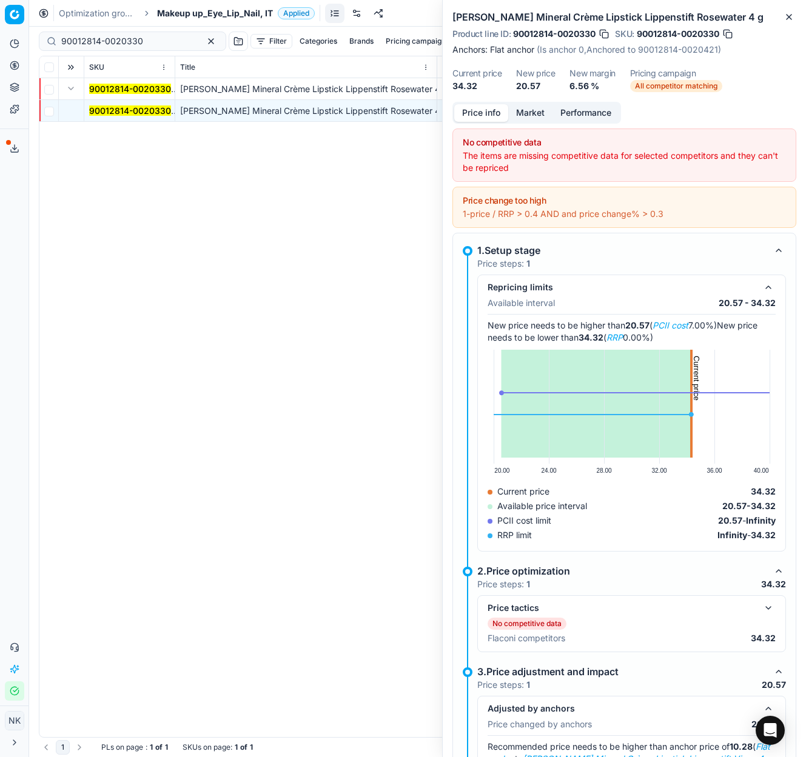
click at [343, 208] on div "90012814-0020330 [PERSON_NAME] Mineral Crème Lipstick Lippenstift Rosewater 4 g…" at bounding box center [417, 407] width 756 height 659
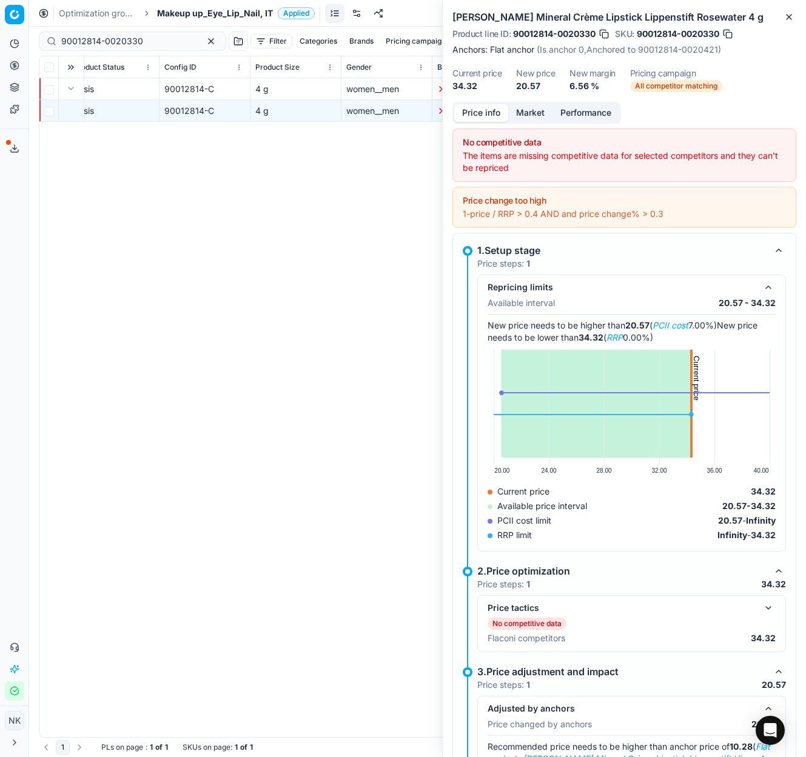
scroll to position [0, 4735]
click at [142, 42] on input "90012814-0020330" at bounding box center [127, 41] width 133 height 12
paste input "80012952-13.5-6"
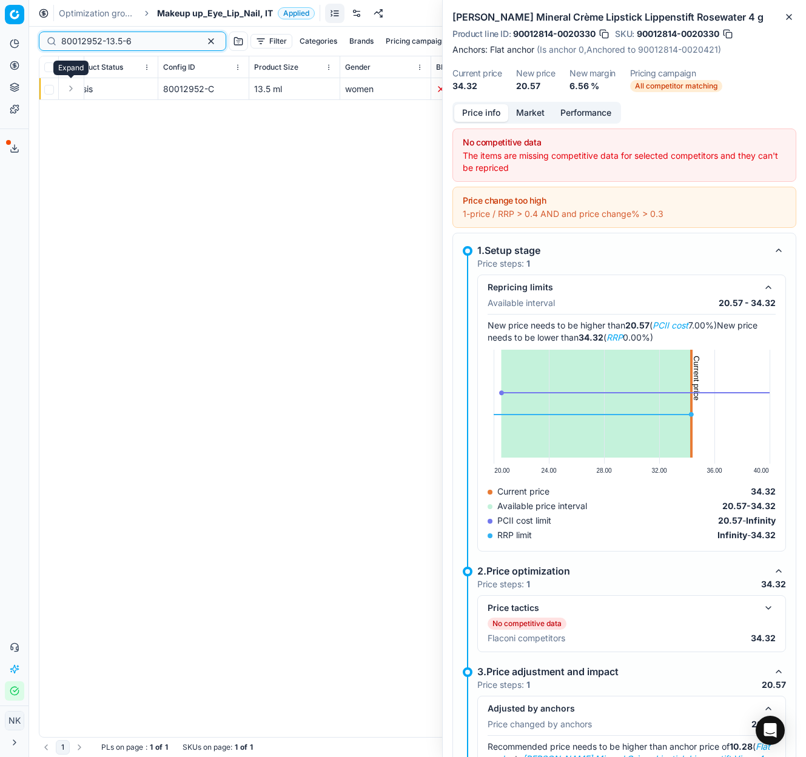
type input "80012952-13.5-6"
click at [70, 91] on button "Expand" at bounding box center [71, 88] width 15 height 15
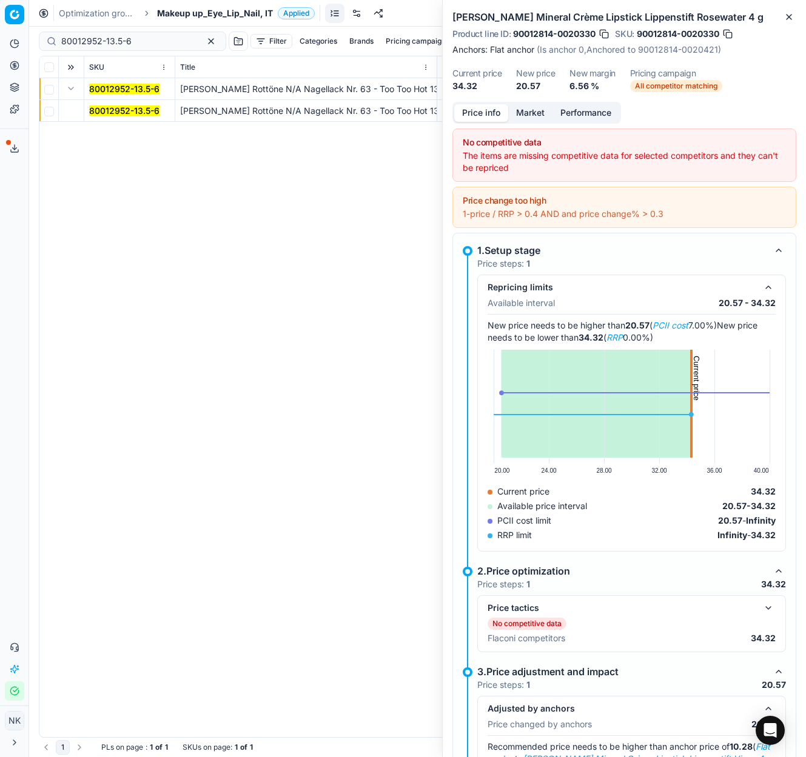
click at [117, 115] on mark "80012952-13.5-6" at bounding box center [124, 110] width 70 height 10
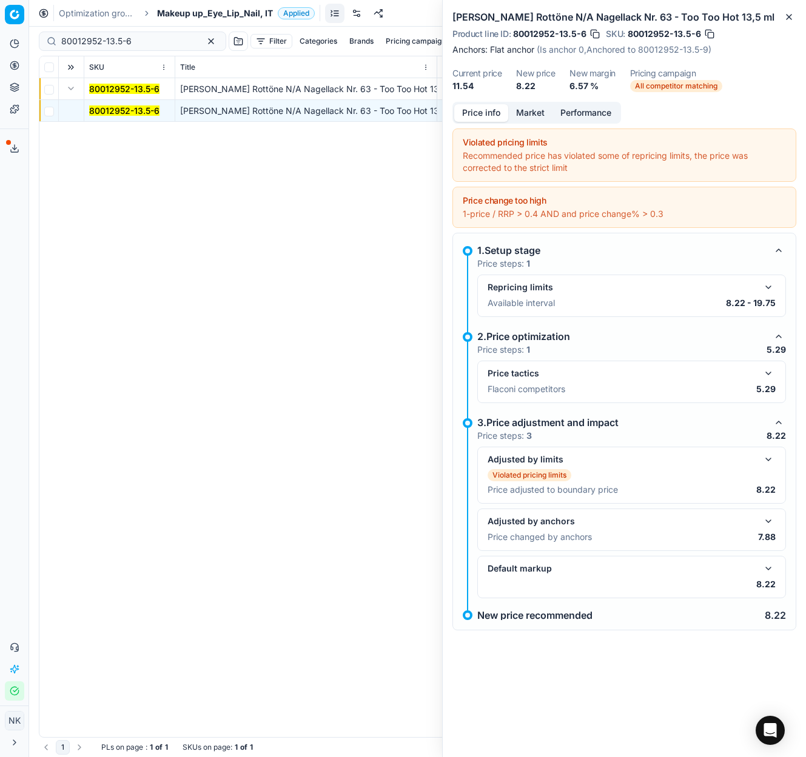
click at [186, 19] on span "Makeup up_Eye_Lip_Nail, IT" at bounding box center [215, 13] width 116 height 12
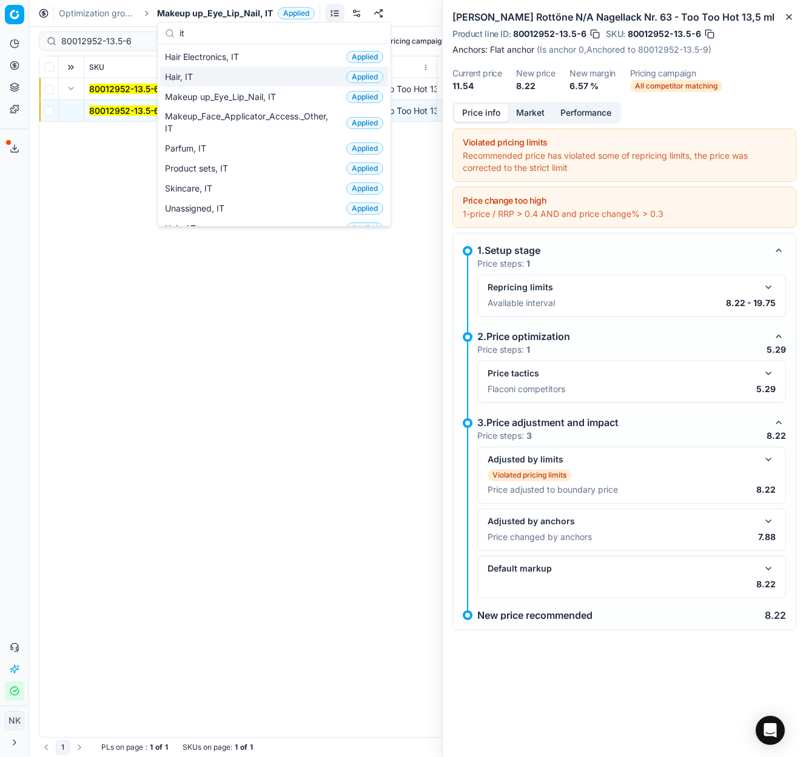
type input "it"
click at [195, 79] on span "Hair, IT" at bounding box center [181, 77] width 33 height 12
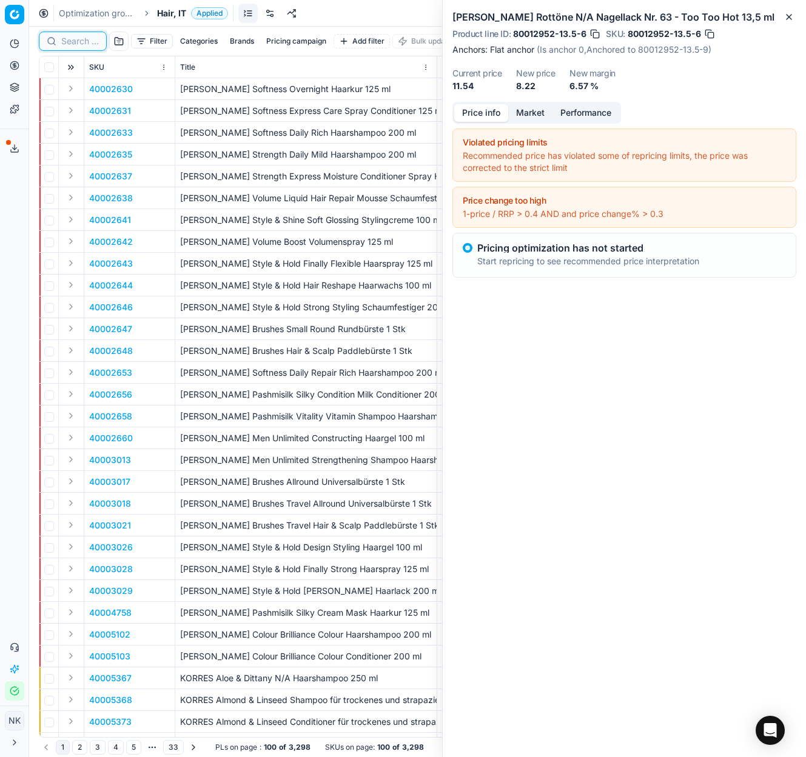
click at [78, 38] on input at bounding box center [80, 41] width 38 height 12
paste input "90012009-0019003"
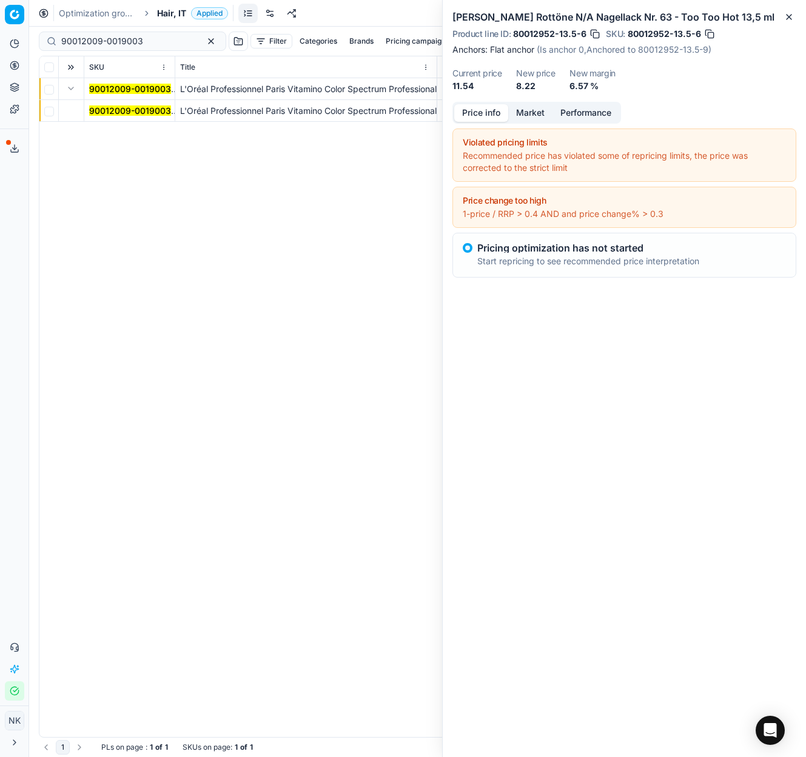
click at [107, 109] on mark "90012009-0019003" at bounding box center [130, 110] width 82 height 10
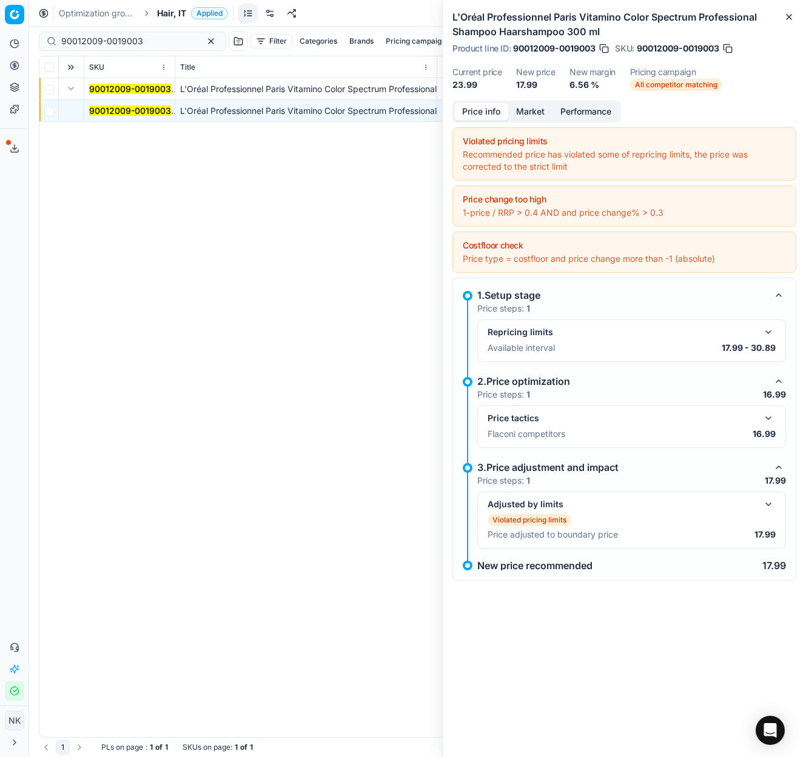
click at [764, 421] on button "button" at bounding box center [768, 418] width 15 height 15
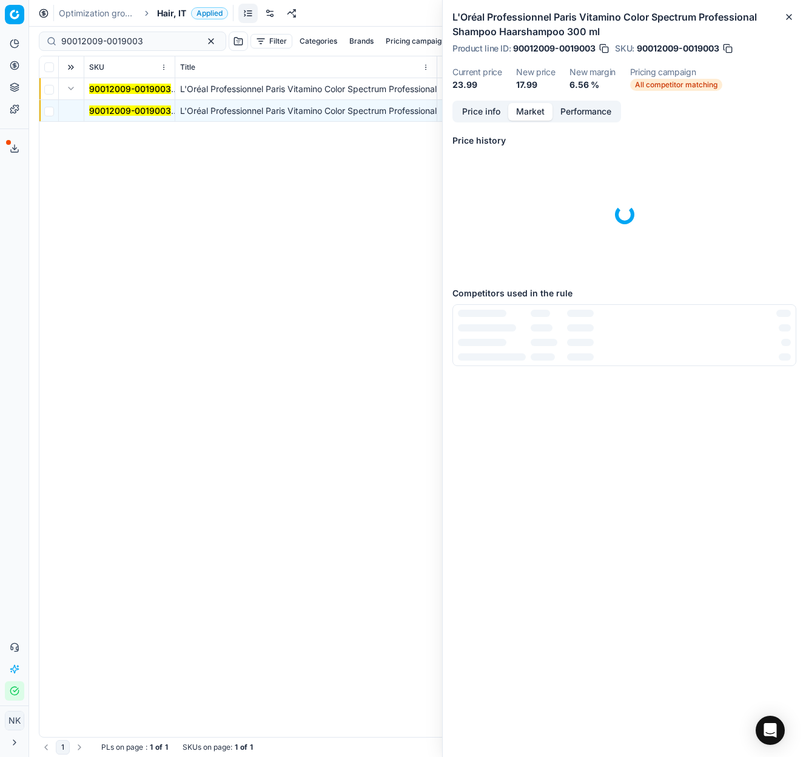
click at [535, 113] on button "Market" at bounding box center [530, 112] width 44 height 18
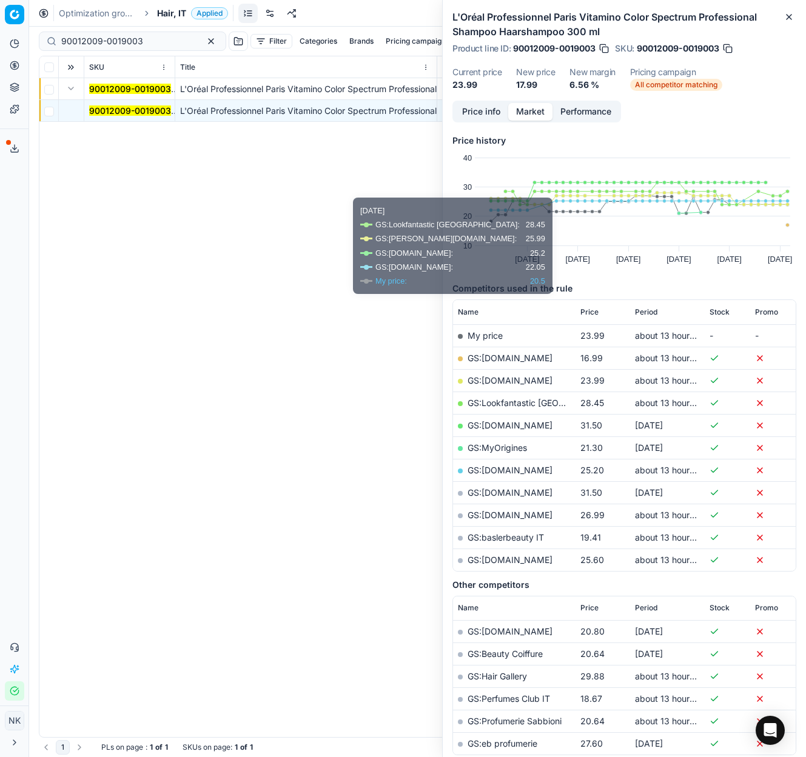
click at [492, 357] on link "GS:[DOMAIN_NAME]" at bounding box center [509, 358] width 85 height 10
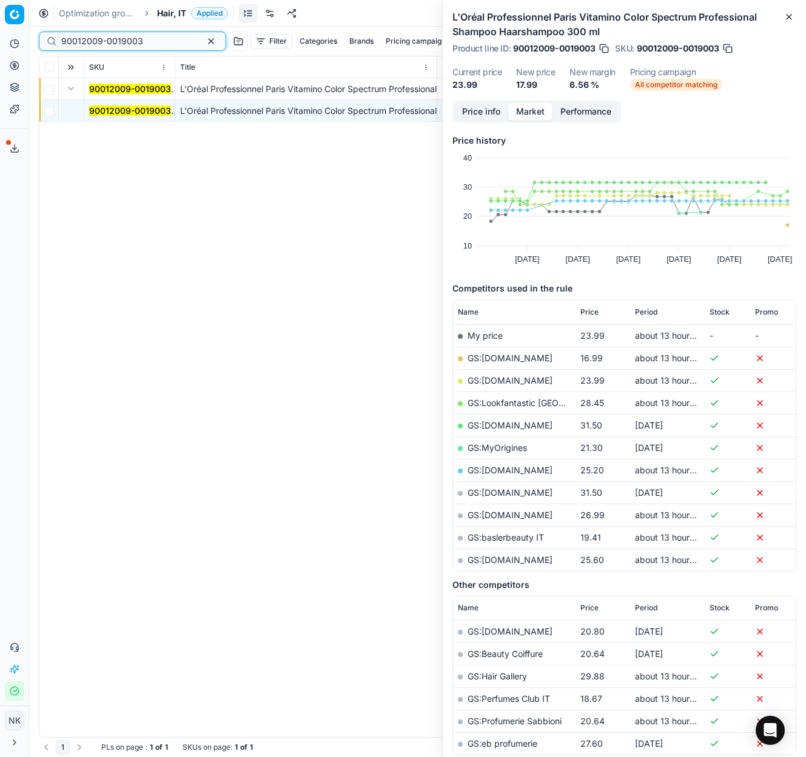
click at [144, 38] on input "90012009-0019003" at bounding box center [127, 41] width 133 height 12
paste input "80073509-150"
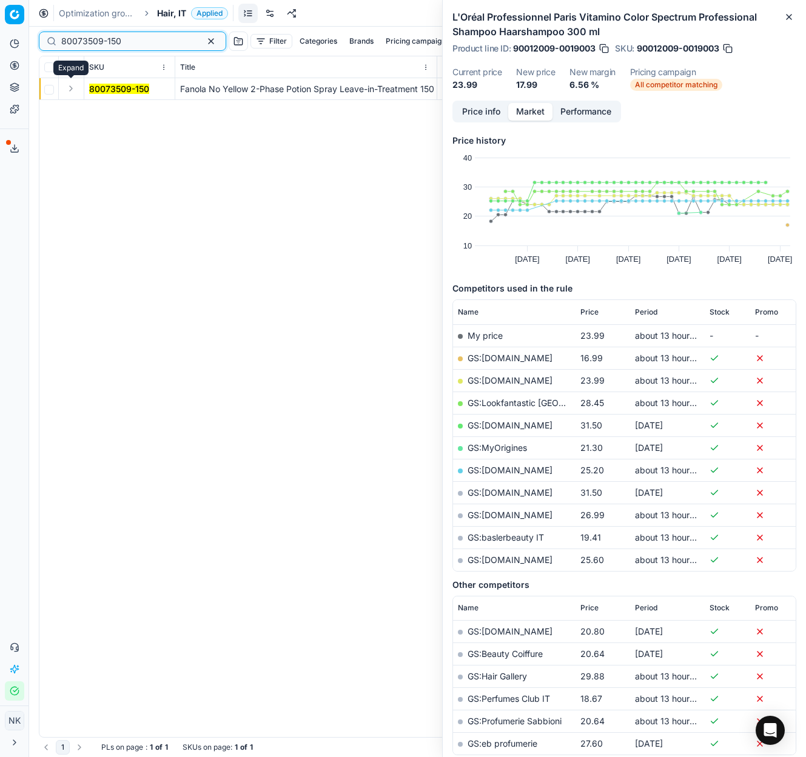
type input "80073509-150"
click at [75, 92] on button "Expand" at bounding box center [71, 88] width 15 height 15
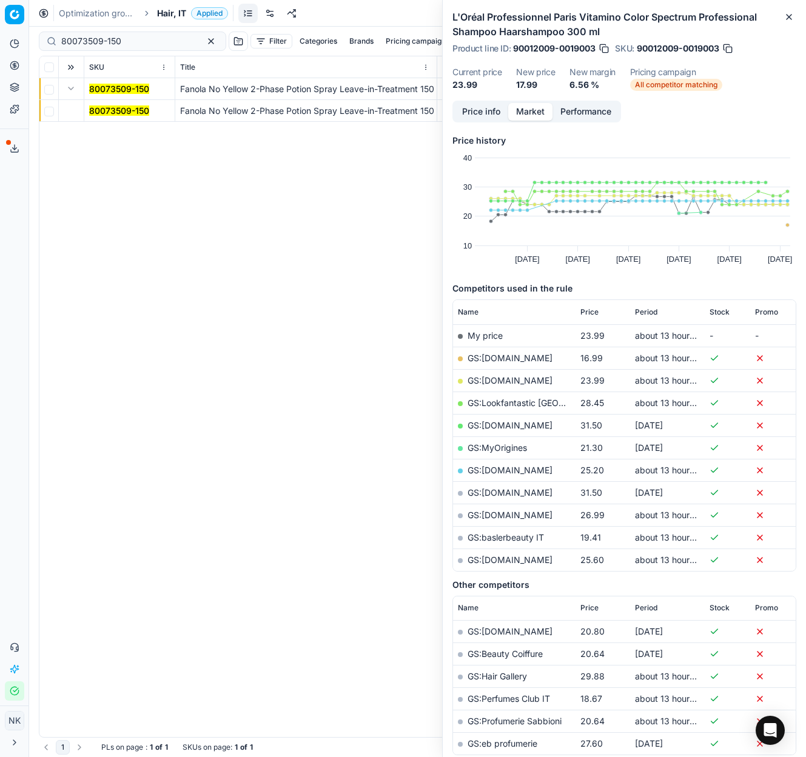
click at [111, 110] on mark "80073509-150" at bounding box center [119, 110] width 60 height 10
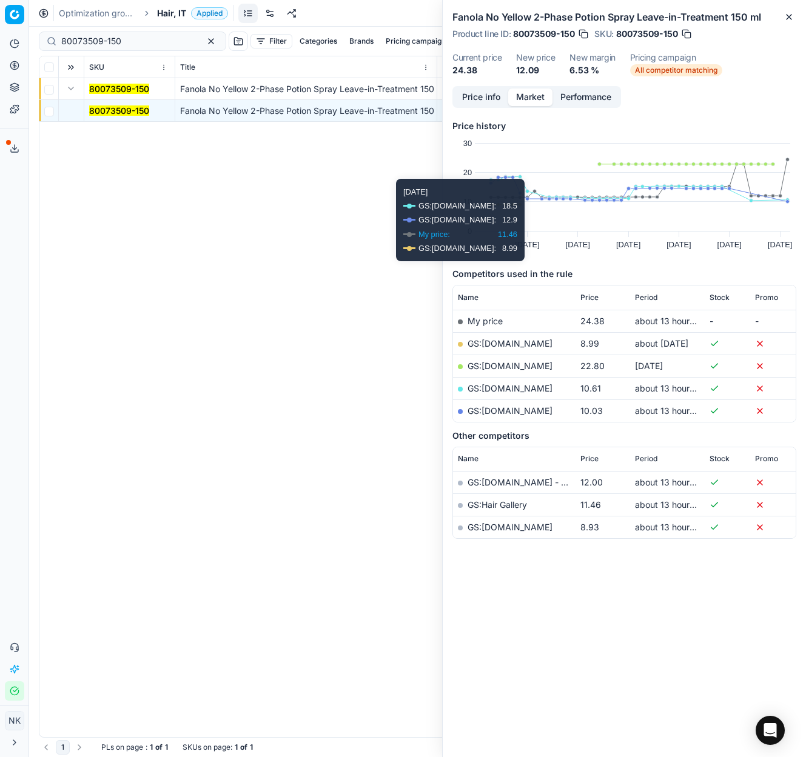
click at [497, 340] on link "GS:[DOMAIN_NAME]" at bounding box center [509, 343] width 85 height 10
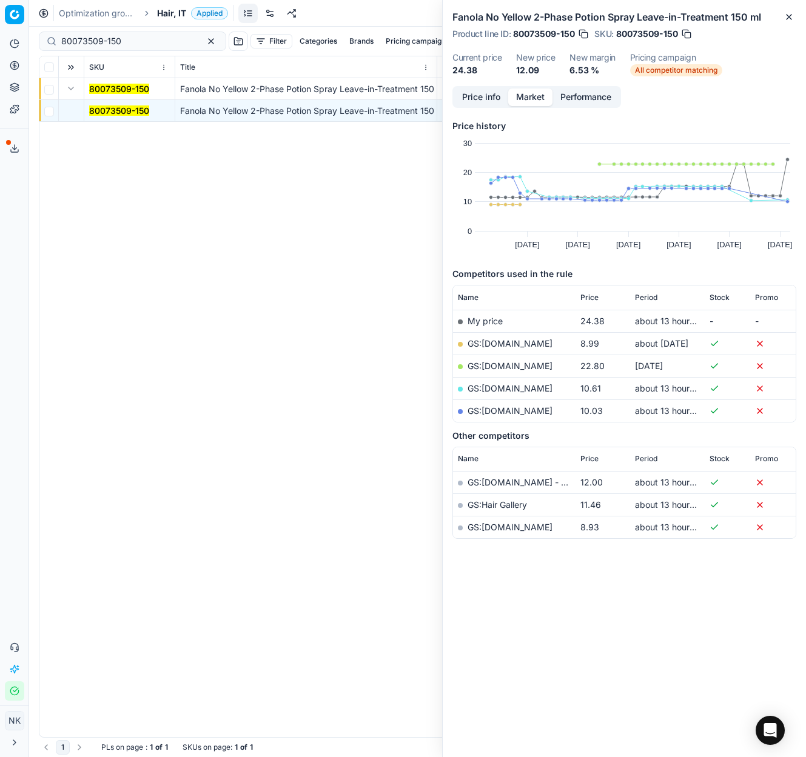
click at [171, 14] on span "Hair, IT" at bounding box center [171, 13] width 29 height 12
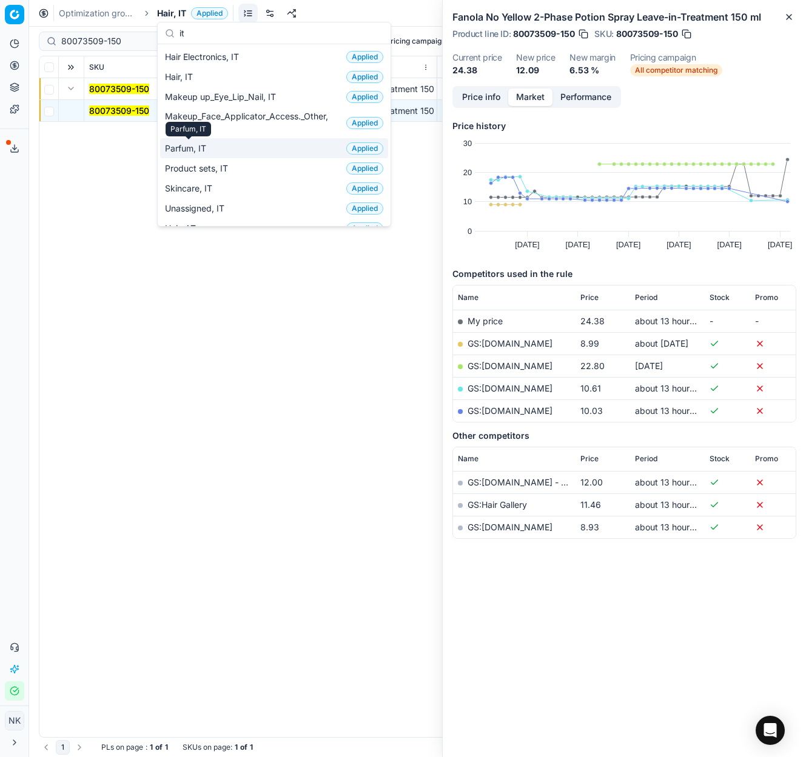
type input "it"
click at [195, 151] on span "Parfum, IT" at bounding box center [188, 148] width 46 height 12
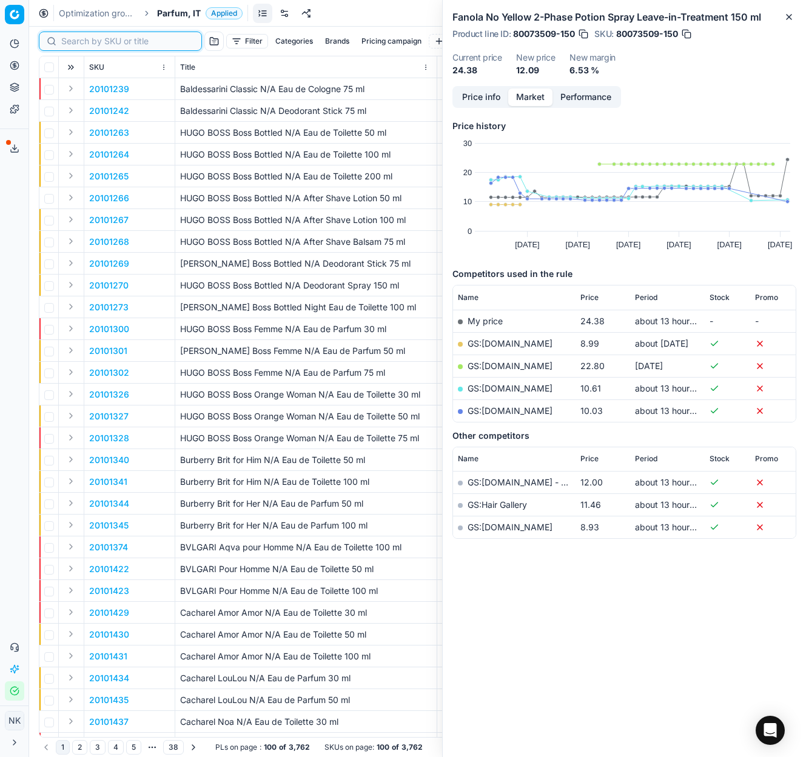
click at [81, 43] on input at bounding box center [127, 41] width 133 height 12
paste input "80036639-200"
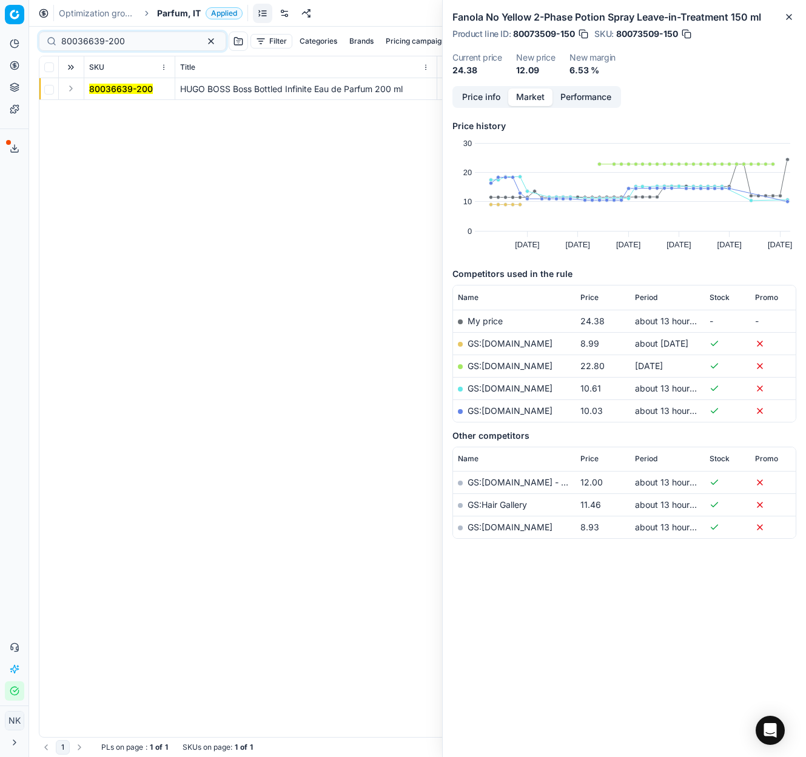
click at [71, 87] on button "Expand" at bounding box center [71, 88] width 15 height 15
click at [101, 110] on mark "80036639-200" at bounding box center [121, 110] width 64 height 10
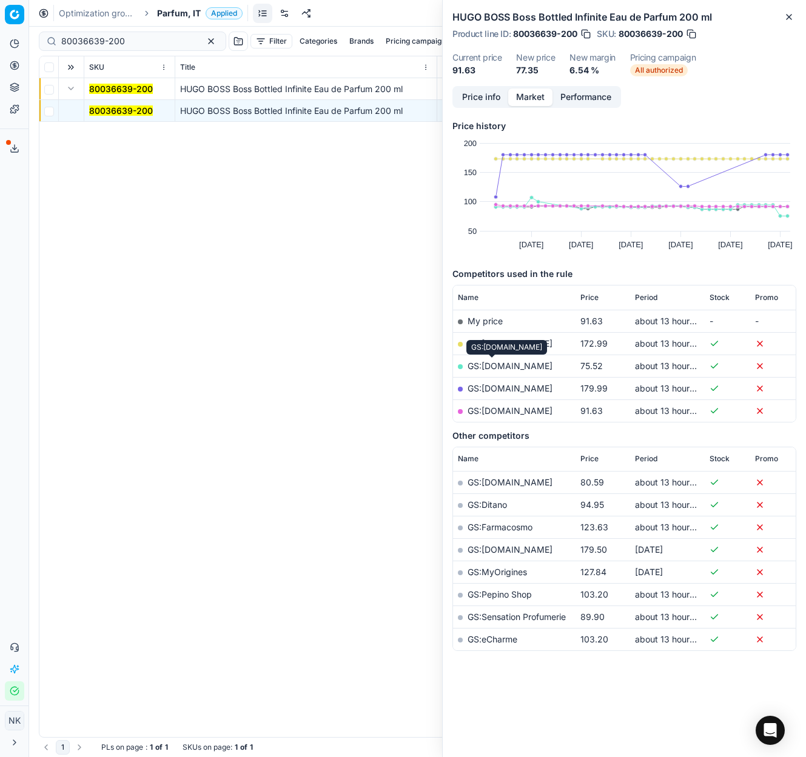
click at [491, 368] on link "GS:[DOMAIN_NAME]" at bounding box center [509, 366] width 85 height 10
click at [504, 410] on link "GS:[DOMAIN_NAME]" at bounding box center [509, 411] width 85 height 10
click at [144, 42] on input "80036639-200" at bounding box center [127, 41] width 133 height 12
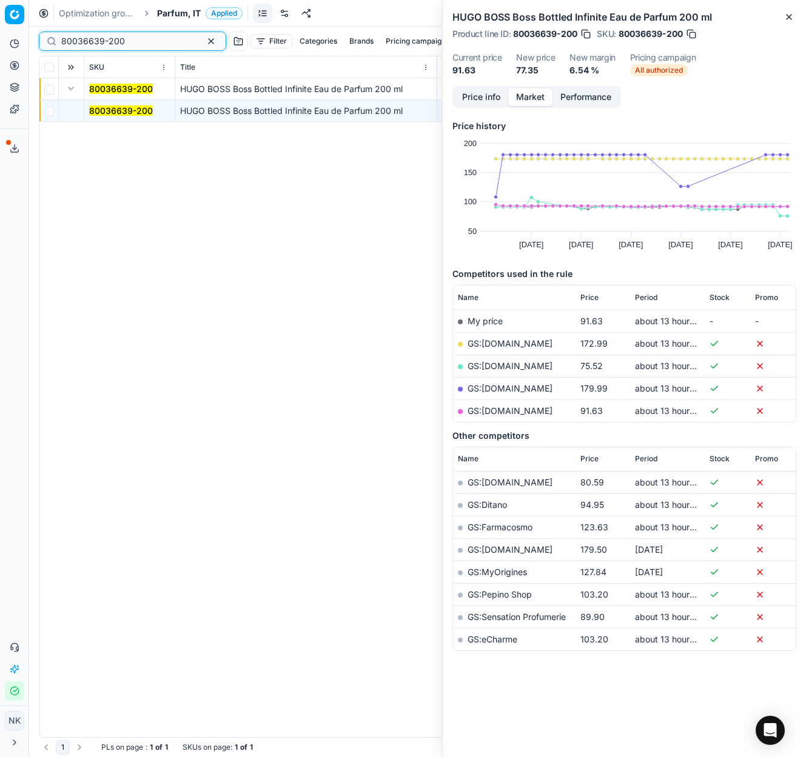
click at [136, 44] on input "80036639-200" at bounding box center [127, 41] width 133 height 12
paste input "20101265"
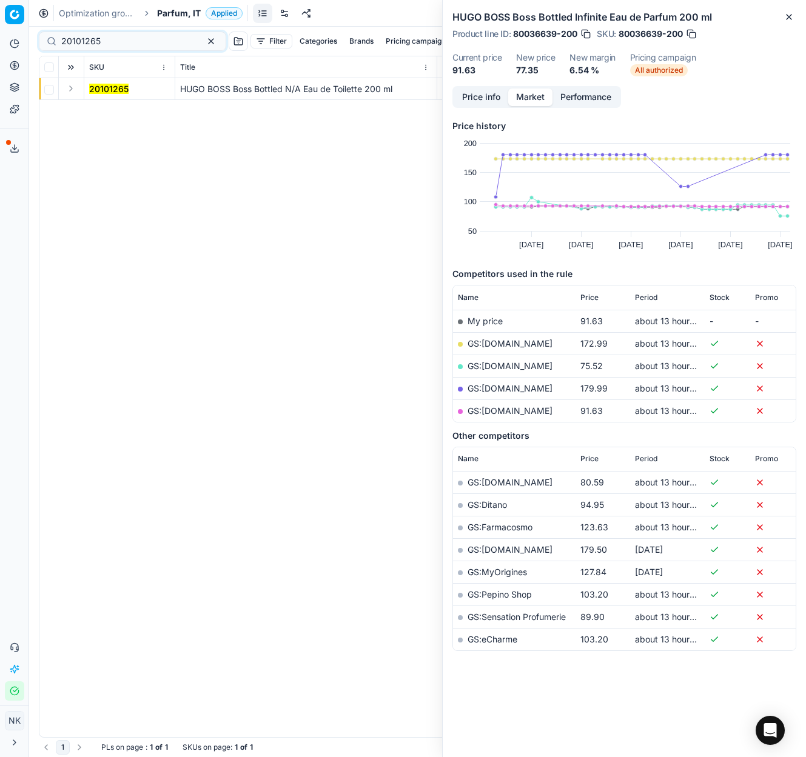
click at [70, 90] on button "Expand" at bounding box center [71, 88] width 15 height 15
click at [100, 110] on mark "20101265" at bounding box center [108, 110] width 39 height 10
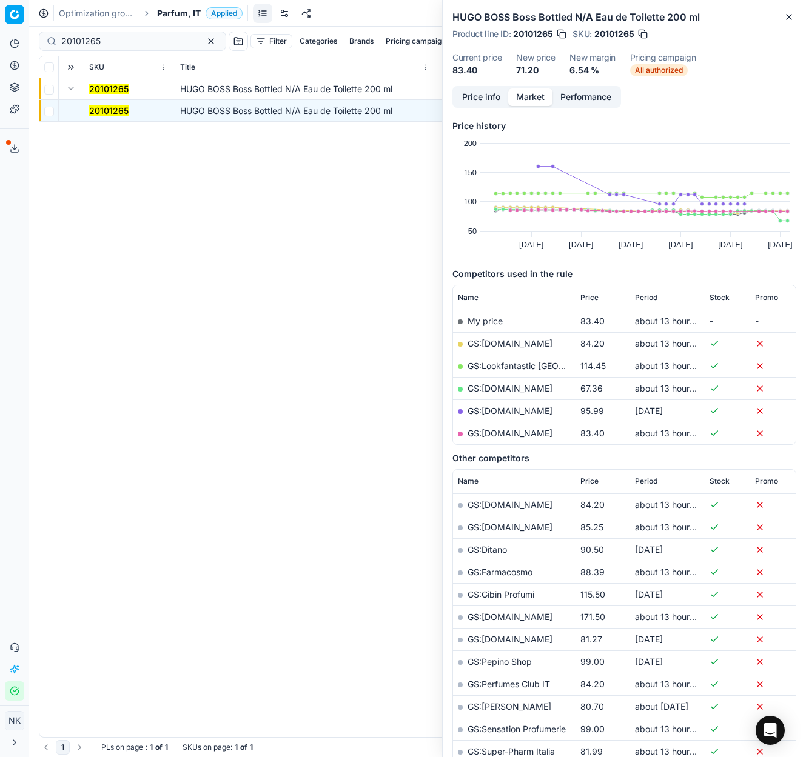
click at [489, 389] on link "GS:[DOMAIN_NAME]" at bounding box center [509, 388] width 85 height 10
click at [491, 435] on link "GS:[DOMAIN_NAME]" at bounding box center [509, 433] width 85 height 10
click at [112, 42] on input "20101265" at bounding box center [127, 41] width 133 height 12
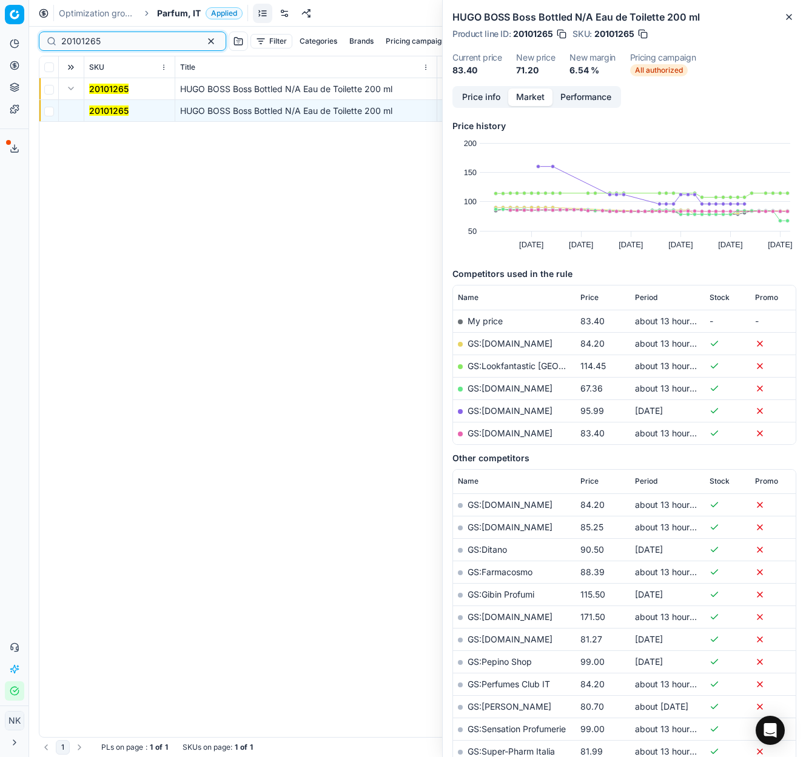
paste input "80048918-80"
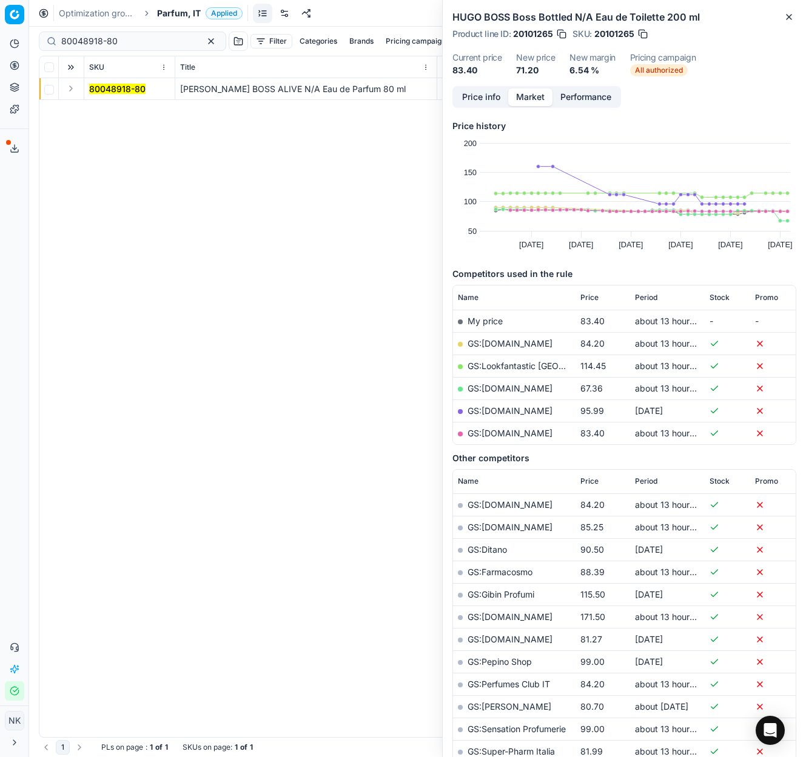
click at [72, 91] on button "Expand" at bounding box center [71, 88] width 15 height 15
click at [116, 108] on mark "80048918-80" at bounding box center [117, 110] width 56 height 10
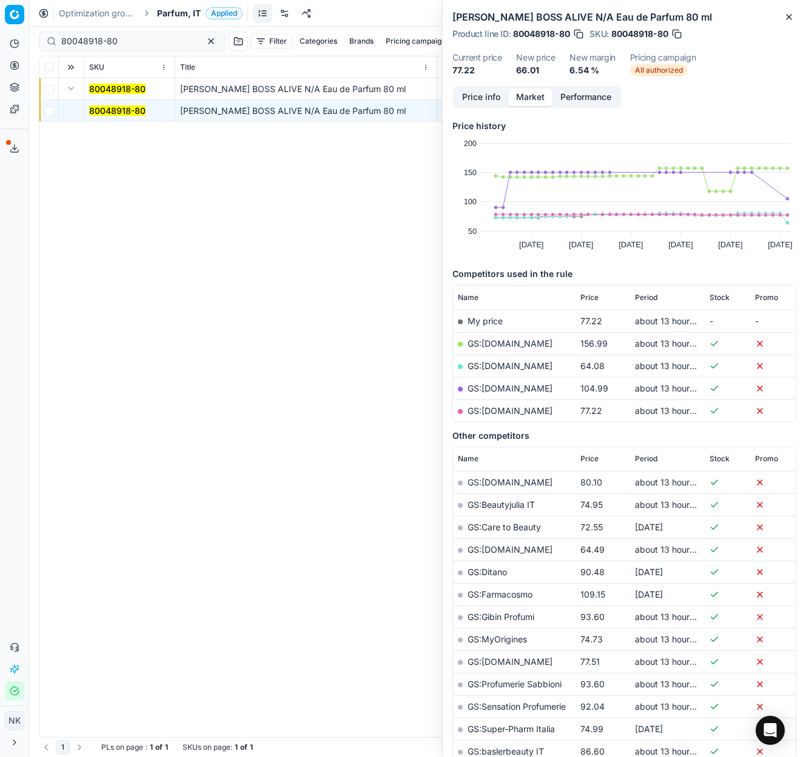
click at [492, 366] on link "GS:[DOMAIN_NAME]" at bounding box center [509, 366] width 85 height 10
click at [129, 42] on input "80048918-80" at bounding box center [127, 41] width 133 height 12
paste input "07002-20"
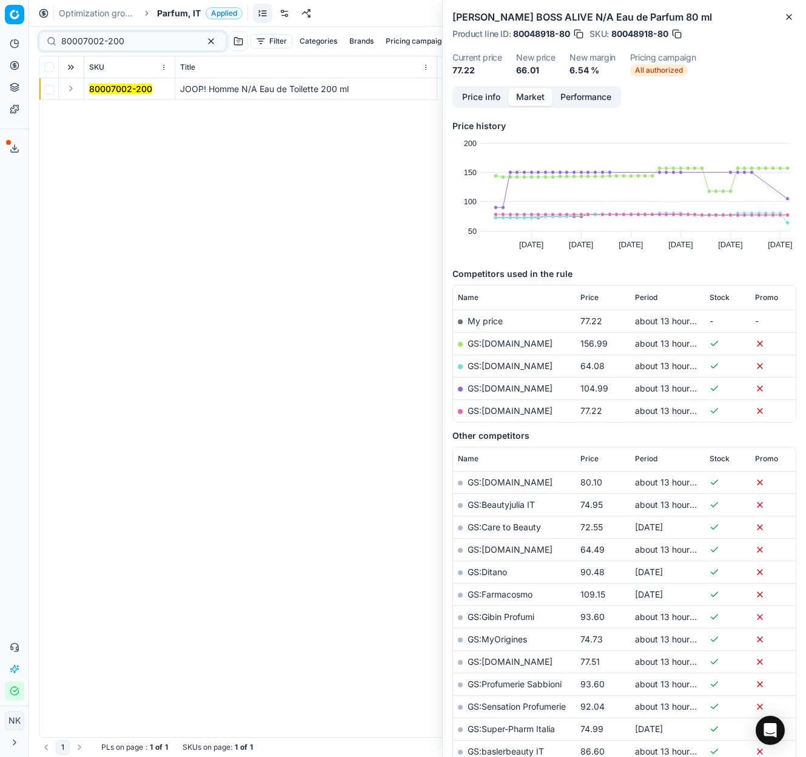
click at [71, 85] on button "Expand" at bounding box center [71, 88] width 15 height 15
click at [108, 109] on mark "80007002-200" at bounding box center [120, 110] width 63 height 10
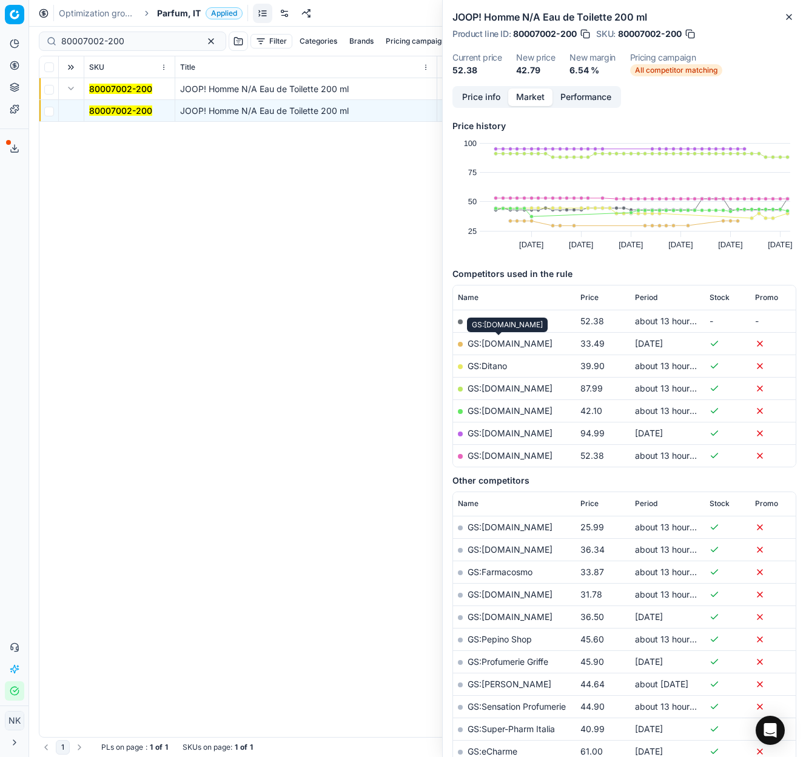
click at [512, 342] on link "GS:[DOMAIN_NAME]" at bounding box center [509, 343] width 85 height 10
click at [133, 41] on input "80007002-200" at bounding box center [127, 41] width 133 height 12
paste input "[PHONE_NUMBER]"
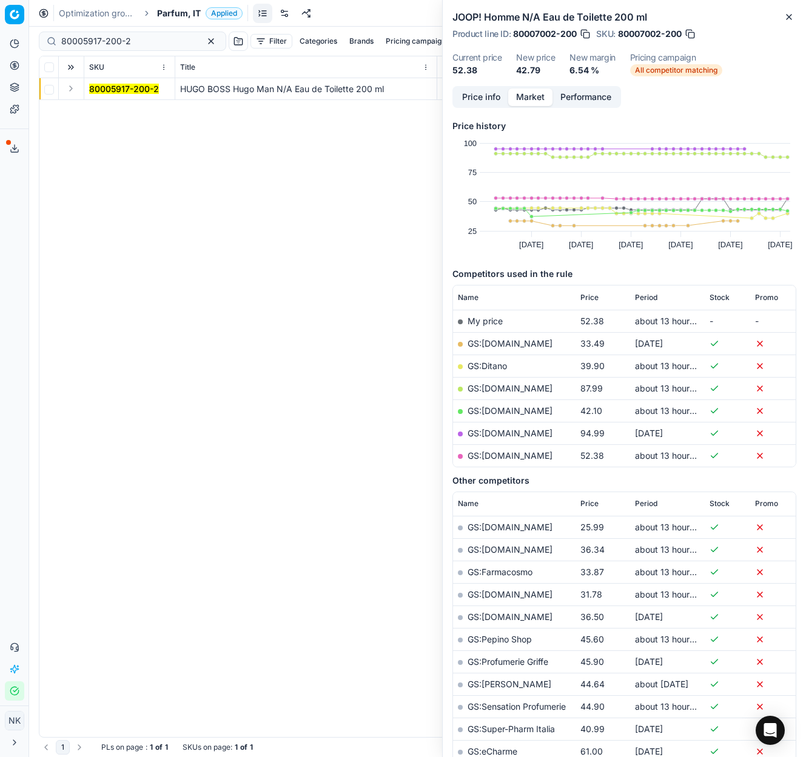
click at [70, 91] on button "Expand" at bounding box center [71, 88] width 15 height 15
click at [112, 109] on mark "80005917-200-2" at bounding box center [124, 110] width 70 height 10
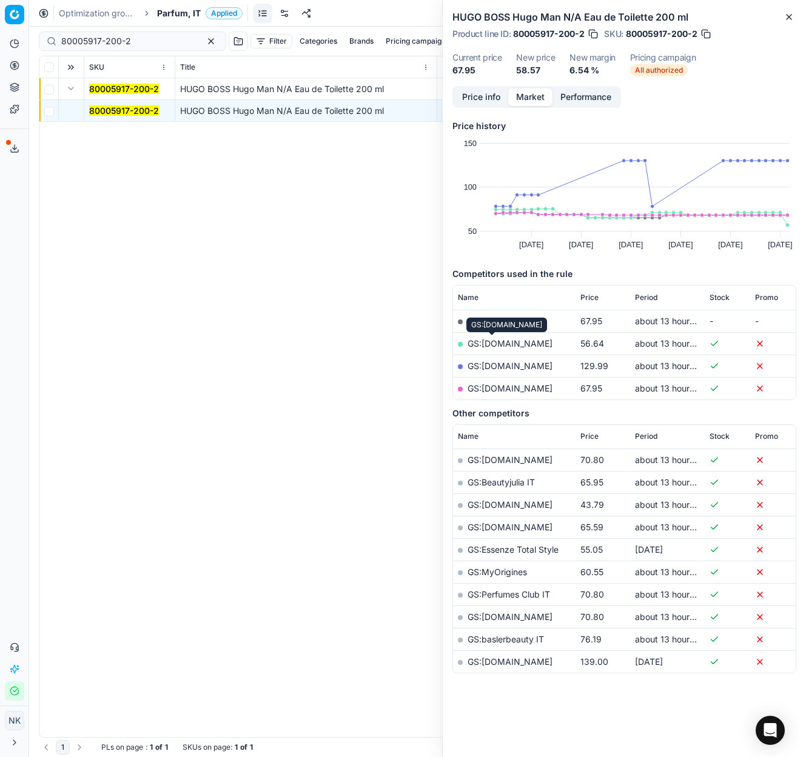
click at [495, 341] on link "GS:[DOMAIN_NAME]" at bounding box center [509, 343] width 85 height 10
click at [146, 42] on input "80005917-200-2" at bounding box center [127, 41] width 133 height 12
paste input "52923-100"
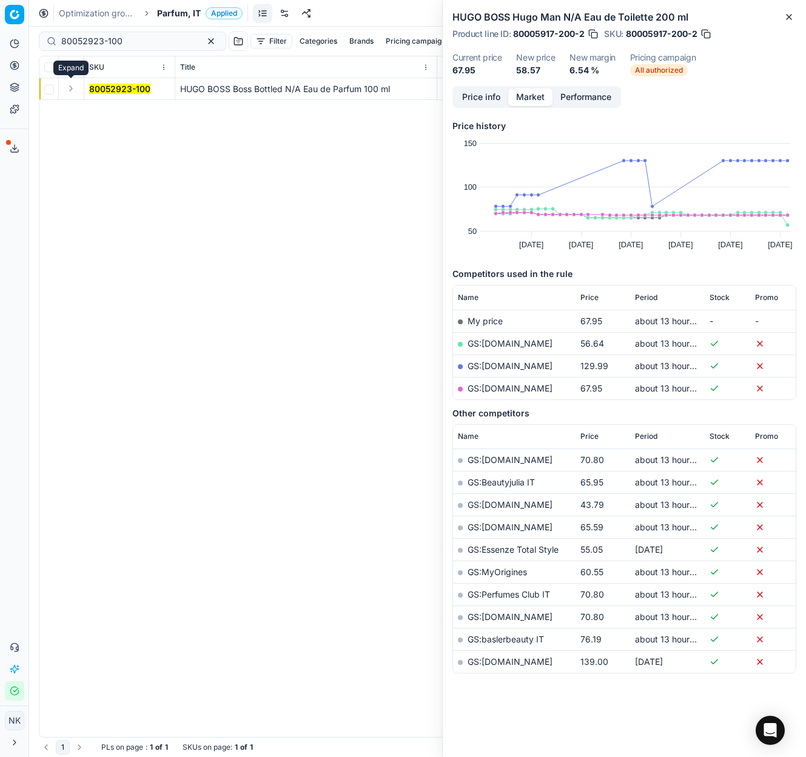
click at [68, 91] on button "Expand" at bounding box center [71, 88] width 15 height 15
click at [119, 109] on mark "80052923-100" at bounding box center [119, 110] width 61 height 10
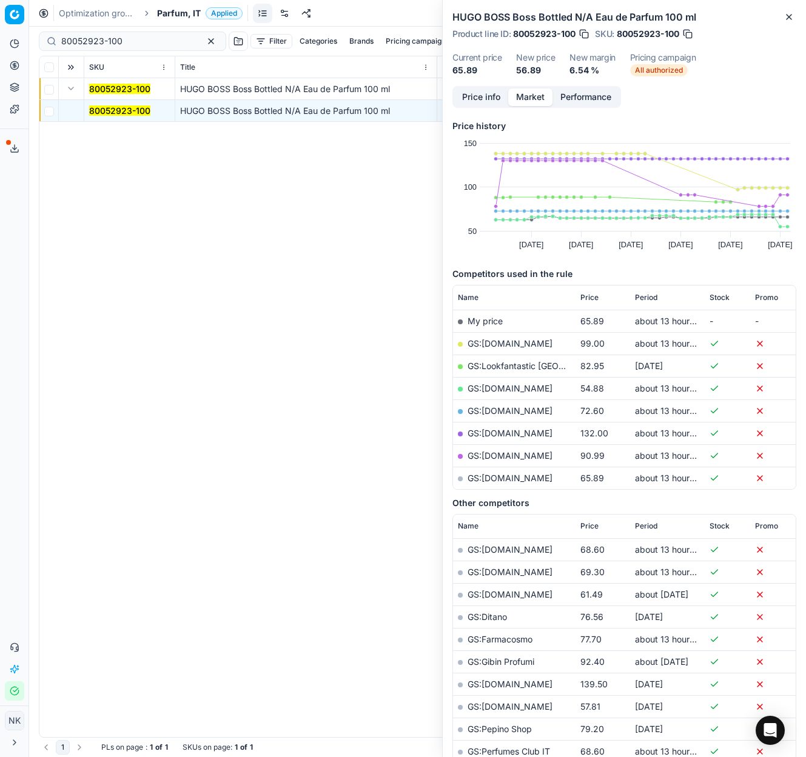
click at [500, 389] on link "GS:[DOMAIN_NAME]" at bounding box center [509, 388] width 85 height 10
click at [133, 44] on input "80052923-100" at bounding box center [127, 41] width 133 height 12
paste input "48918-5"
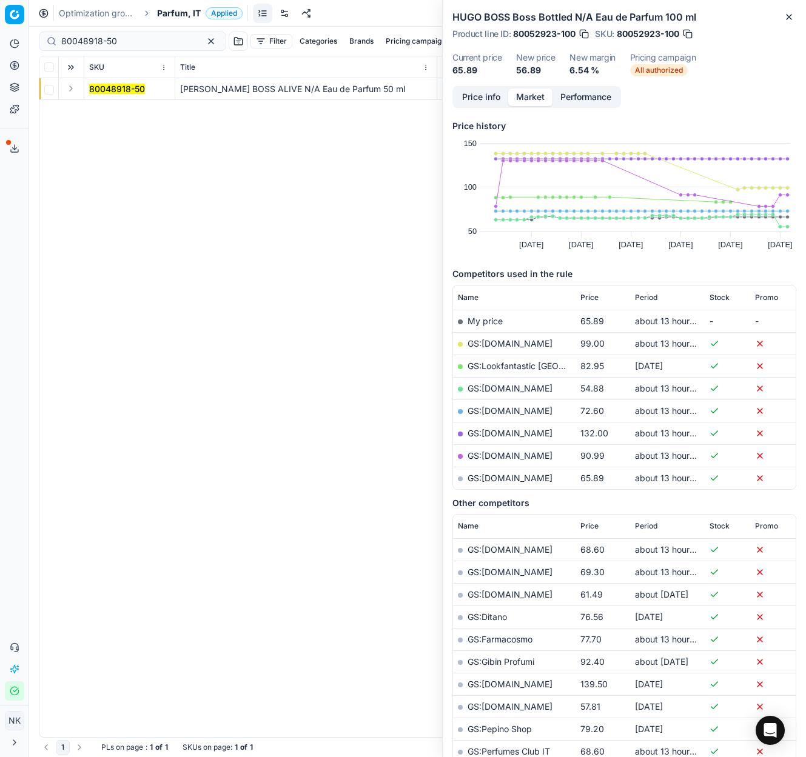
click at [75, 90] on button "Expand" at bounding box center [71, 88] width 15 height 15
click at [112, 110] on mark "80048918-50" at bounding box center [117, 110] width 56 height 10
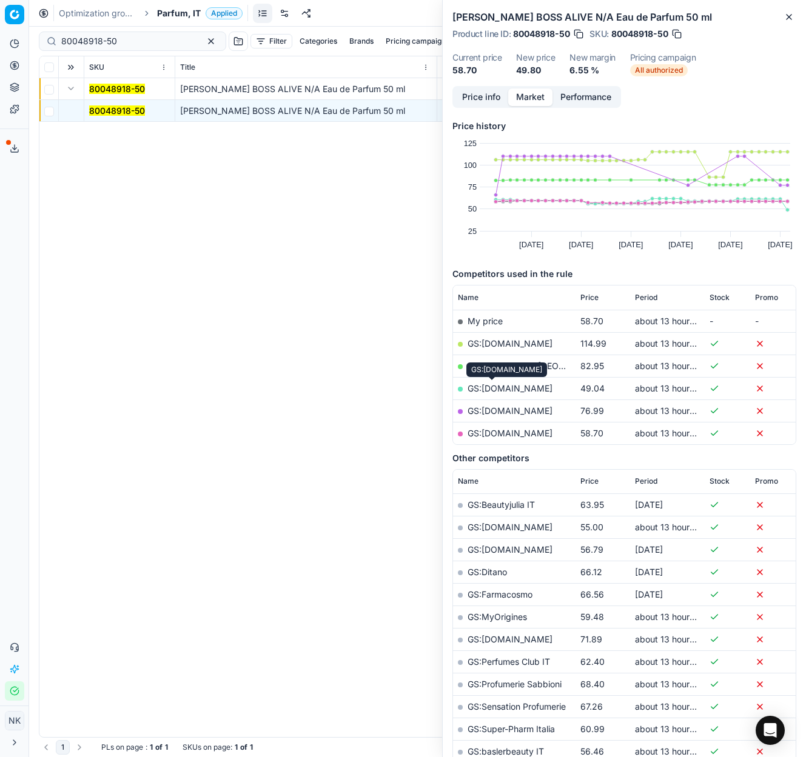
click at [497, 389] on link "GS:[DOMAIN_NAME]" at bounding box center [509, 388] width 85 height 10
click at [145, 44] on input "80048918-50" at bounding box center [127, 41] width 133 height 12
paste input "20101327"
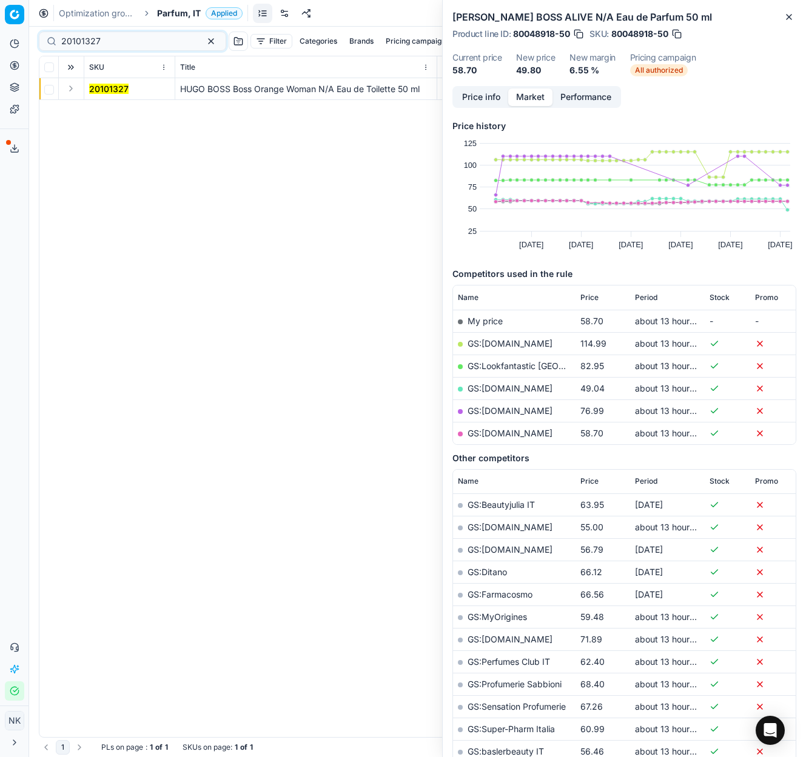
click at [68, 92] on button "Expand" at bounding box center [71, 88] width 15 height 15
click at [96, 107] on mark "20101327" at bounding box center [108, 110] width 39 height 10
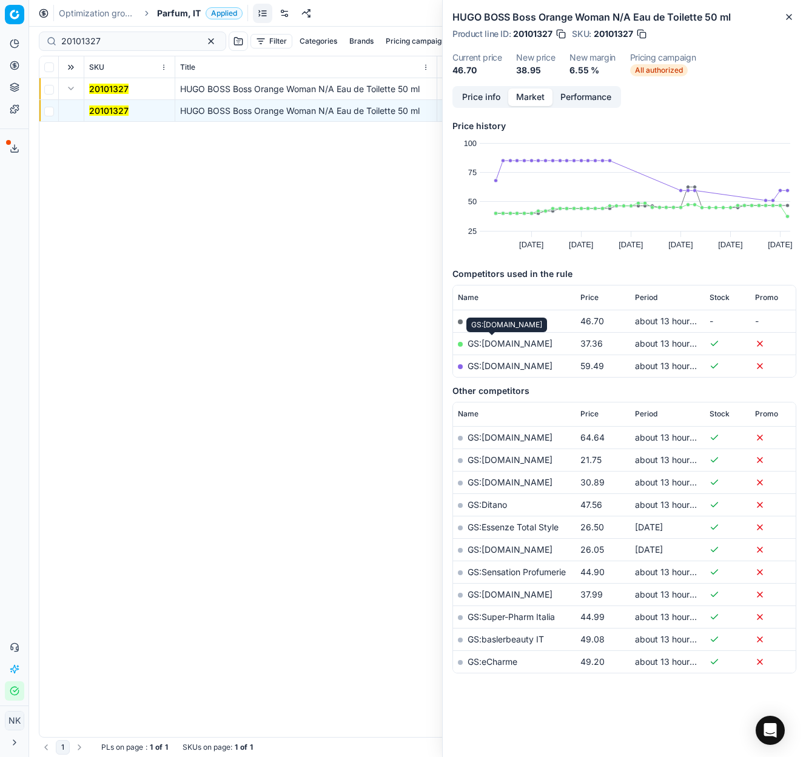
click at [498, 343] on link "GS:[DOMAIN_NAME]" at bounding box center [509, 343] width 85 height 10
click at [136, 43] on input "20101327" at bounding box center [127, 41] width 133 height 12
paste input "264"
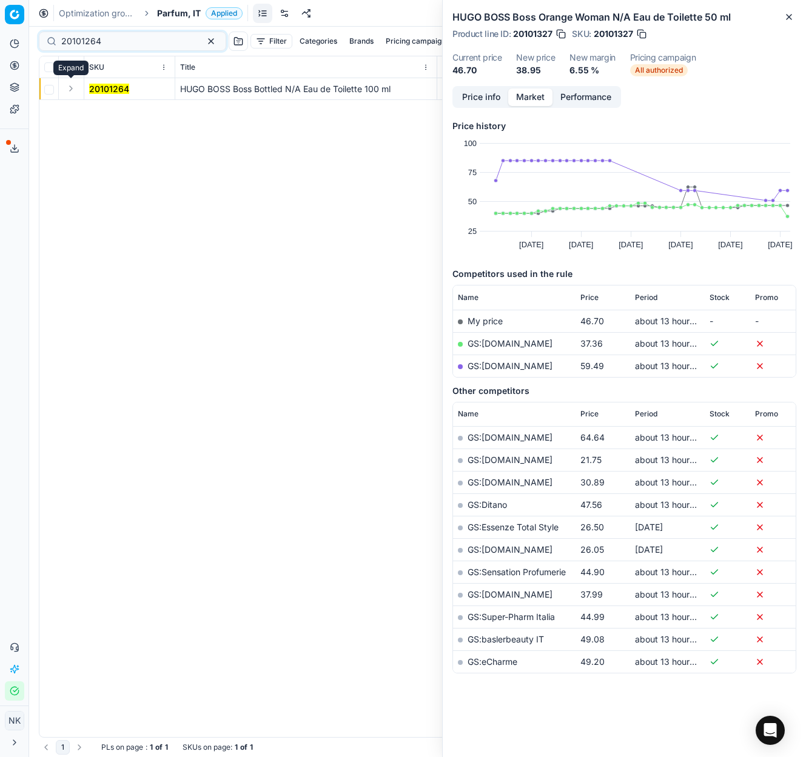
click at [66, 88] on button "Expand" at bounding box center [71, 88] width 15 height 15
click at [104, 107] on mark "20101264" at bounding box center [109, 110] width 40 height 10
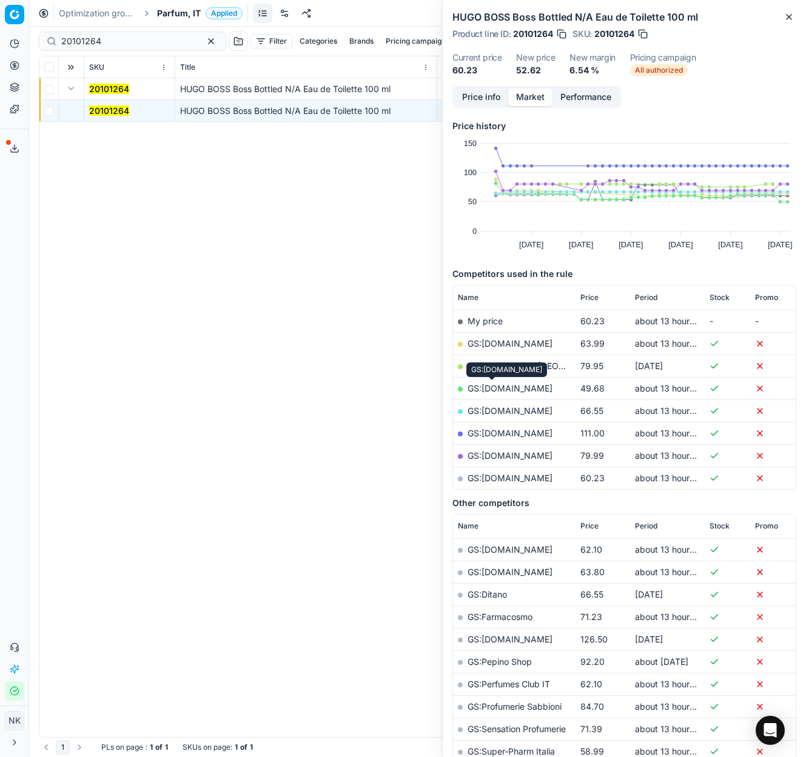
click at [495, 387] on link "GS:[DOMAIN_NAME]" at bounding box center [509, 388] width 85 height 10
click at [136, 38] on input "20101264" at bounding box center [127, 41] width 133 height 12
paste input "80020276-30"
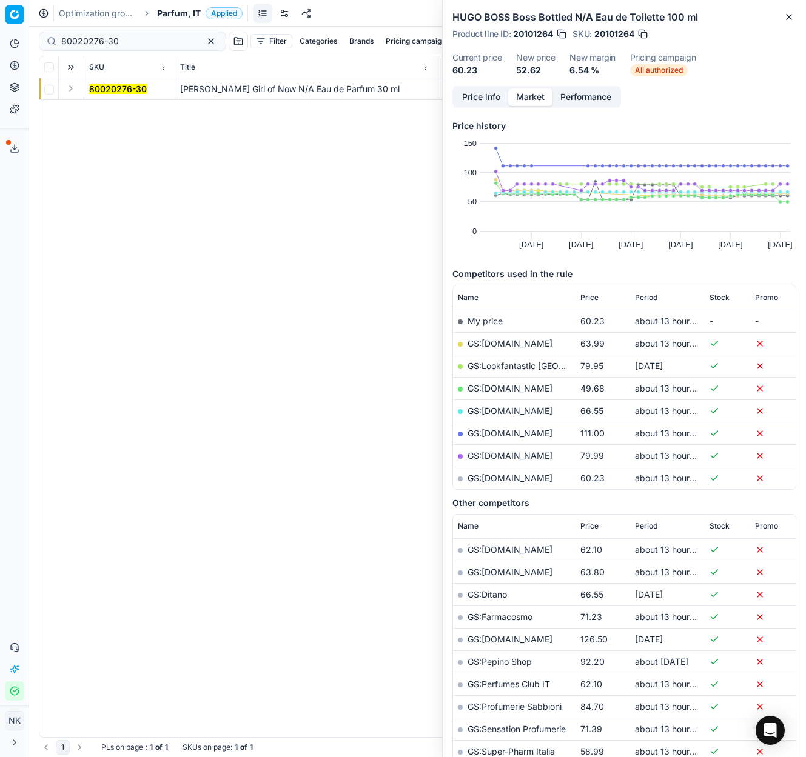
click at [70, 87] on button "Expand" at bounding box center [71, 88] width 15 height 15
click at [101, 108] on mark "80020276-30" at bounding box center [118, 110] width 58 height 10
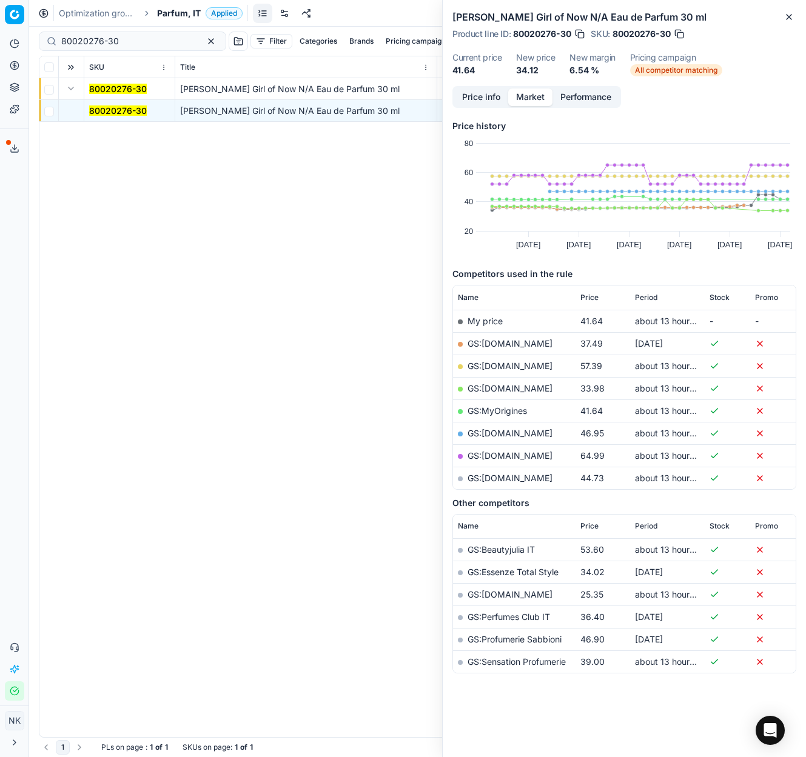
click at [500, 388] on link "GS:[DOMAIN_NAME]" at bounding box center [509, 388] width 85 height 10
click at [495, 343] on link "GS:[DOMAIN_NAME]" at bounding box center [509, 343] width 85 height 10
click at [127, 45] on input "80020276-30" at bounding box center [127, 41] width 133 height 12
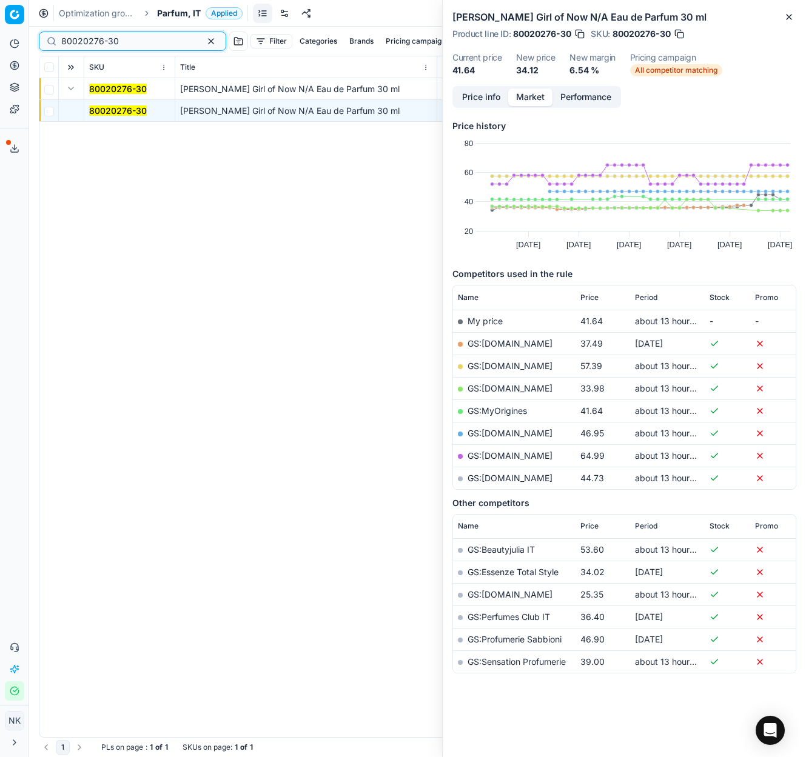
paste input "20101302"
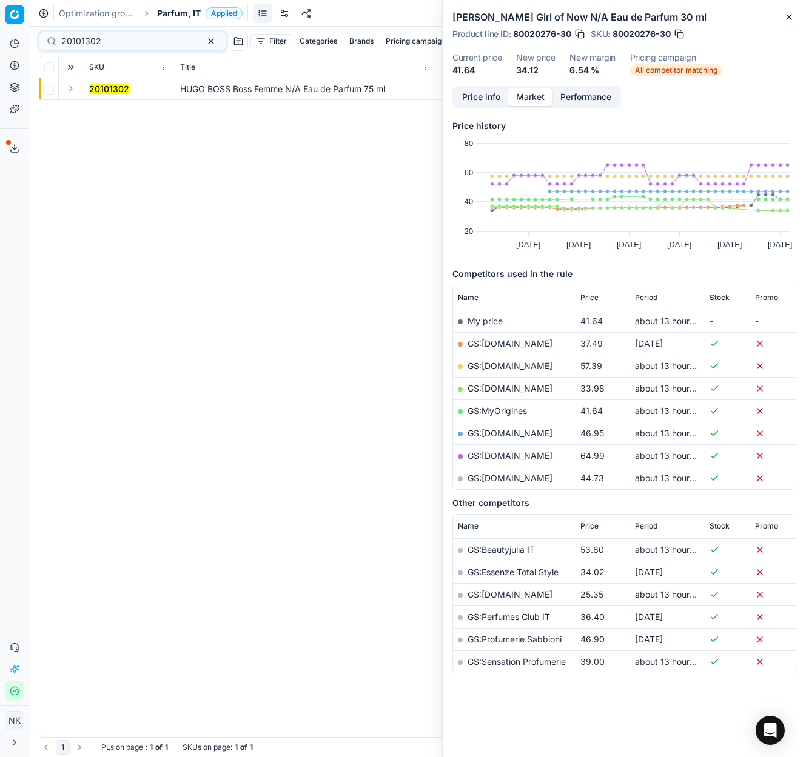
click at [66, 92] on button "Expand" at bounding box center [71, 88] width 15 height 15
click at [102, 110] on mark "20101302" at bounding box center [109, 110] width 40 height 10
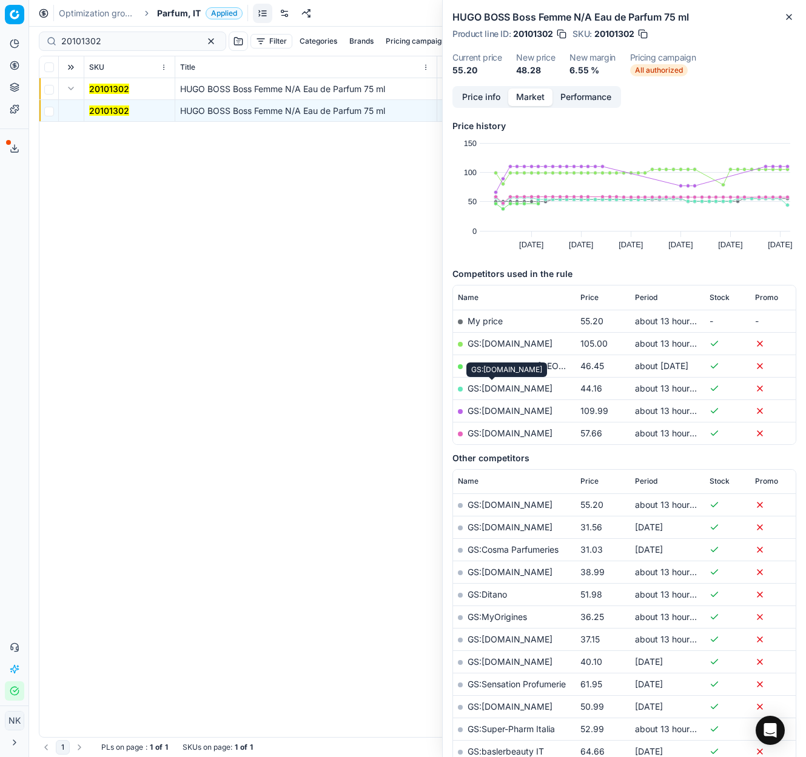
click at [496, 387] on link "GS:[DOMAIN_NAME]" at bounding box center [509, 388] width 85 height 10
click at [122, 40] on input "20101302" at bounding box center [127, 41] width 133 height 12
paste input "80008129-50"
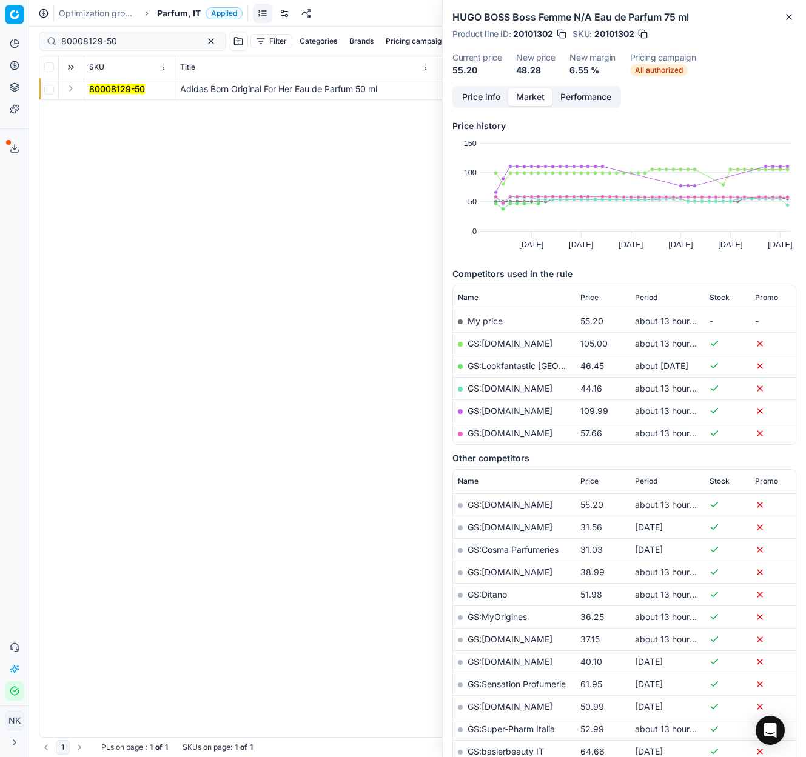
click at [67, 84] on button "Expand" at bounding box center [71, 88] width 15 height 15
click at [98, 110] on mark "80008129-50" at bounding box center [117, 110] width 56 height 10
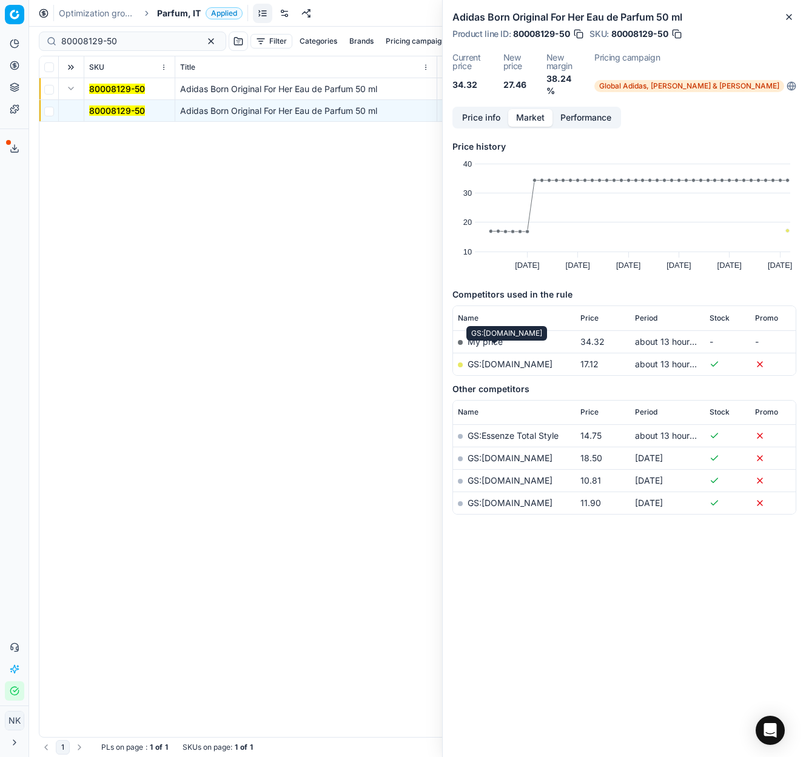
click at [490, 359] on link "GS:[DOMAIN_NAME]" at bounding box center [509, 364] width 85 height 10
click at [135, 40] on input "80008129-50" at bounding box center [127, 41] width 133 height 12
paste input "19127-75"
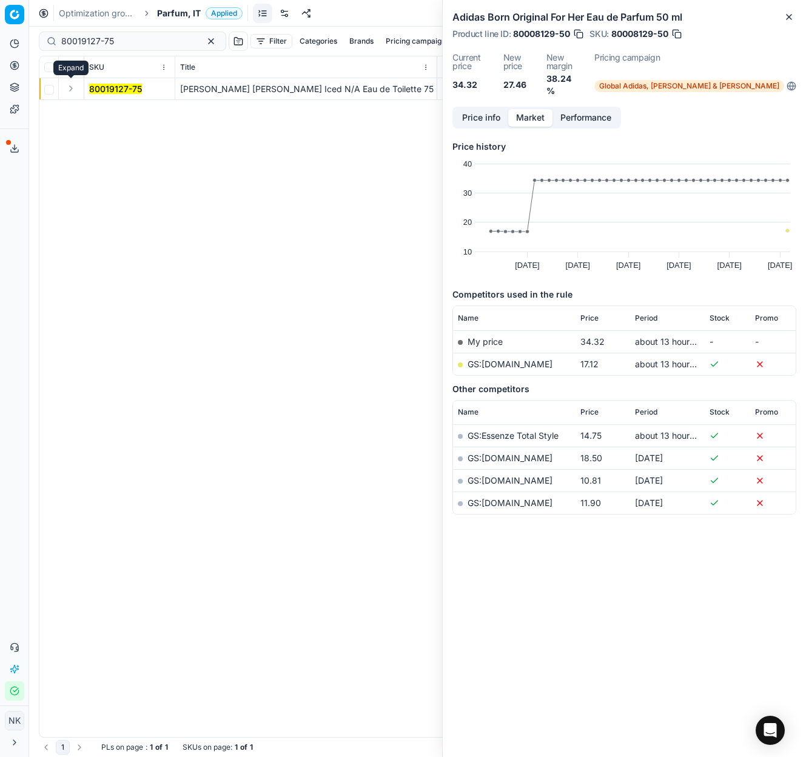
click at [70, 90] on button "Expand" at bounding box center [71, 88] width 15 height 15
click at [100, 110] on mark "80019127-75" at bounding box center [115, 110] width 53 height 10
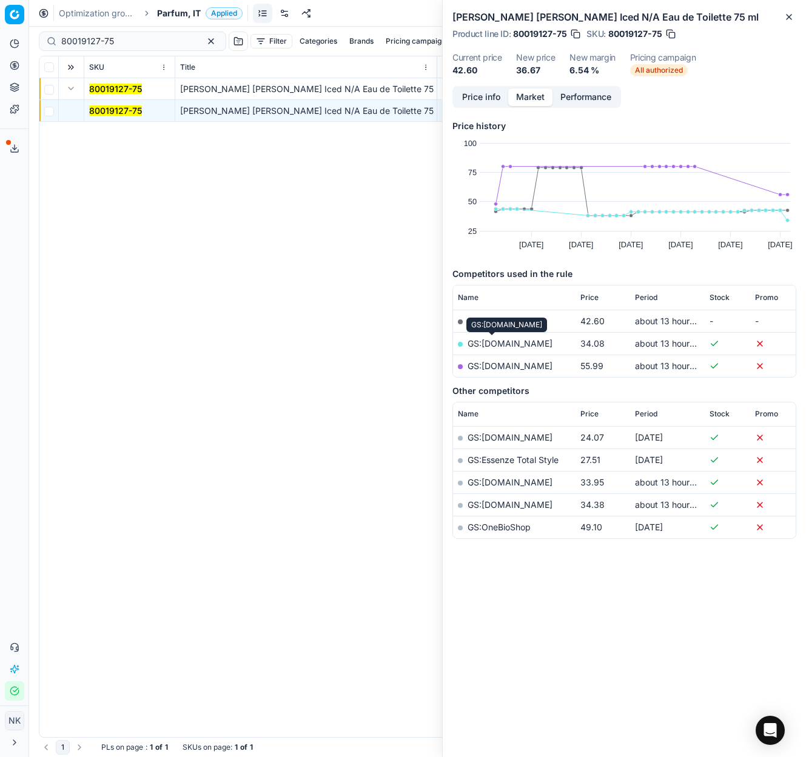
click at [487, 342] on link "GS:[DOMAIN_NAME]" at bounding box center [509, 343] width 85 height 10
click at [148, 38] on input "80019127-75" at bounding box center [127, 41] width 133 height 12
paste input "20101301"
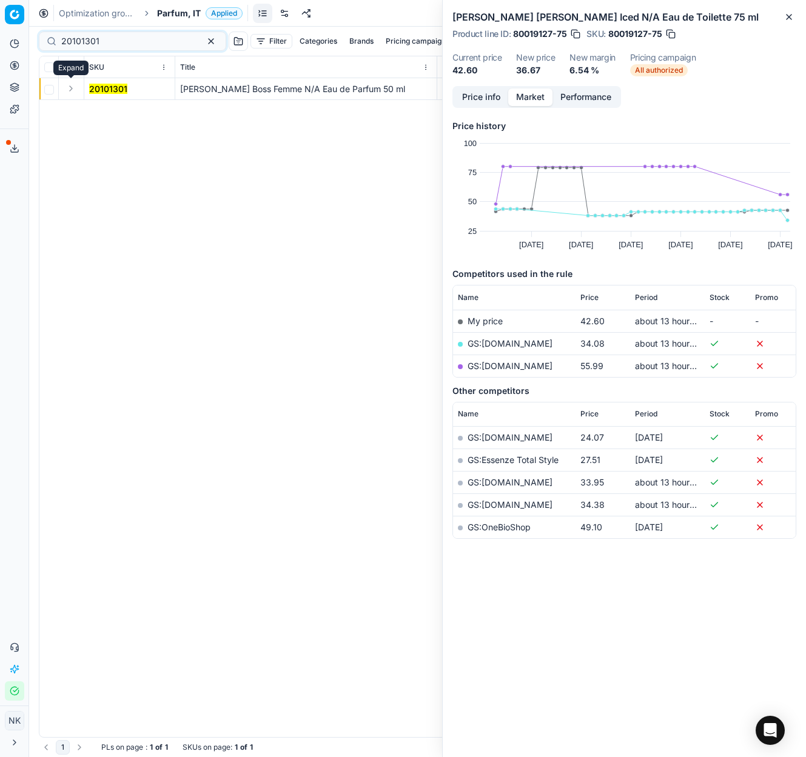
click at [69, 89] on button "Expand" at bounding box center [71, 88] width 15 height 15
click at [102, 110] on mark "20101301" at bounding box center [108, 110] width 38 height 10
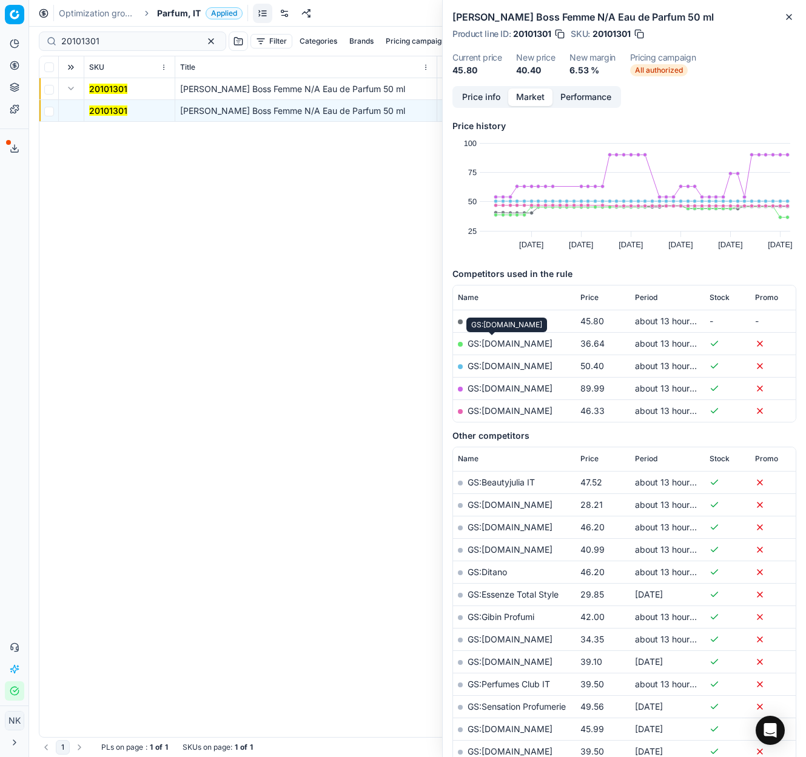
click at [482, 343] on link "GS:[DOMAIN_NAME]" at bounding box center [509, 343] width 85 height 10
click at [146, 36] on input "20101301" at bounding box center [127, 41] width 133 height 12
paste input "263"
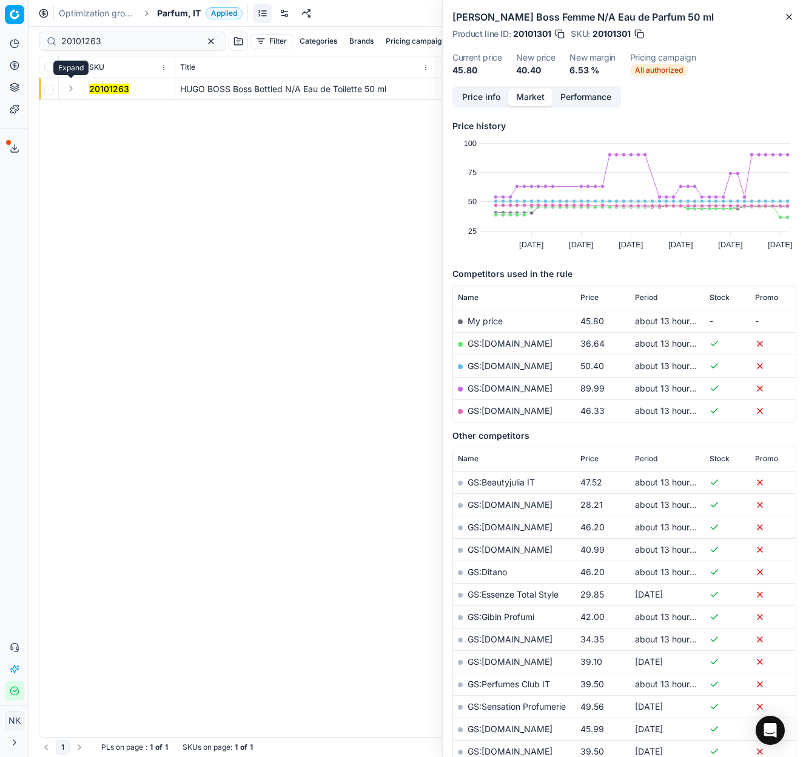
click at [69, 90] on button "Expand" at bounding box center [71, 88] width 15 height 15
click at [96, 111] on mark "20101263" at bounding box center [109, 110] width 40 height 10
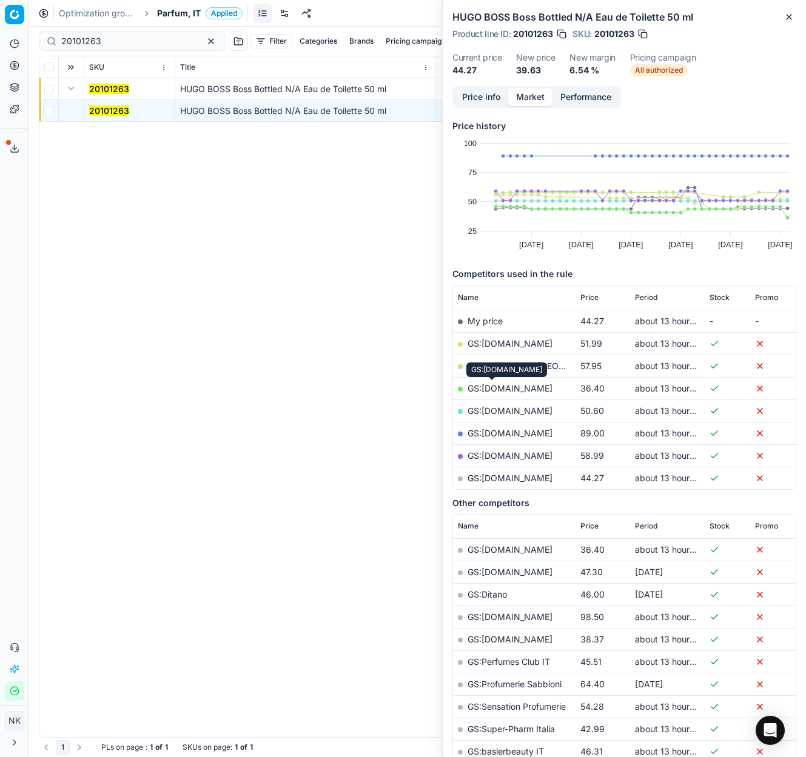
click at [485, 388] on link "GS:[DOMAIN_NAME]" at bounding box center [509, 388] width 85 height 10
click at [128, 38] on input "20101263" at bounding box center [127, 41] width 133 height 12
paste input "80036639-100"
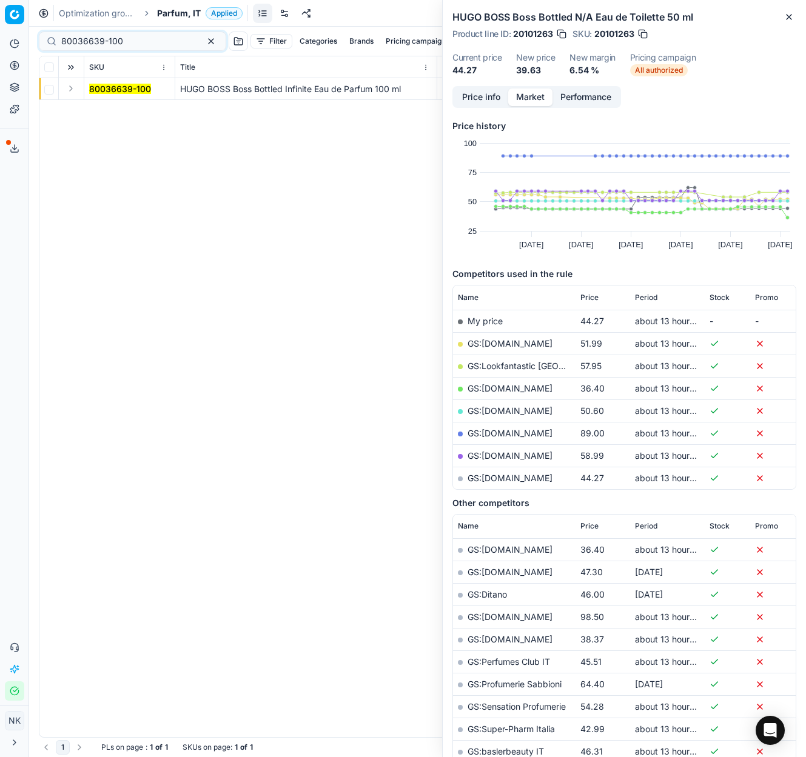
click at [71, 92] on button "Expand" at bounding box center [71, 88] width 15 height 15
click at [93, 111] on mark "80036639-100" at bounding box center [120, 110] width 62 height 10
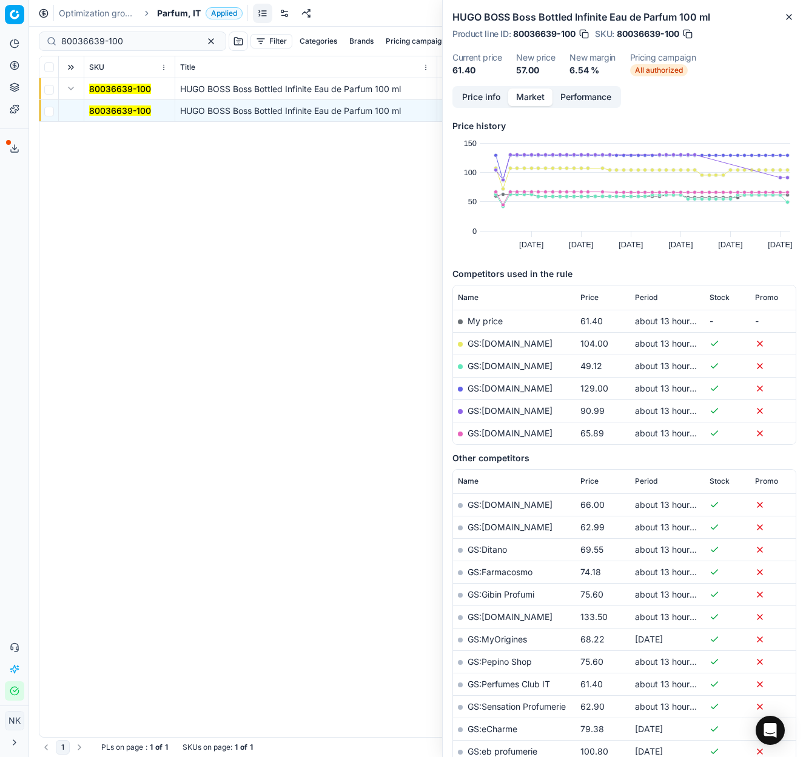
click at [500, 364] on link "GS:[DOMAIN_NAME]" at bounding box center [509, 366] width 85 height 10
click at [115, 36] on input "80036639-100" at bounding box center [127, 41] width 133 height 12
paste input "05917-75"
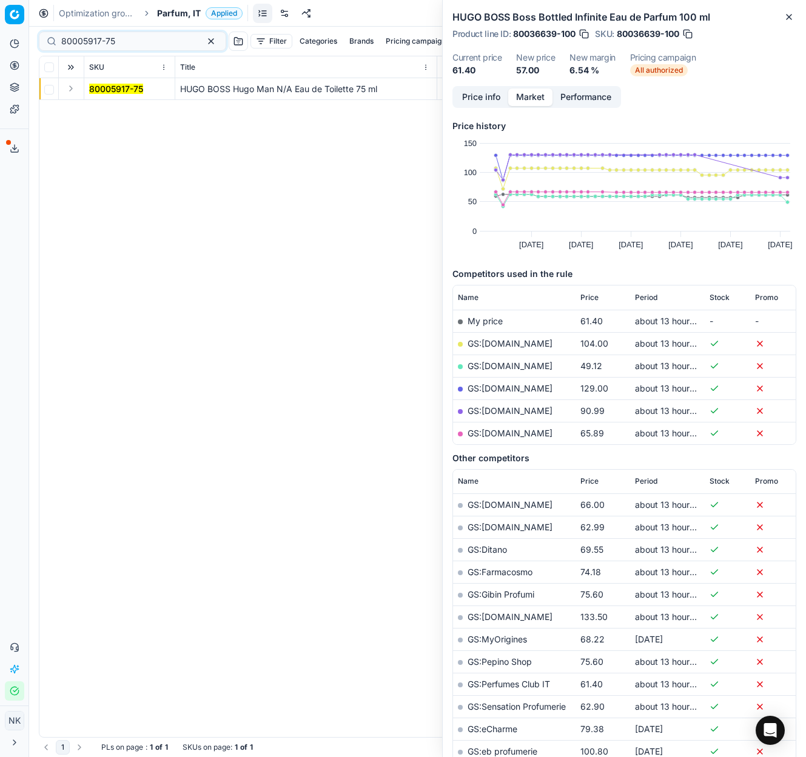
click at [69, 89] on button "Expand" at bounding box center [71, 88] width 15 height 15
click at [96, 108] on mark "80005917-75" at bounding box center [116, 110] width 54 height 10
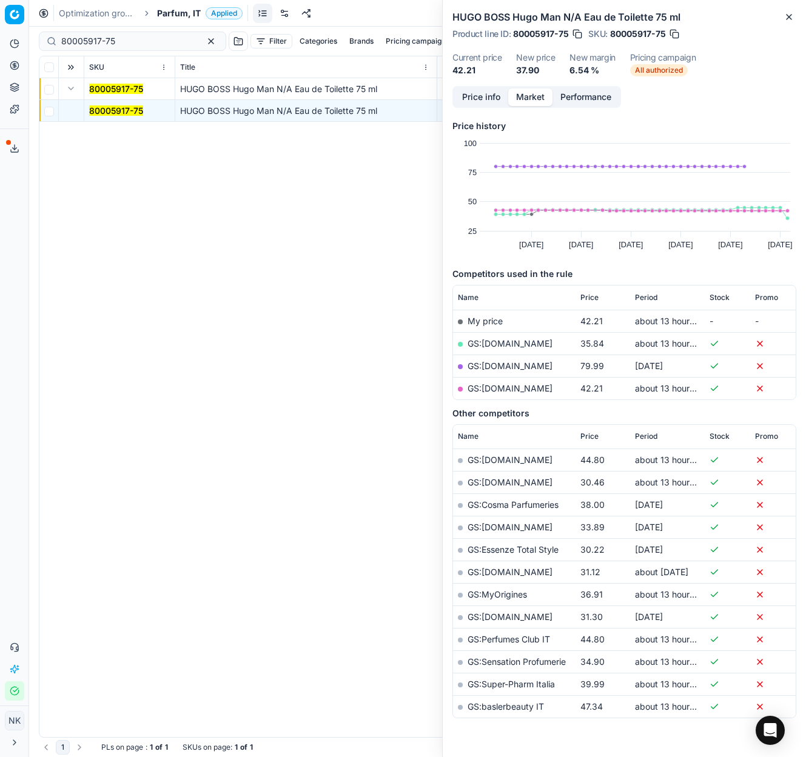
click at [492, 343] on link "GS:[DOMAIN_NAME]" at bounding box center [509, 343] width 85 height 10
click at [125, 42] on input "80005917-75" at bounding box center [127, 41] width 133 height 12
paste input "20102093"
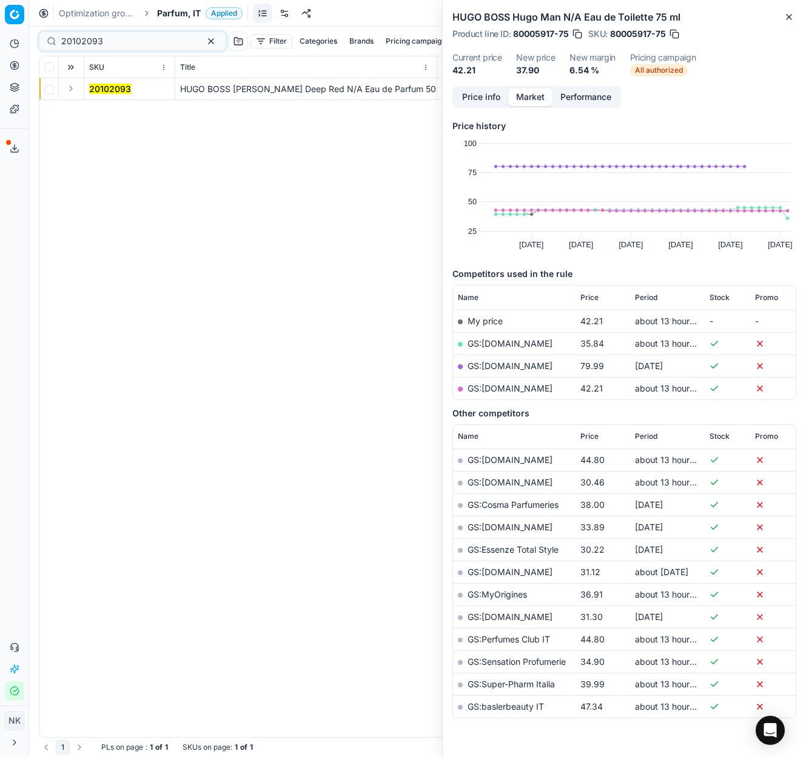
click at [69, 90] on button "Expand" at bounding box center [71, 88] width 15 height 15
click at [112, 112] on mark "20102093" at bounding box center [110, 110] width 42 height 10
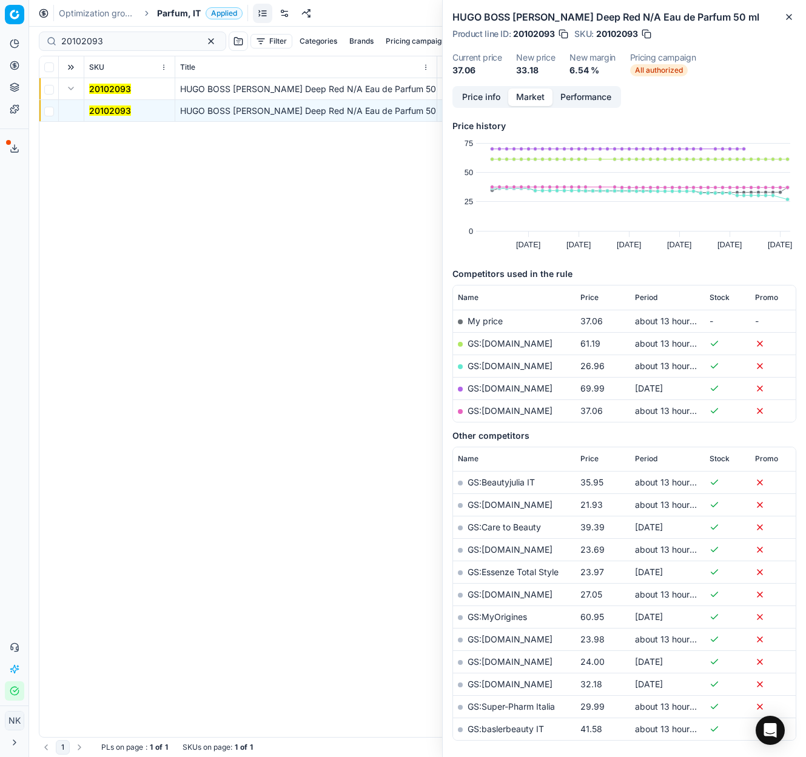
click at [493, 365] on link "GS:[DOMAIN_NAME]" at bounding box center [509, 366] width 85 height 10
click at [121, 39] on input "20102093" at bounding box center [127, 41] width 133 height 12
paste input "80052923-50"
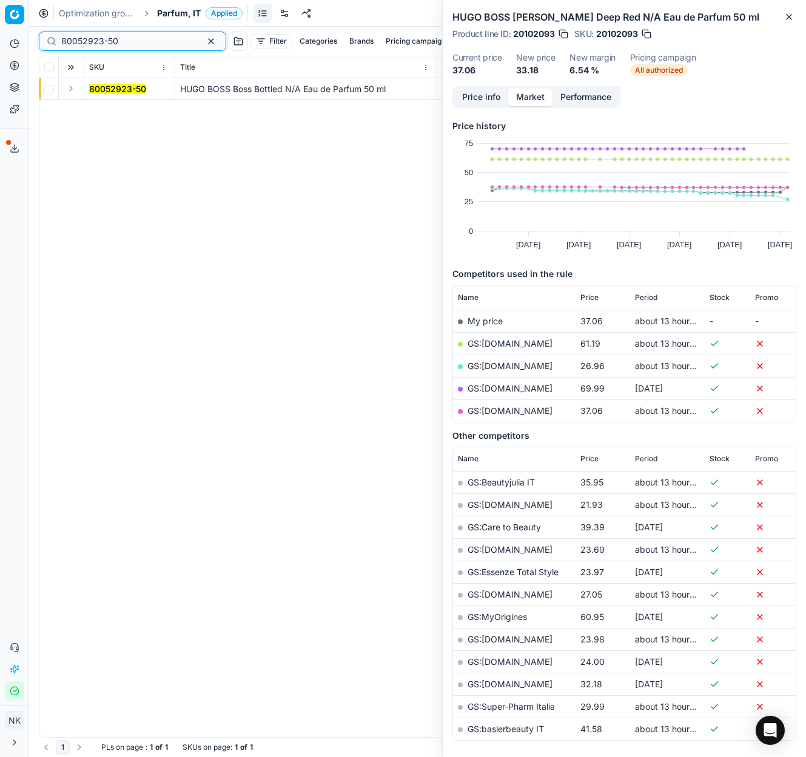
type input "80052923-50"
click at [72, 90] on button "Expand" at bounding box center [71, 88] width 15 height 15
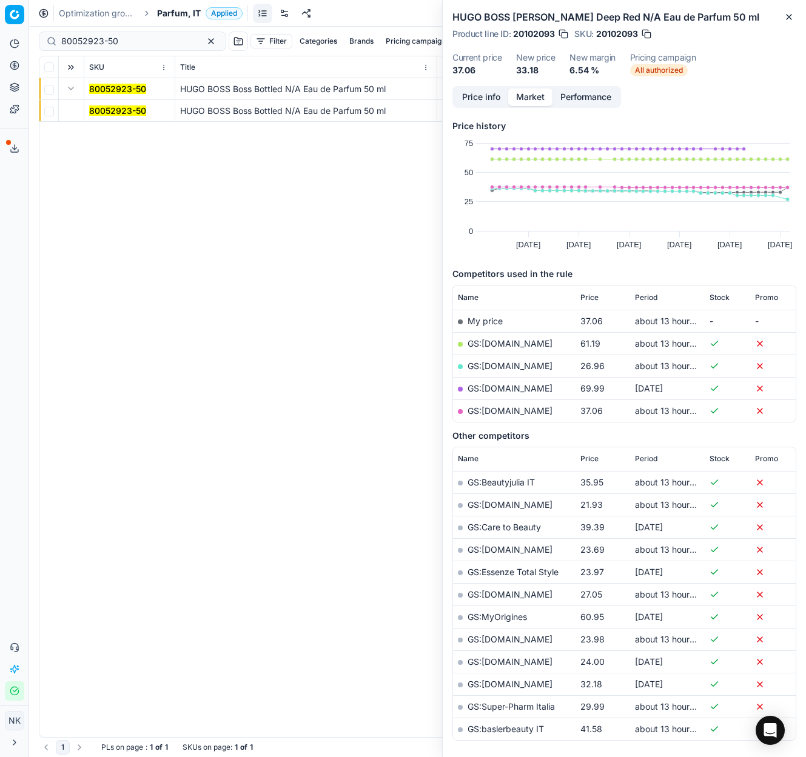
click at [105, 109] on mark "80052923-50" at bounding box center [117, 110] width 57 height 10
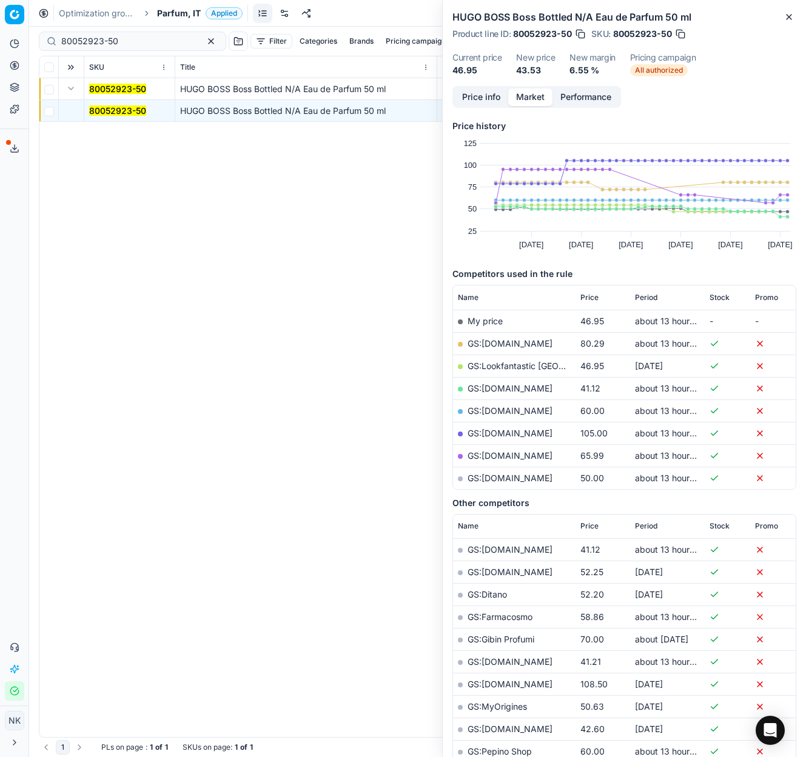
click at [486, 388] on link "GS:[DOMAIN_NAME]" at bounding box center [509, 388] width 85 height 10
click at [547, 361] on link "GS:Lookfantastic [GEOGRAPHIC_DATA]" at bounding box center [545, 366] width 157 height 10
click at [178, 16] on span "Parfum, IT" at bounding box center [179, 13] width 44 height 12
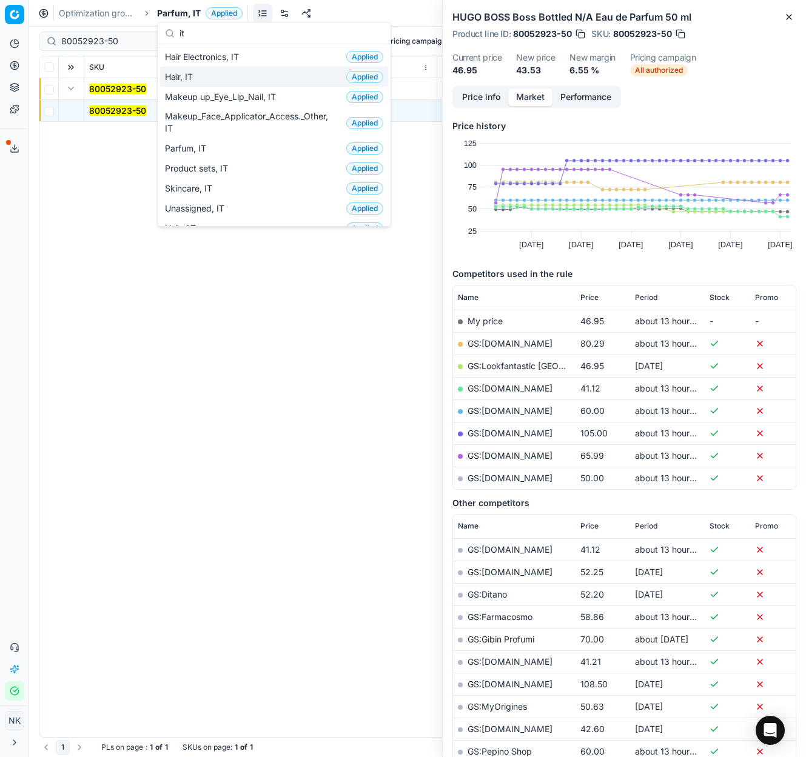
type input "it"
click at [187, 75] on span "Hair, IT" at bounding box center [181, 77] width 33 height 12
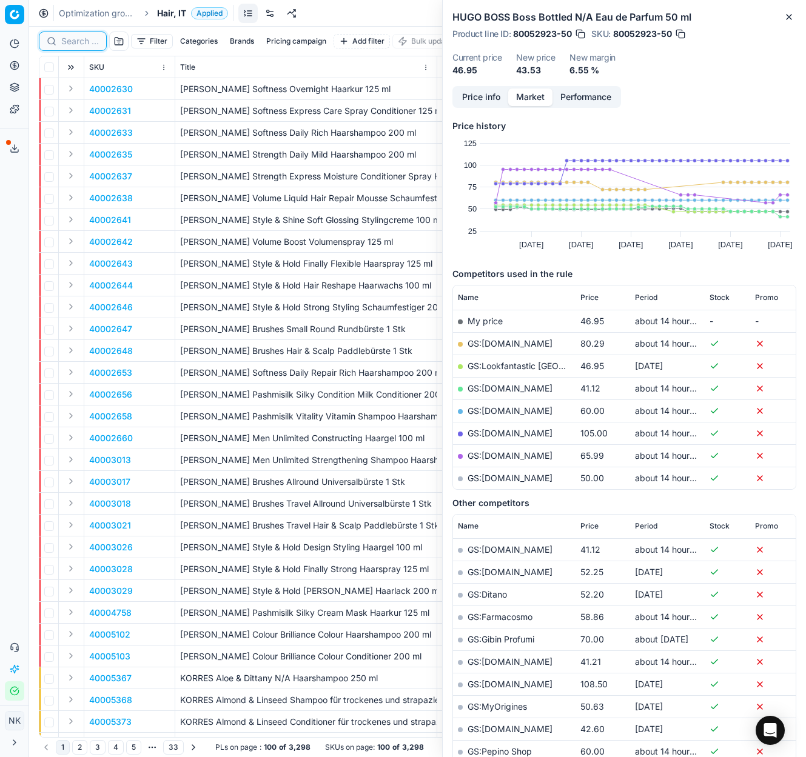
click at [73, 38] on input at bounding box center [80, 41] width 38 height 12
paste input "80076855-200"
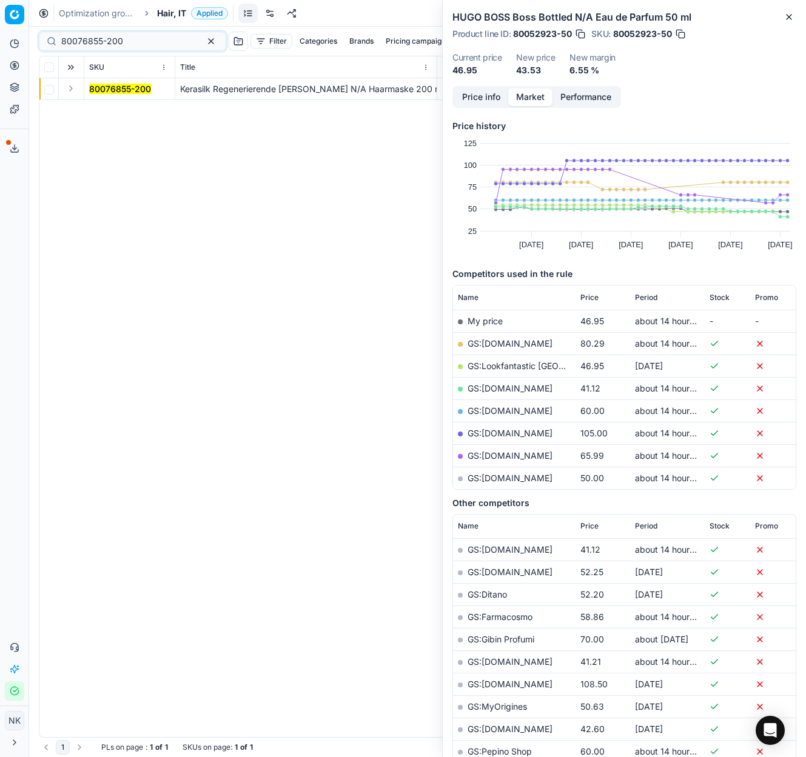
click at [72, 85] on button "Expand" at bounding box center [71, 88] width 15 height 15
click at [105, 105] on mark "80076855-200" at bounding box center [120, 110] width 62 height 10
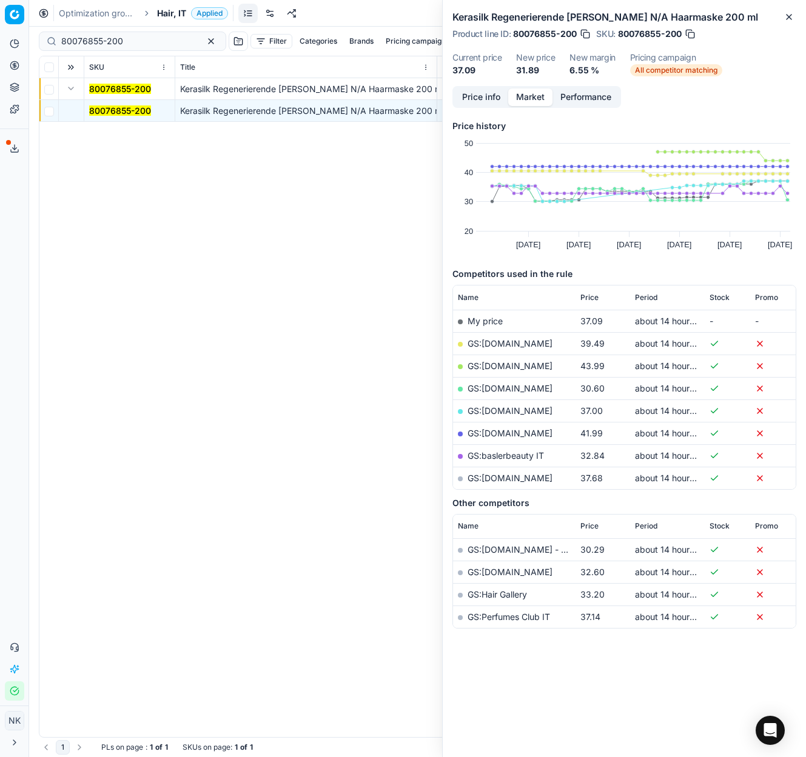
click at [496, 387] on link "GS:[DOMAIN_NAME]" at bounding box center [509, 388] width 85 height 10
click at [132, 42] on input "80076855-200" at bounding box center [127, 41] width 133 height 12
paste input "31018-1"
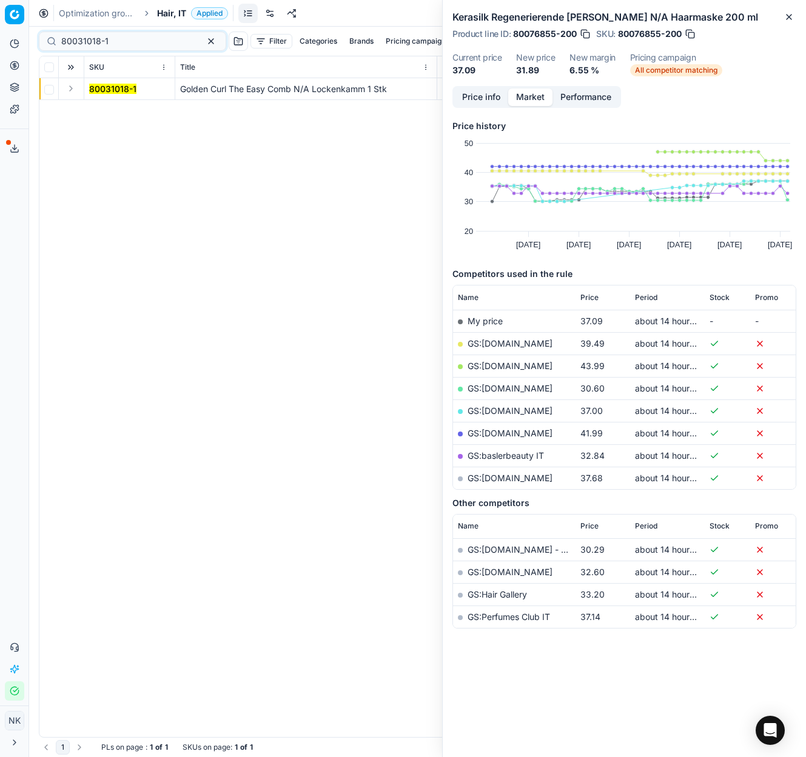
click at [67, 88] on button "Expand" at bounding box center [71, 88] width 15 height 15
click at [108, 107] on mark "80031018-1" at bounding box center [112, 110] width 47 height 10
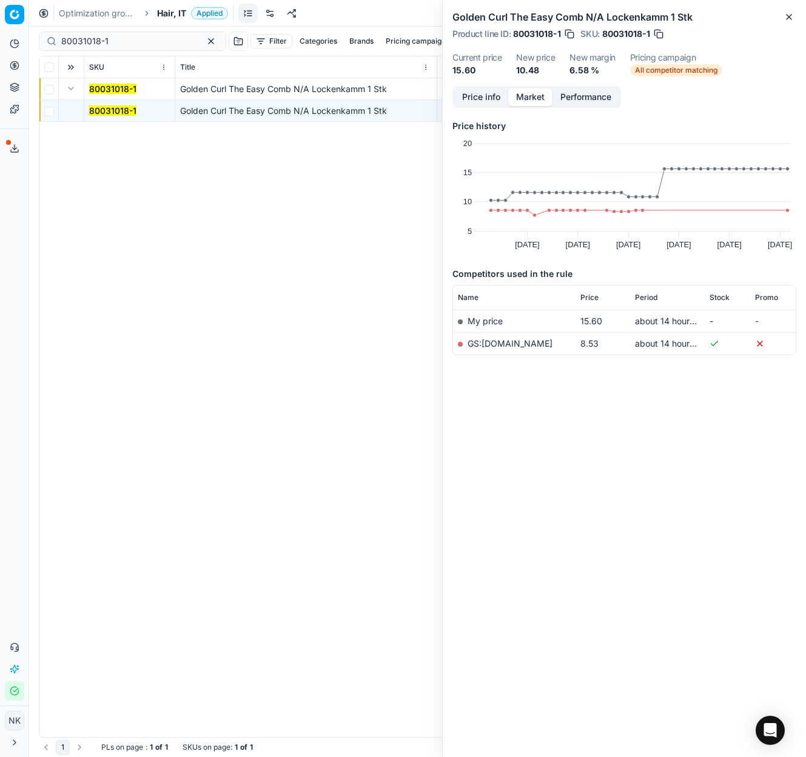
click at [494, 341] on link "GS:[DOMAIN_NAME]" at bounding box center [509, 343] width 85 height 10
click at [130, 40] on input "80031018-1" at bounding box center [127, 41] width 133 height 12
paste input "60651-200"
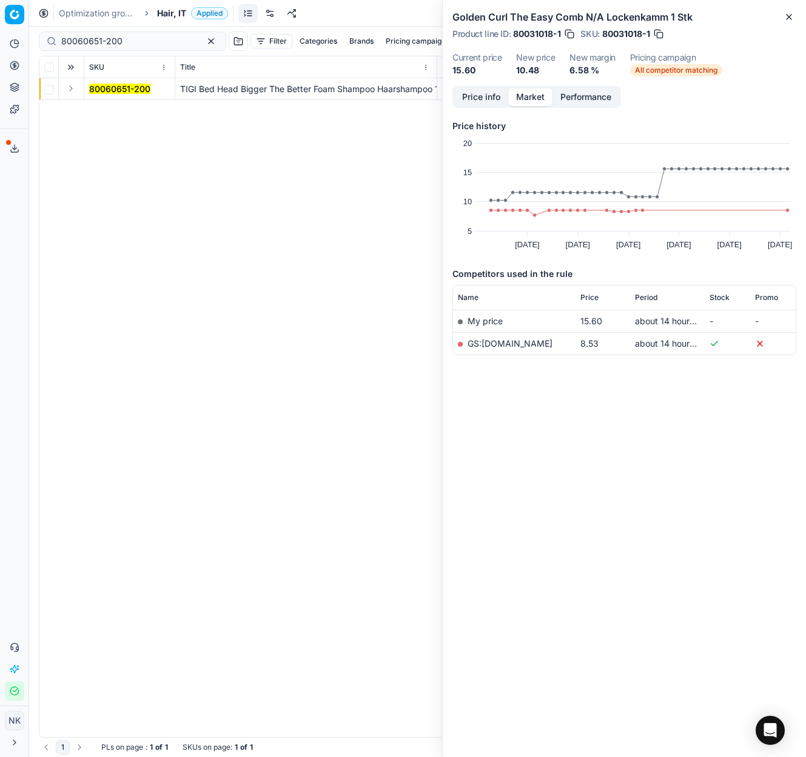
click at [71, 90] on button "Expand" at bounding box center [71, 88] width 15 height 15
click at [106, 109] on mark "80060651-200" at bounding box center [119, 110] width 61 height 10
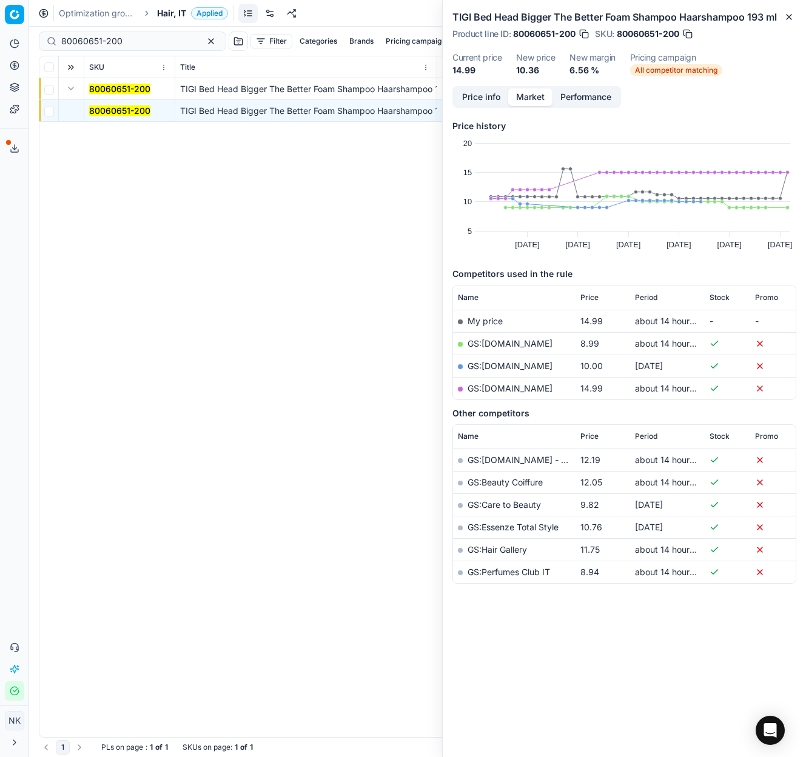
click at [503, 341] on link "GS:[DOMAIN_NAME]" at bounding box center [509, 343] width 85 height 10
click at [140, 38] on input "80060651-200" at bounding box center [127, 41] width 133 height 12
paste input "70111-1"
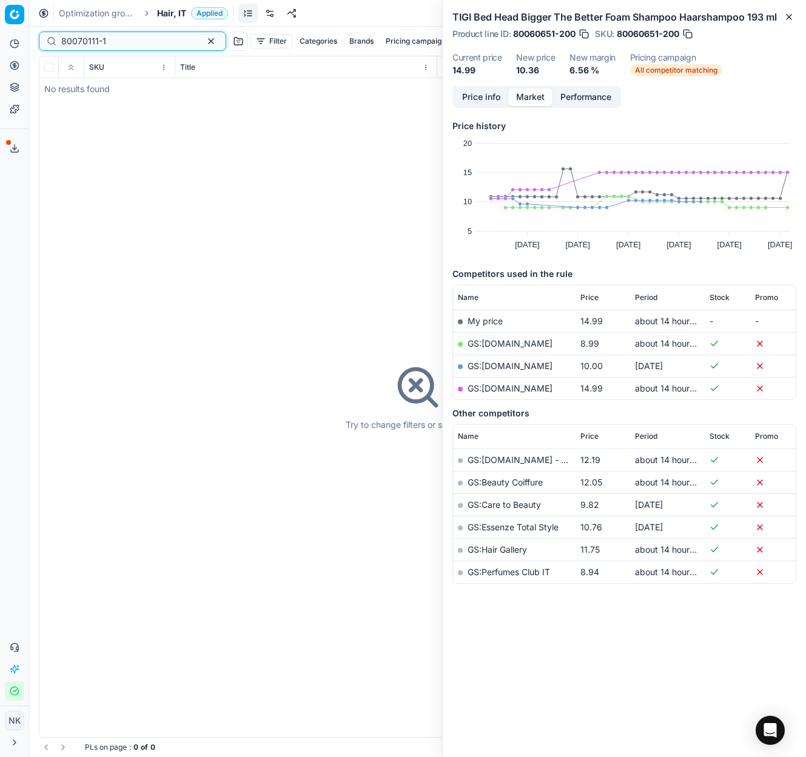
type input "80070111-1"
click at [172, 13] on span "Hair, IT" at bounding box center [171, 13] width 29 height 12
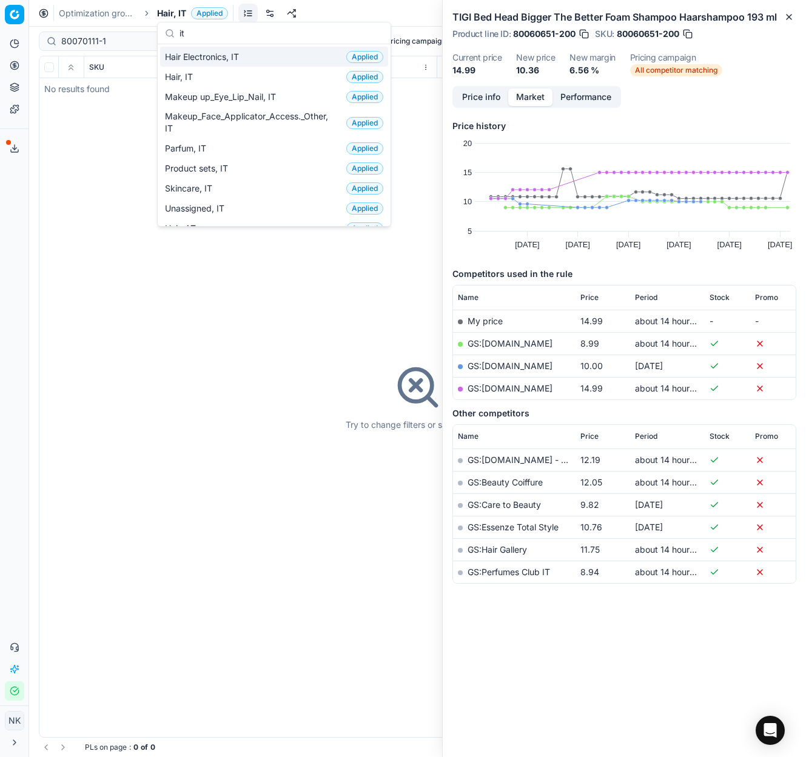
type input "it"
click at [216, 58] on span "Hair Electronics, IT" at bounding box center [204, 57] width 79 height 12
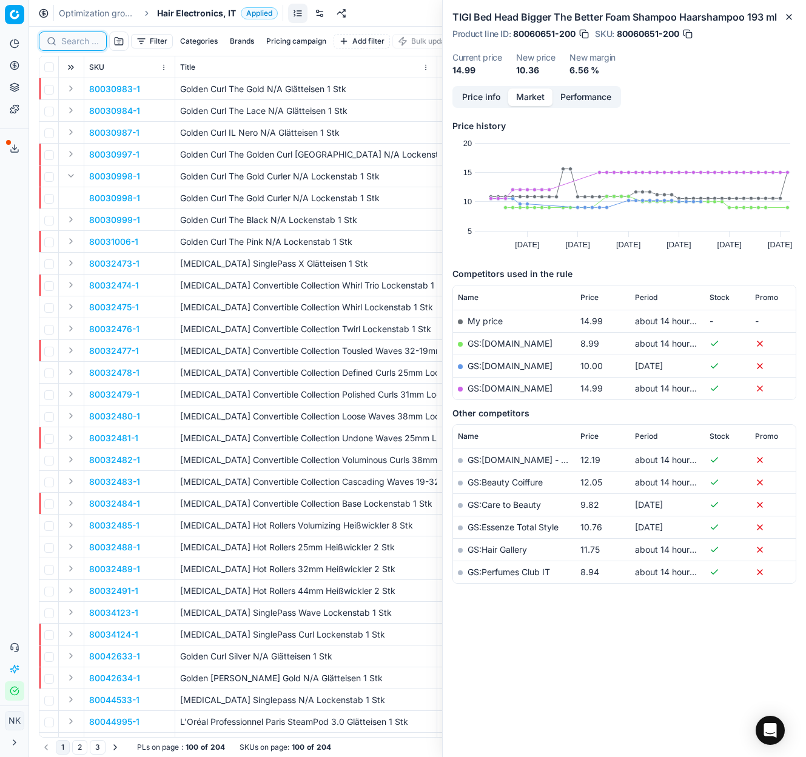
click at [68, 41] on input at bounding box center [80, 41] width 38 height 12
paste input "80070111-1"
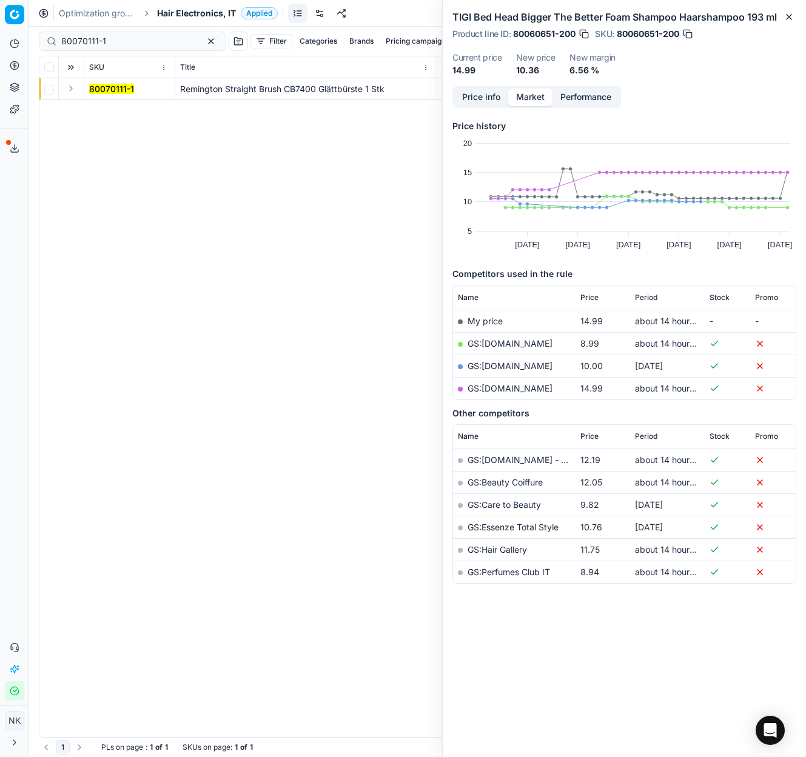
click at [72, 91] on button "Expand" at bounding box center [71, 88] width 15 height 15
click at [107, 105] on mark "80070111-1" at bounding box center [111, 110] width 45 height 10
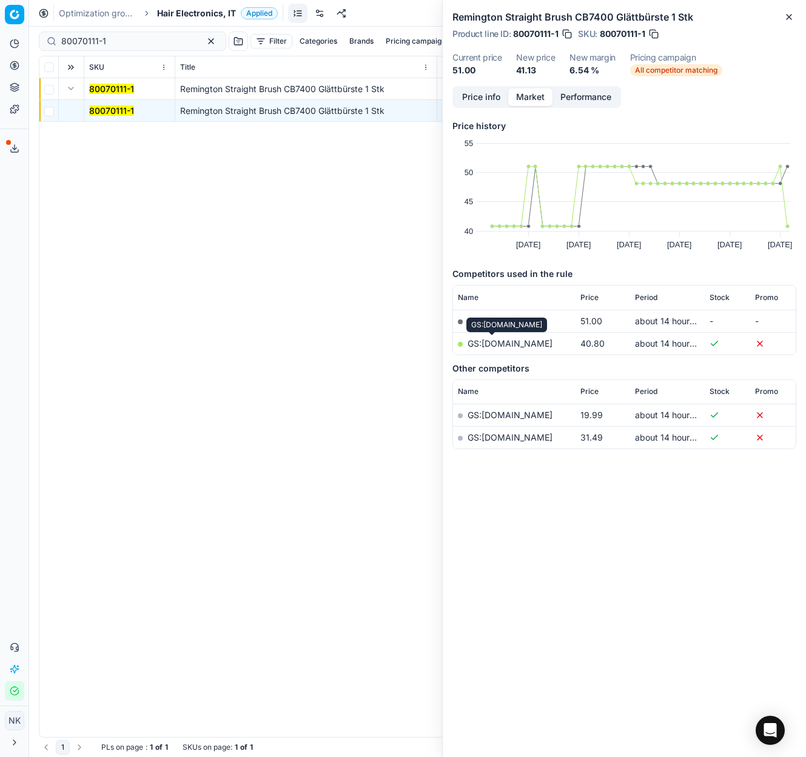
click at [487, 340] on link "GS:[DOMAIN_NAME]" at bounding box center [509, 343] width 85 height 10
click at [141, 42] on input "80070111-1" at bounding box center [127, 41] width 133 height 12
paste input "5181-1000"
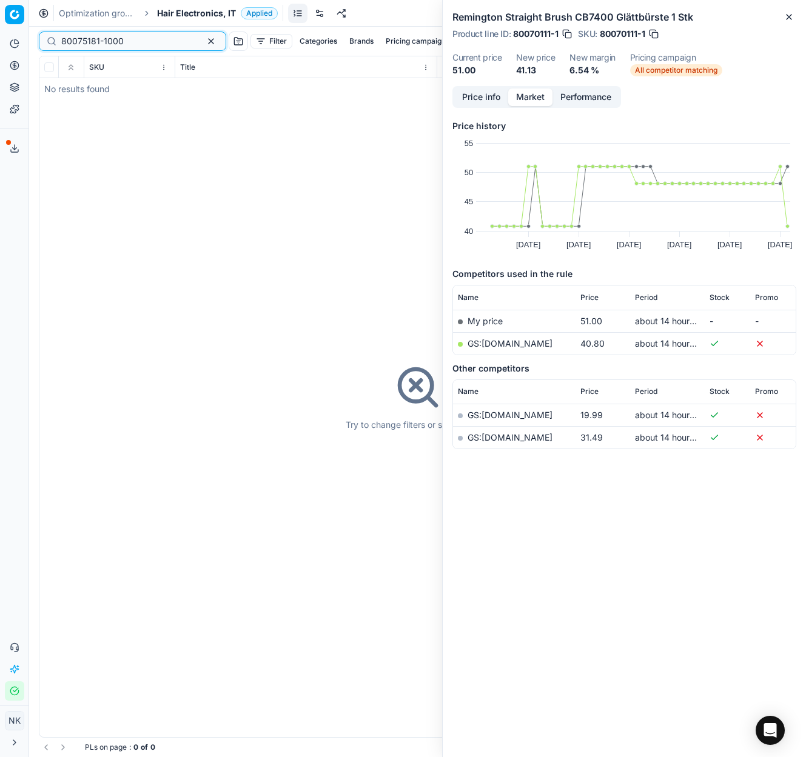
type input "80075181-1000"
click at [192, 14] on span "Hair Electronics, IT" at bounding box center [196, 13] width 79 height 12
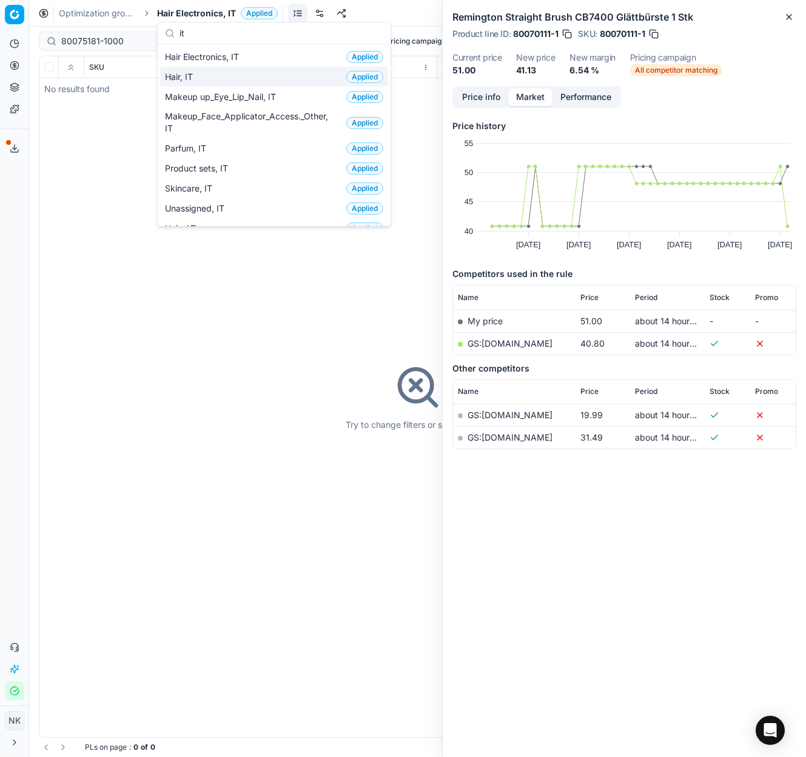
type input "it"
click at [192, 75] on span "Hair, IT" at bounding box center [181, 77] width 33 height 12
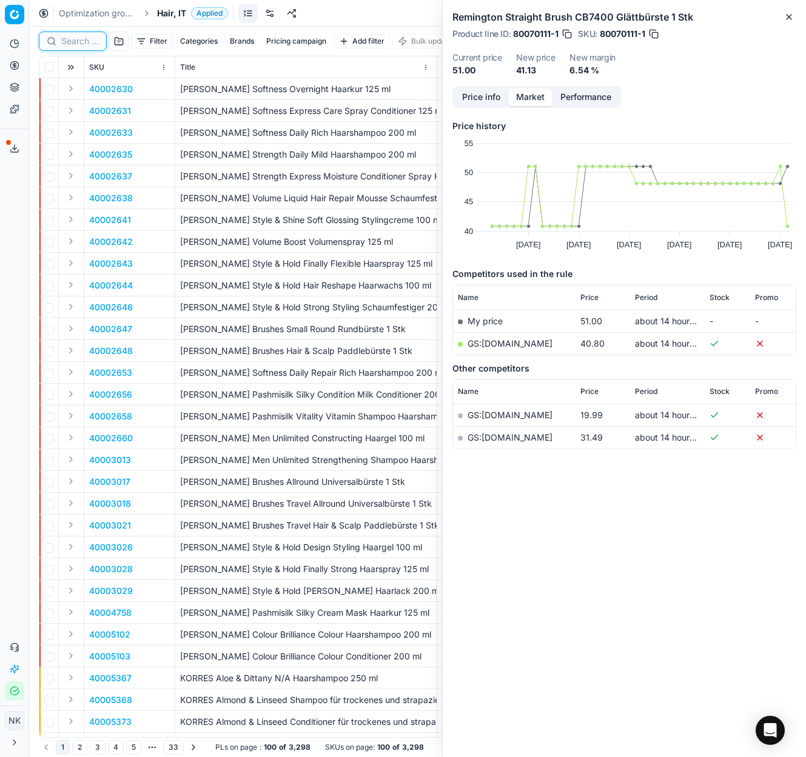
click at [84, 41] on input at bounding box center [80, 41] width 38 height 12
paste input "80075181-1000"
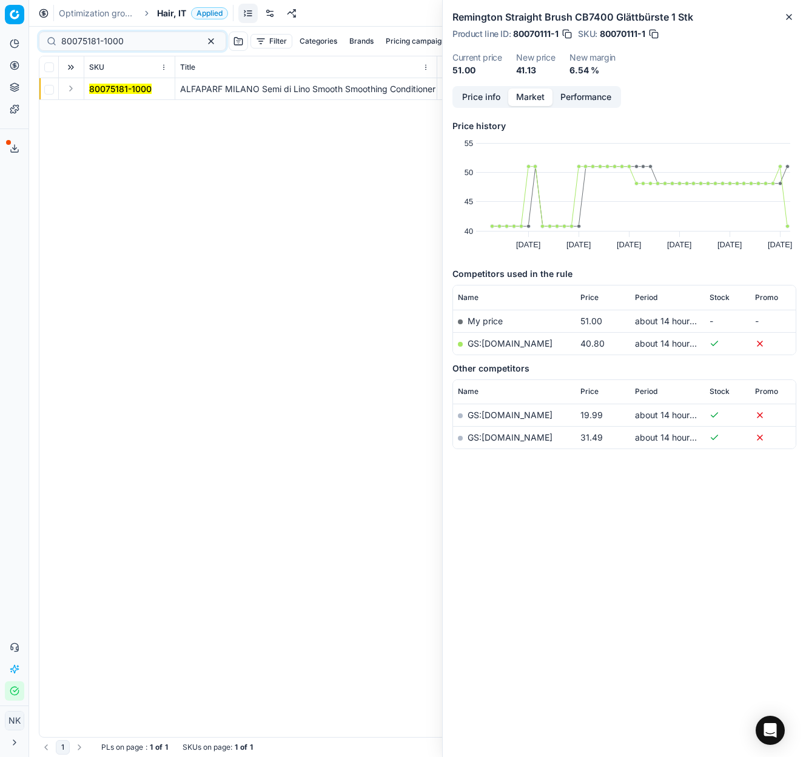
click at [69, 83] on button "Expand" at bounding box center [71, 88] width 15 height 15
click at [119, 111] on mark "80075181-1000" at bounding box center [120, 110] width 62 height 10
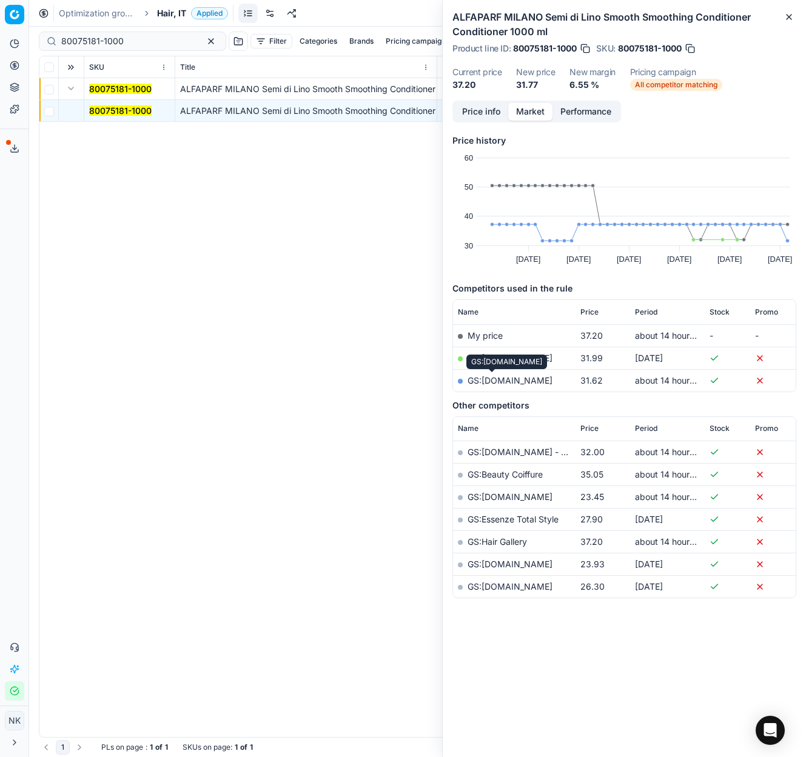
click at [494, 380] on link "GS:[DOMAIN_NAME]" at bounding box center [509, 380] width 85 height 10
click at [533, 357] on td "GS:[DOMAIN_NAME]" at bounding box center [514, 358] width 122 height 22
click at [514, 357] on link "GS:[DOMAIN_NAME]" at bounding box center [509, 358] width 85 height 10
click at [139, 37] on input "80075181-1000" at bounding box center [127, 41] width 133 height 12
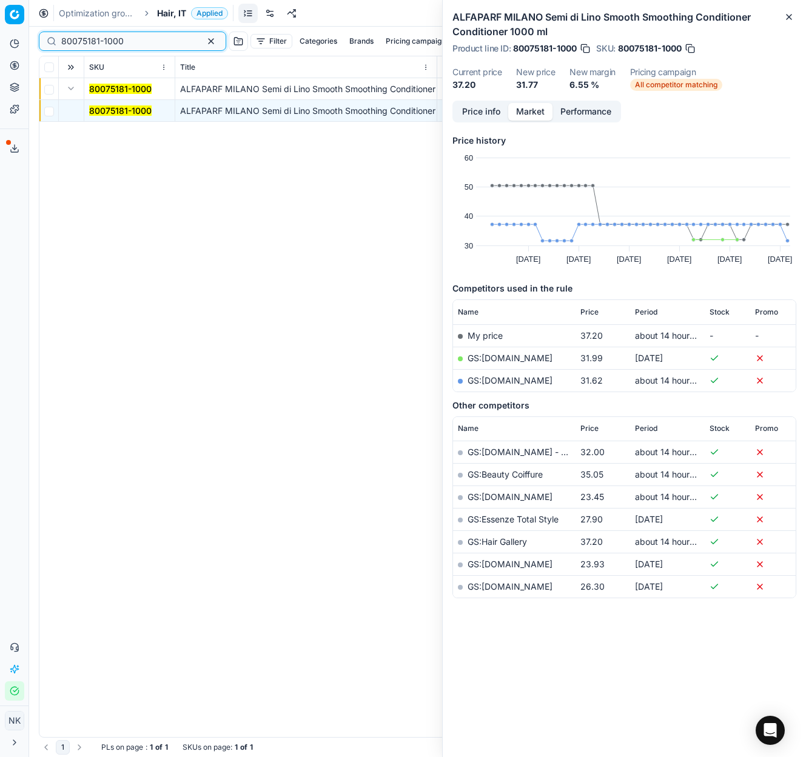
click at [139, 37] on input "80075181-1000" at bounding box center [127, 41] width 133 height 12
paste input "05848-5"
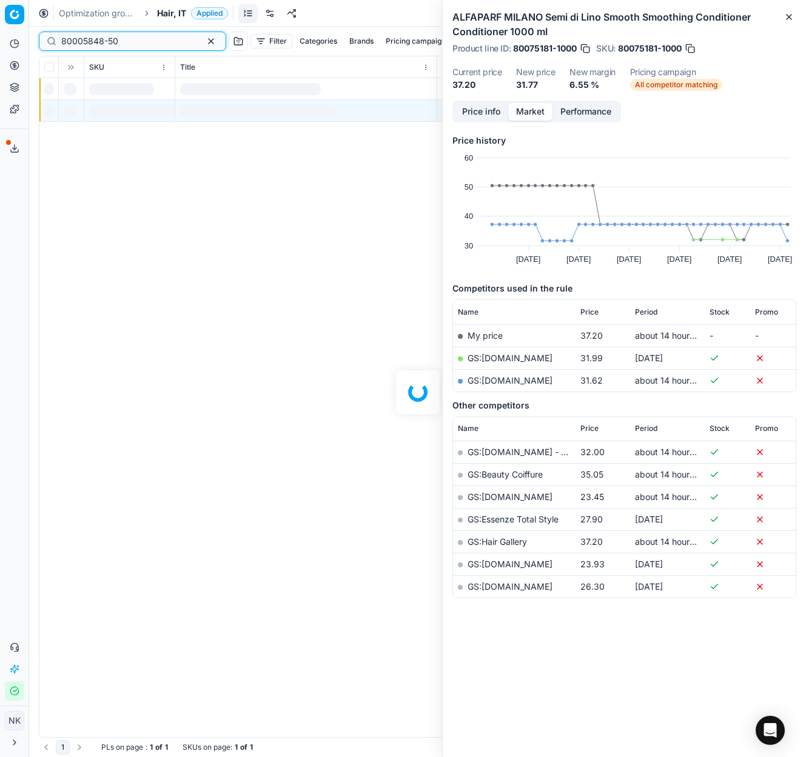
type input "80005848-50"
click at [181, 12] on span "Hair, IT" at bounding box center [171, 13] width 29 height 12
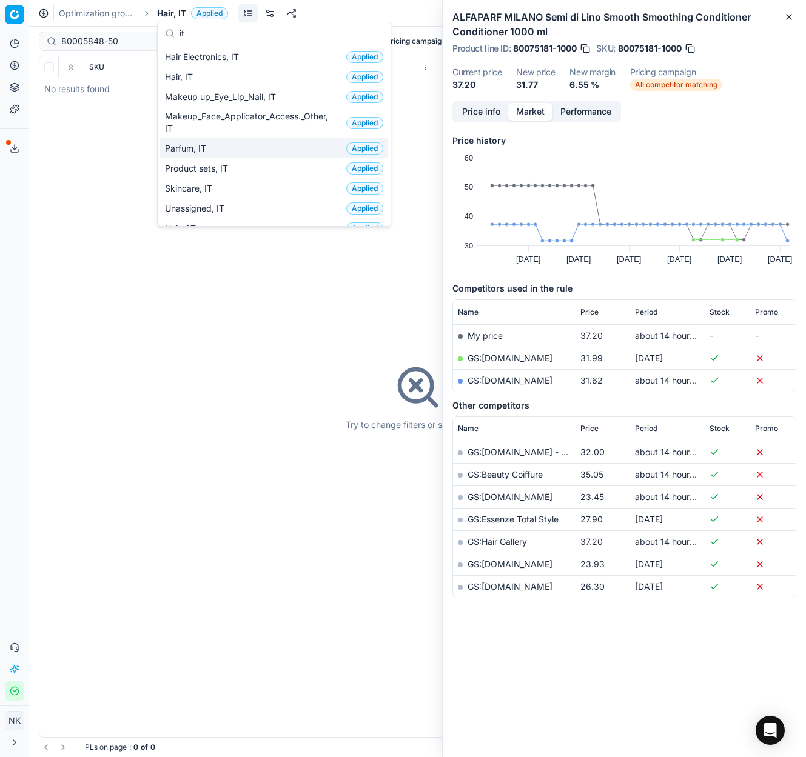
type input "it"
click at [196, 149] on span "Parfum, IT" at bounding box center [188, 148] width 46 height 12
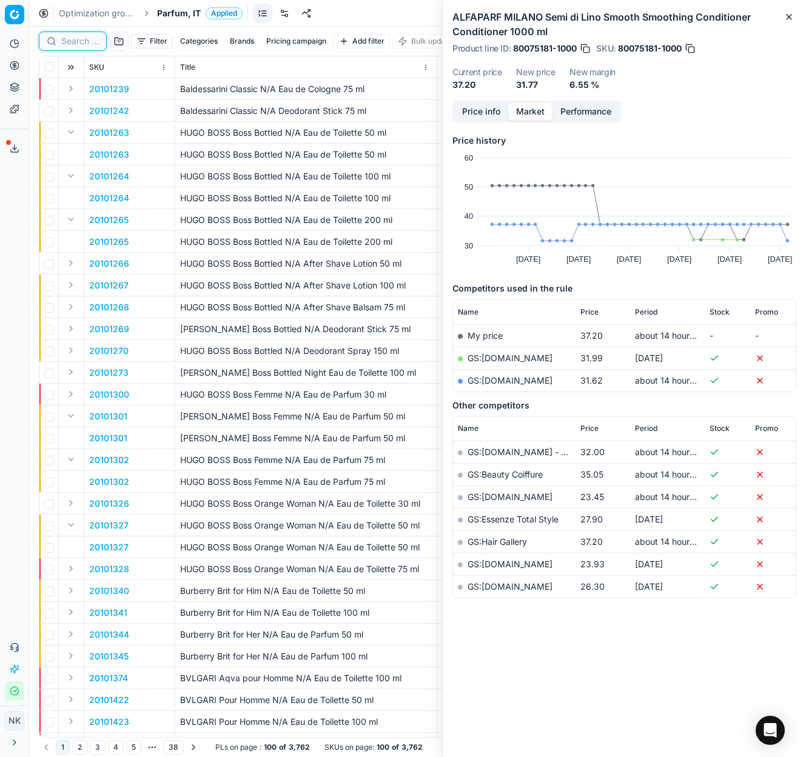
click at [69, 40] on input at bounding box center [80, 41] width 38 height 12
paste input "80005848-50"
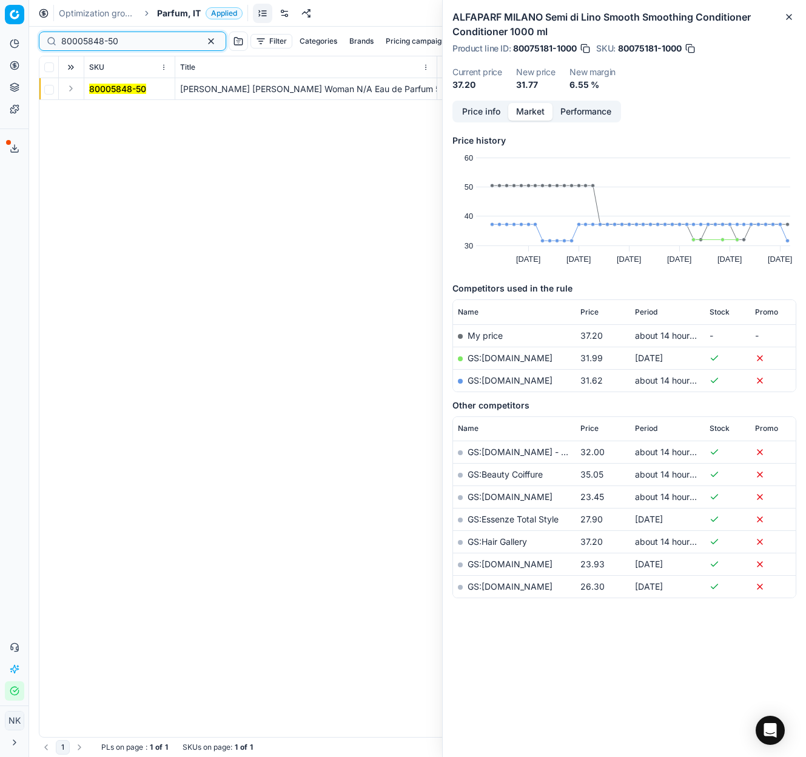
type input "80005848-50"
click at [72, 91] on button "Expand" at bounding box center [71, 88] width 15 height 15
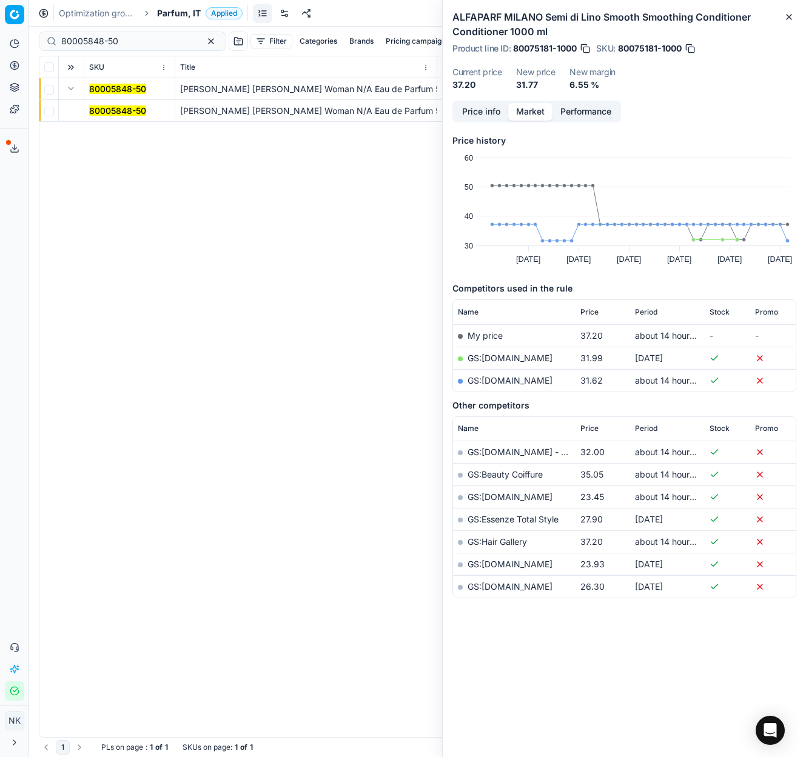
click at [101, 112] on mark "80005848-50" at bounding box center [117, 110] width 57 height 10
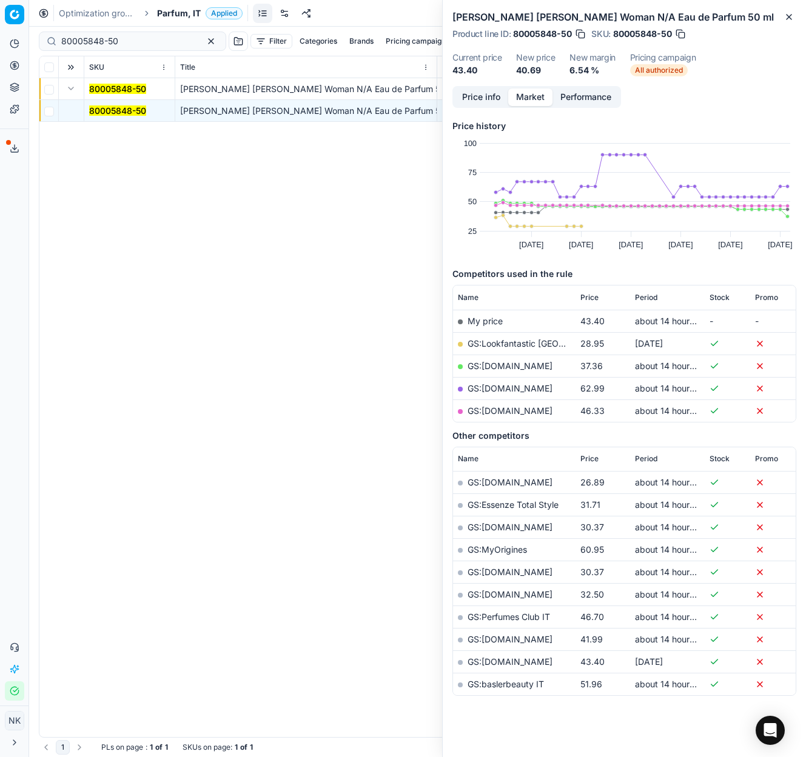
click at [527, 341] on link "GS:Lookfantastic [GEOGRAPHIC_DATA]" at bounding box center [545, 343] width 157 height 10
